Goal: Task Accomplishment & Management: Complete application form

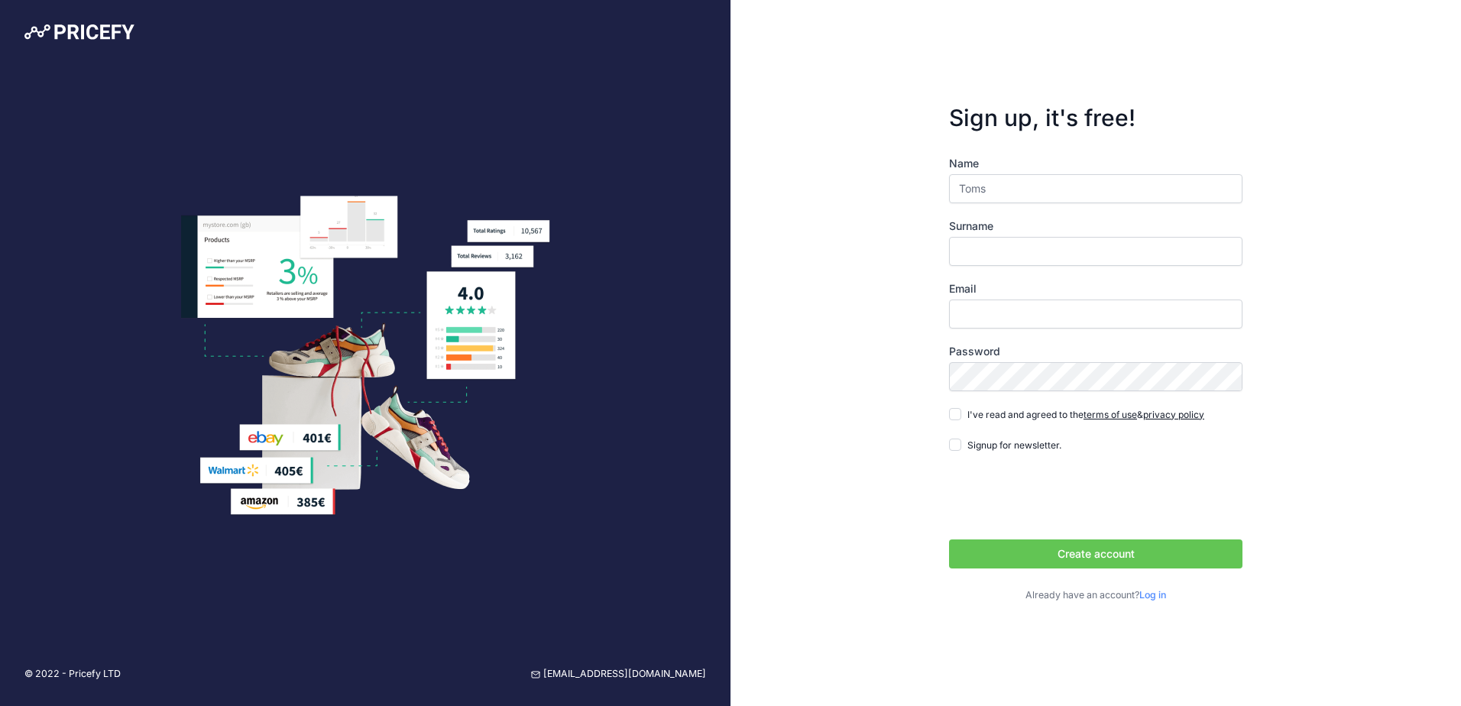
type input "Toms"
type input "Krilovs"
type input "[EMAIL_ADDRESS][DOMAIN_NAME]"
click at [857, 406] on div "Sign up, it's free! Name Toms Surname Krilovs Email toms.krilovs@etop.lv" at bounding box center [1095, 353] width 730 height 706
click at [986, 417] on span "I've read and agreed to the terms of use & privacy policy" at bounding box center [1085, 414] width 237 height 11
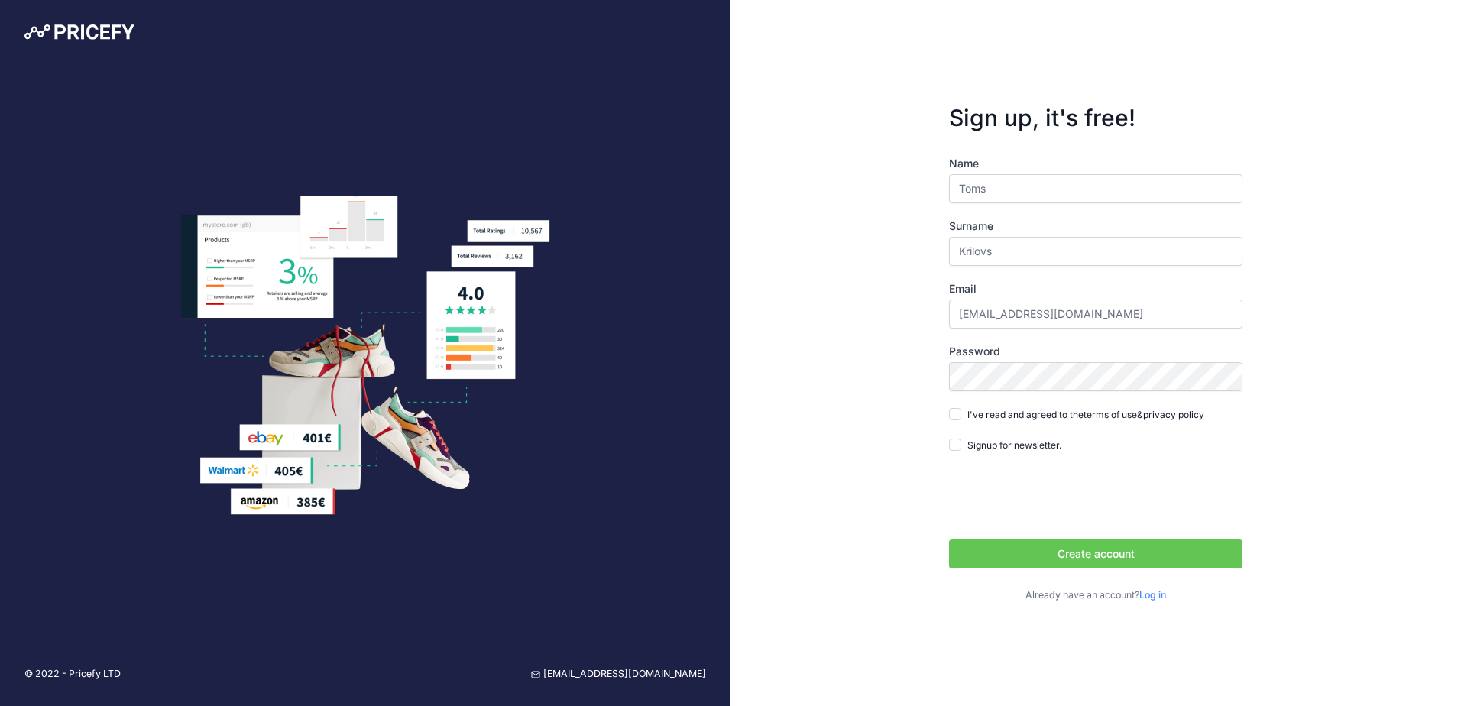
click at [961, 417] on input "I've read and agreed to the terms of use & privacy policy" at bounding box center [955, 414] width 12 height 12
checkbox input "true"
click at [1092, 552] on button "Create account" at bounding box center [1095, 553] width 293 height 29
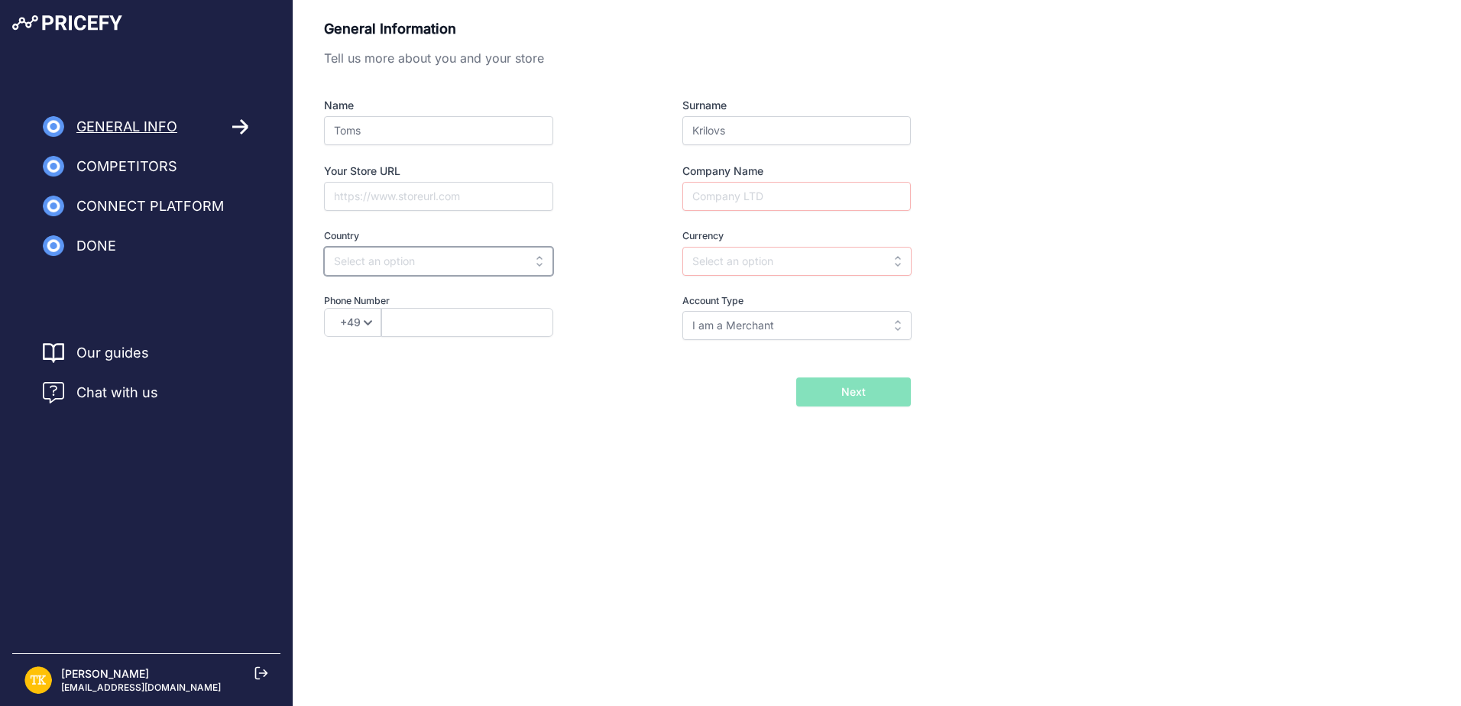
click at [432, 271] on input "text" at bounding box center [438, 261] width 229 height 29
click at [404, 290] on div "Latvia" at bounding box center [419, 296] width 191 height 28
type input "Latvia"
type input "EUR"
select select "371"
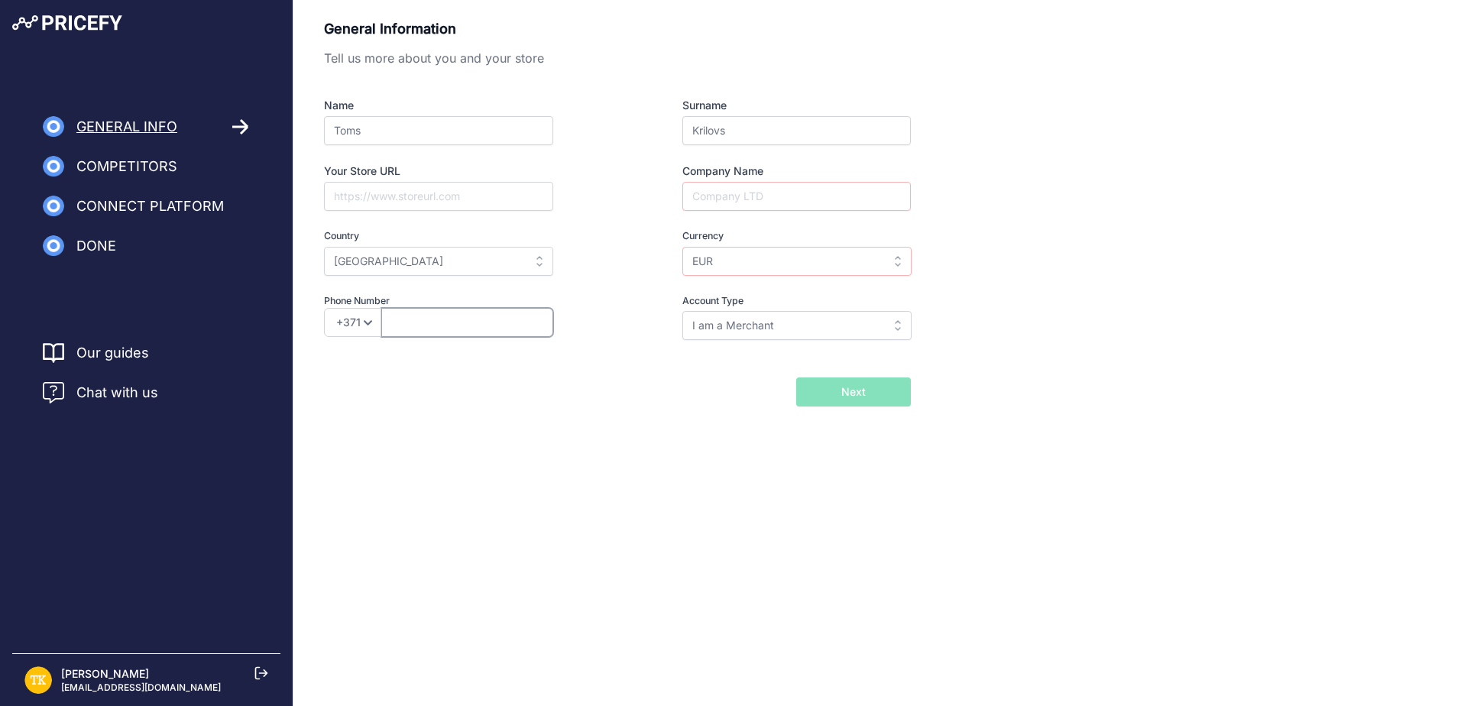
click at [401, 323] on input "text" at bounding box center [467, 322] width 172 height 29
click at [610, 298] on div "Name Toms Surname Krilovs Your Store URL Company Name Country Select country Af…" at bounding box center [617, 219] width 587 height 242
click at [730, 198] on input "Company Name" at bounding box center [796, 196] width 228 height 29
type input "Iepirkumu grupa Ltd"
click at [775, 323] on input "I am a Merchant" at bounding box center [796, 325] width 229 height 29
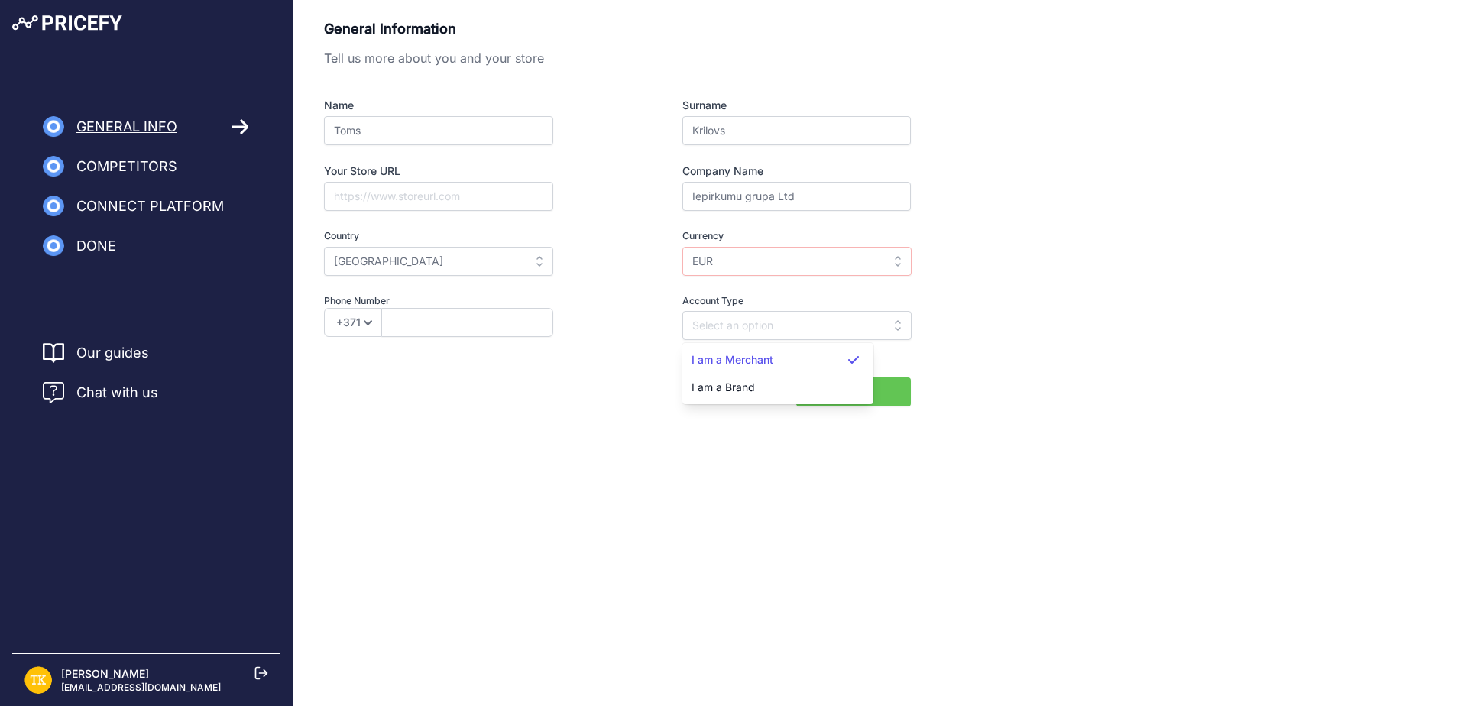
click at [603, 346] on div "General Information Tell us more about you and your store Name Toms Surname Kri…" at bounding box center [617, 190] width 587 height 344
type input "I am a Merchant"
click at [866, 387] on button "Next" at bounding box center [853, 391] width 115 height 29
type input "2"
click at [450, 323] on input "text" at bounding box center [467, 322] width 172 height 29
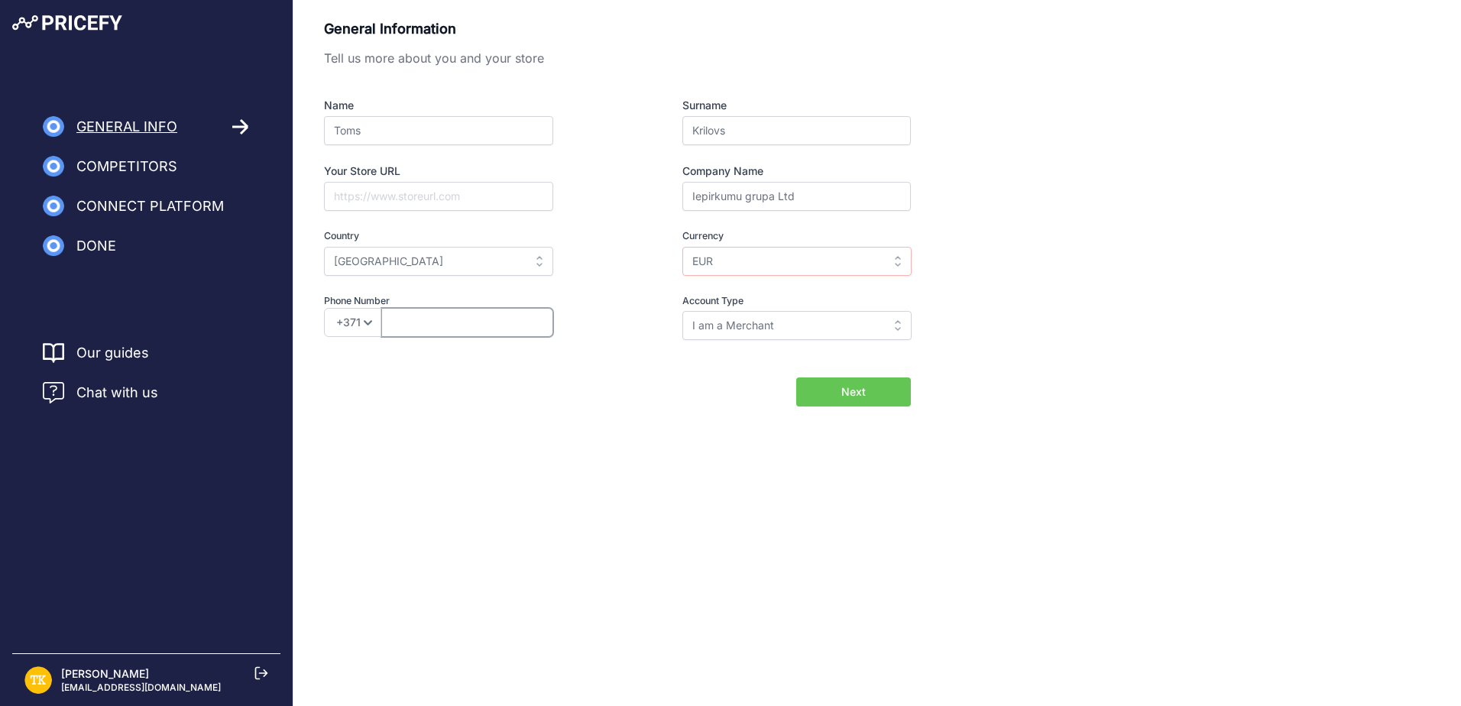
paste input "29616976"
type input "29616976"
click at [742, 467] on div "General Information Tell us more about you and your store Name Toms Surname Kri…" at bounding box center [876, 237] width 1167 height 474
click at [849, 392] on span "Next" at bounding box center [853, 391] width 24 height 15
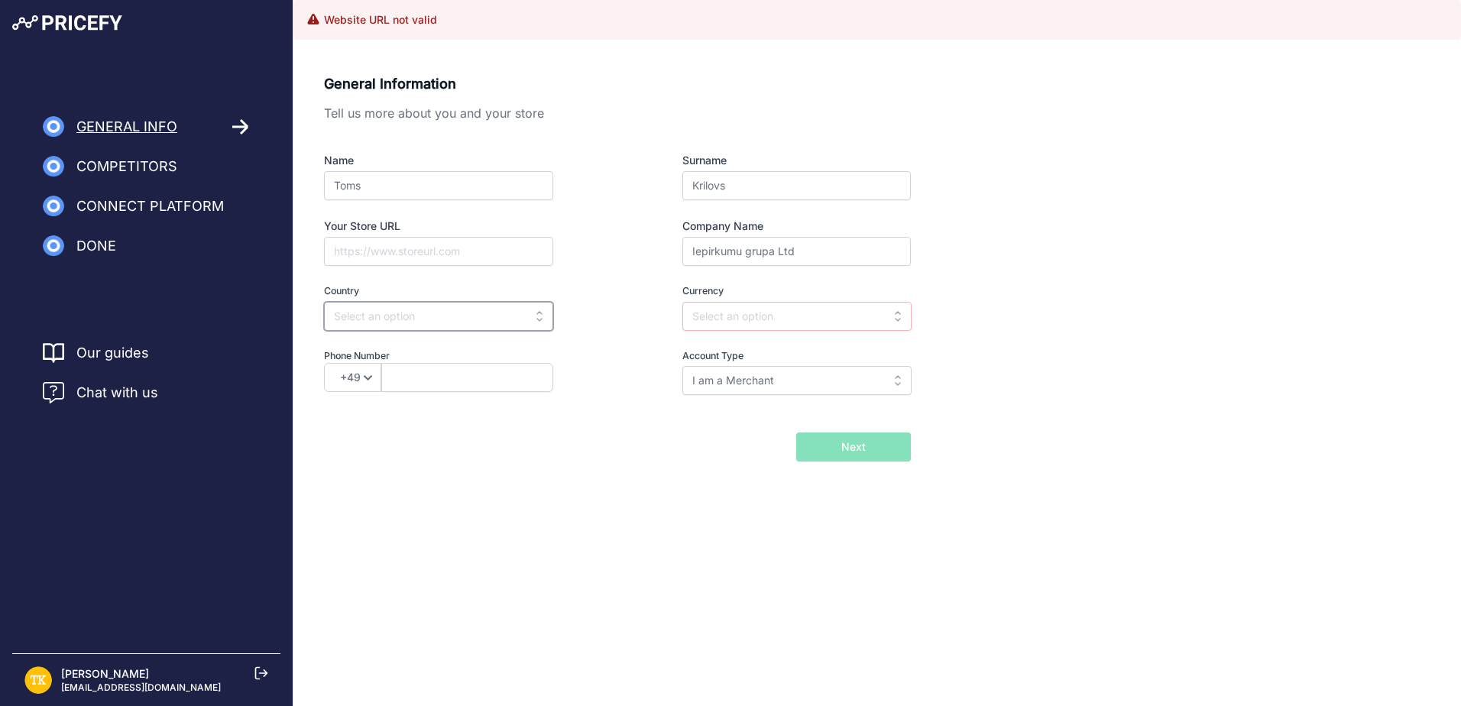
click at [402, 319] on input "text" at bounding box center [438, 316] width 229 height 29
click at [387, 356] on div "Latvia" at bounding box center [419, 351] width 191 height 28
type input "Latvia"
type input "EUR"
select select "371"
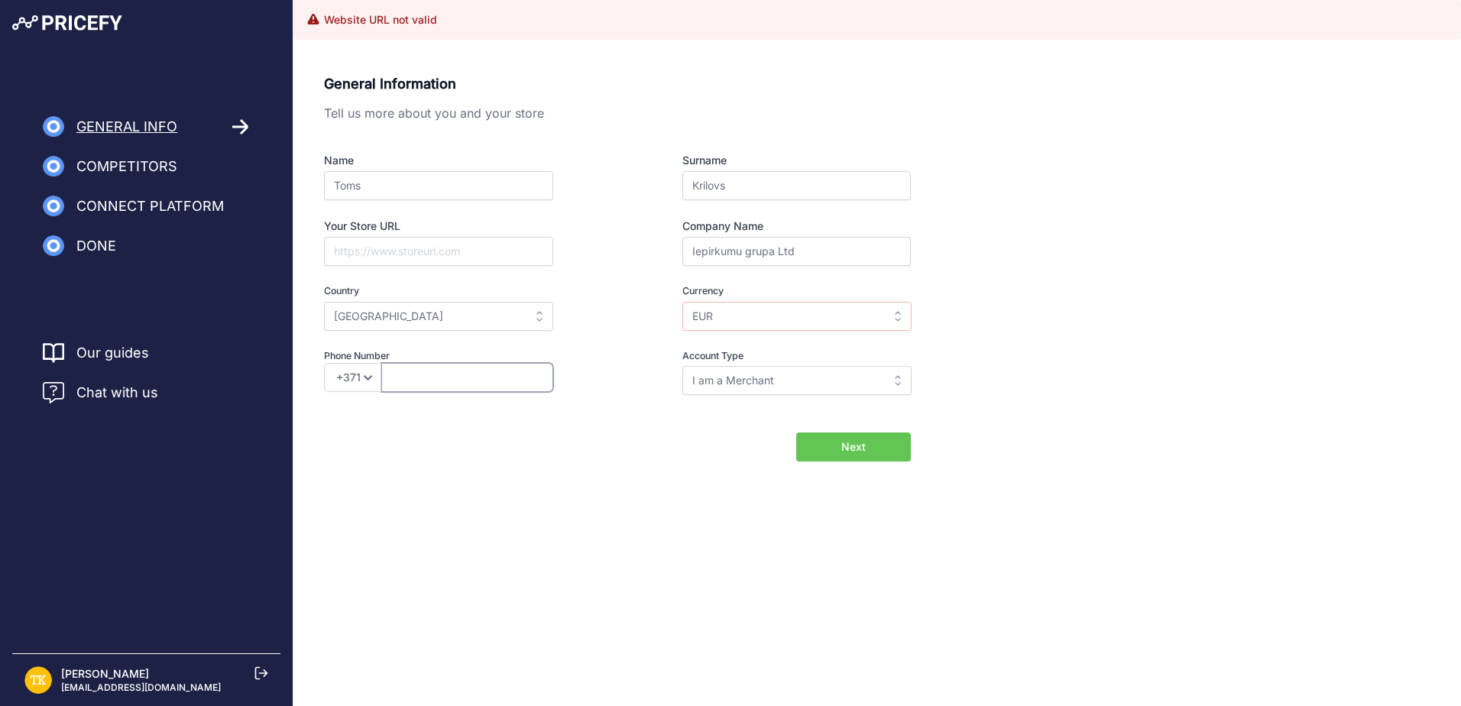
click at [411, 375] on input "text" at bounding box center [467, 377] width 172 height 29
paste input "29616976"
type input "29616976"
click at [607, 368] on div "+49 +43 +32 +1 +86 +34 +358 +33 +30 +39 +81 +352 +31 +48 +351 +420 +44 +46 +41 …" at bounding box center [466, 377] width 284 height 29
click at [735, 322] on input "EUR" at bounding box center [796, 316] width 229 height 29
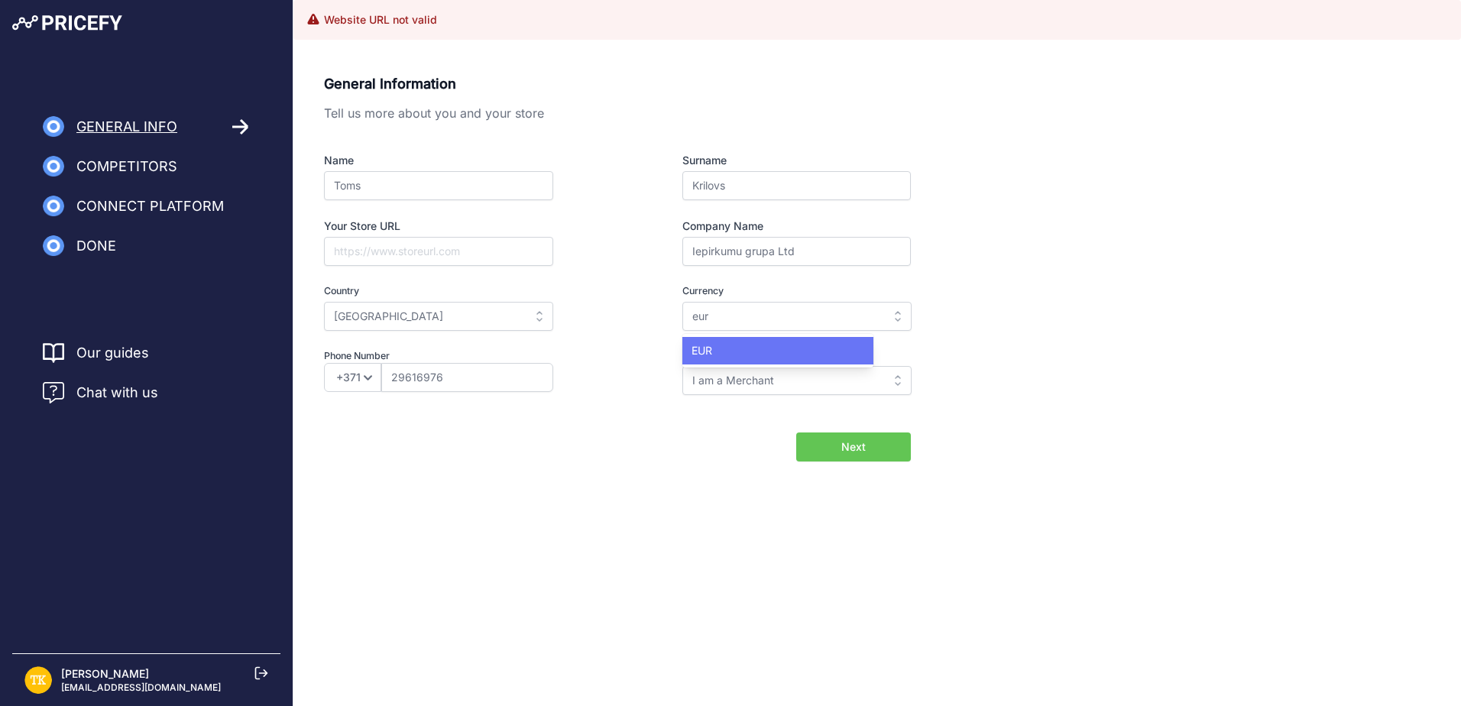
click at [767, 340] on div "EUR" at bounding box center [777, 351] width 191 height 28
type input "EUR"
click at [598, 286] on label "Country" at bounding box center [466, 291] width 284 height 15
click at [849, 442] on span "Next" at bounding box center [853, 446] width 24 height 15
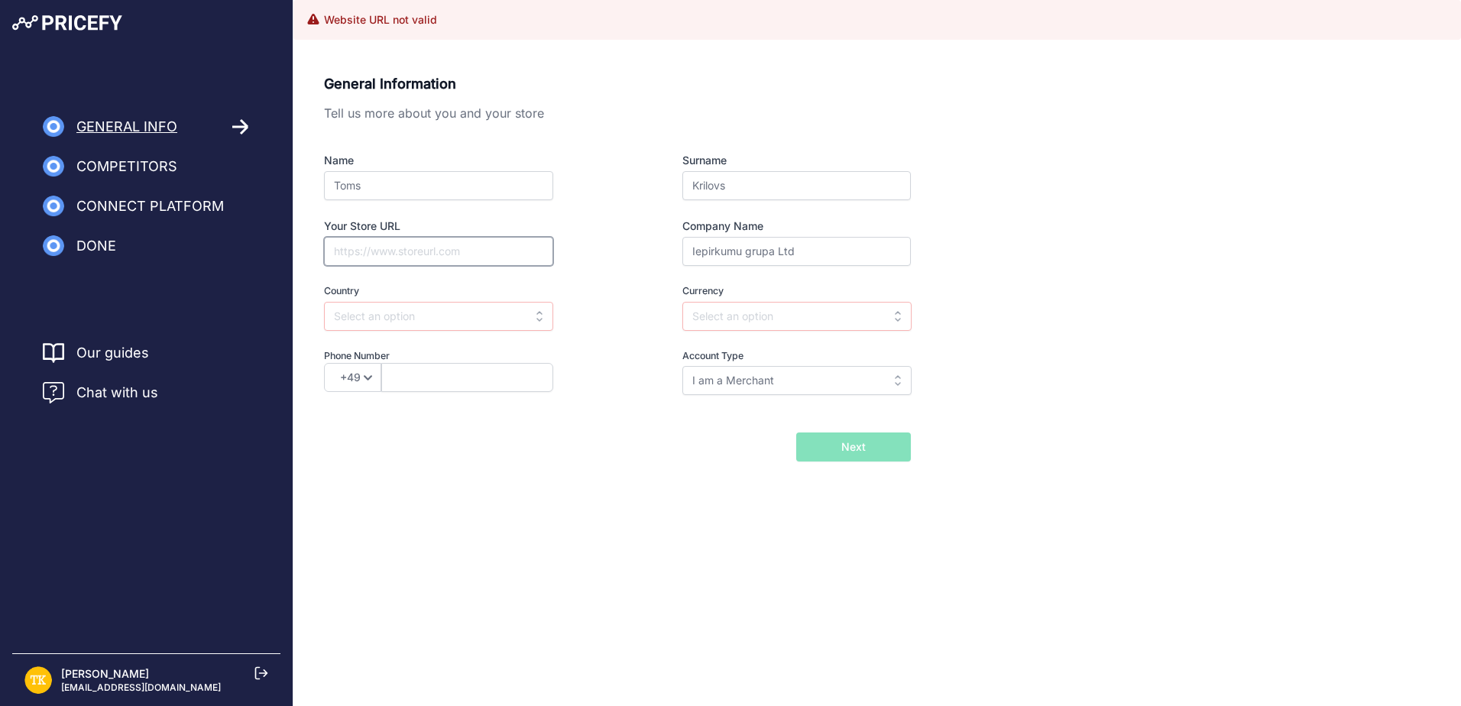
click at [388, 248] on input "Your Store URL" at bounding box center [438, 251] width 229 height 29
type input "etop.lv"
click at [388, 322] on input "text" at bounding box center [438, 316] width 229 height 29
click at [387, 348] on div "[GEOGRAPHIC_DATA]" at bounding box center [419, 351] width 191 height 28
type input "[GEOGRAPHIC_DATA]"
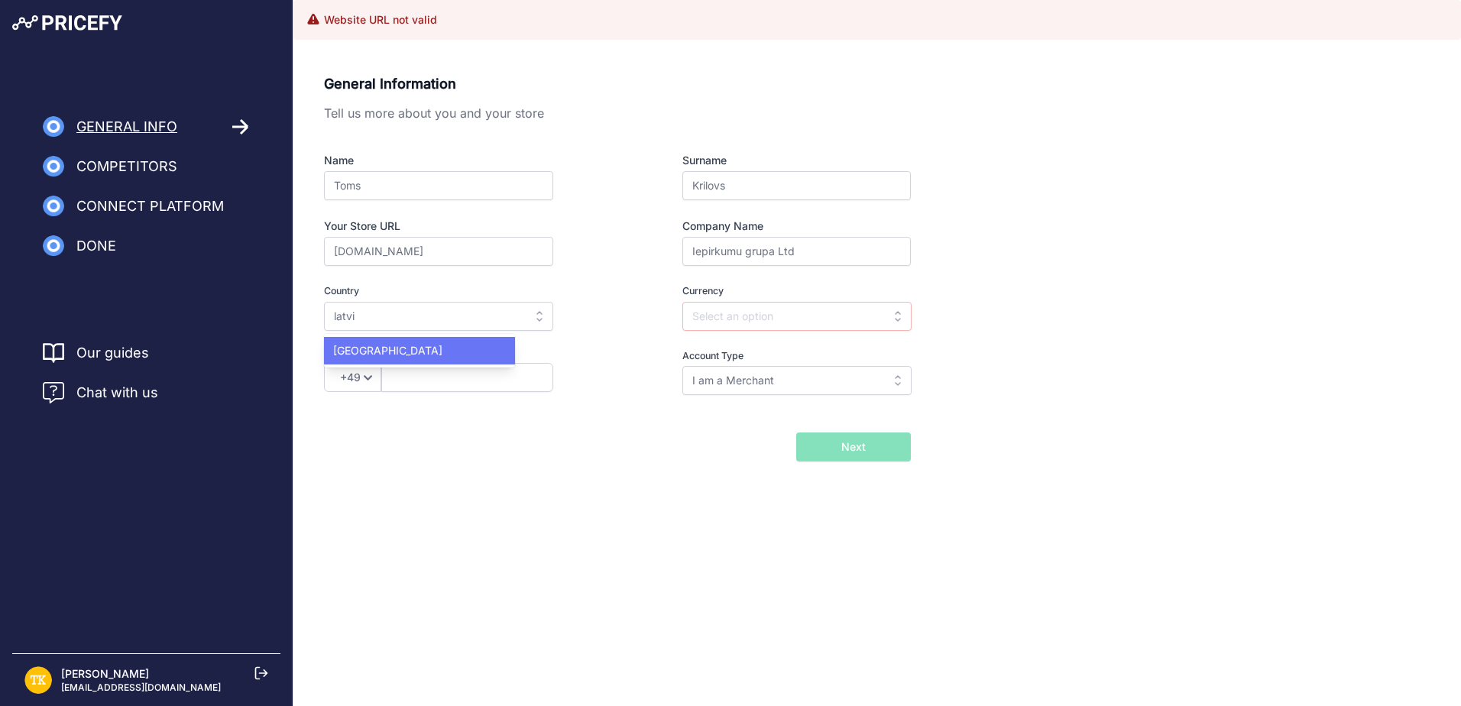
type input "EUR"
select select "371"
click at [445, 373] on input "text" at bounding box center [467, 377] width 172 height 29
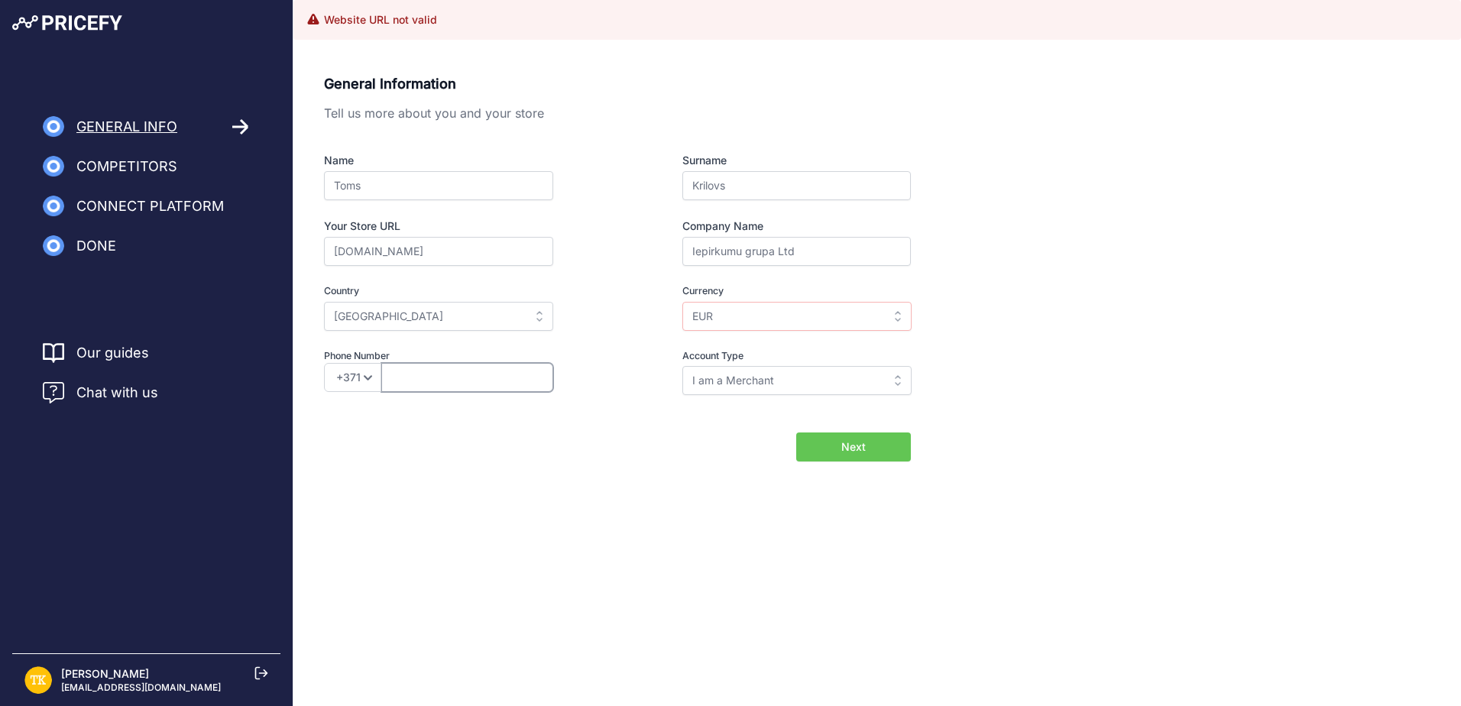
paste input "29616976"
type input "29616976"
drag, startPoint x: 575, startPoint y: 357, endPoint x: 704, endPoint y: 339, distance: 129.5
click at [575, 357] on label "Phone Number" at bounding box center [466, 356] width 284 height 15
click at [842, 443] on span "Next" at bounding box center [853, 446] width 24 height 15
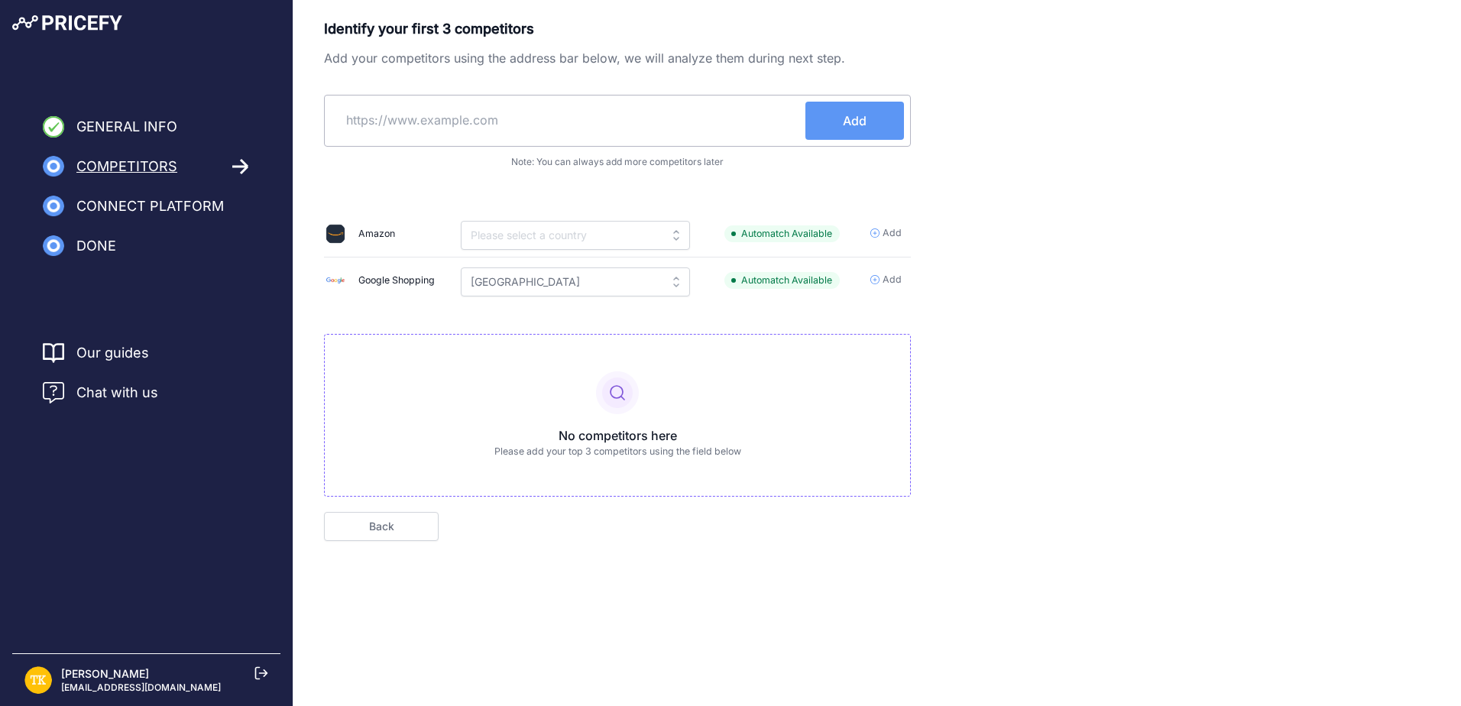
click at [137, 118] on span "General Info" at bounding box center [126, 126] width 101 height 21
click at [99, 238] on span "Done" at bounding box center [96, 245] width 40 height 21
click at [389, 30] on p "Identify your first 3 competitors" at bounding box center [617, 28] width 587 height 21
click at [520, 133] on input "text" at bounding box center [568, 120] width 474 height 37
click at [449, 121] on input "text" at bounding box center [568, 120] width 474 height 37
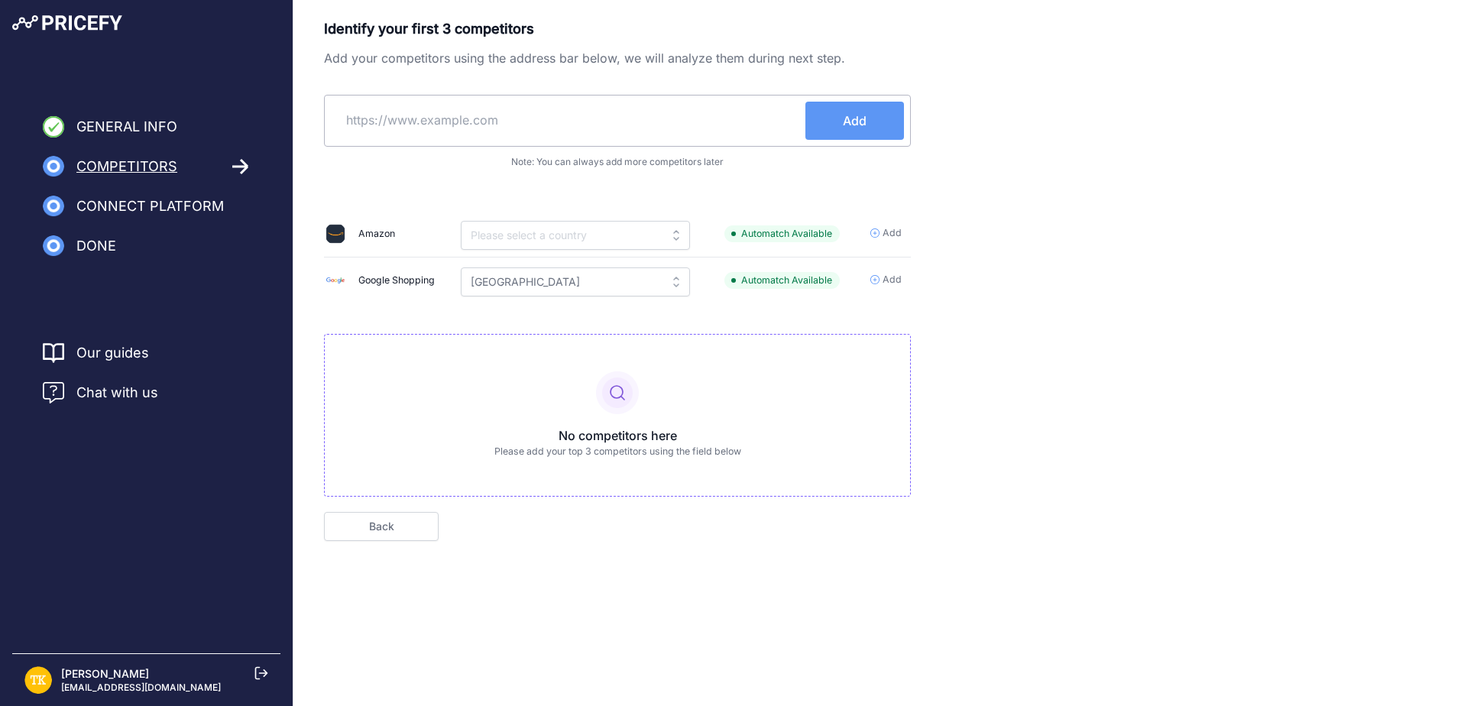
paste input "https://www.rimi.lv/e-veikals/lv"
type input "https://www.rimi.lv/e-veikals/lv"
click at [840, 126] on button "Add" at bounding box center [854, 121] width 99 height 38
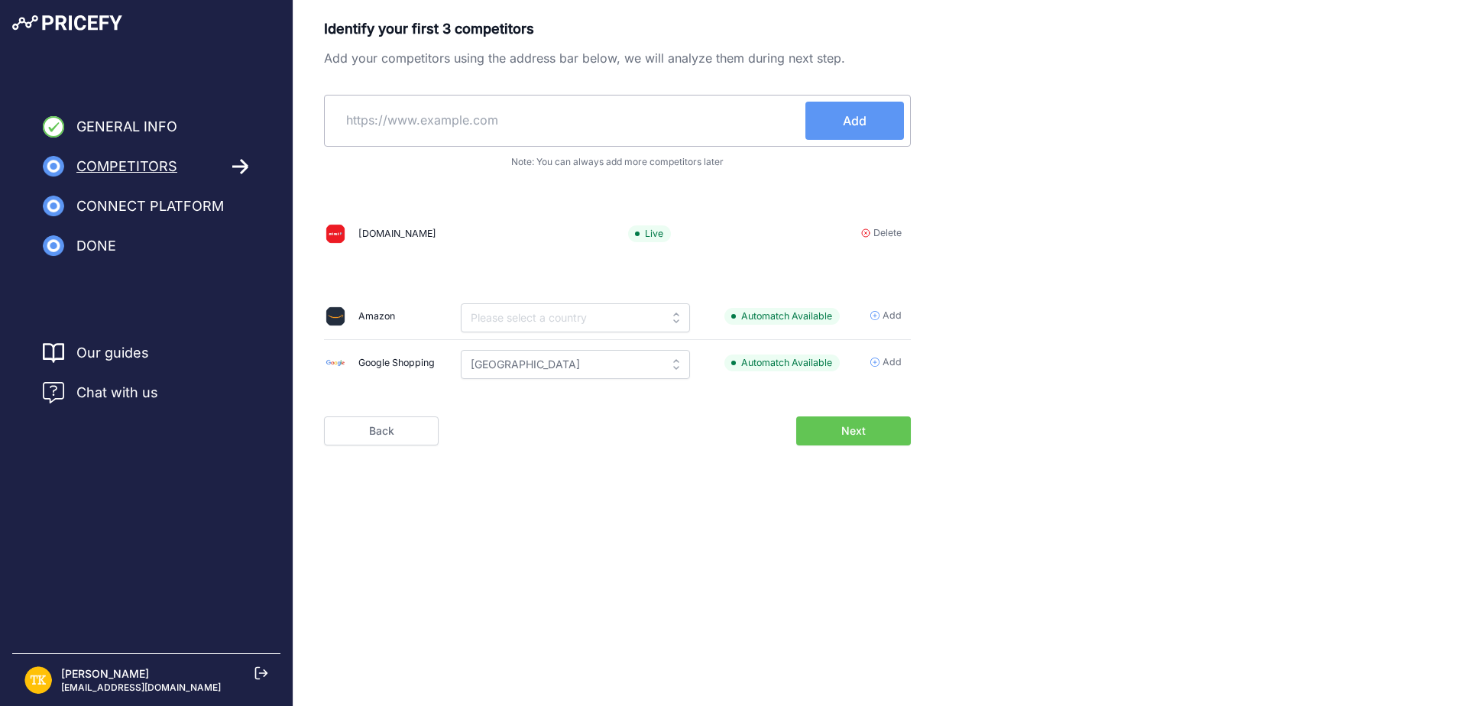
click at [516, 122] on input "text" at bounding box center [568, 120] width 474 height 37
paste input "https://barbora.lv/"
type input "https://barbora.lv/"
click at [824, 126] on button "Add" at bounding box center [854, 121] width 99 height 38
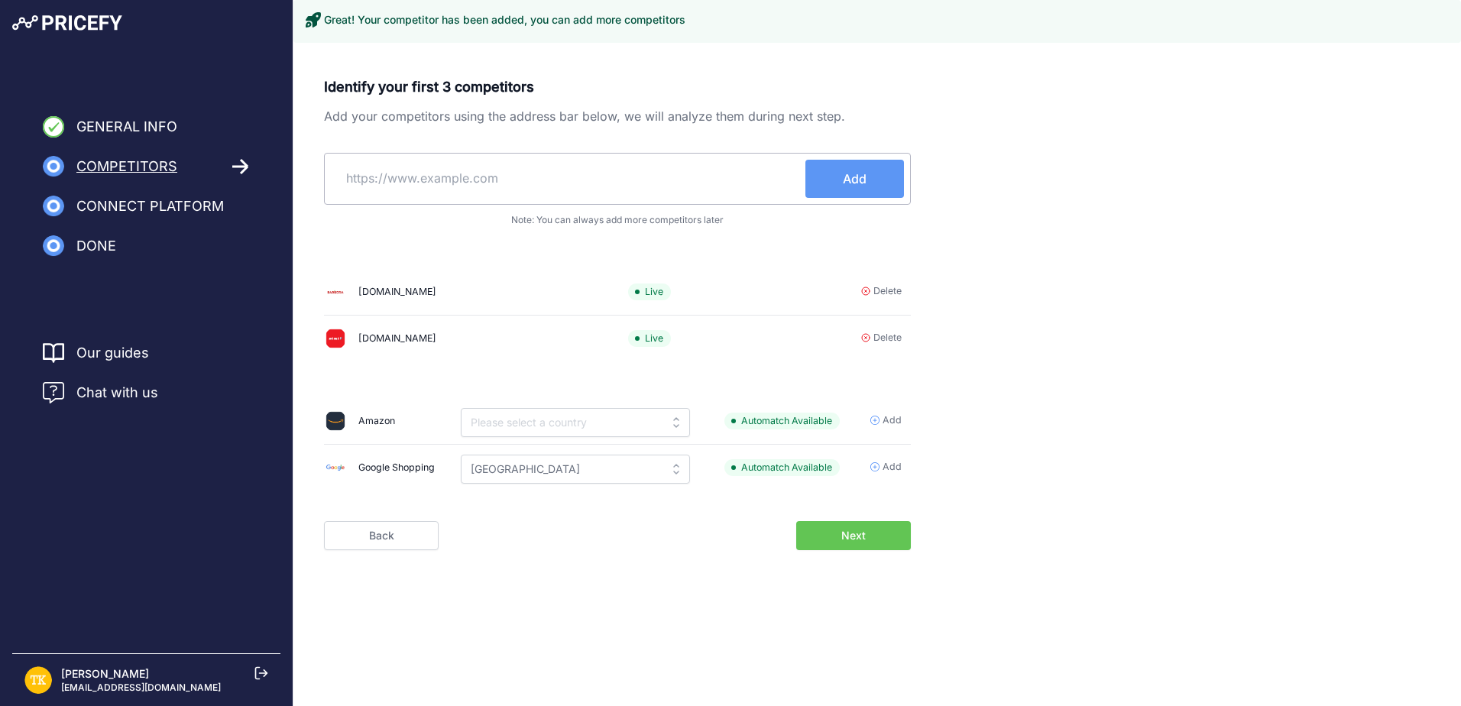
click at [128, 203] on span "Connect Platform" at bounding box center [149, 206] width 147 height 21
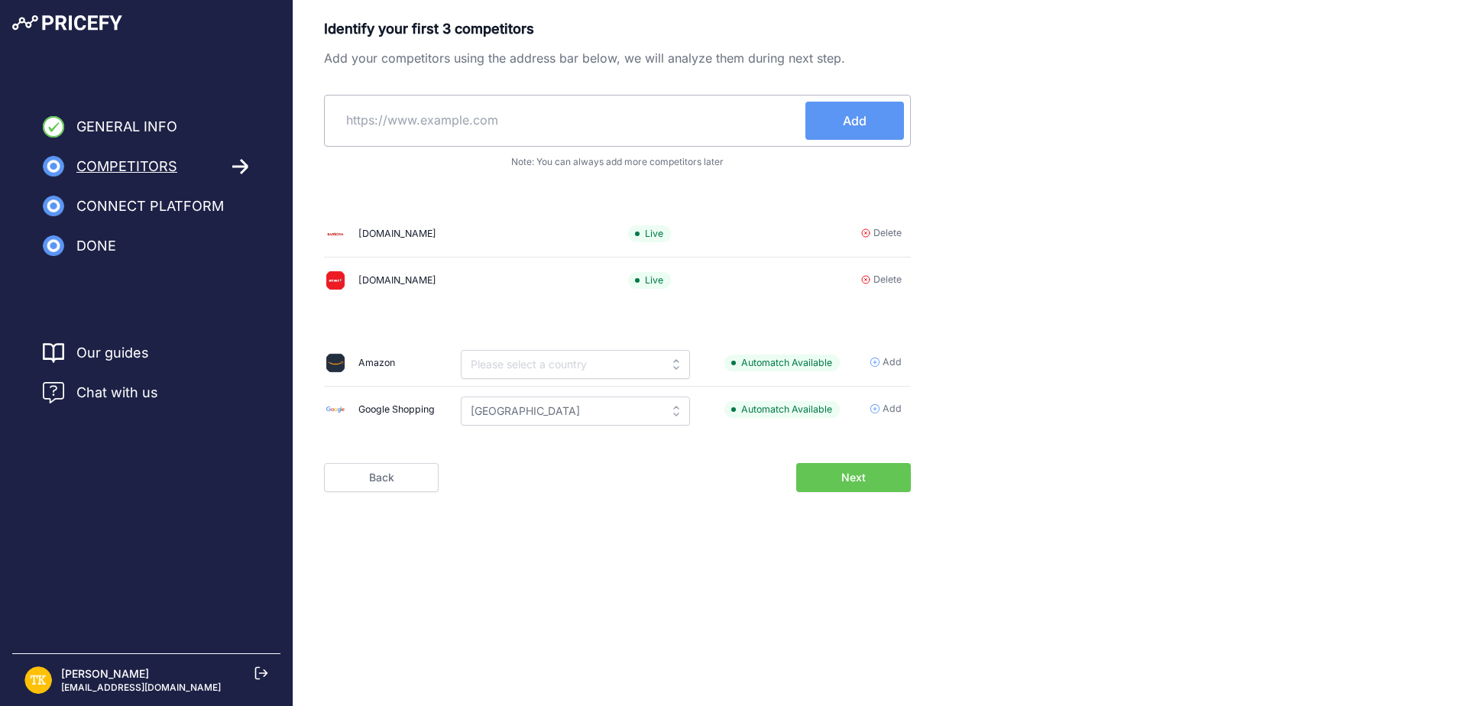
click at [854, 474] on span "Next" at bounding box center [853, 477] width 24 height 15
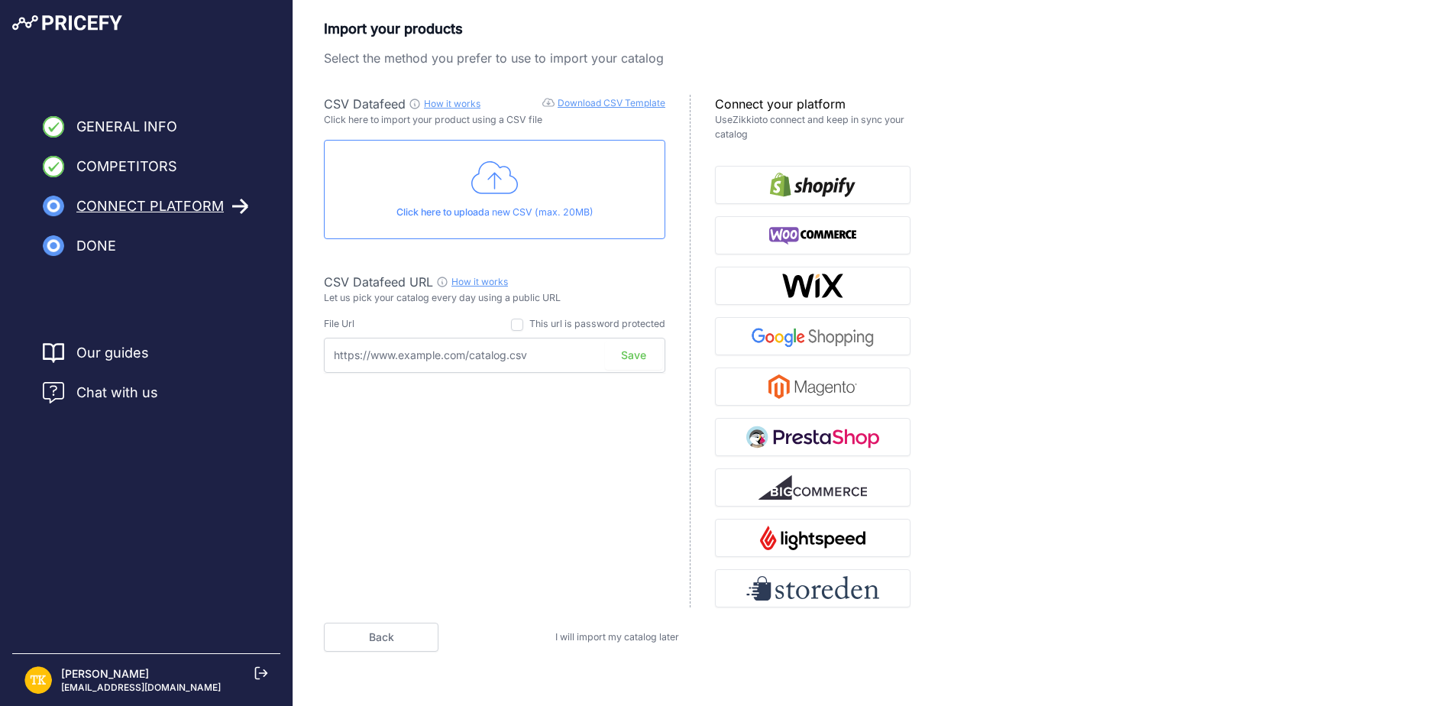
click at [656, 636] on span "I will import my catalog later" at bounding box center [617, 636] width 124 height 11
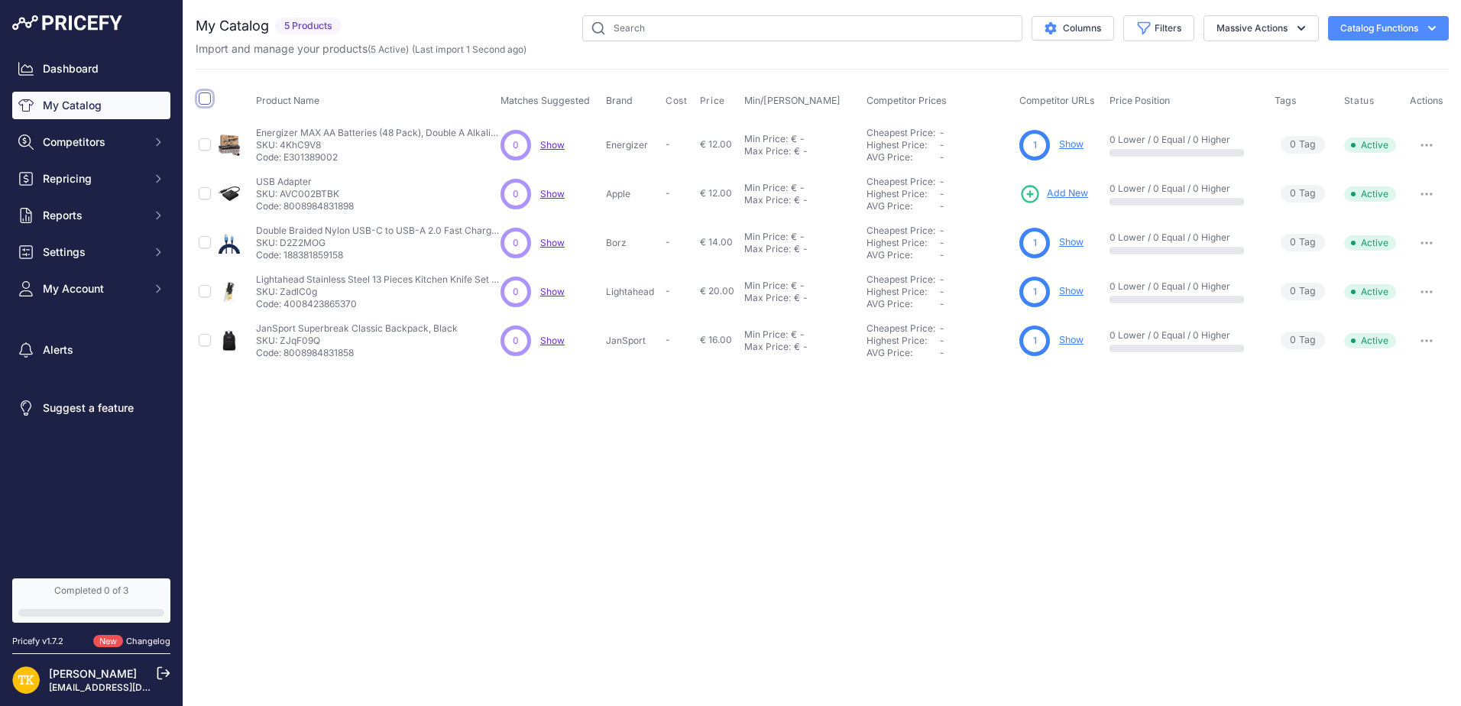
click at [205, 96] on input "checkbox" at bounding box center [205, 98] width 12 height 12
checkbox input "true"
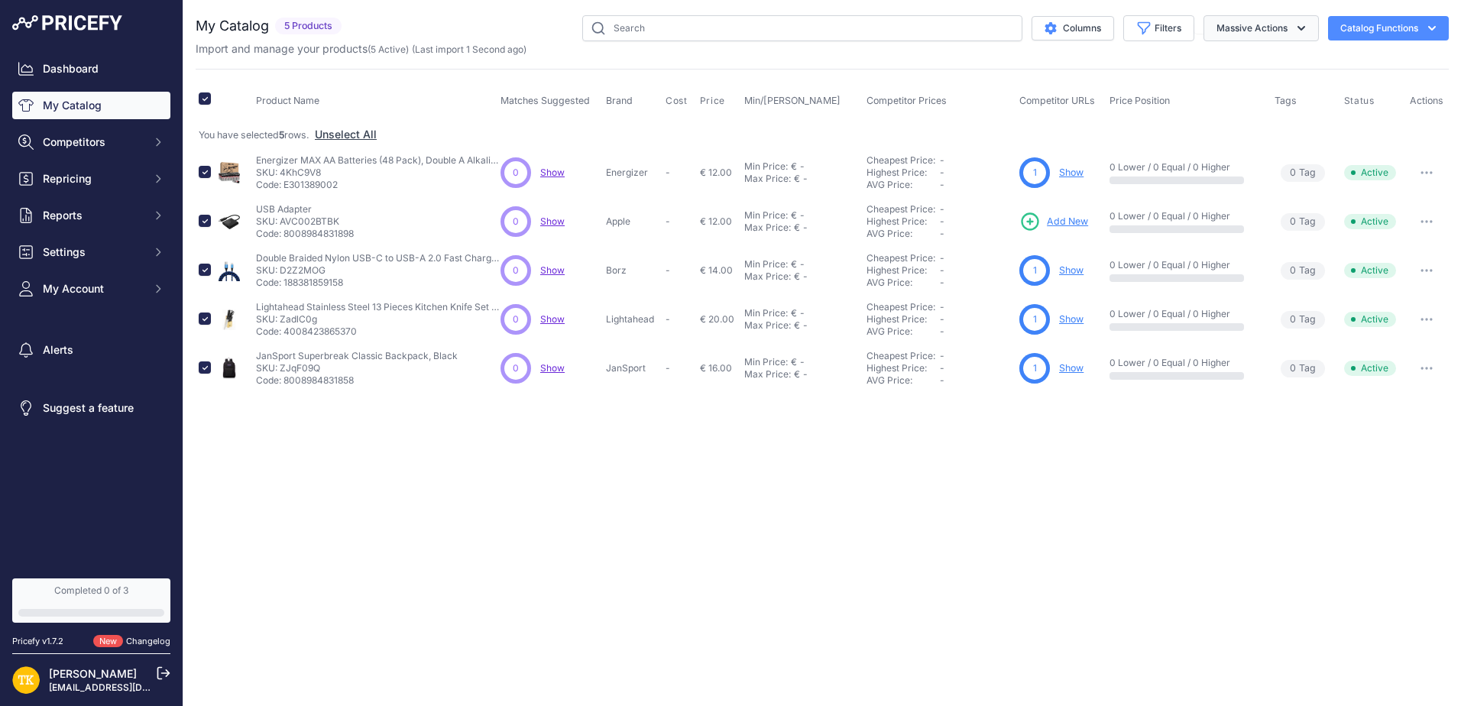
click at [1274, 33] on button "Massive Actions" at bounding box center [1260, 28] width 115 height 26
click at [1235, 111] on button "Delete" at bounding box center [1257, 119] width 122 height 28
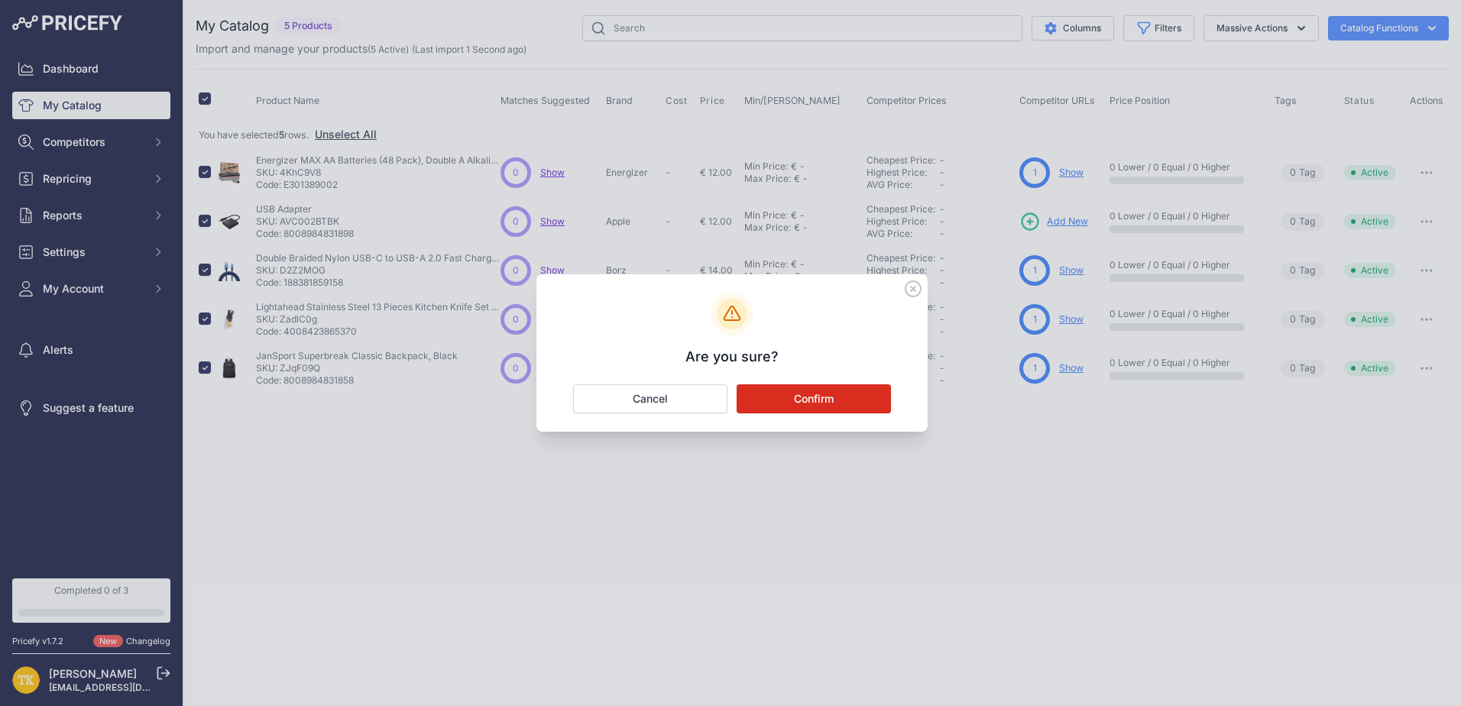
click at [817, 400] on button "Confirm" at bounding box center [813, 398] width 154 height 29
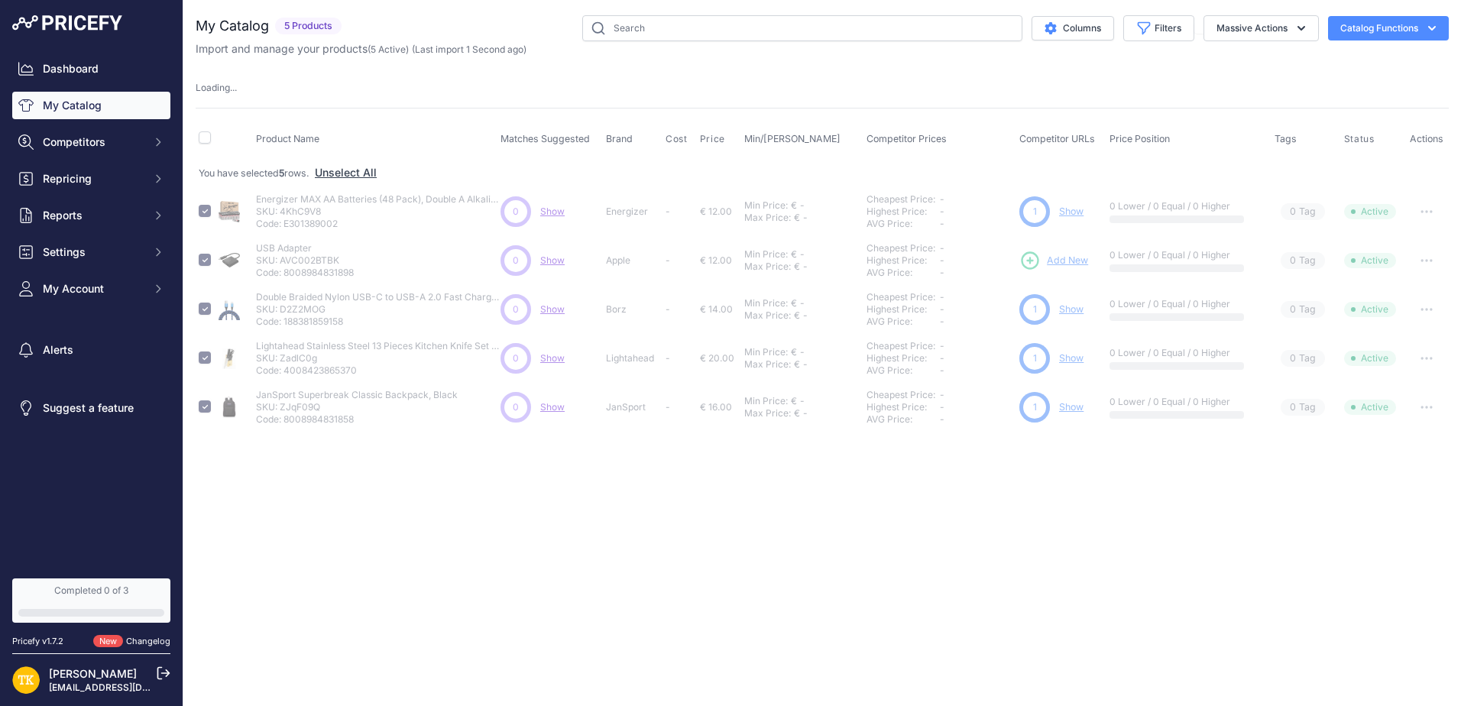
checkbox input "false"
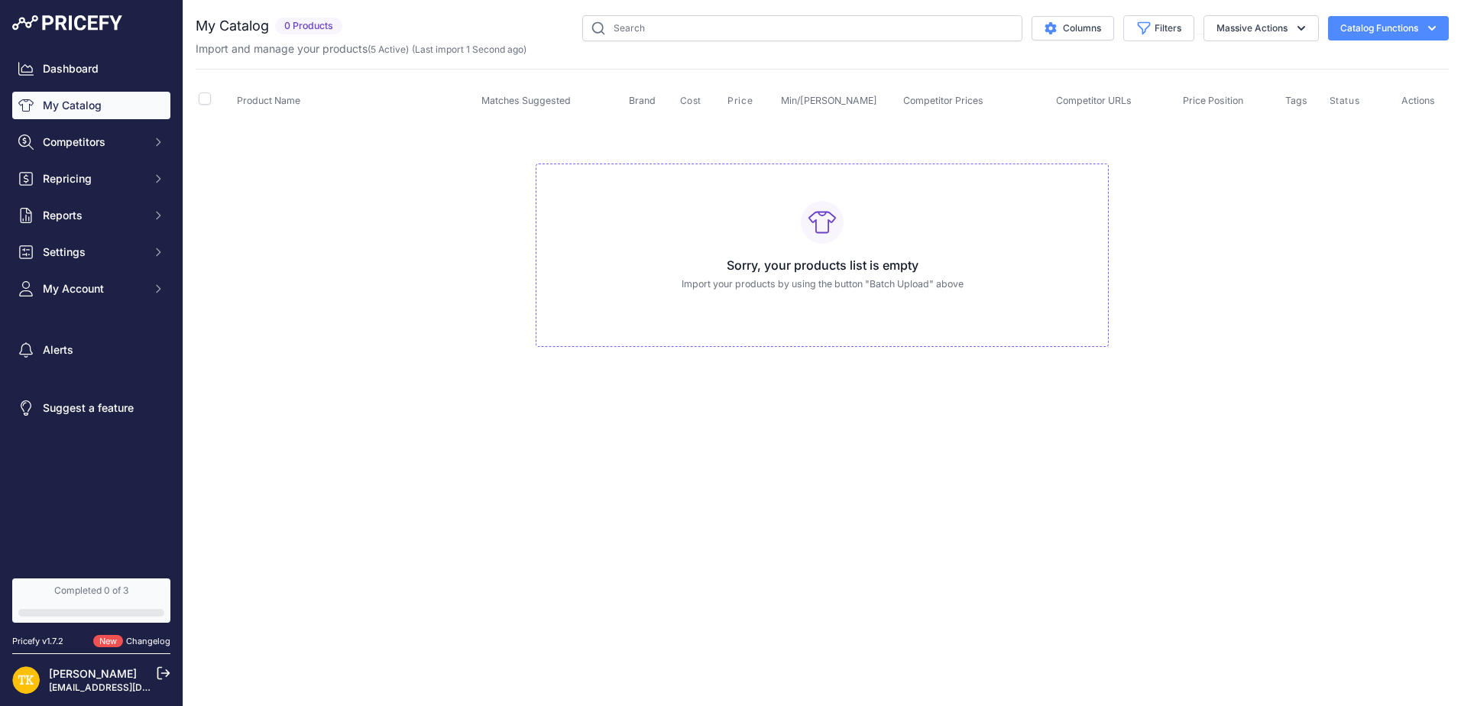
click at [1401, 30] on button "Catalog Functions" at bounding box center [1388, 28] width 121 height 24
click at [1187, 51] on div "Import and manage your products ( 5 Active ) (Last import 1 Second ago)" at bounding box center [822, 48] width 1253 height 15
click at [95, 101] on link "My Catalog" at bounding box center [91, 106] width 158 height 28
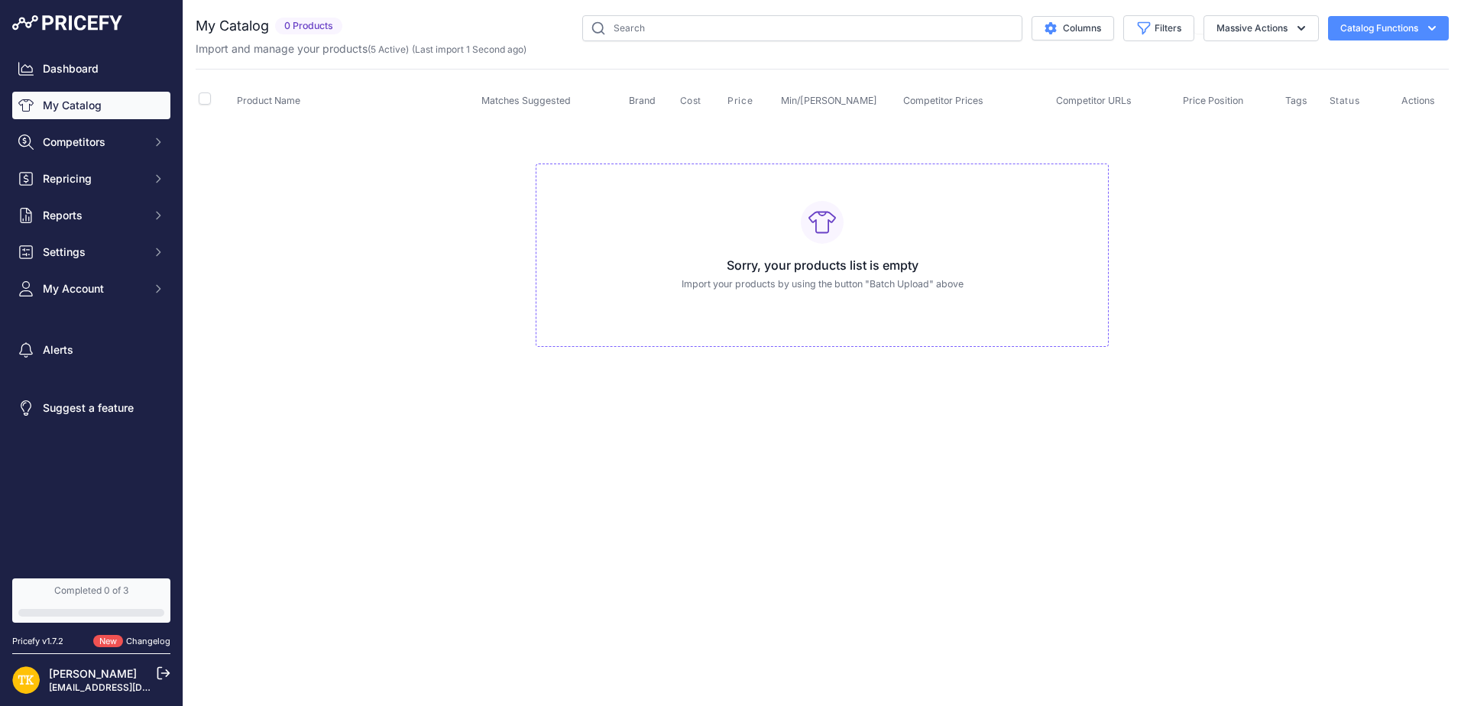
click at [95, 101] on link "My Catalog" at bounding box center [91, 106] width 158 height 28
click at [776, 263] on h3 "Sorry, your products list is empty" at bounding box center [822, 265] width 547 height 18
click at [895, 284] on p "Import your products by using the button "Batch Upload" above" at bounding box center [822, 284] width 547 height 15
click at [129, 144] on span "Competitors" at bounding box center [93, 141] width 100 height 15
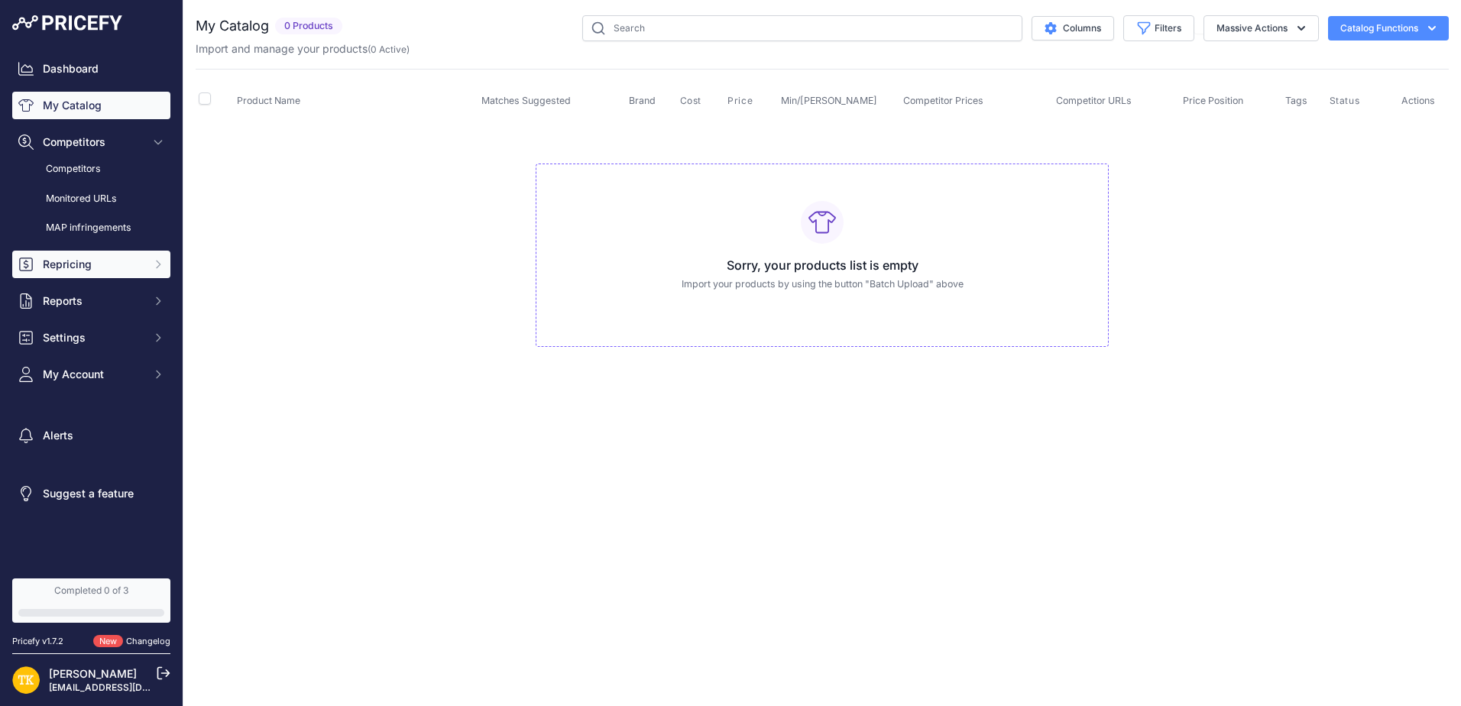
click at [125, 254] on button "Repricing" at bounding box center [91, 265] width 158 height 28
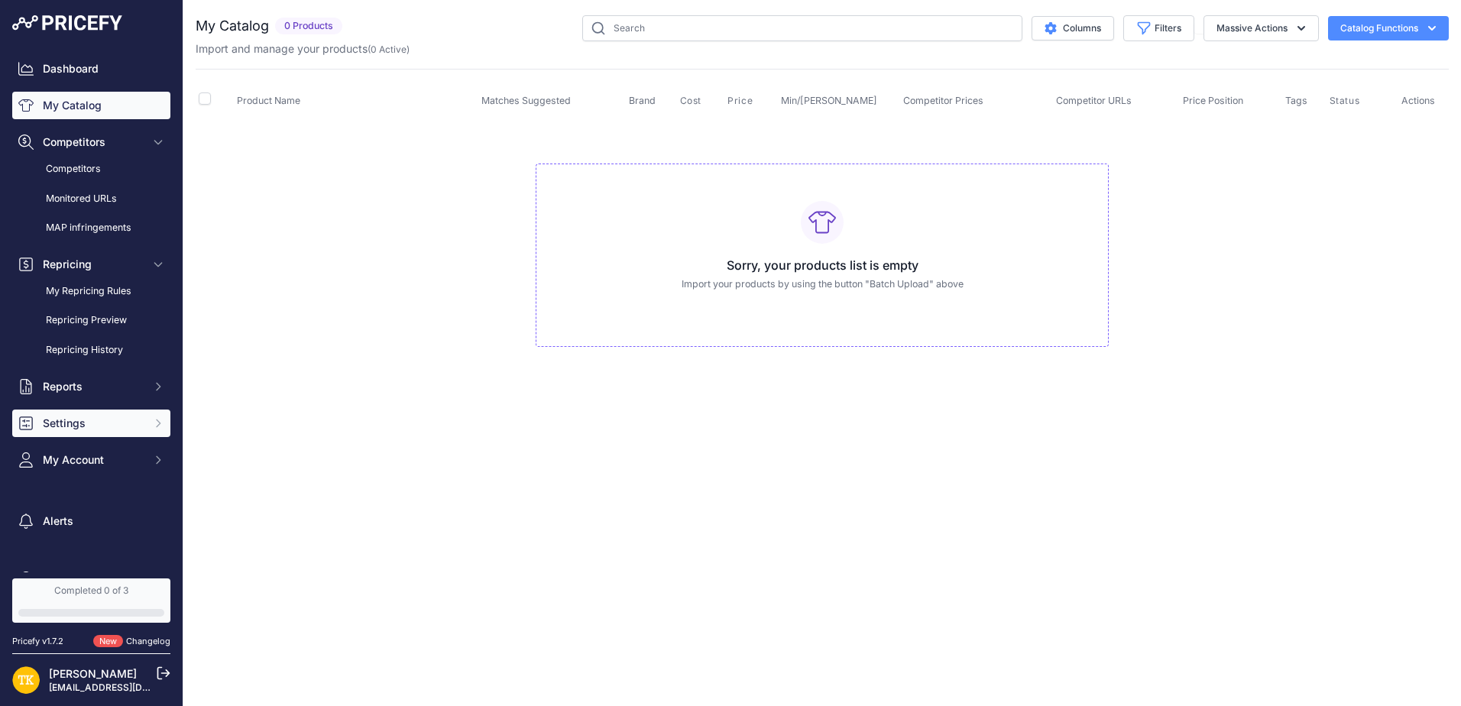
click at [89, 417] on span "Settings" at bounding box center [93, 423] width 100 height 15
click at [1390, 20] on button "Catalog Functions" at bounding box center [1388, 28] width 121 height 24
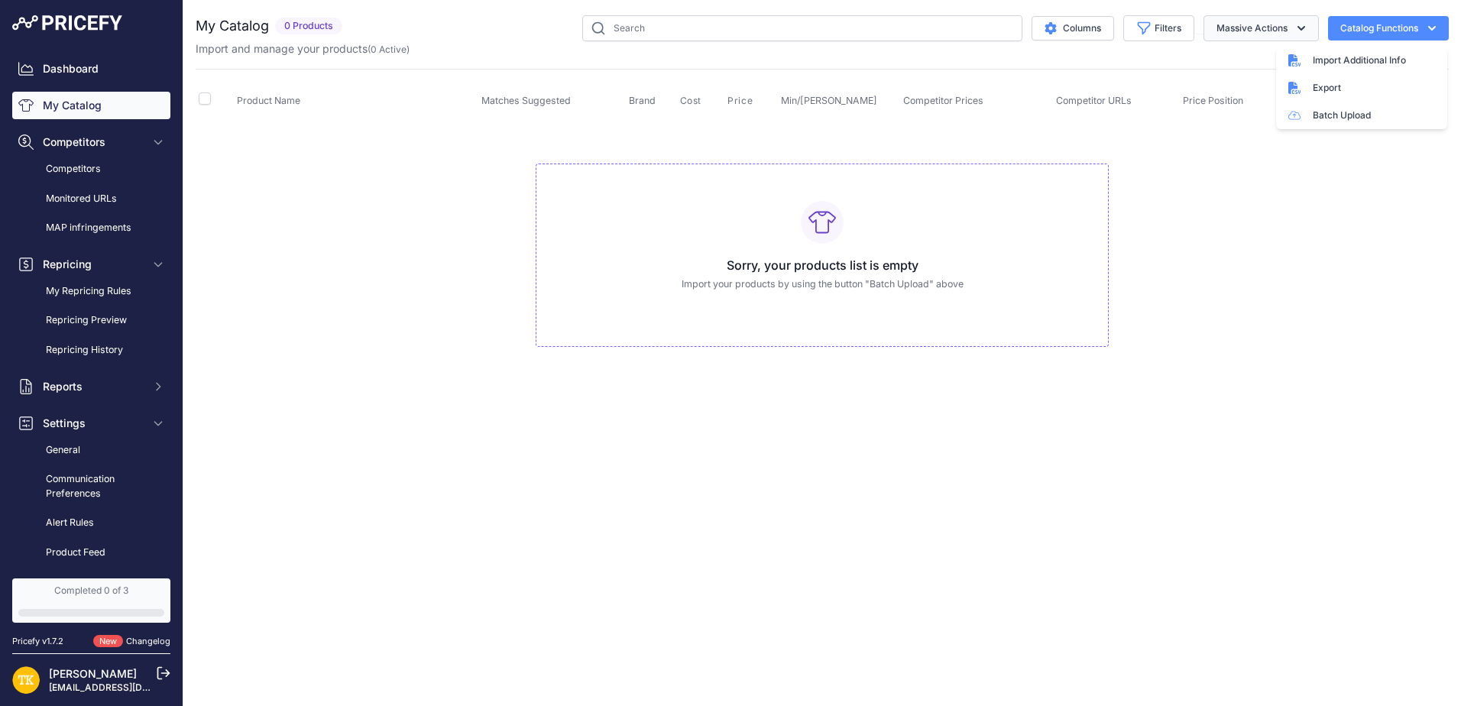
click at [1259, 24] on button "Massive Actions" at bounding box center [1260, 28] width 115 height 26
click at [1366, 24] on button "Catalog Functions" at bounding box center [1388, 28] width 121 height 24
click at [1339, 113] on link "Batch Upload" at bounding box center [1361, 116] width 171 height 28
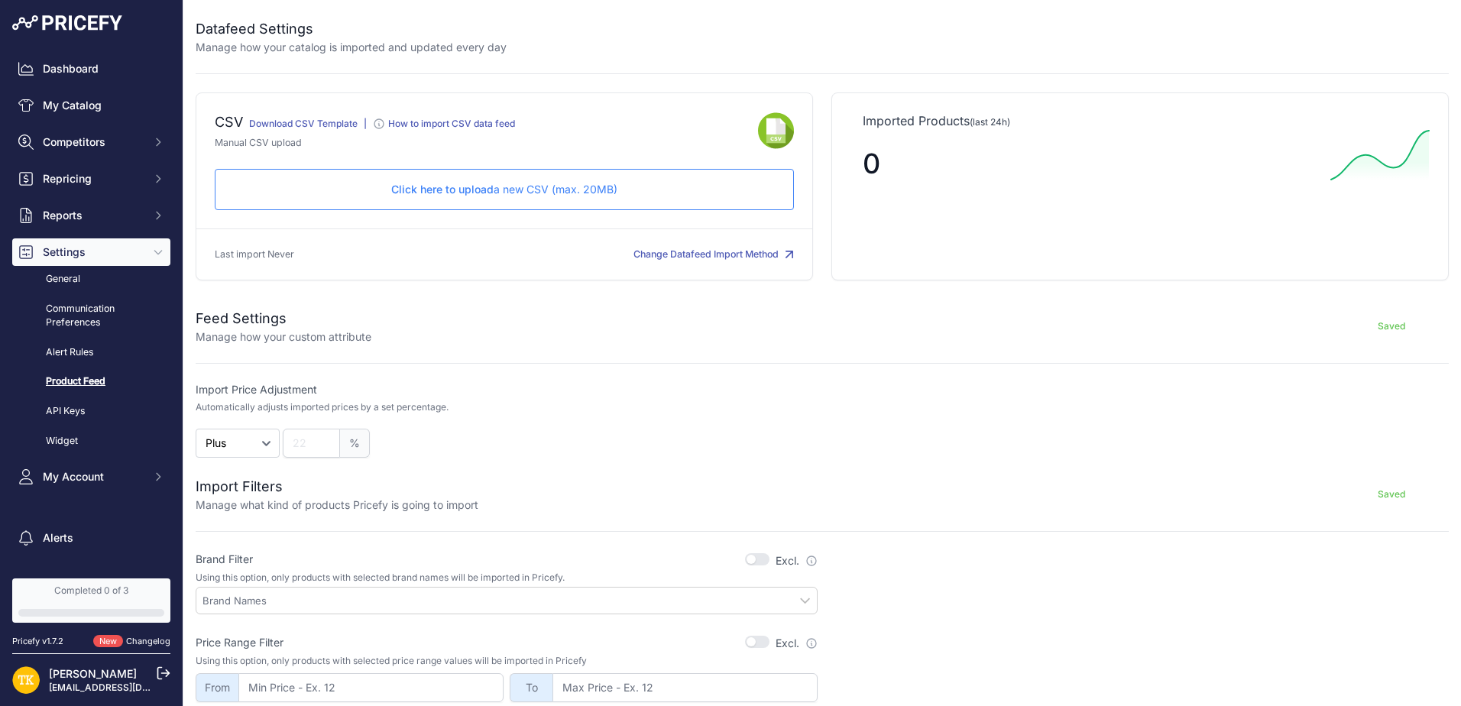
click at [303, 124] on link "Download CSV Template" at bounding box center [303, 123] width 108 height 11
click at [530, 191] on p "Click here to upload a new CSV (max. 20MB)" at bounding box center [504, 189] width 553 height 15
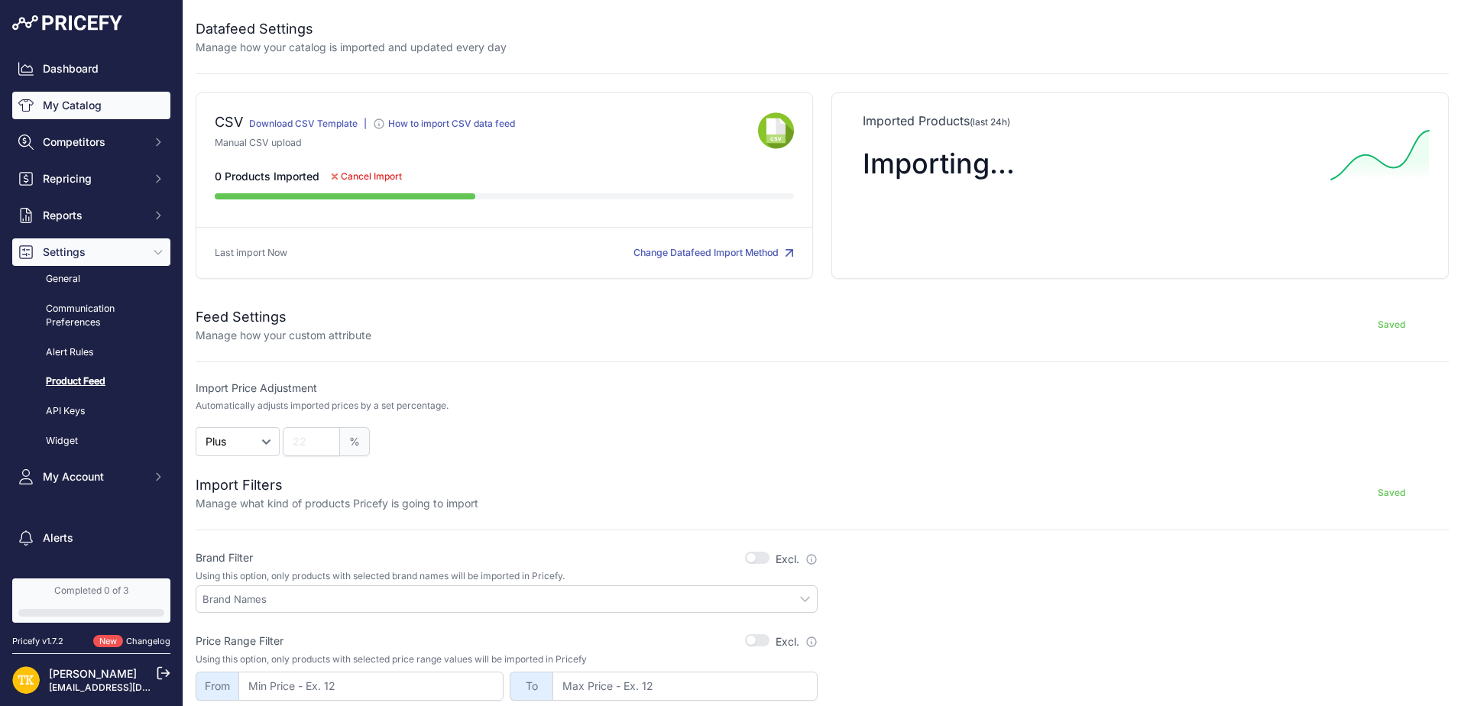
click at [71, 100] on link "My Catalog" at bounding box center [91, 106] width 158 height 28
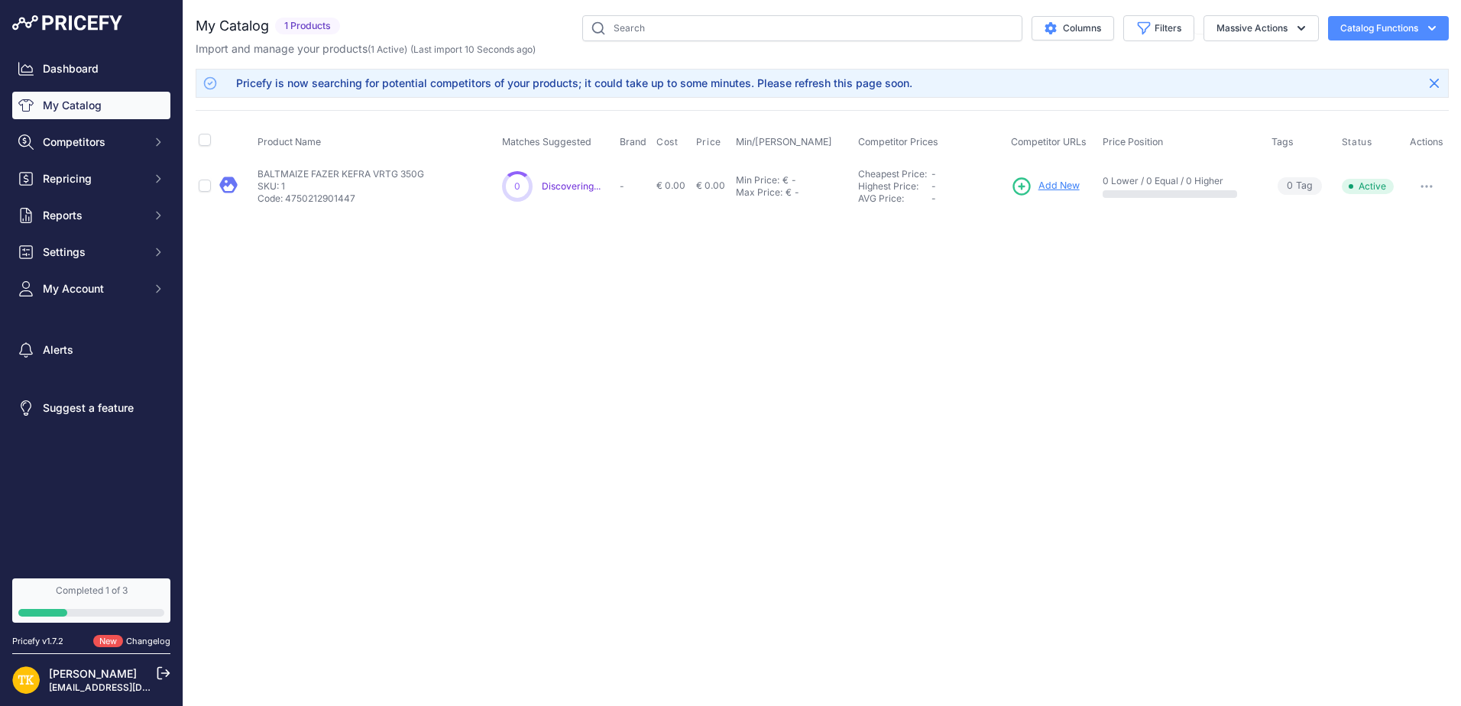
click at [1047, 86] on div "Pricefy is now searching for potential competitors of your products; it could t…" at bounding box center [822, 83] width 1253 height 29
click at [1432, 185] on icon "button" at bounding box center [1426, 186] width 12 height 3
click at [277, 175] on p "BALTMAIZE FAZER KEFRA VRTG 350G" at bounding box center [340, 174] width 167 height 12
click at [274, 200] on p "Code: 4750212901447" at bounding box center [340, 199] width 167 height 12
click at [272, 181] on p "SKU: 1" at bounding box center [340, 186] width 167 height 12
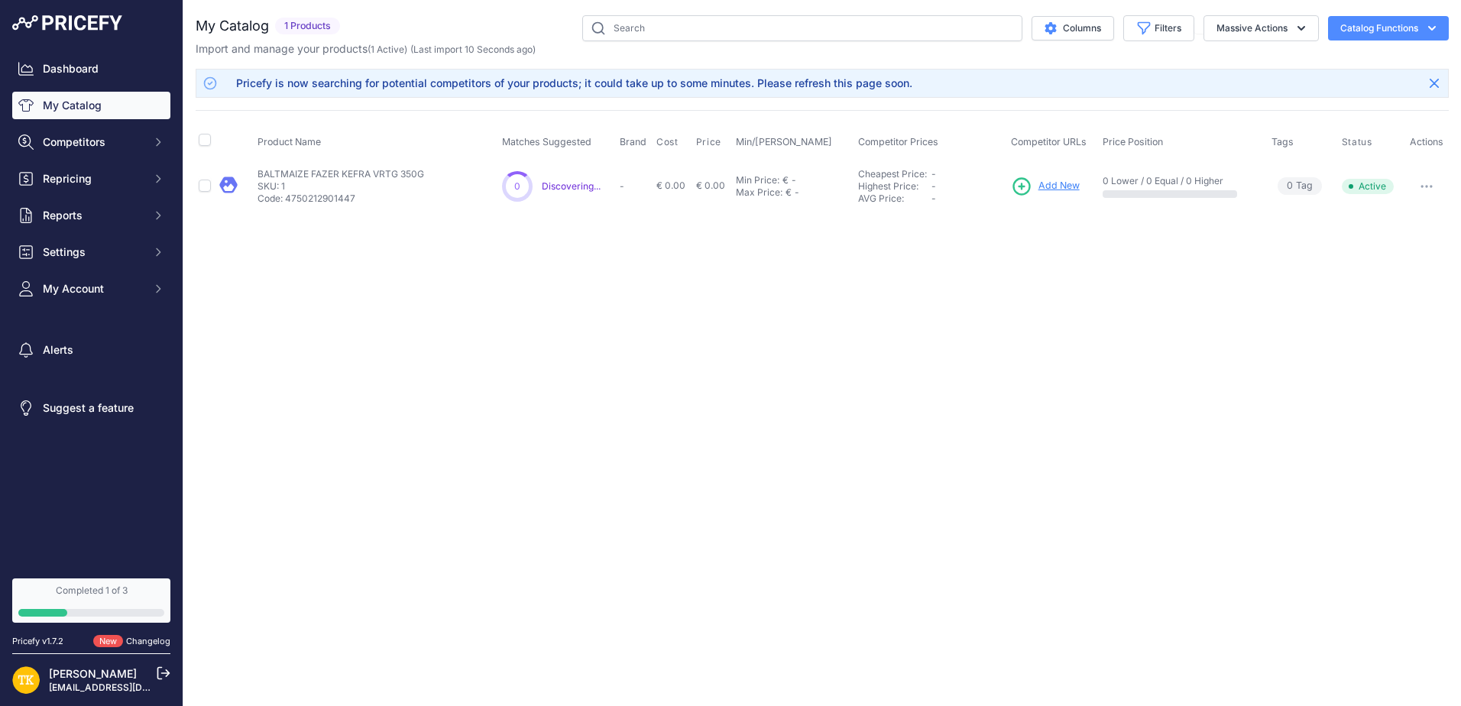
click at [323, 199] on p "Code: 4750212901447" at bounding box center [340, 199] width 167 height 12
copy p "4750212901447"
click at [1056, 186] on span "Add New" at bounding box center [1058, 186] width 41 height 15
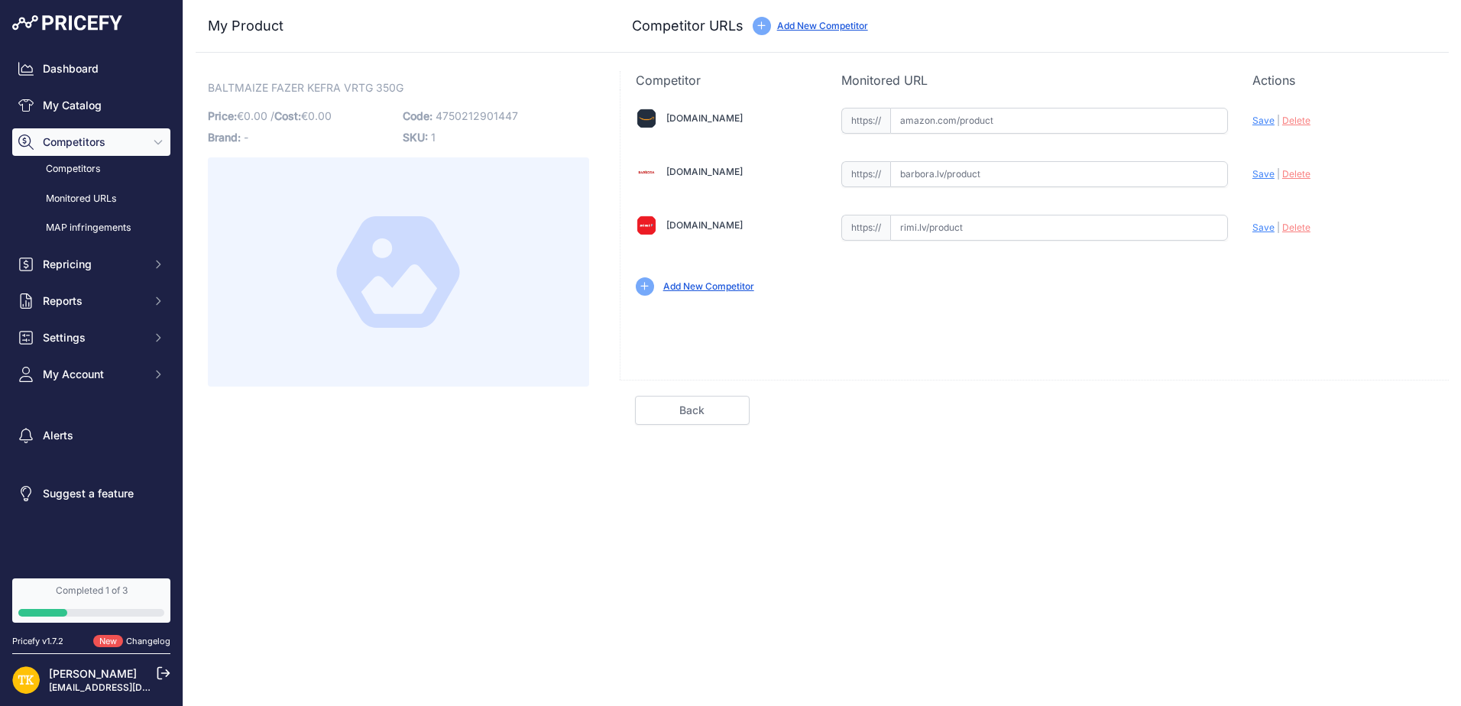
click at [960, 175] on input "text" at bounding box center [1059, 174] width 338 height 26
paste input "[URL][DOMAIN_NAME]"
type input "[DOMAIN_NAME][URL]"
click at [1296, 118] on span "Delete" at bounding box center [1296, 120] width 28 height 11
click at [1305, 119] on span "Delete" at bounding box center [1296, 120] width 28 height 11
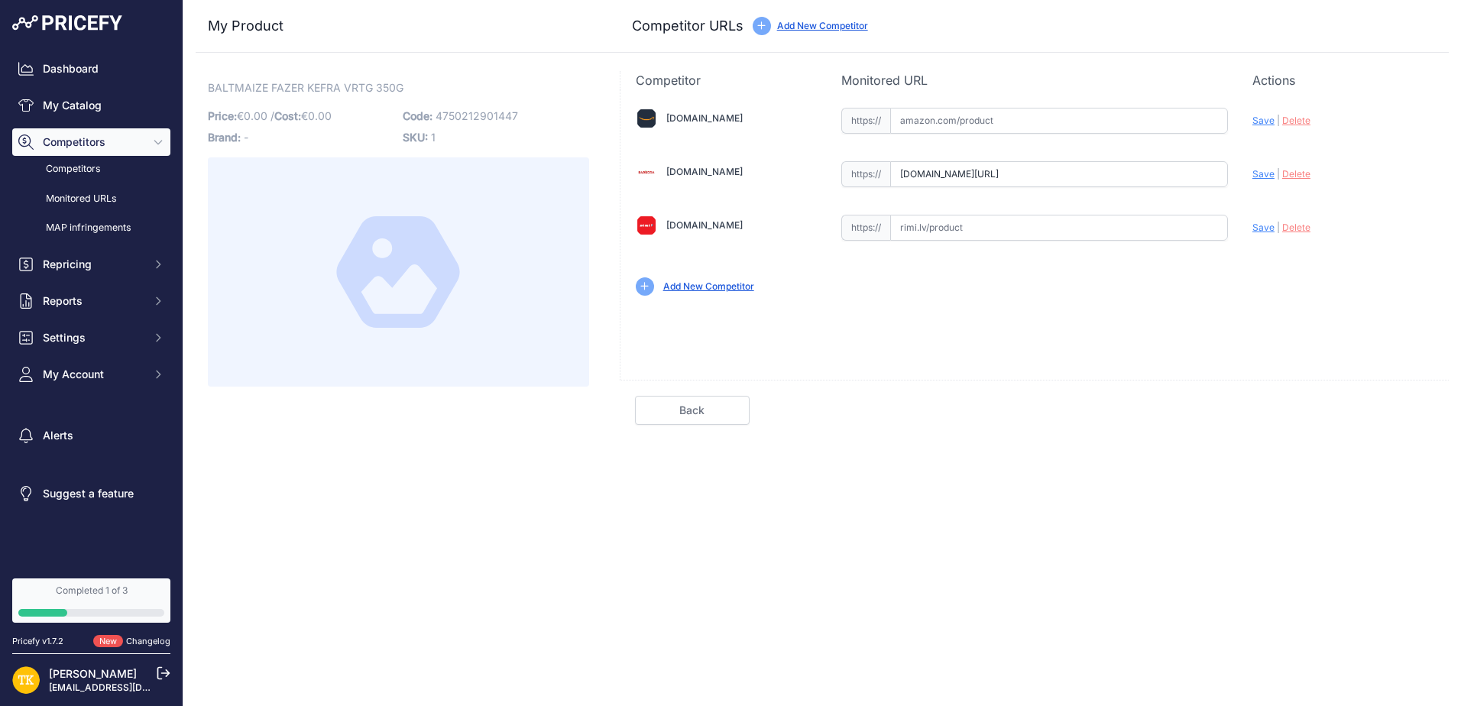
click at [1188, 170] on input "[DOMAIN_NAME][URL]" at bounding box center [1059, 174] width 338 height 26
click at [1141, 214] on div "https:// Valid" at bounding box center [1034, 226] width 387 height 29
click at [1140, 223] on input "text" at bounding box center [1059, 228] width 338 height 26
paste input "[URL][DOMAIN_NAME]"
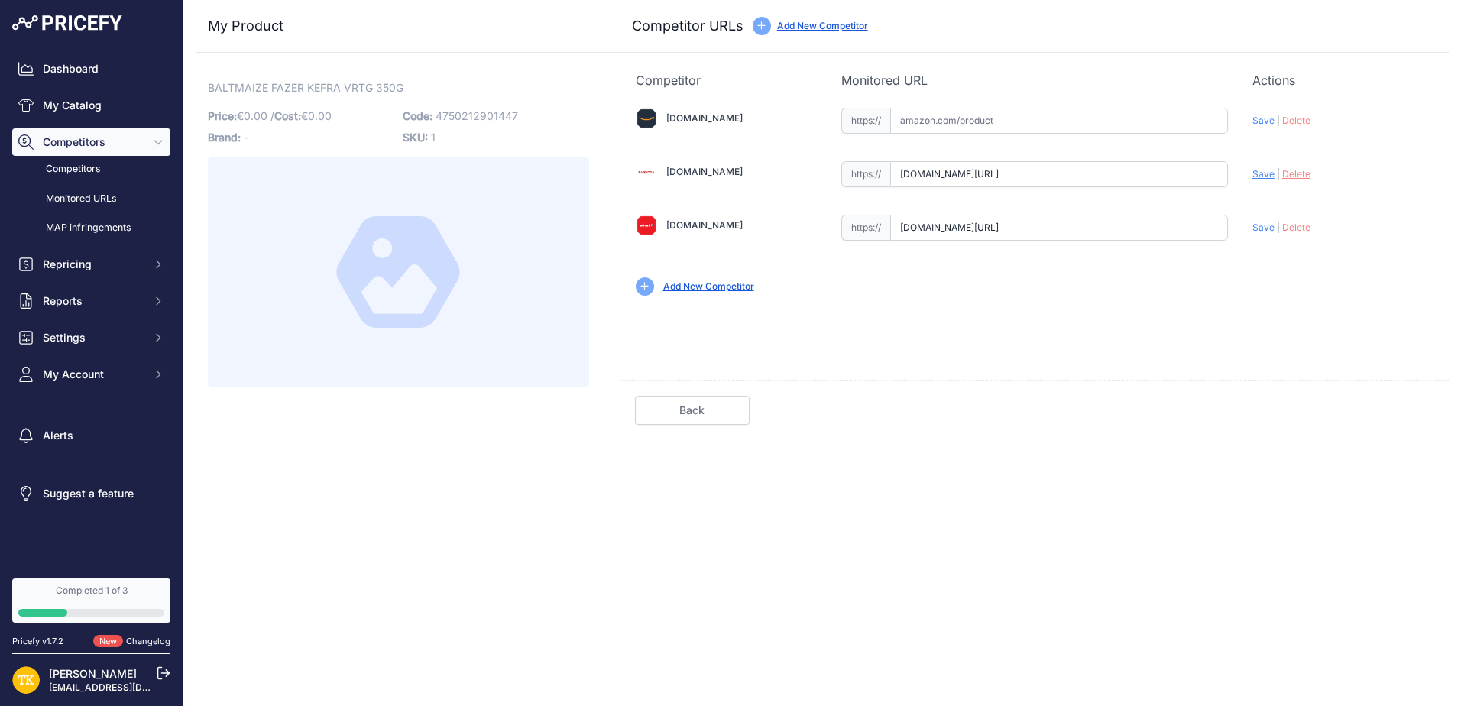
click at [1265, 225] on span "Save" at bounding box center [1263, 227] width 22 height 11
type input "[URL][DOMAIN_NAME]"
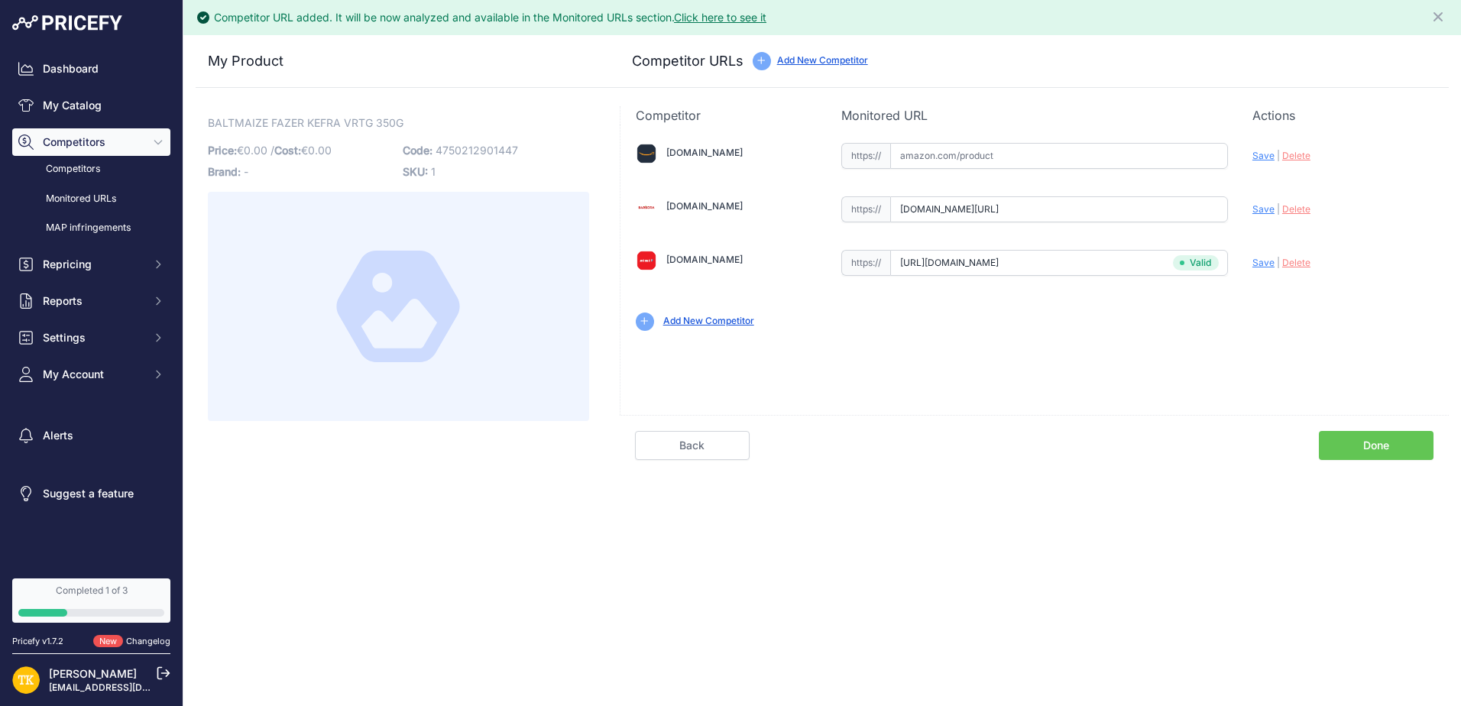
click at [1264, 207] on span "Save" at bounding box center [1263, 208] width 22 height 11
type input "[URL][DOMAIN_NAME]"
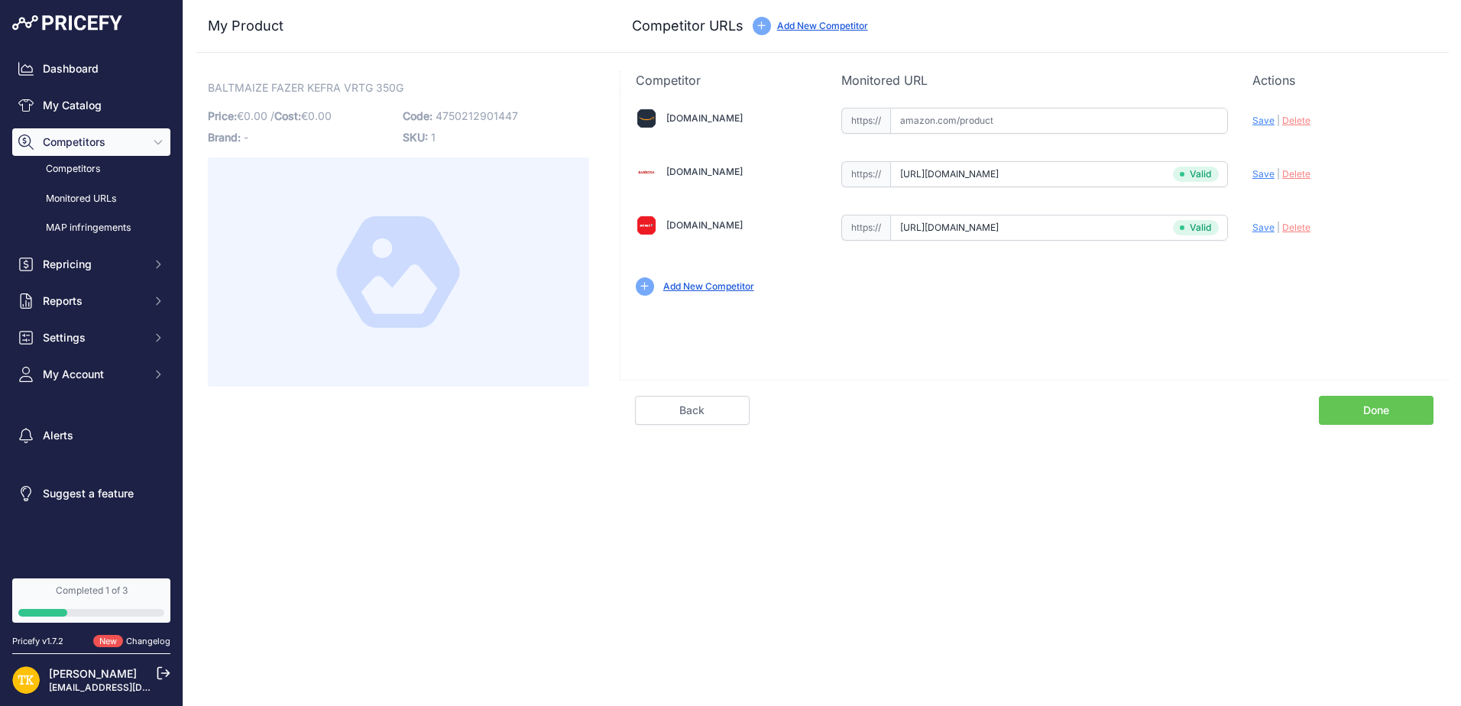
click at [1380, 413] on link "Done" at bounding box center [1376, 410] width 115 height 29
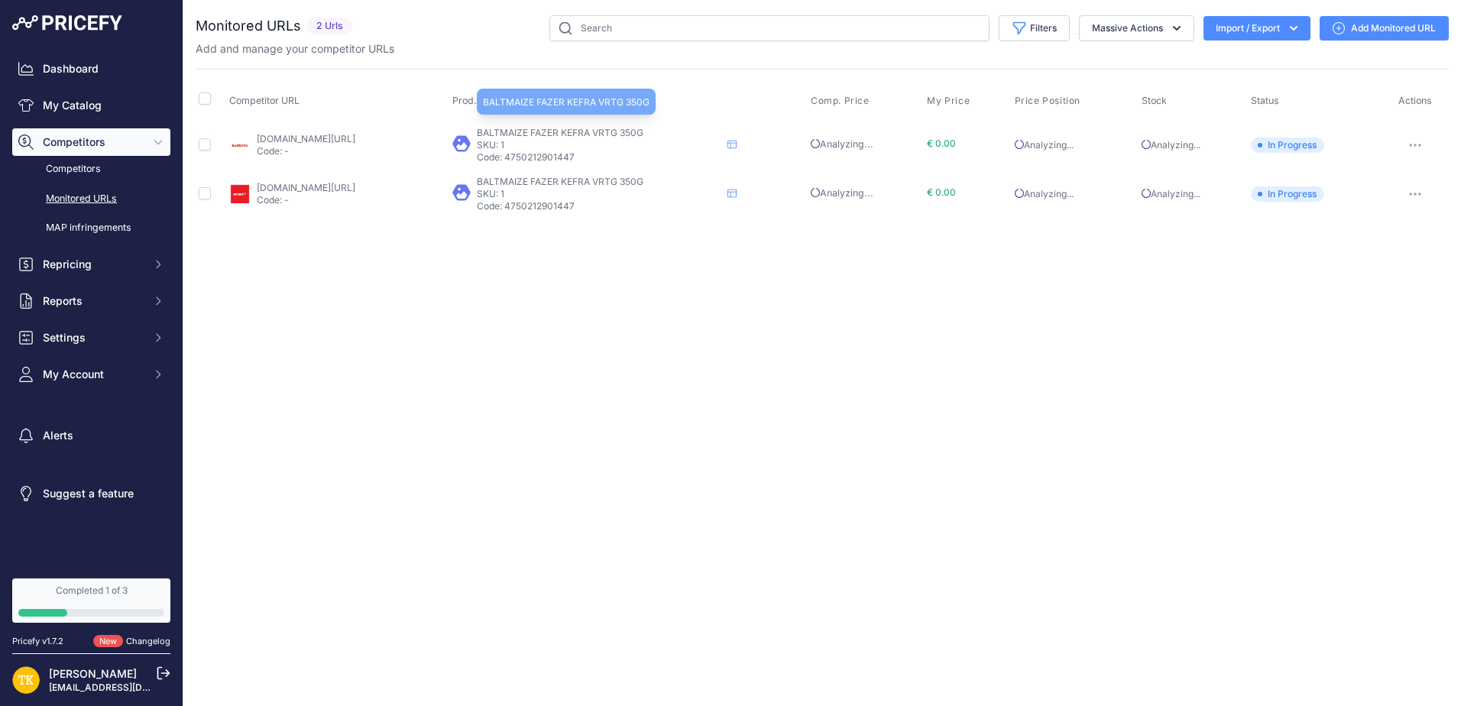
click at [573, 138] on span "BALTMAIZE FAZER KEFRA VRTG 350G" at bounding box center [560, 132] width 167 height 11
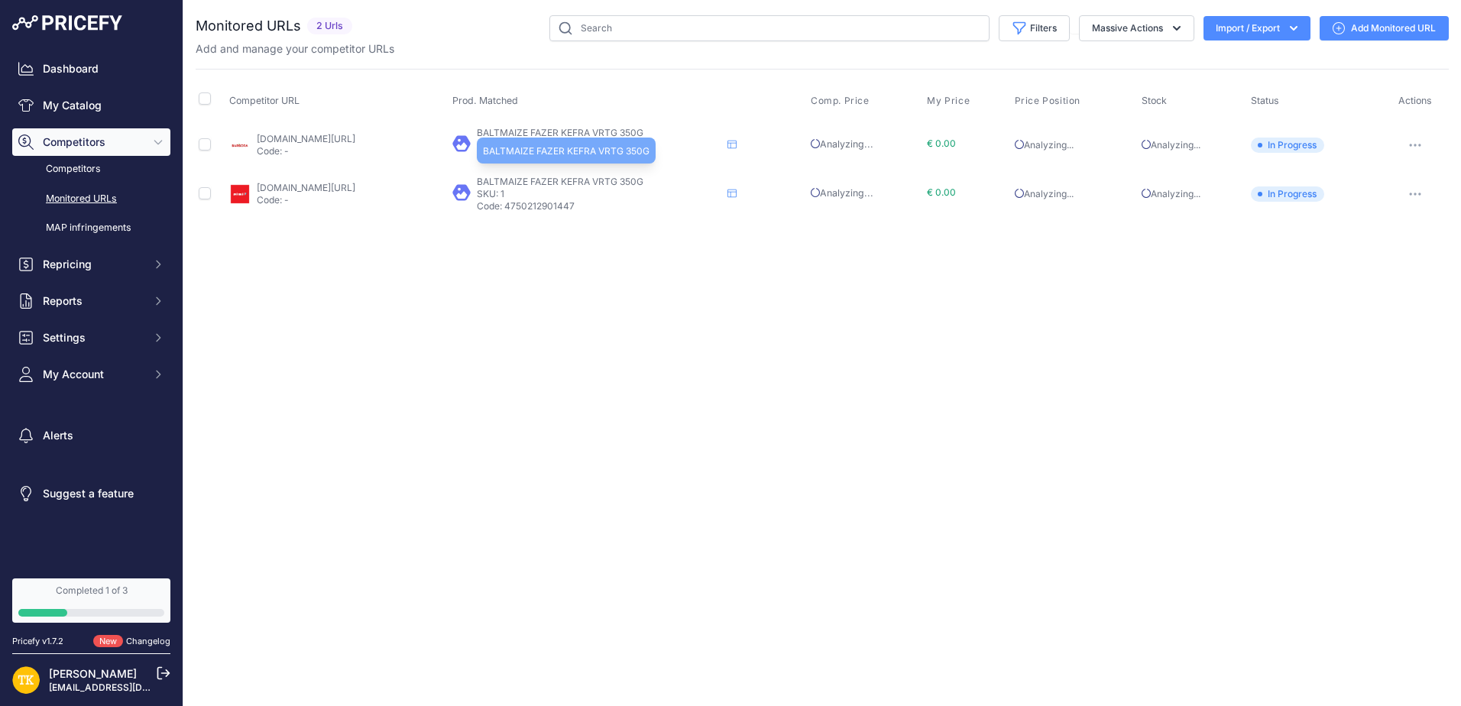
click at [563, 177] on span "BALTMAIZE FAZER KEFRA VRTG 350G" at bounding box center [560, 181] width 167 height 11
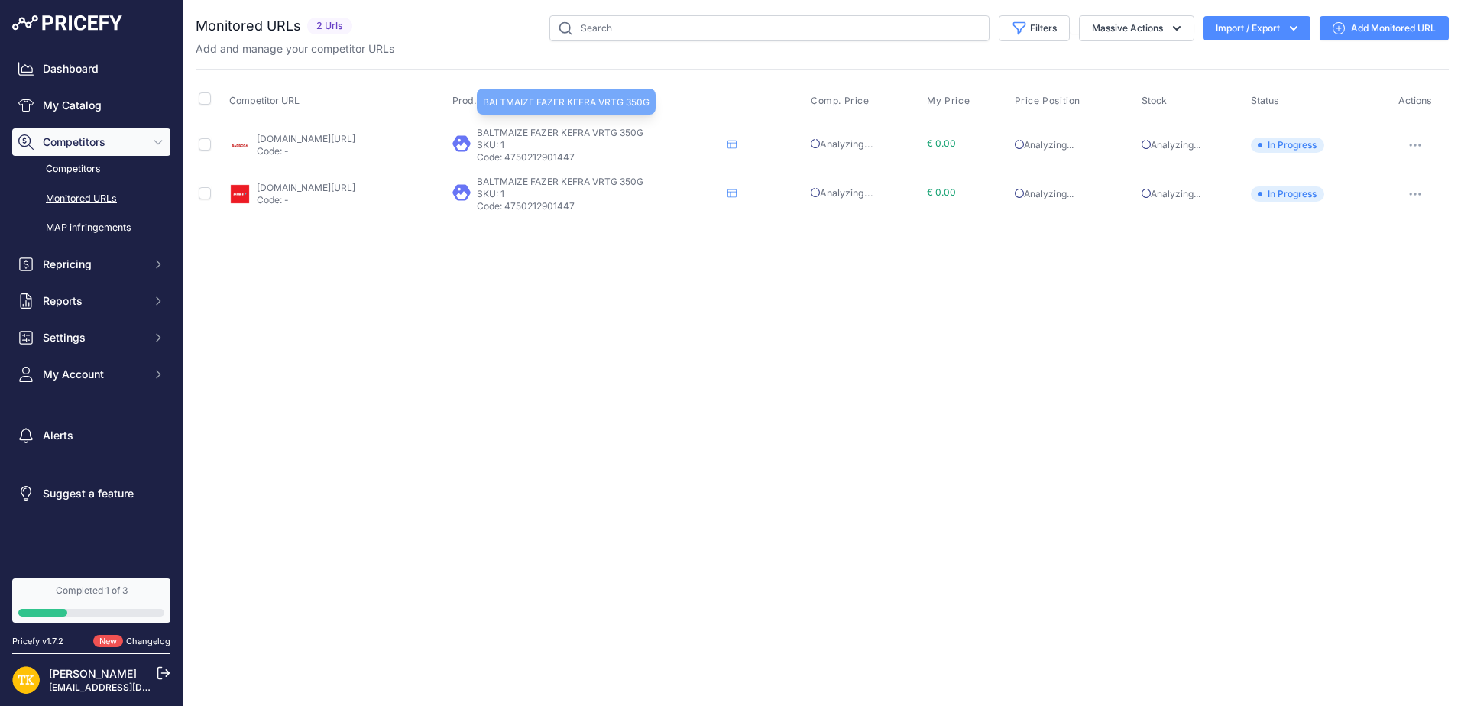
click at [574, 135] on span "BALTMAIZE FAZER KEFRA VRTG 350G" at bounding box center [560, 132] width 167 height 11
click at [574, 190] on p "SKU: 1" at bounding box center [599, 194] width 244 height 12
click at [863, 377] on div "Close You are not connected to the internet." at bounding box center [821, 353] width 1277 height 706
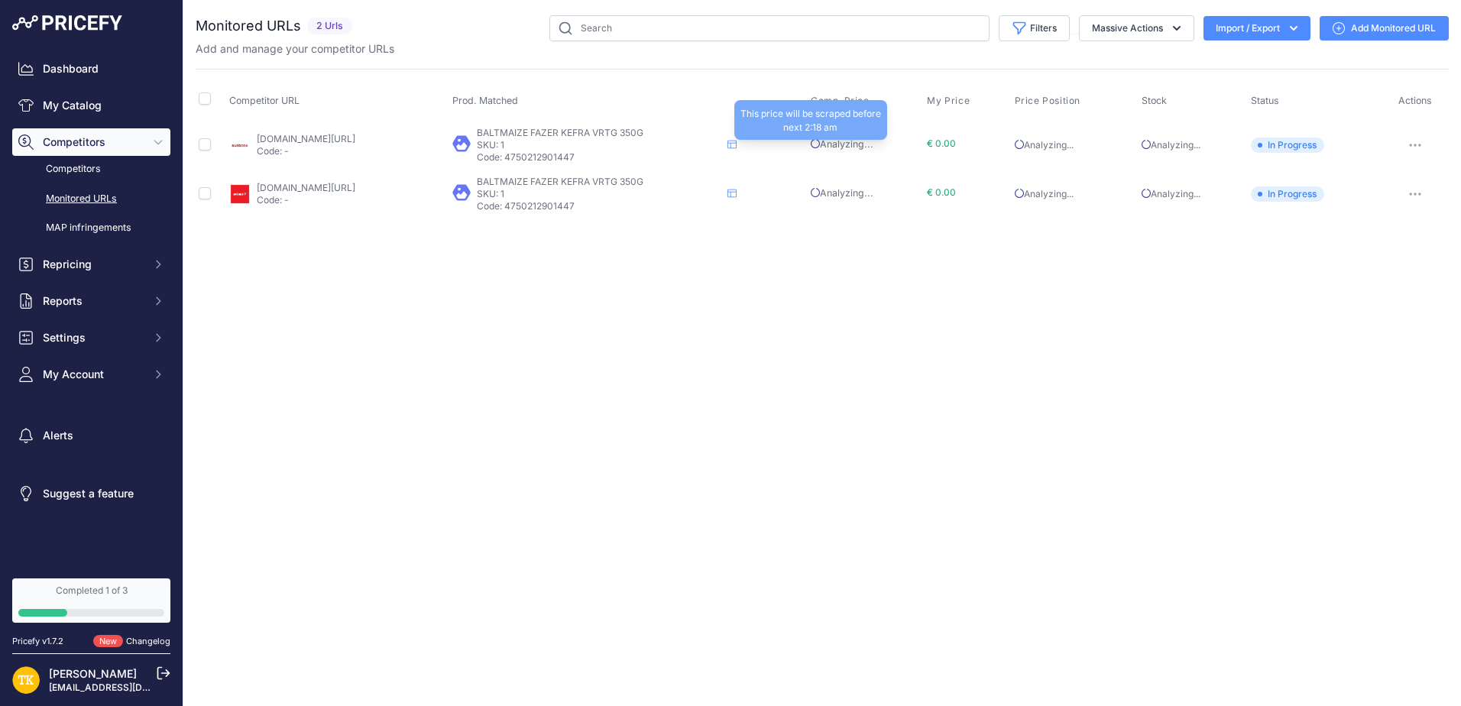
click at [873, 145] on span "Analyzing..." at bounding box center [842, 143] width 63 height 11
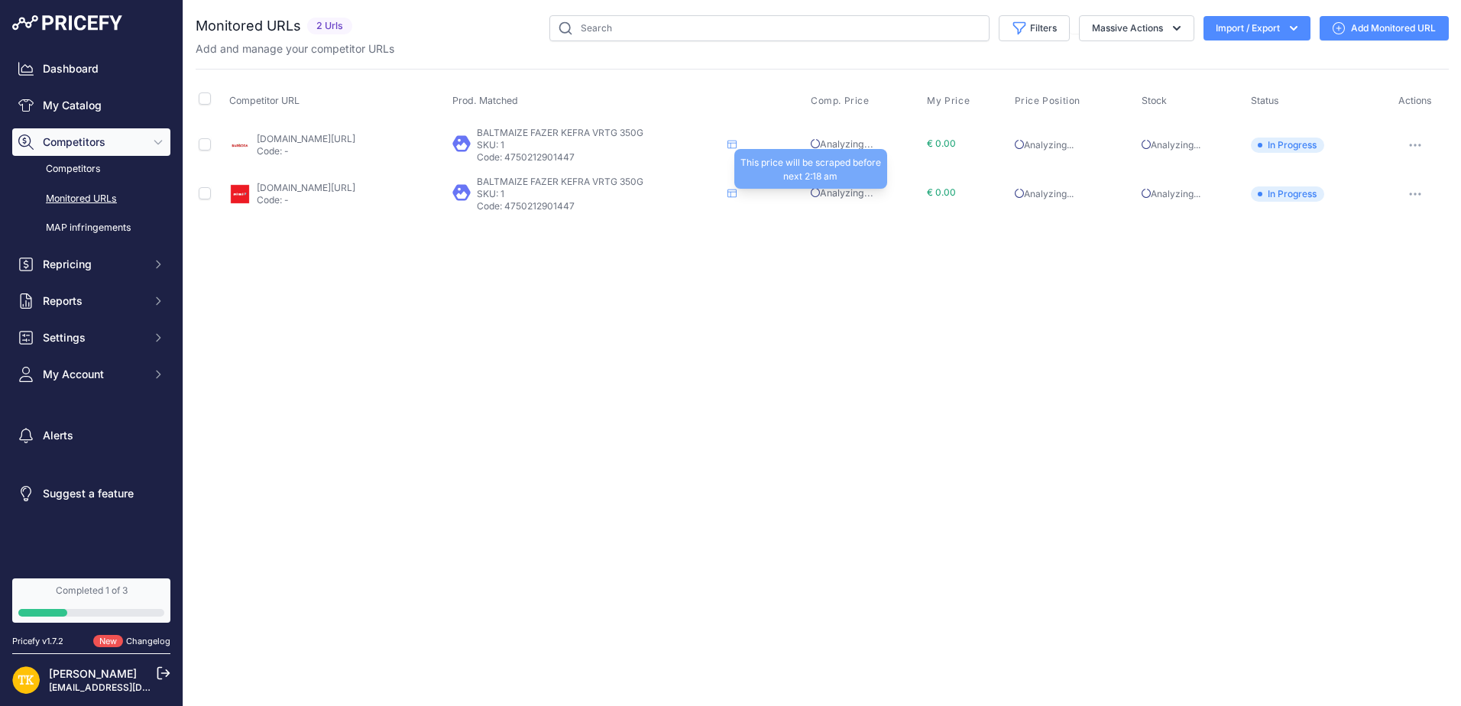
click at [873, 190] on span "Analyzing..." at bounding box center [842, 192] width 63 height 11
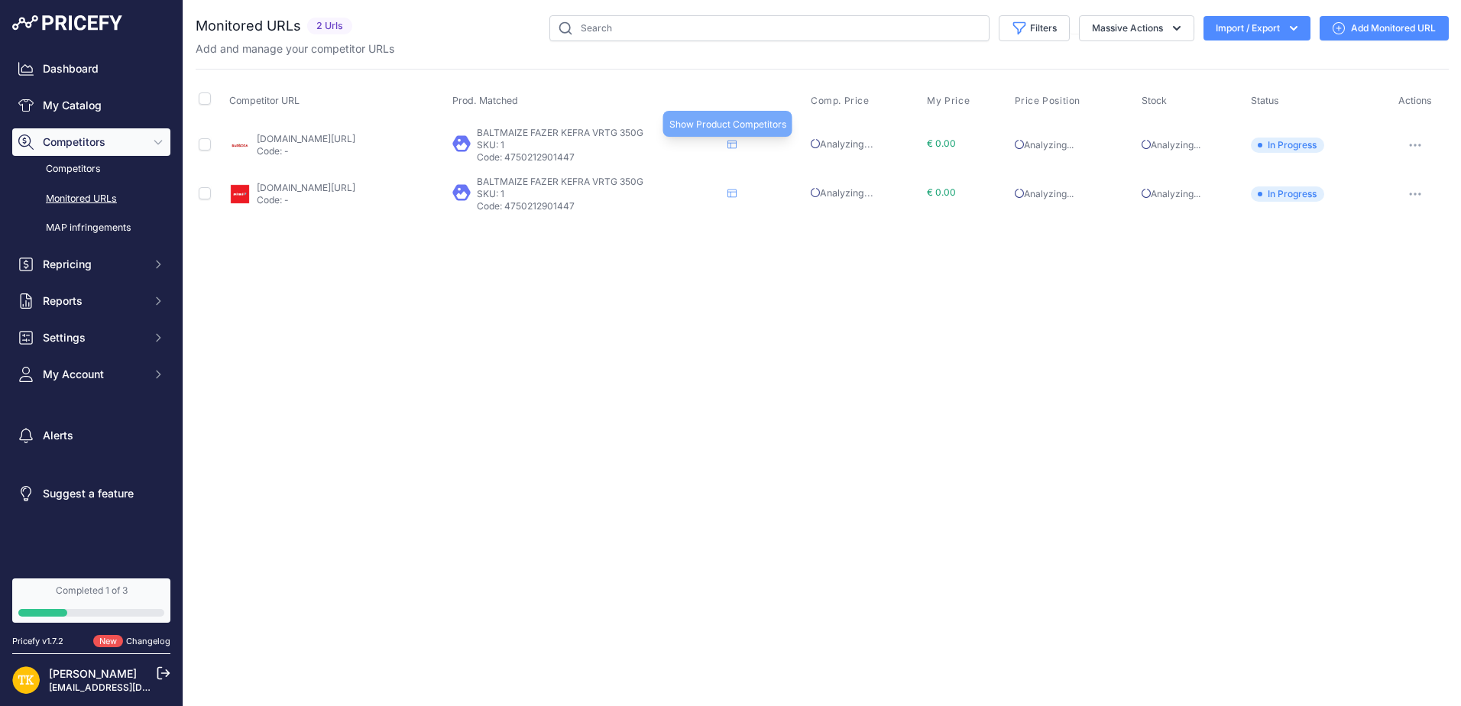
click at [736, 145] on icon at bounding box center [731, 144] width 9 height 9
click at [1419, 144] on icon "button" at bounding box center [1415, 145] width 12 height 3
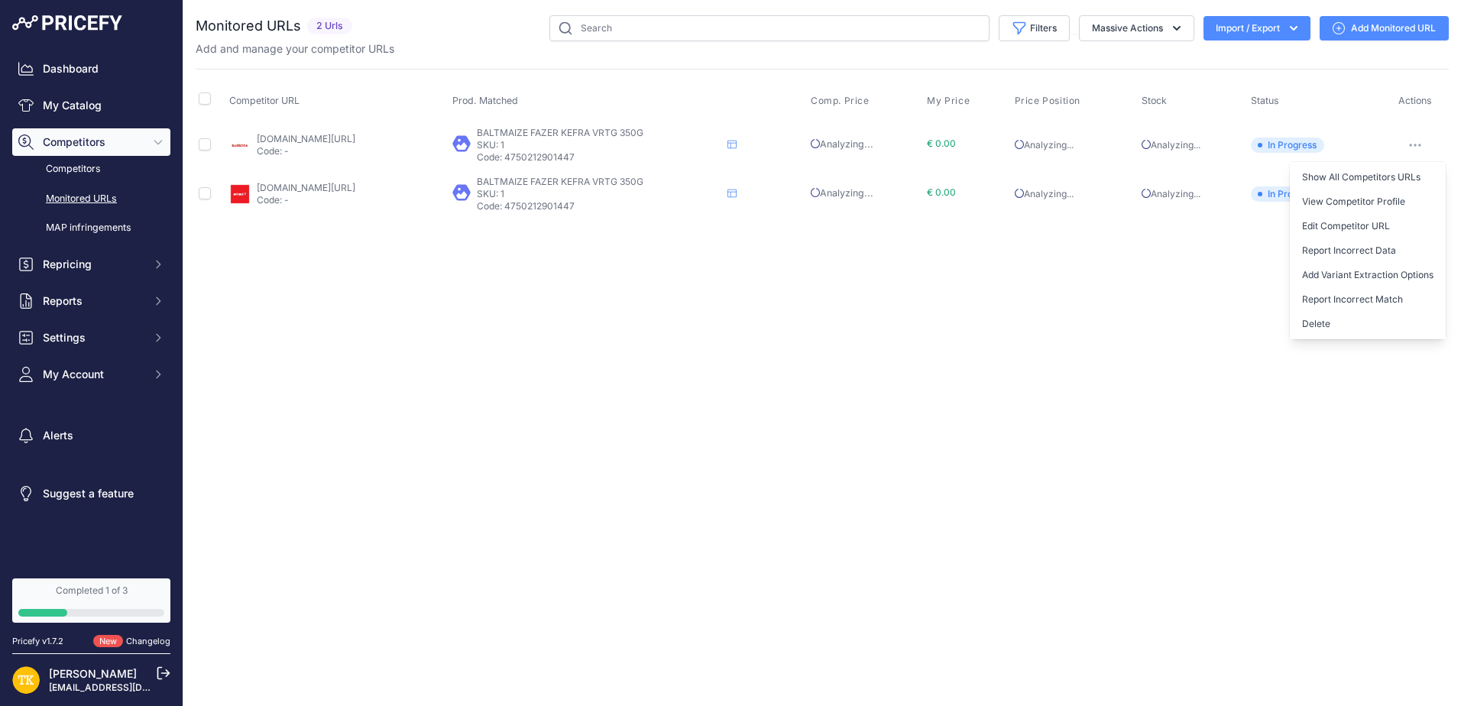
click at [901, 305] on div "Close You are not connected to the internet." at bounding box center [821, 353] width 1277 height 706
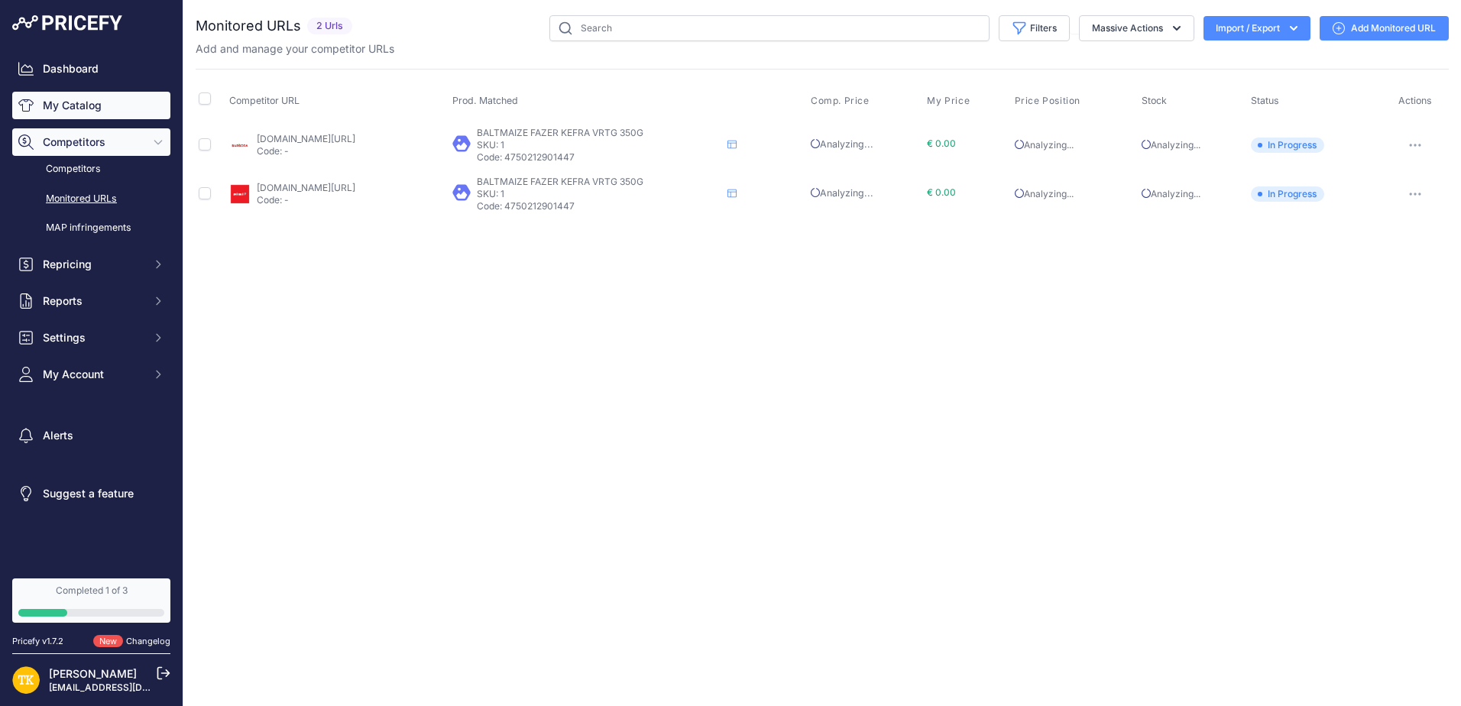
click at [84, 110] on link "My Catalog" at bounding box center [91, 106] width 158 height 28
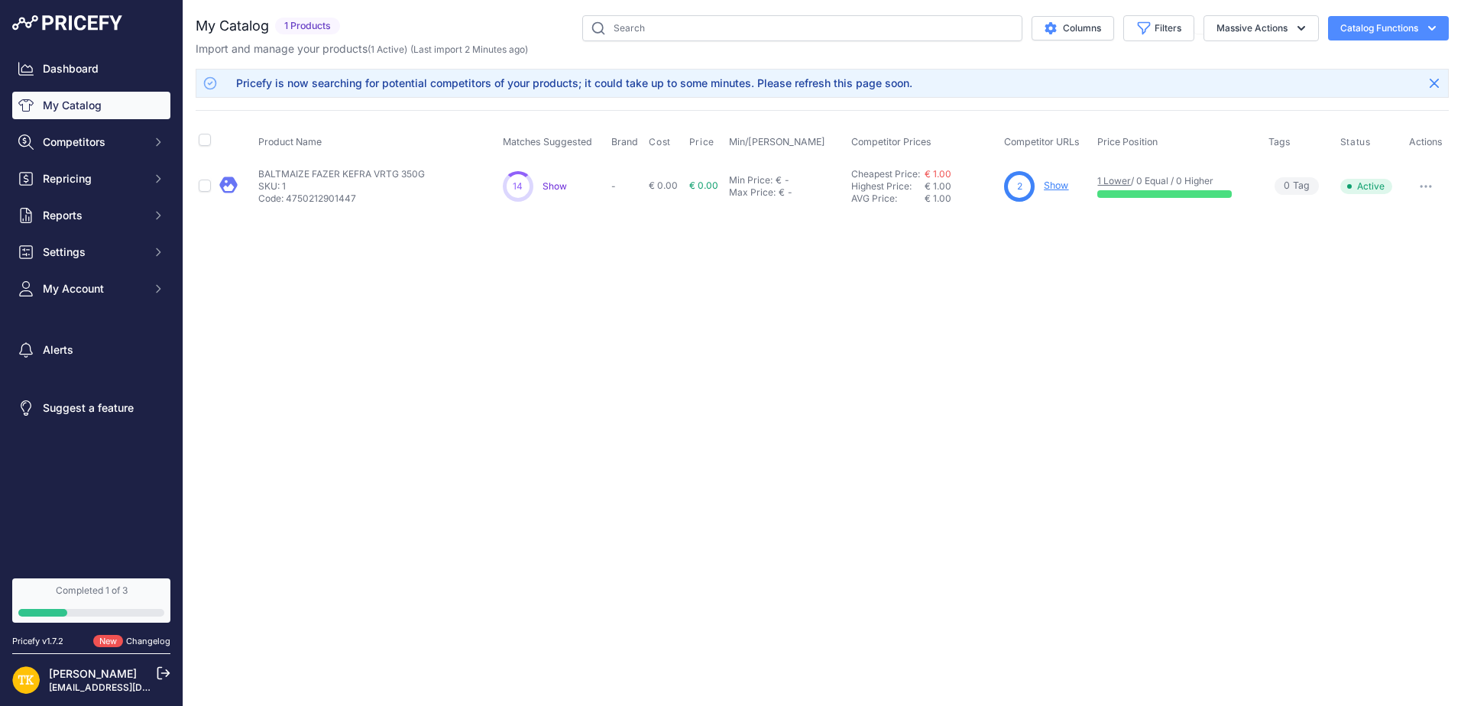
click at [1423, 183] on button "button" at bounding box center [1425, 186] width 31 height 21
click at [1066, 185] on link "Show" at bounding box center [1056, 185] width 24 height 11
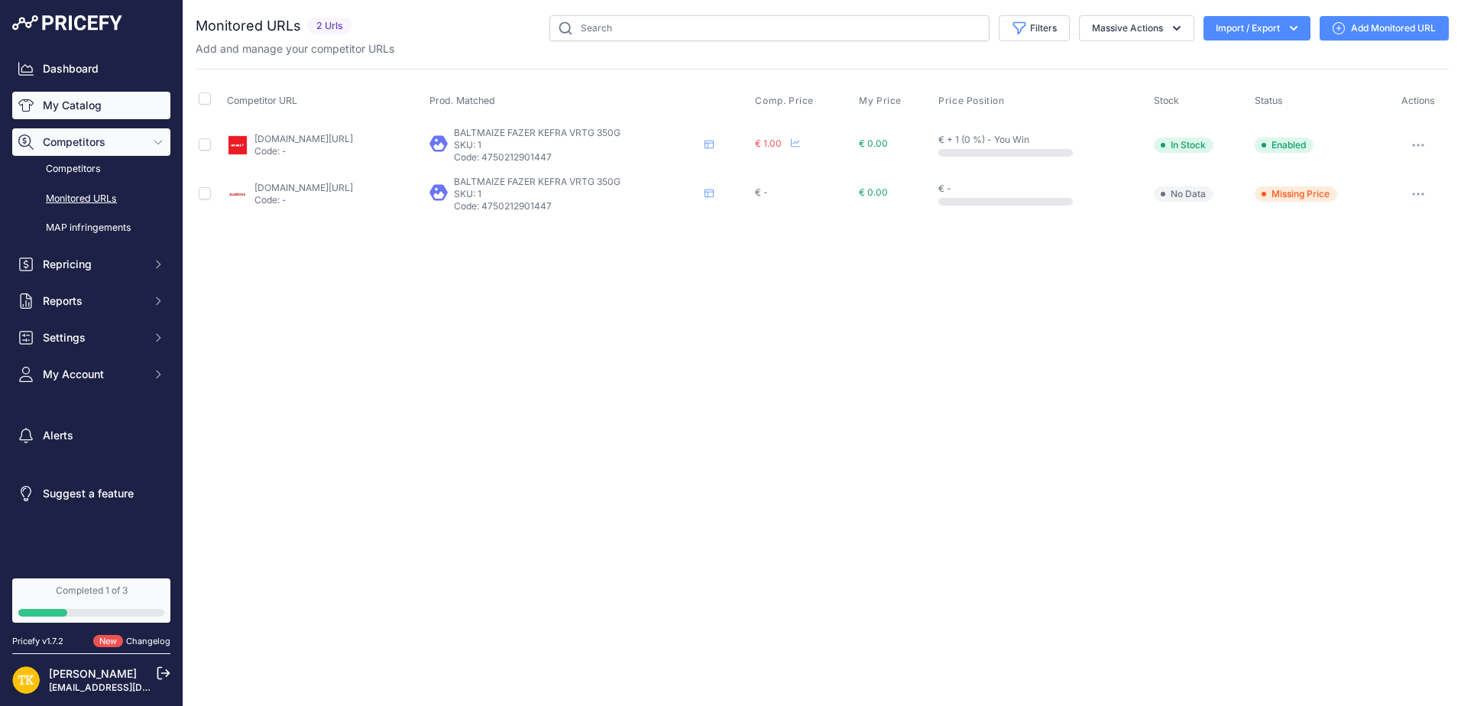
click at [75, 105] on link "My Catalog" at bounding box center [91, 106] width 158 height 28
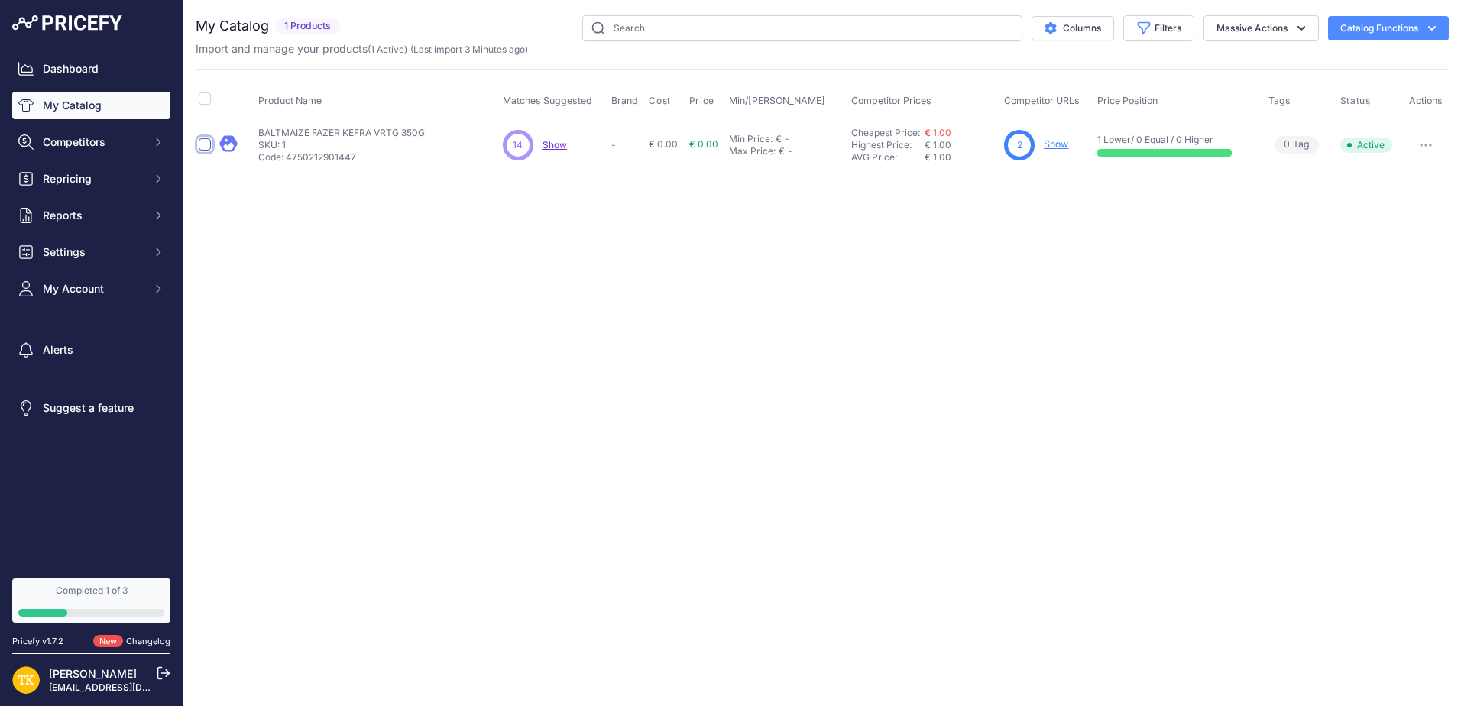
click at [206, 142] on input "checkbox" at bounding box center [205, 144] width 12 height 12
checkbox input "true"
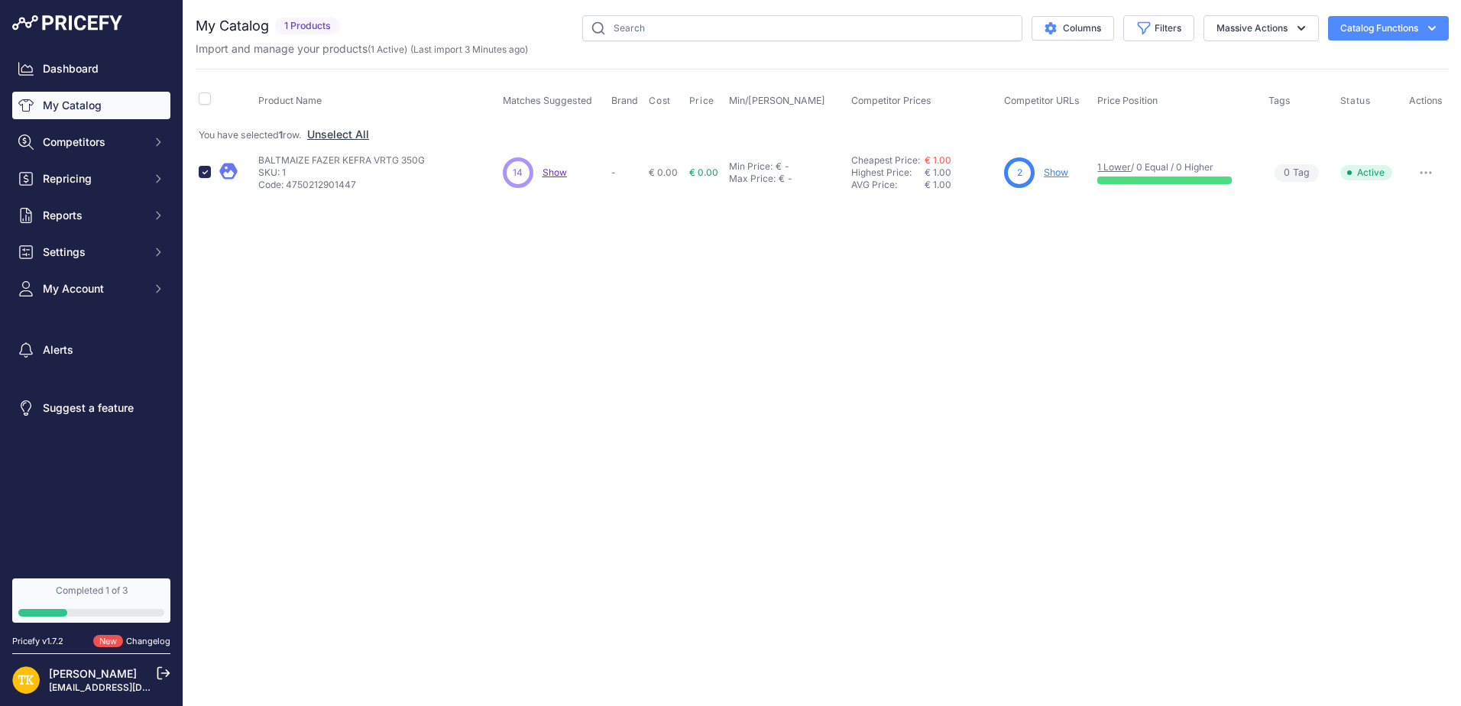
click at [1429, 35] on icon "button" at bounding box center [1431, 28] width 15 height 15
click at [1231, 50] on div "Import and manage your products ( 1 Active ) (Last import 3 Minutes ago)" at bounding box center [822, 48] width 1253 height 15
click at [1239, 30] on button "Massive Actions" at bounding box center [1260, 28] width 115 height 26
click at [1225, 113] on span "Delete" at bounding box center [1225, 118] width 32 height 13
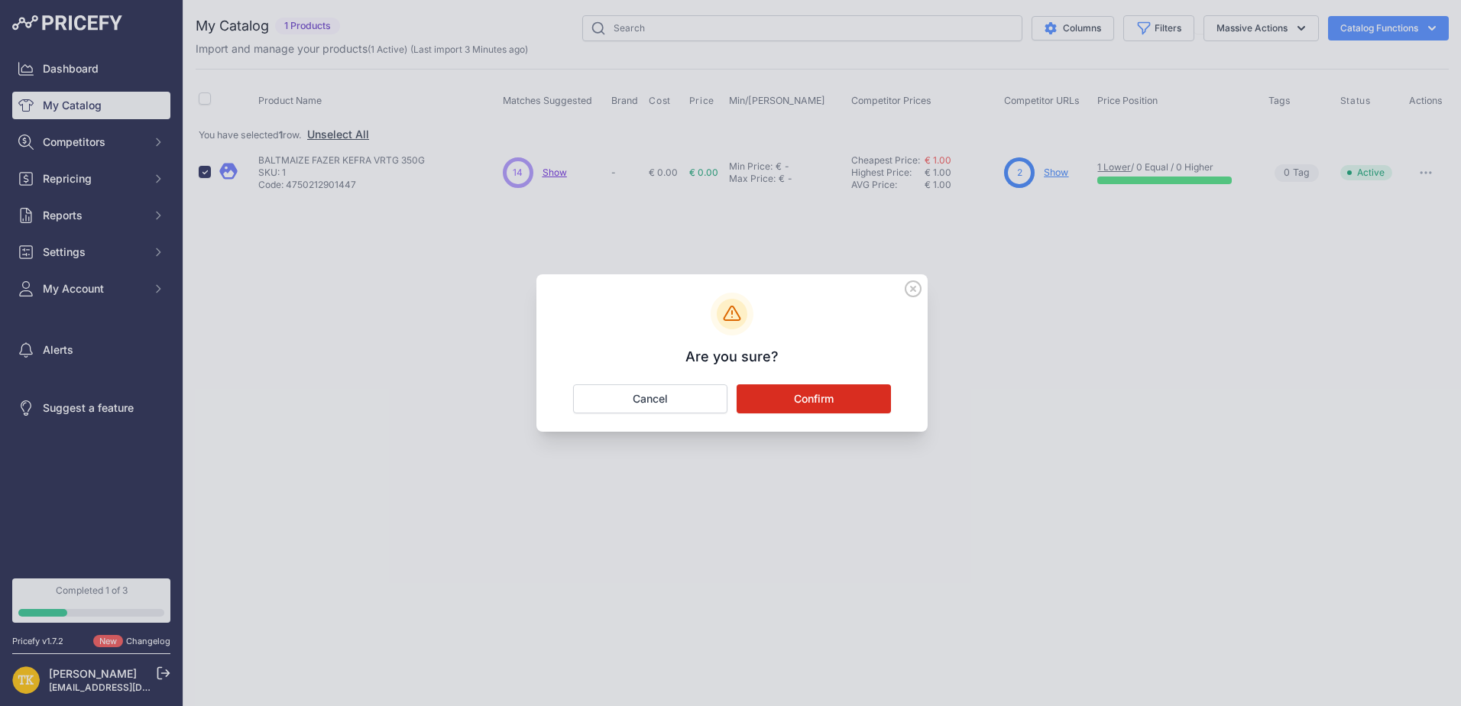
click at [802, 402] on button "Confirm" at bounding box center [813, 398] width 154 height 29
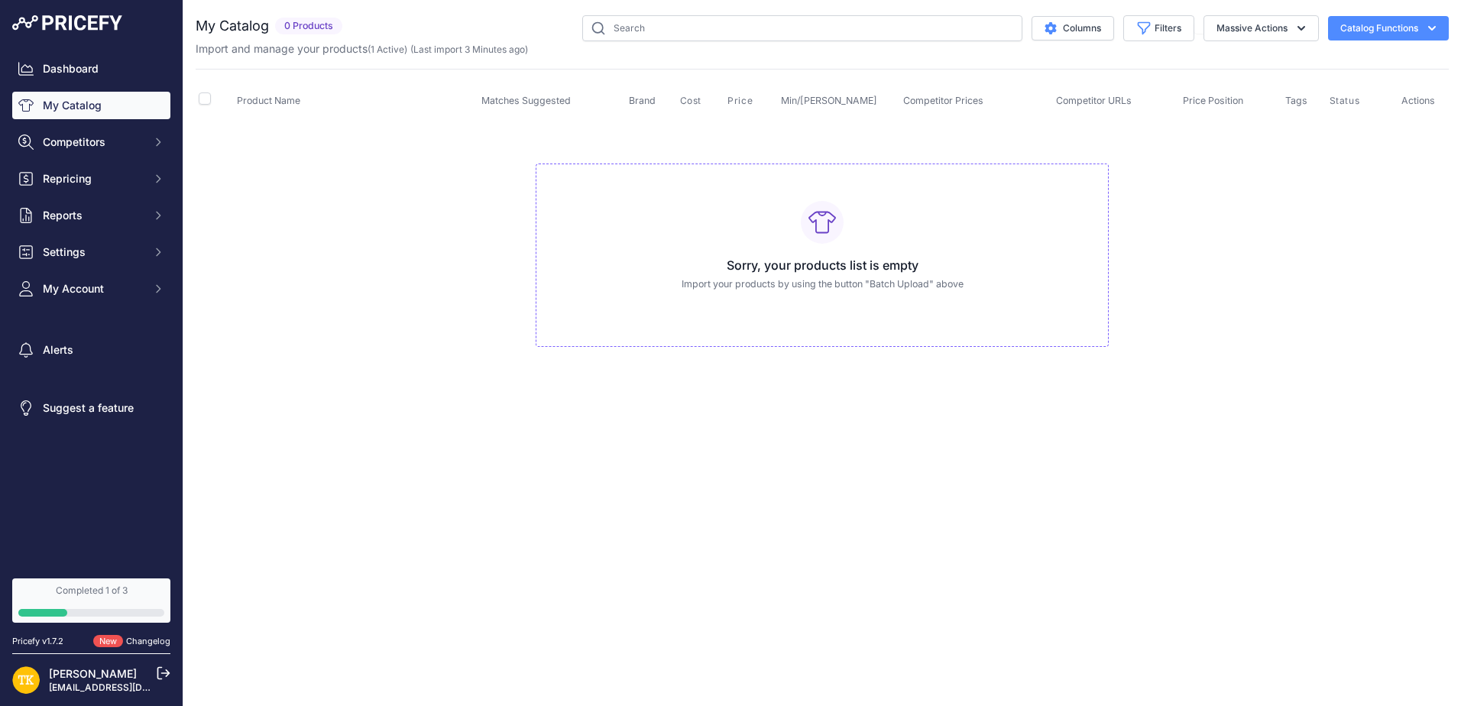
click at [432, 161] on td "Sorry, your products list is empty Import your products by using the button "Ba…" at bounding box center [822, 248] width 1253 height 257
click at [1222, 172] on td "Sorry, your products list is empty Import your products by using the button "Ba…" at bounding box center [822, 248] width 1253 height 257
click at [1364, 34] on button "Catalog Functions" at bounding box center [1388, 28] width 121 height 24
click at [1349, 115] on link "Batch Upload" at bounding box center [1361, 116] width 171 height 28
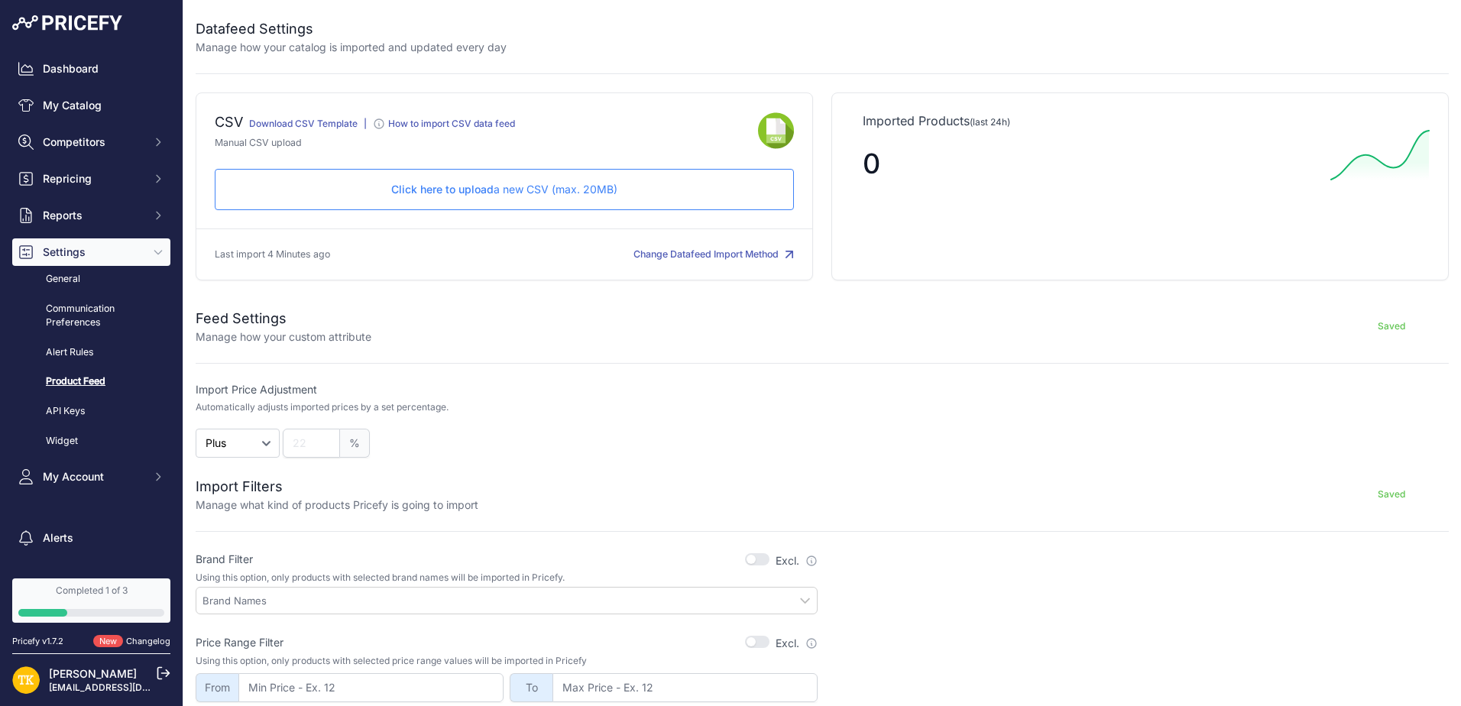
click at [509, 192] on p "Click here to upload a new CSV (max. 20MB)" at bounding box center [504, 189] width 553 height 15
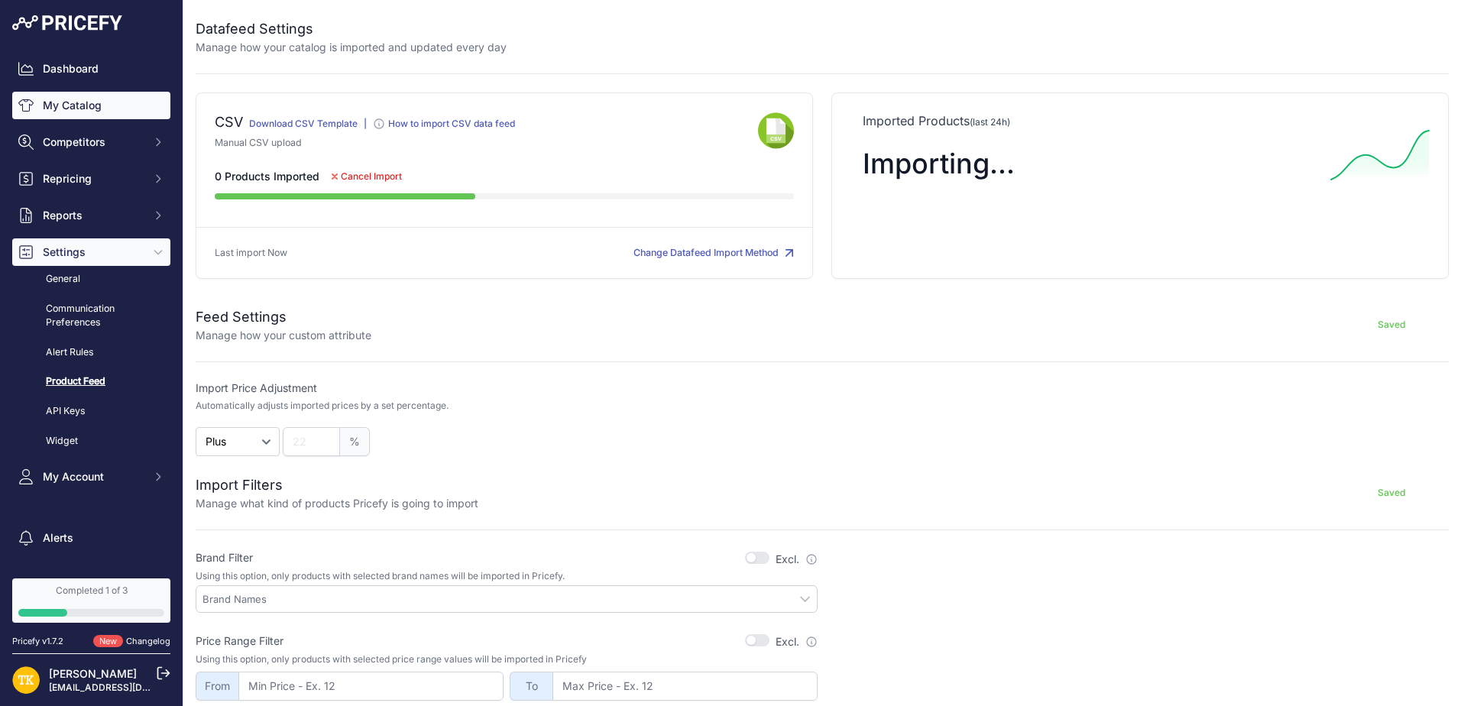
click at [80, 106] on link "My Catalog" at bounding box center [91, 106] width 158 height 28
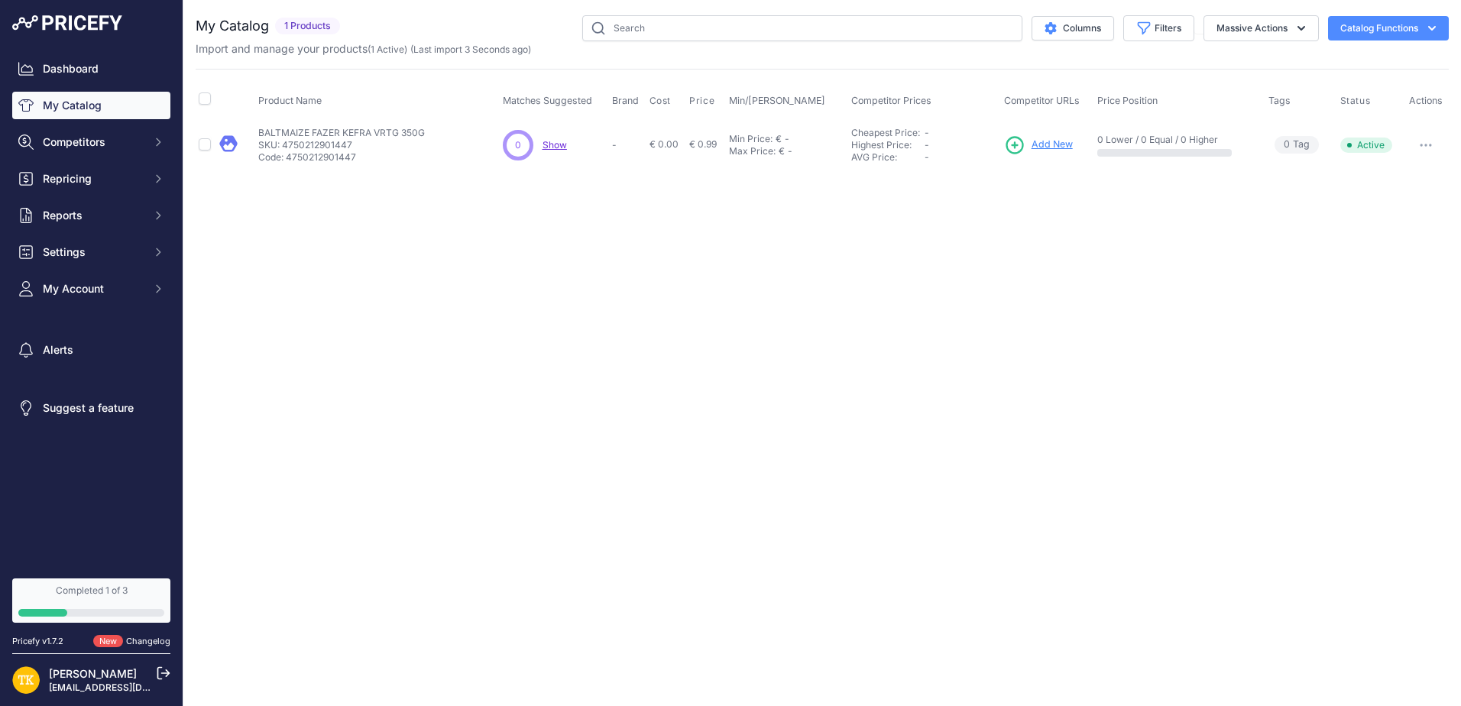
click at [1055, 140] on span "Add New" at bounding box center [1051, 145] width 41 height 15
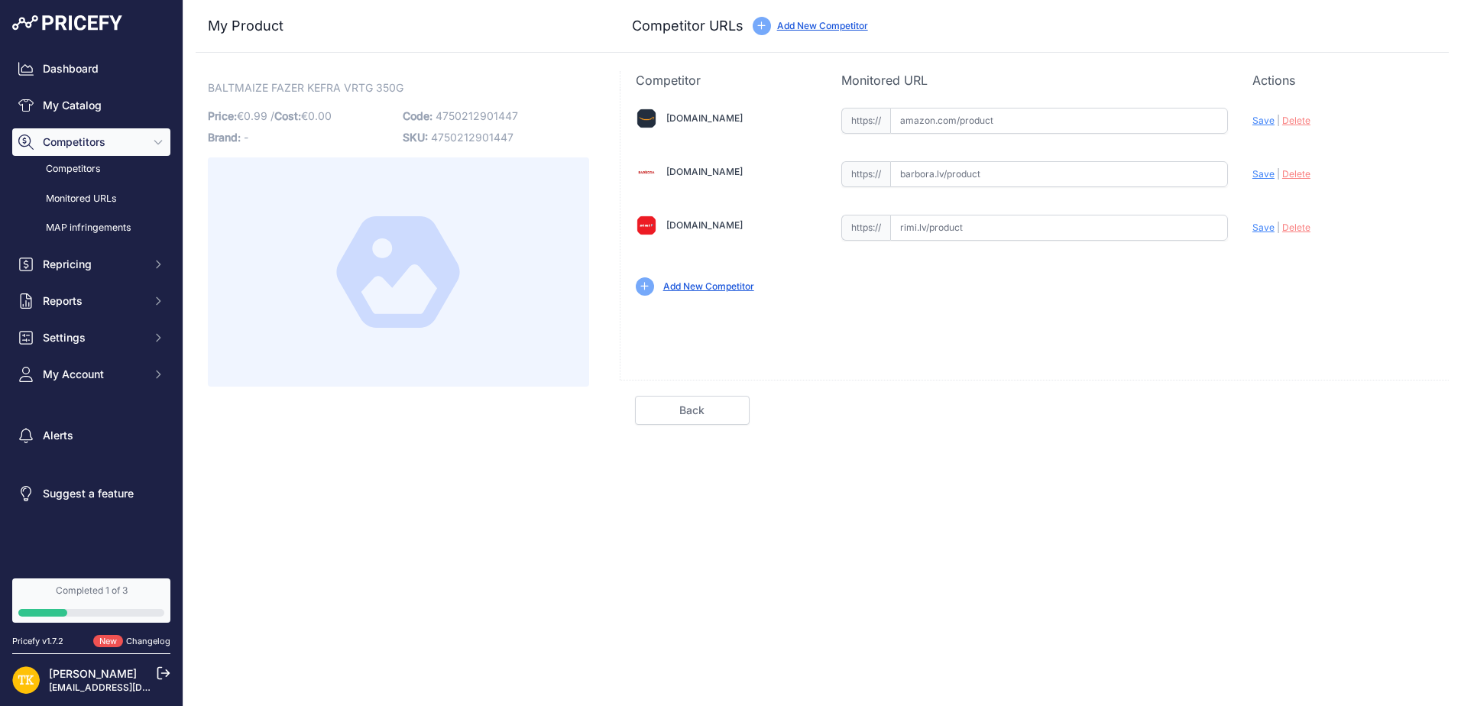
click at [943, 230] on input "text" at bounding box center [1059, 228] width 338 height 26
paste input "[URL][DOMAIN_NAME]"
drag, startPoint x: 996, startPoint y: 233, endPoint x: 811, endPoint y: 220, distance: 185.3
click at [733, 221] on div "[DOMAIN_NAME] Valid Invalid | |" at bounding box center [1034, 200] width 828 height 222
click at [929, 228] on input "https://www.rimi.lv/e-veikals/lv/produkti/maize-un-konditoreja/maize/baltmaize/…" at bounding box center [1059, 228] width 338 height 26
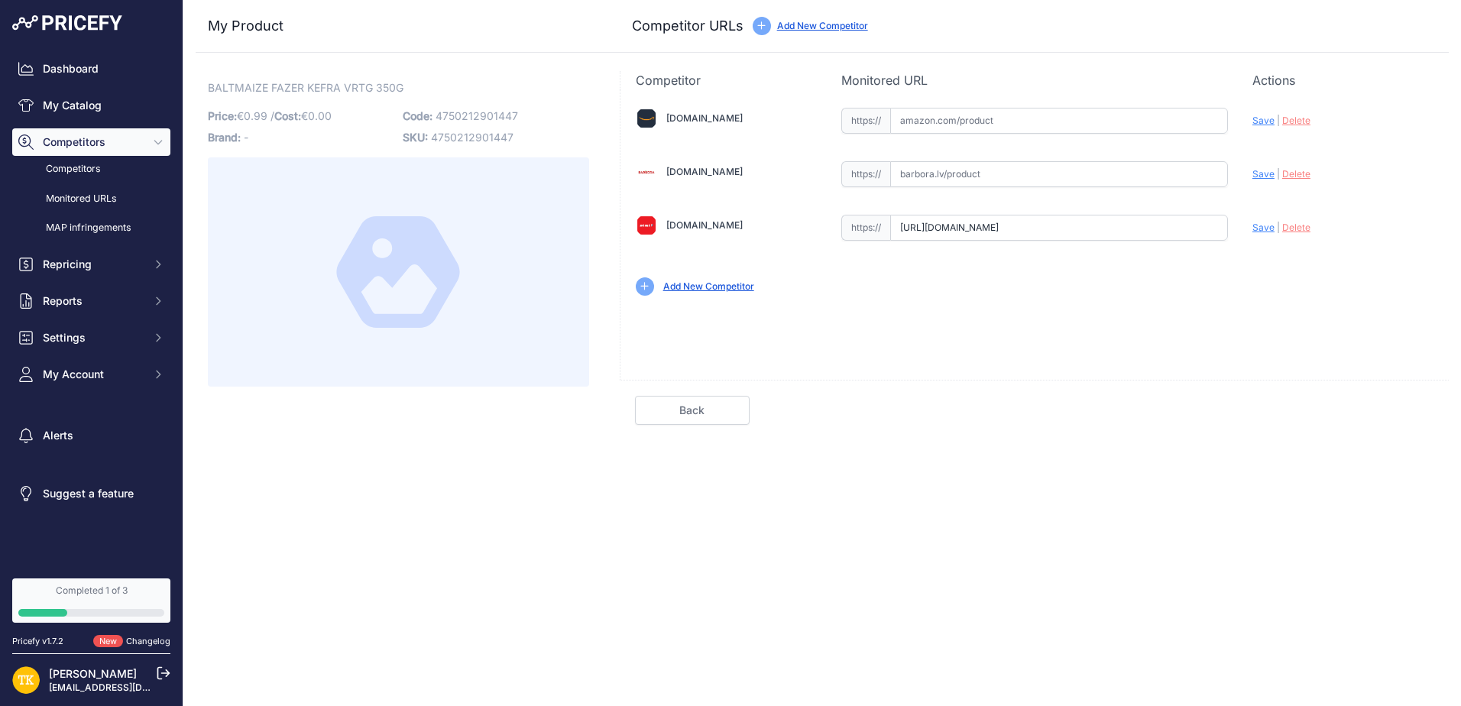
type input "www.rimi.lv/e-veikals/lv/produkti/maize-un-konditoreja/maize/baltmaize/baltmaiz…"
click at [1003, 176] on input "text" at bounding box center [1059, 174] width 338 height 26
paste input "https://barbora.lv/produkti/baltmaize-ar-kefiru-un-kalc-fazer-350-g"
click at [1263, 173] on span "Save" at bounding box center [1263, 173] width 22 height 11
type input "https://barbora.lv/produkti/baltmaize-ar-kefiru-un-kalc-fazer-350-g?prirule_jds…"
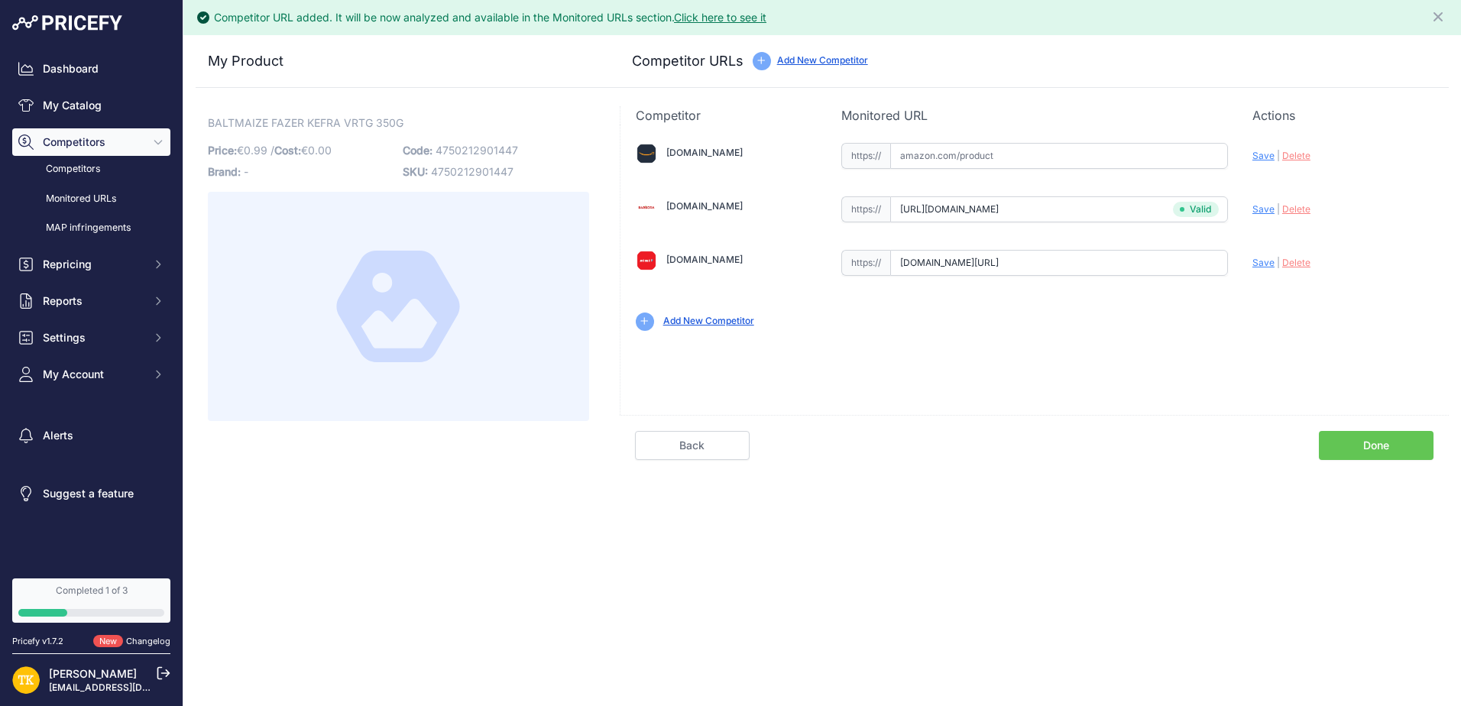
click at [1258, 262] on span "Save" at bounding box center [1263, 262] width 22 height 11
type input "https://www.rimi.lv/e-veikals/lv/produkti/maize-un-konditoreja/maize/baltmaize/…"
drag, startPoint x: 1353, startPoint y: 441, endPoint x: 1304, endPoint y: 416, distance: 55.0
click at [1353, 441] on link "Done" at bounding box center [1376, 445] width 115 height 29
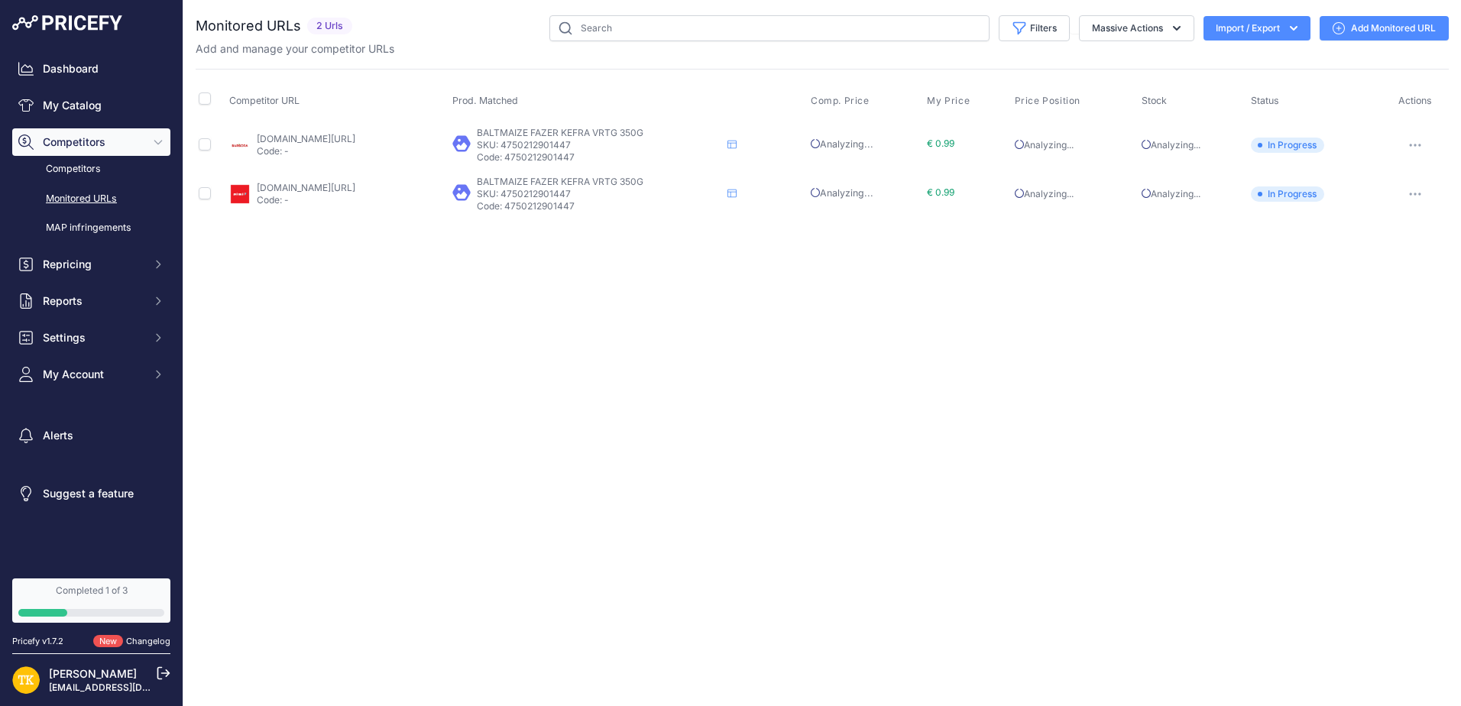
click at [959, 353] on div "Close You are not connected to the internet." at bounding box center [821, 353] width 1277 height 706
click at [963, 347] on div "Close You are not connected to the internet." at bounding box center [821, 353] width 1277 height 706
click at [1412, 136] on button "button" at bounding box center [1415, 144] width 31 height 21
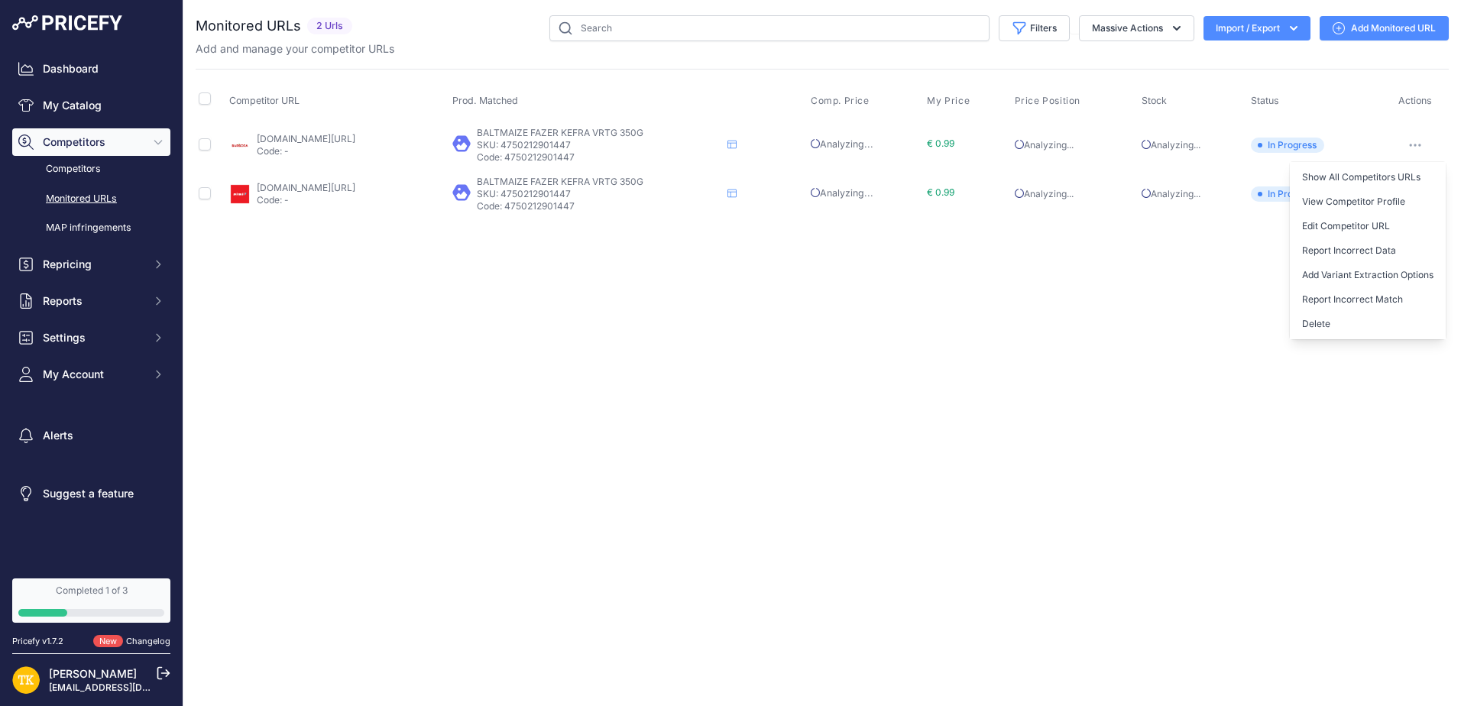
click at [929, 275] on div "Close You are not connected to the internet." at bounding box center [821, 353] width 1277 height 706
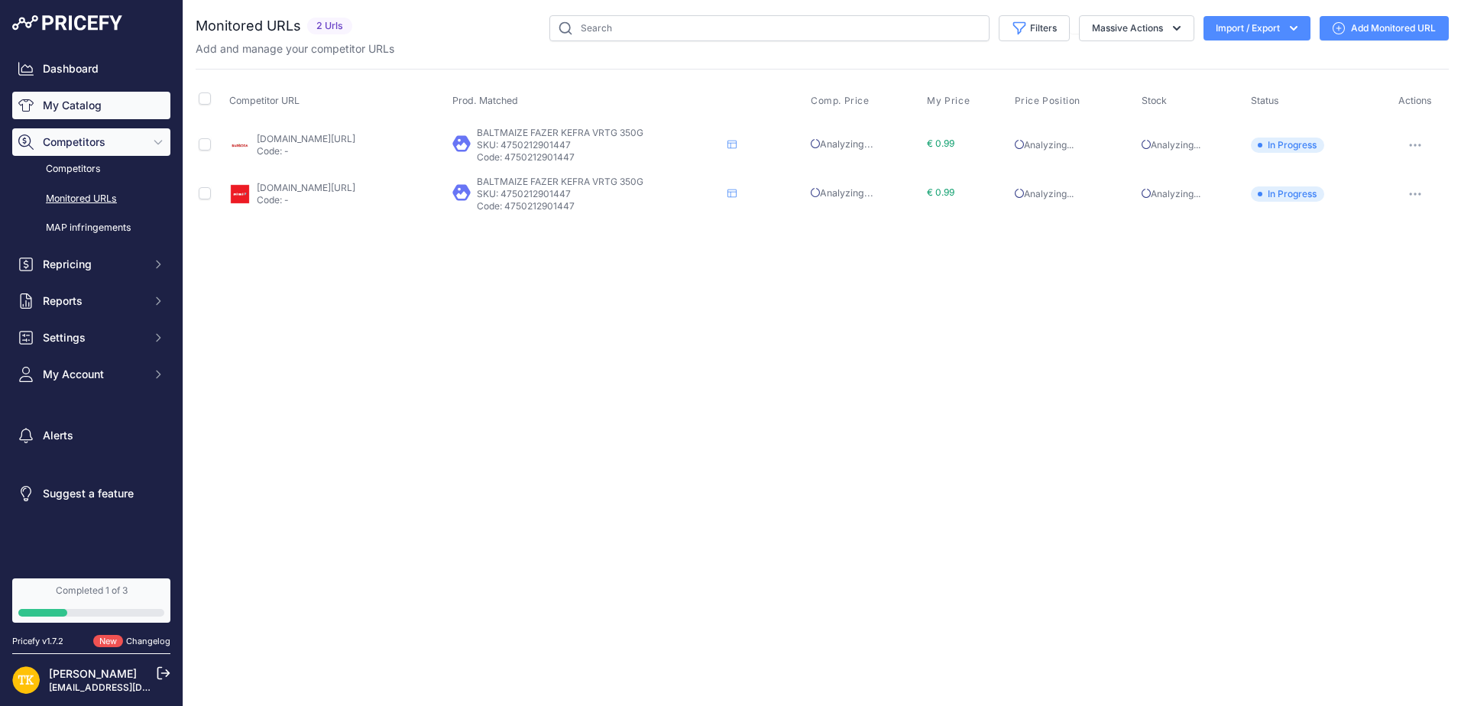
click at [74, 108] on link "My Catalog" at bounding box center [91, 106] width 158 height 28
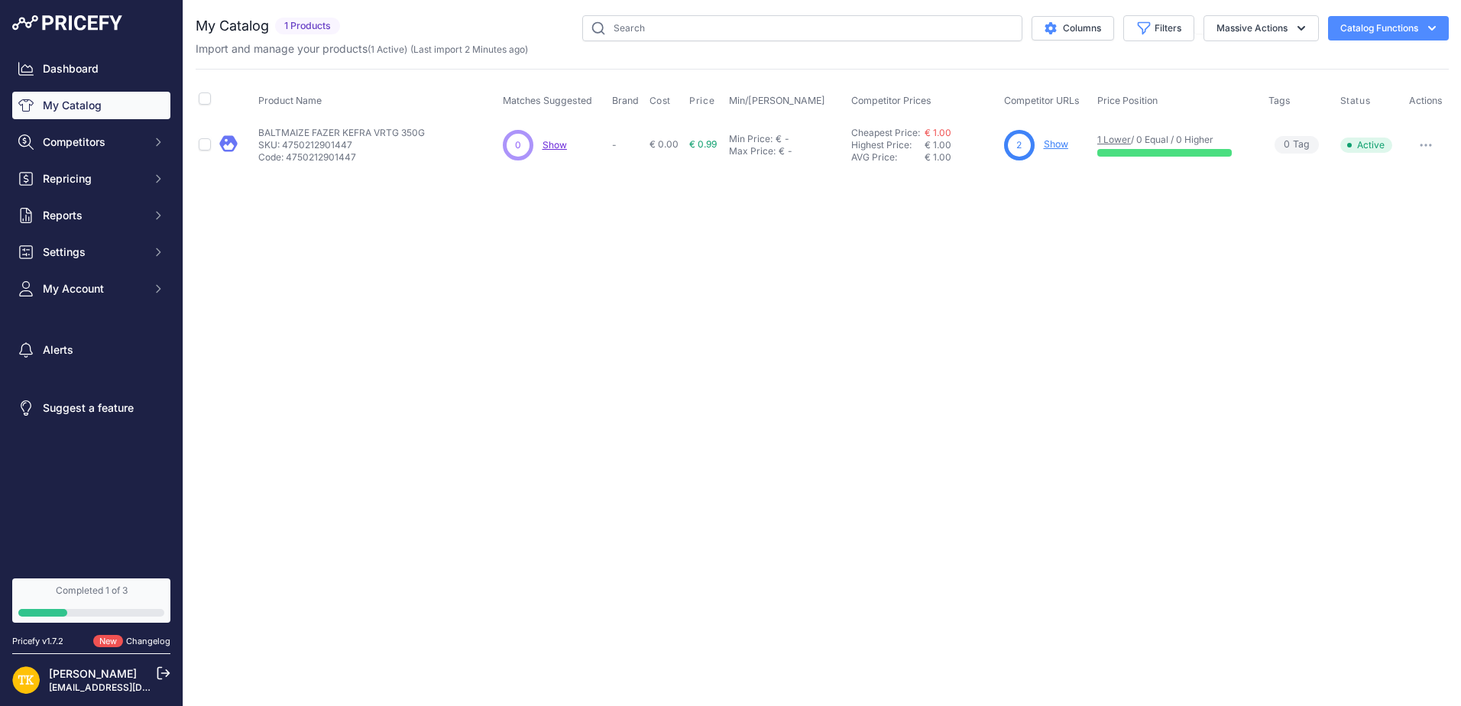
click at [1054, 142] on link "Show" at bounding box center [1056, 143] width 24 height 11
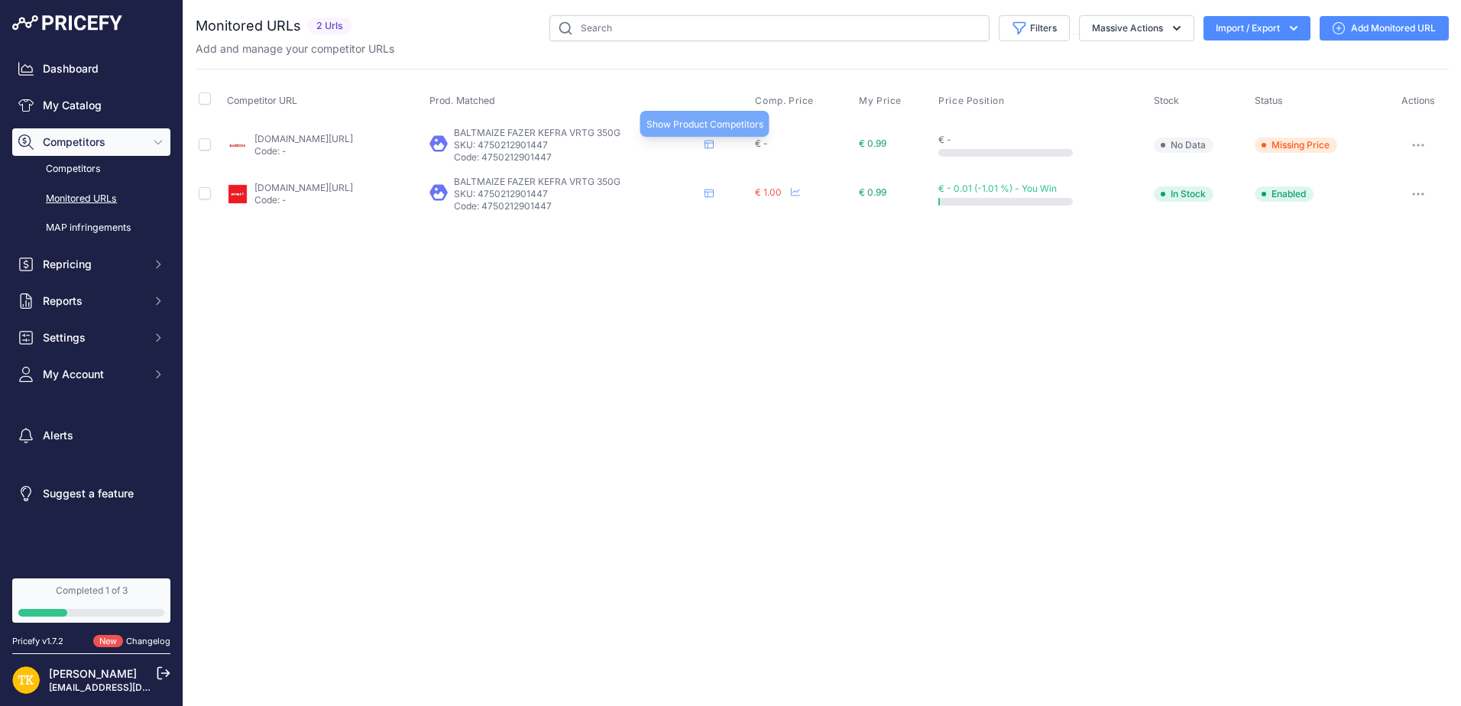
click at [714, 143] on icon at bounding box center [708, 145] width 9 height 8
click at [1301, 145] on span "Missing Price" at bounding box center [1295, 145] width 83 height 15
click at [1423, 147] on button "button" at bounding box center [1418, 144] width 31 height 21
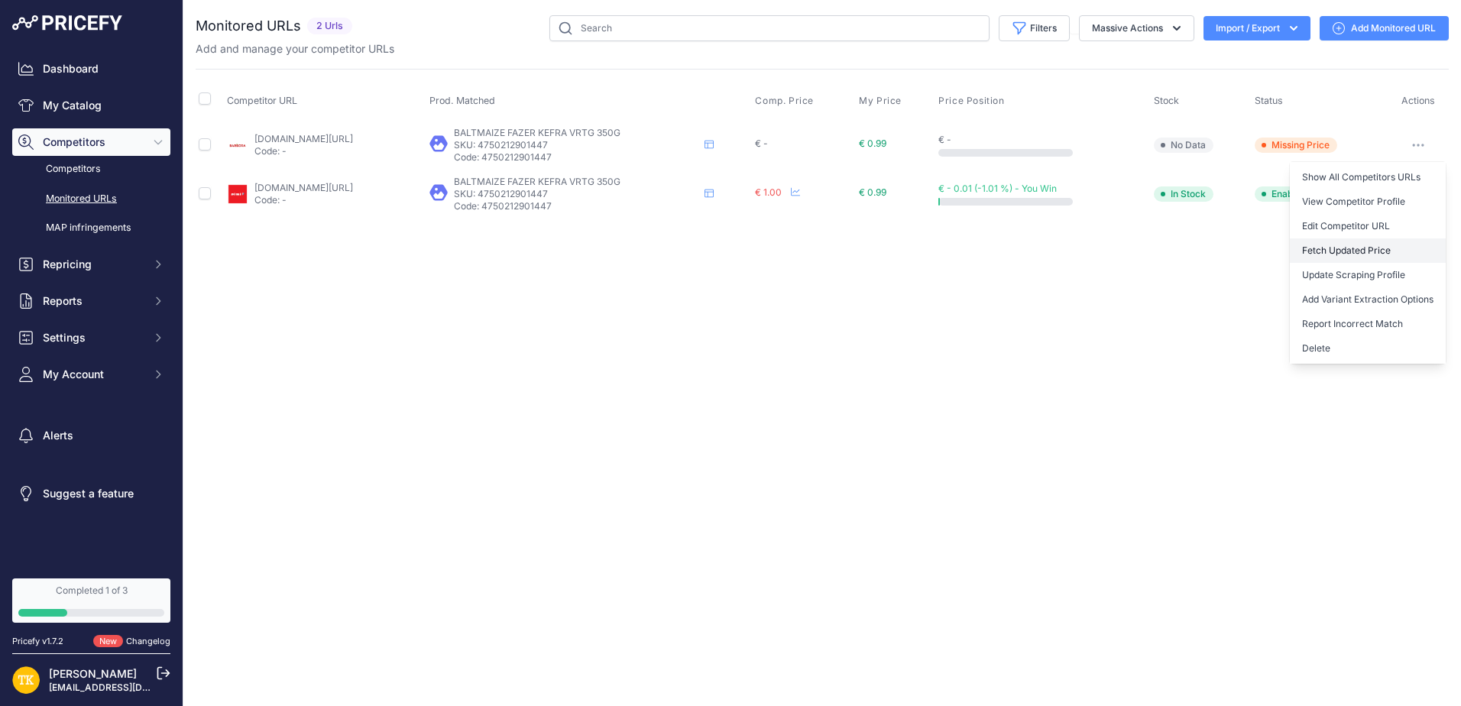
click at [1360, 248] on button "Fetch Updated Price" at bounding box center [1368, 250] width 156 height 24
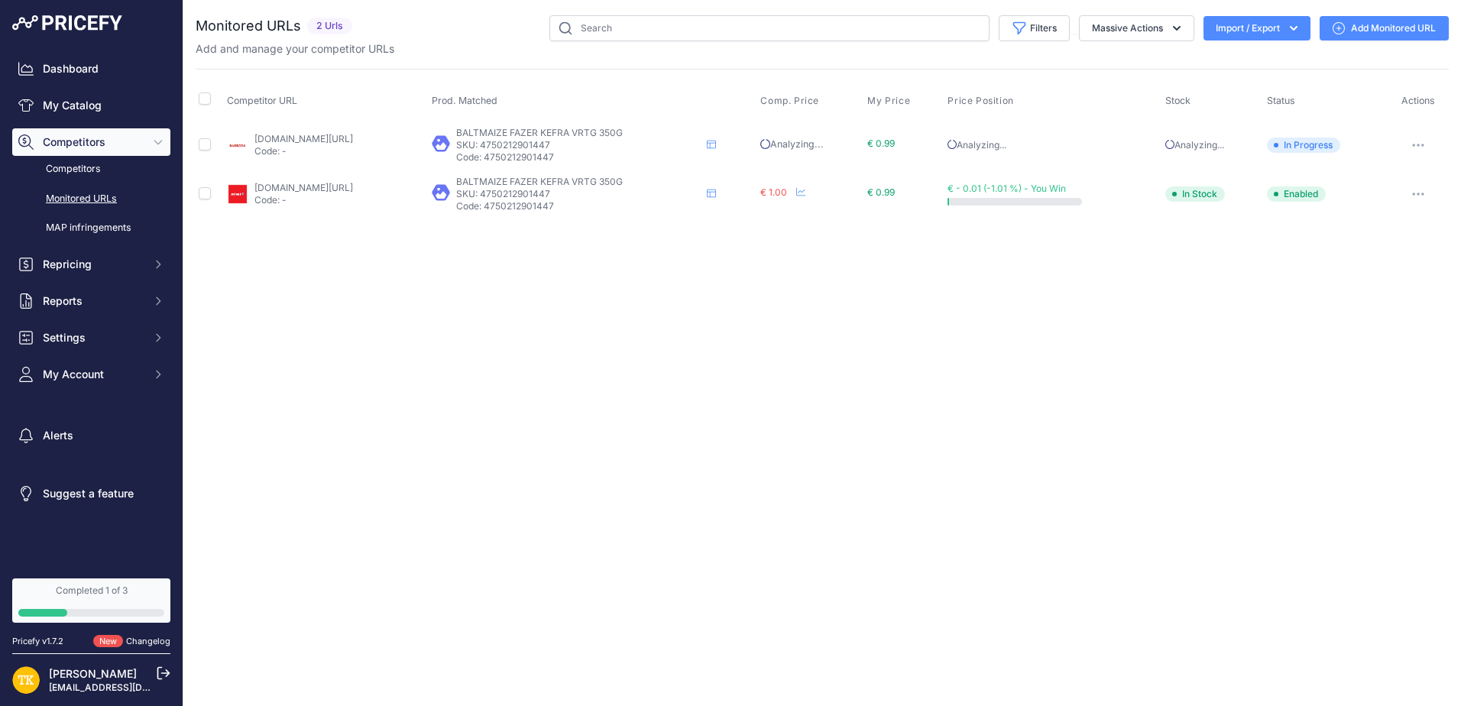
click at [1419, 144] on icon "button" at bounding box center [1418, 145] width 12 height 3
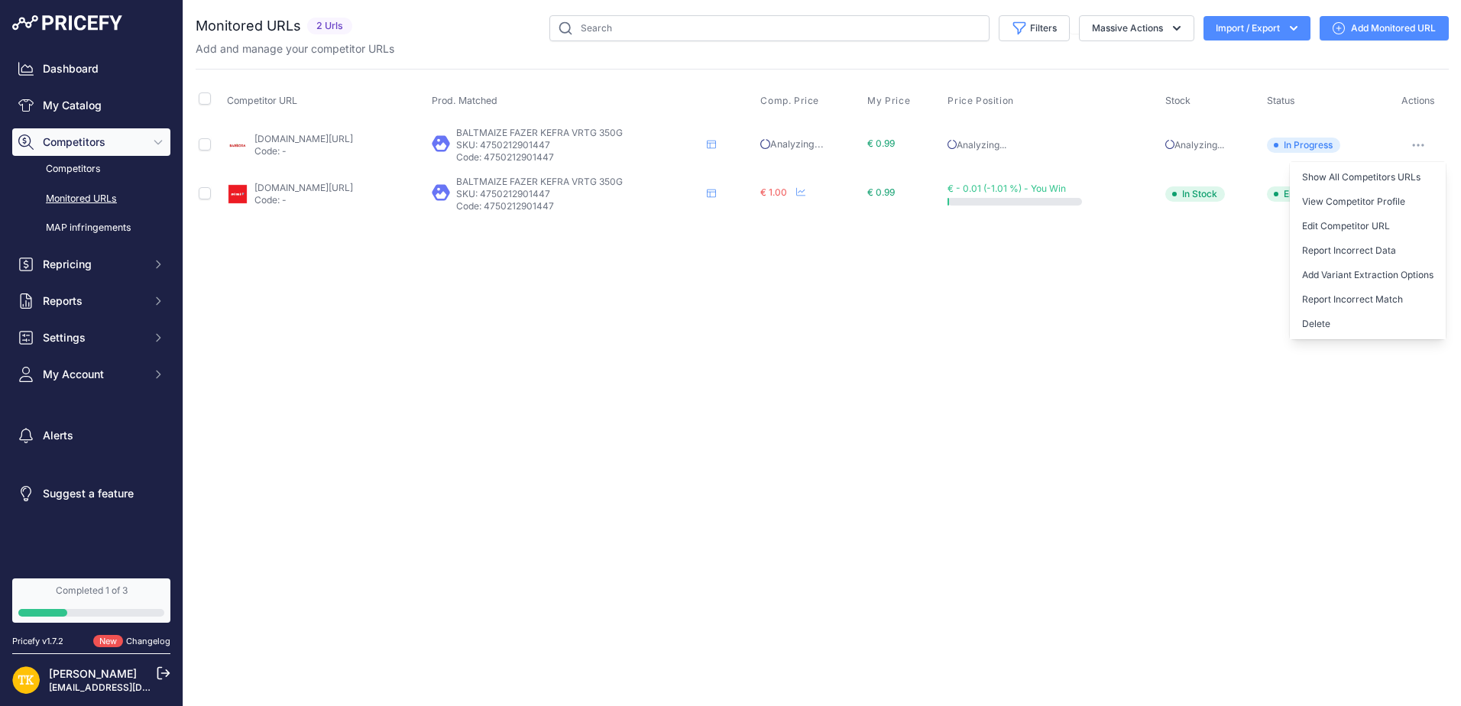
click at [1122, 281] on div "Close You are not connected to the internet." at bounding box center [821, 353] width 1277 height 706
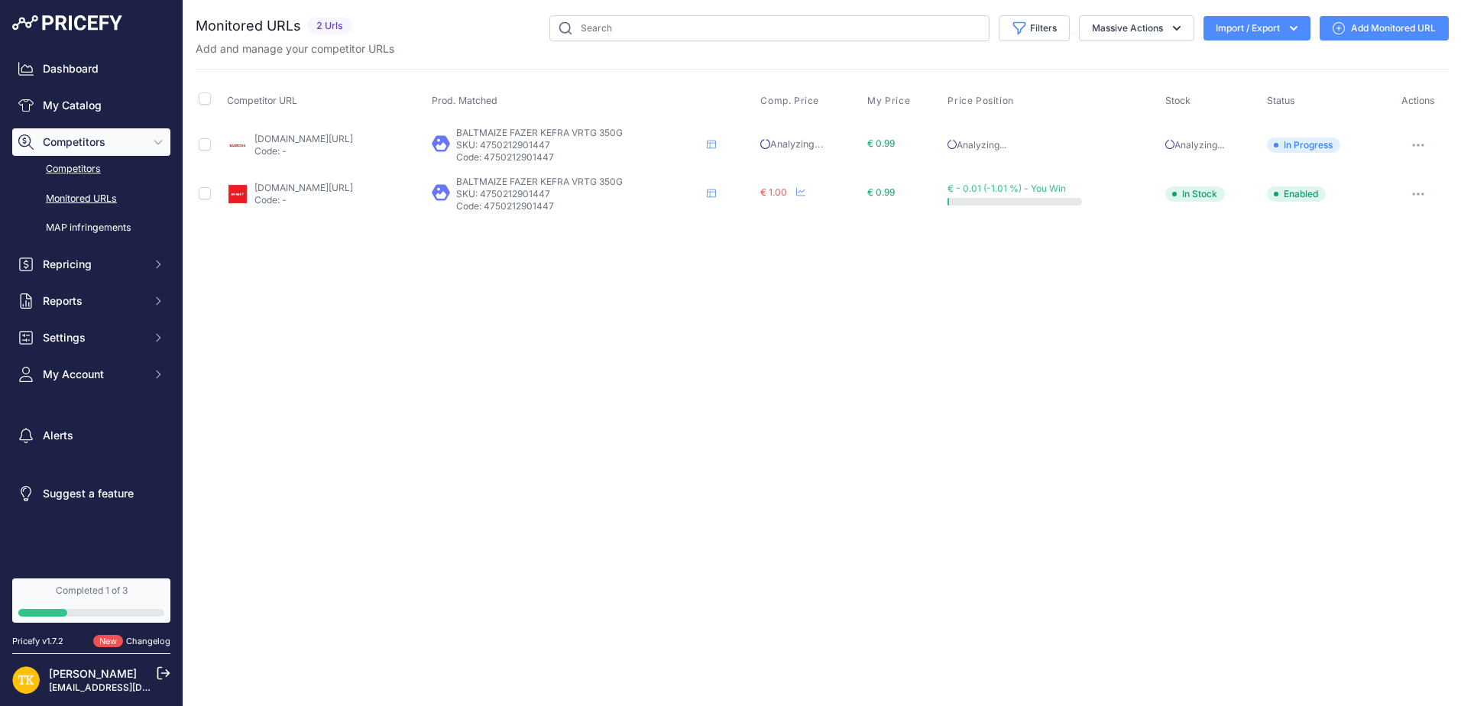
click at [79, 173] on link "Competitors" at bounding box center [91, 169] width 158 height 27
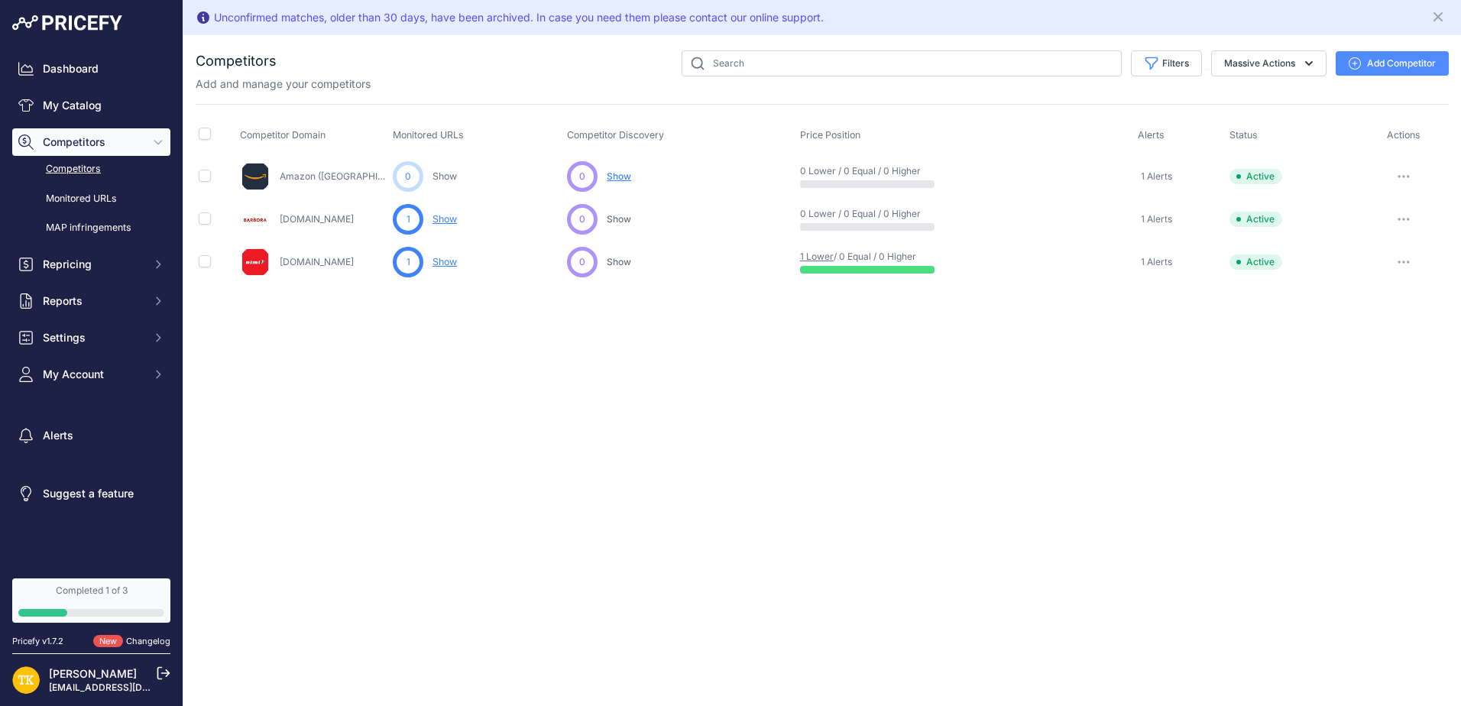
click at [1380, 57] on button "Add Competitor" at bounding box center [1391, 63] width 113 height 24
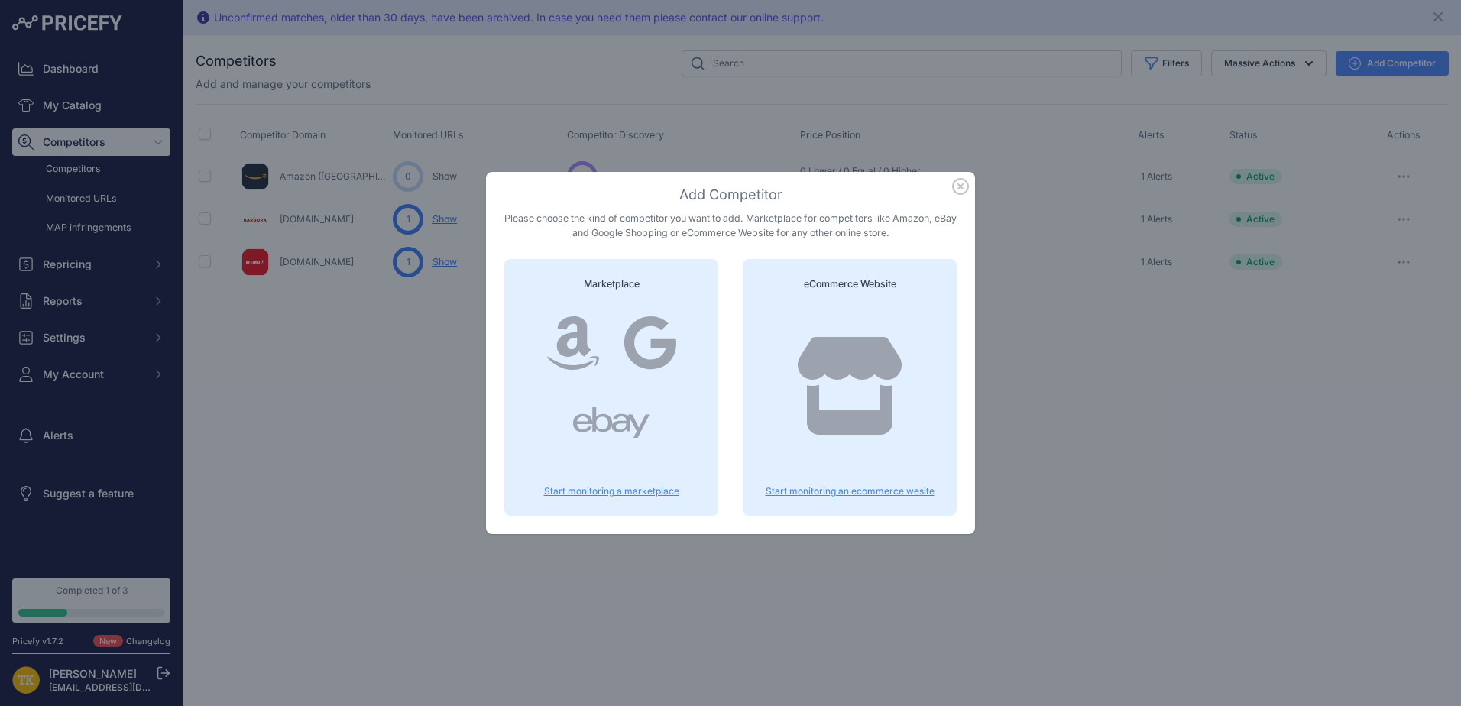
click at [849, 490] on p "Start monitoring an ecommerce wesite" at bounding box center [849, 491] width 177 height 12
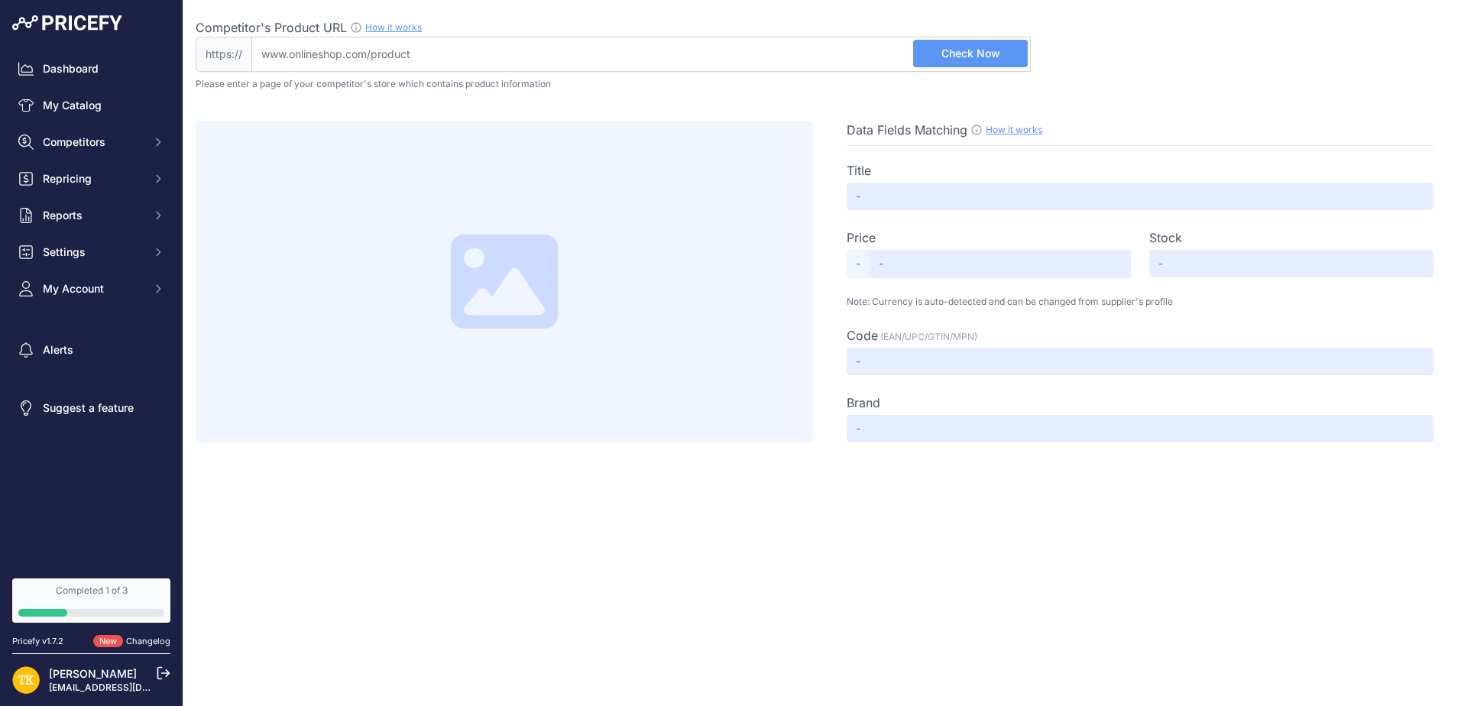
click at [525, 58] on input "Competitor's Product URL How it works In order to create your competitor's extr…" at bounding box center [640, 54] width 779 height 35
paste input "https://www.lidl.lv/p/fazer-kefira-baltmaize-skeles/p10038813"
drag, startPoint x: 354, startPoint y: 52, endPoint x: 739, endPoint y: 72, distance: 384.8
click at [738, 72] on div "Competitor's Product URL How it works In order to create your competitor's extr…" at bounding box center [822, 221] width 1253 height 442
click at [976, 49] on span "Check Now" at bounding box center [970, 53] width 59 height 15
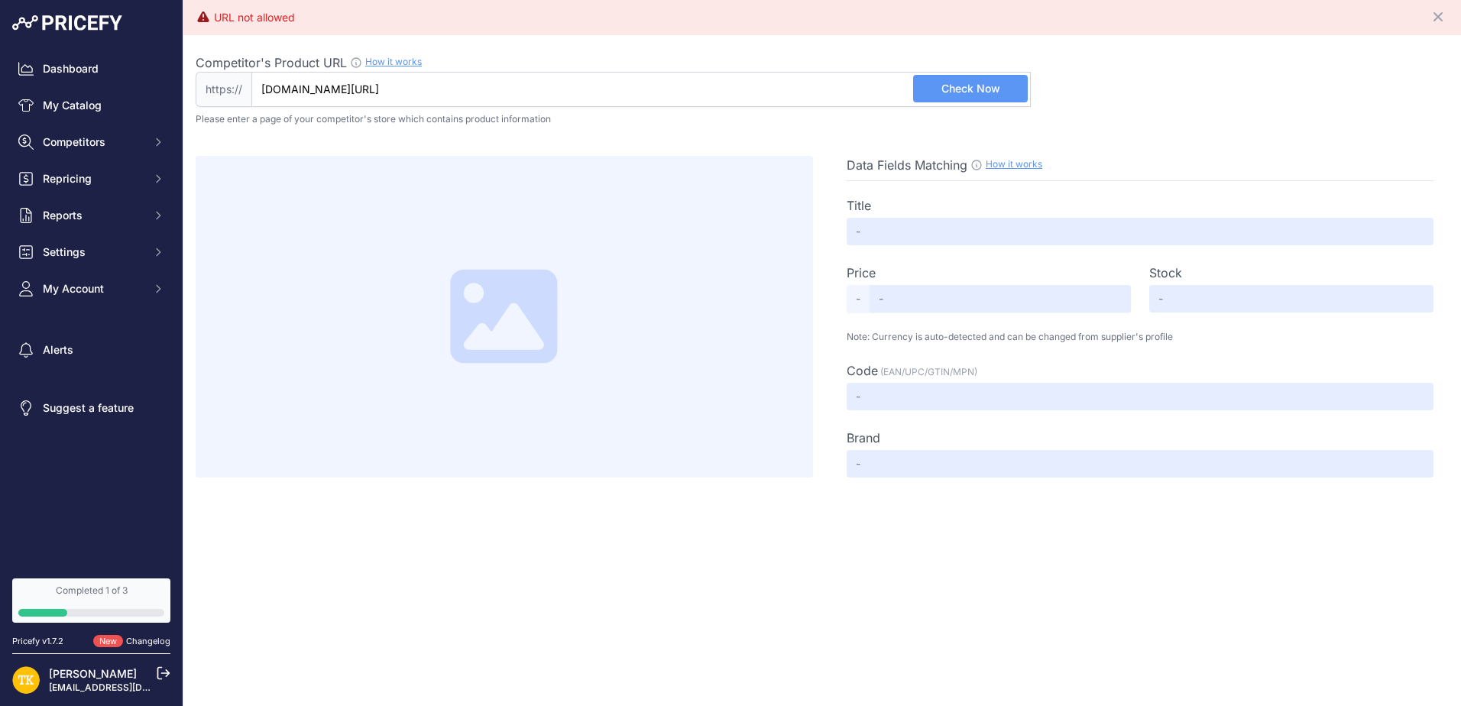
click at [259, 15] on div "URL not allowed" at bounding box center [254, 17] width 81 height 15
click at [355, 89] on input "www.lidl.lv/" at bounding box center [640, 89] width 779 height 35
type input "www.lidl.lv"
click at [995, 98] on button "Check Now" at bounding box center [970, 89] width 115 height 28
click at [283, 59] on span "Competitor's Product URL" at bounding box center [271, 62] width 151 height 15
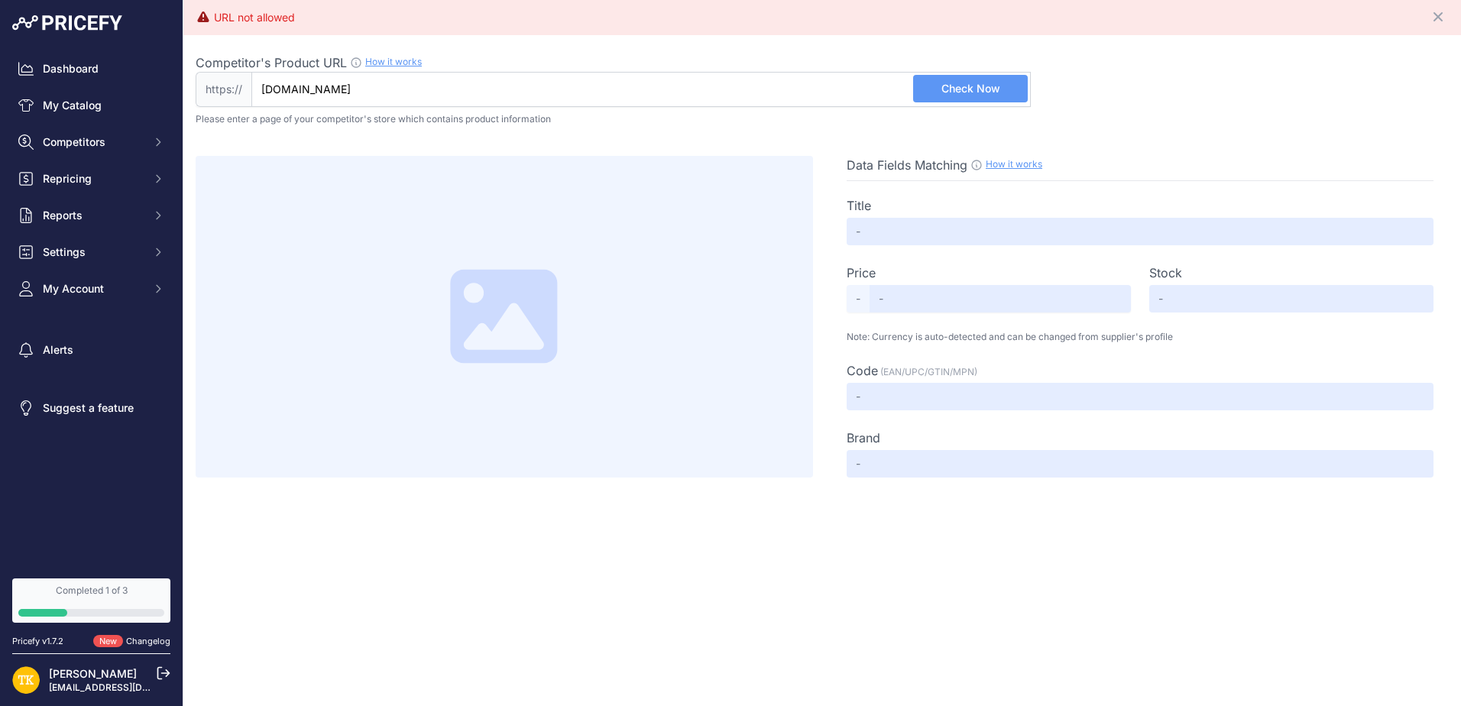
click at [283, 72] on input "www.lidl.lv" at bounding box center [640, 89] width 779 height 35
click at [83, 65] on link "Dashboard" at bounding box center [91, 69] width 158 height 28
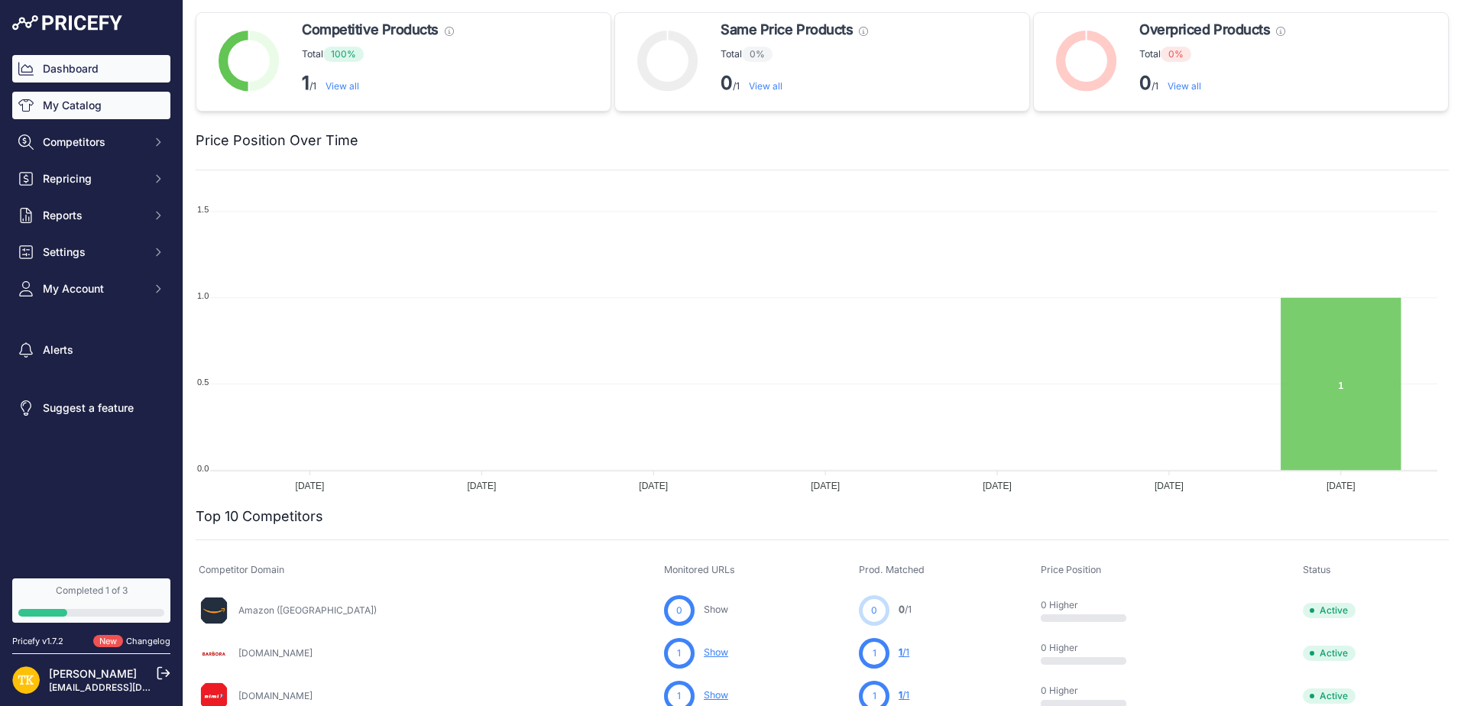
click at [83, 102] on link "My Catalog" at bounding box center [91, 106] width 158 height 28
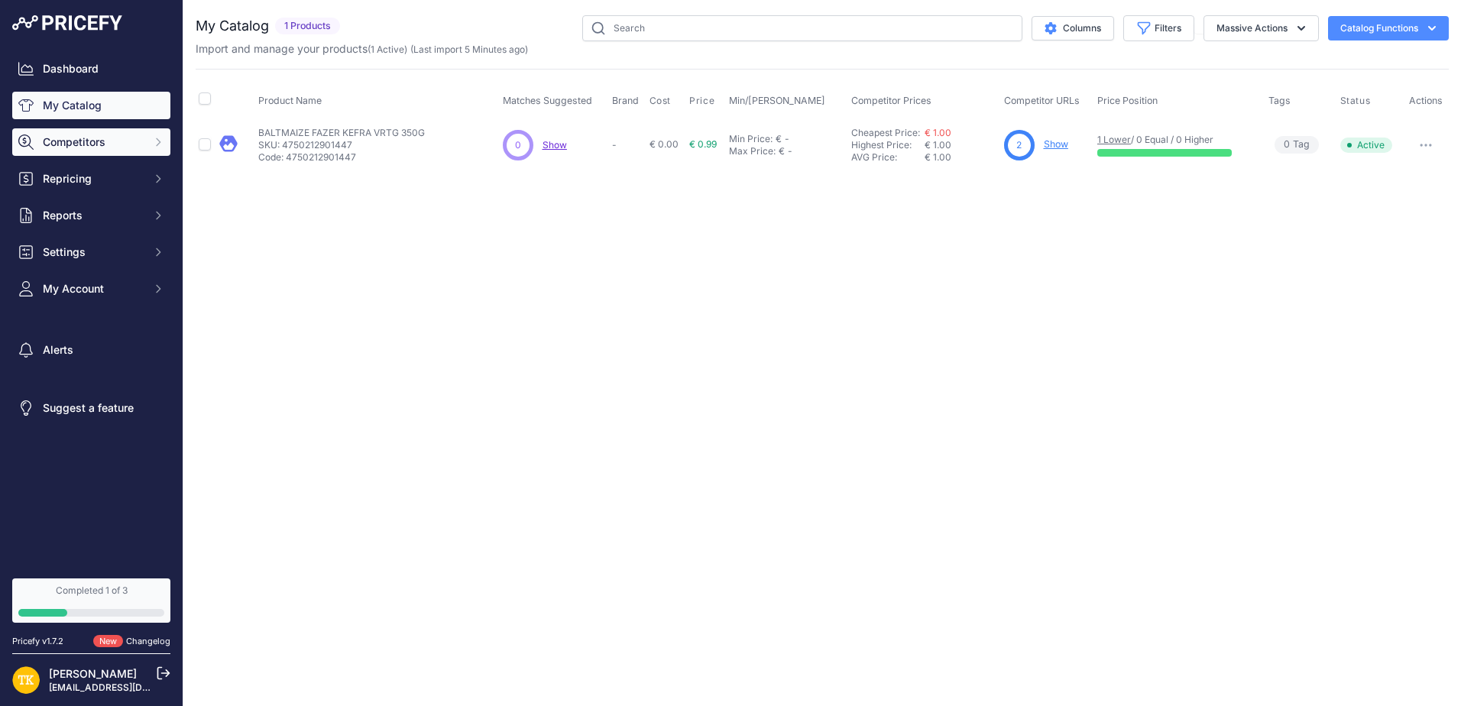
click at [121, 129] on button "Competitors" at bounding box center [91, 142] width 158 height 28
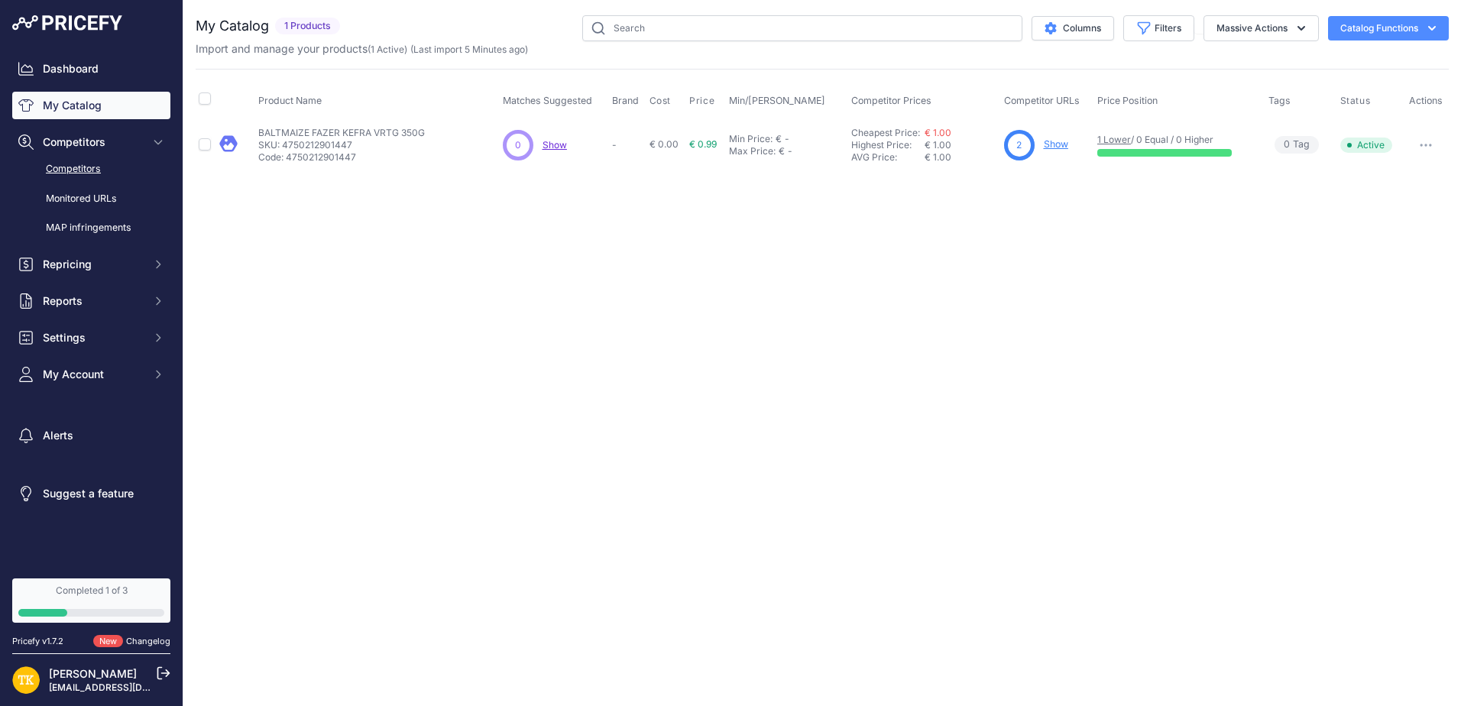
click at [102, 167] on link "Competitors" at bounding box center [91, 169] width 158 height 27
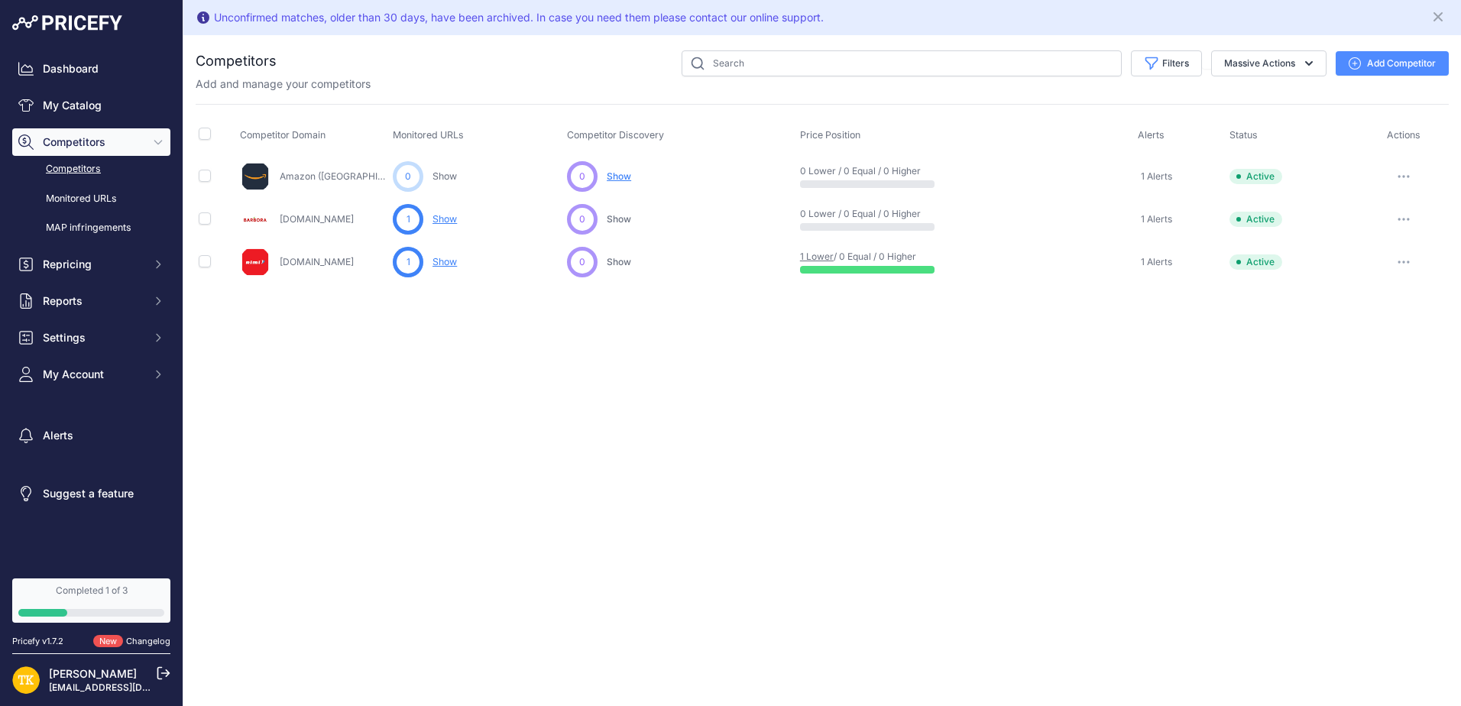
click at [1406, 223] on button "button" at bounding box center [1403, 219] width 31 height 21
click at [1254, 309] on div "Unconfirmed matches, older than 30 days, have been archived. In case you need t…" at bounding box center [821, 353] width 1277 height 706
click at [1410, 172] on button "button" at bounding box center [1403, 176] width 31 height 21
click at [1356, 256] on button "Delete" at bounding box center [1382, 257] width 128 height 24
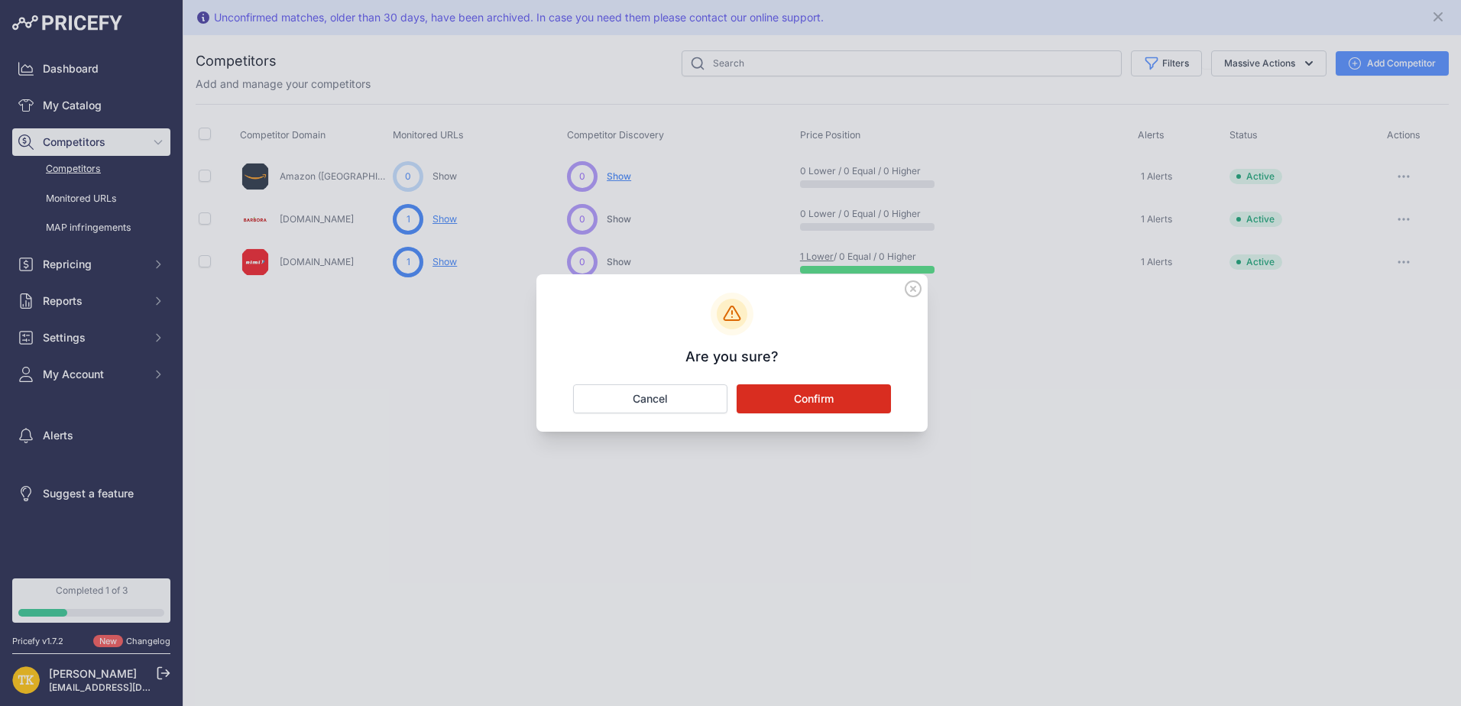
click at [817, 404] on button "Confirm" at bounding box center [813, 398] width 154 height 29
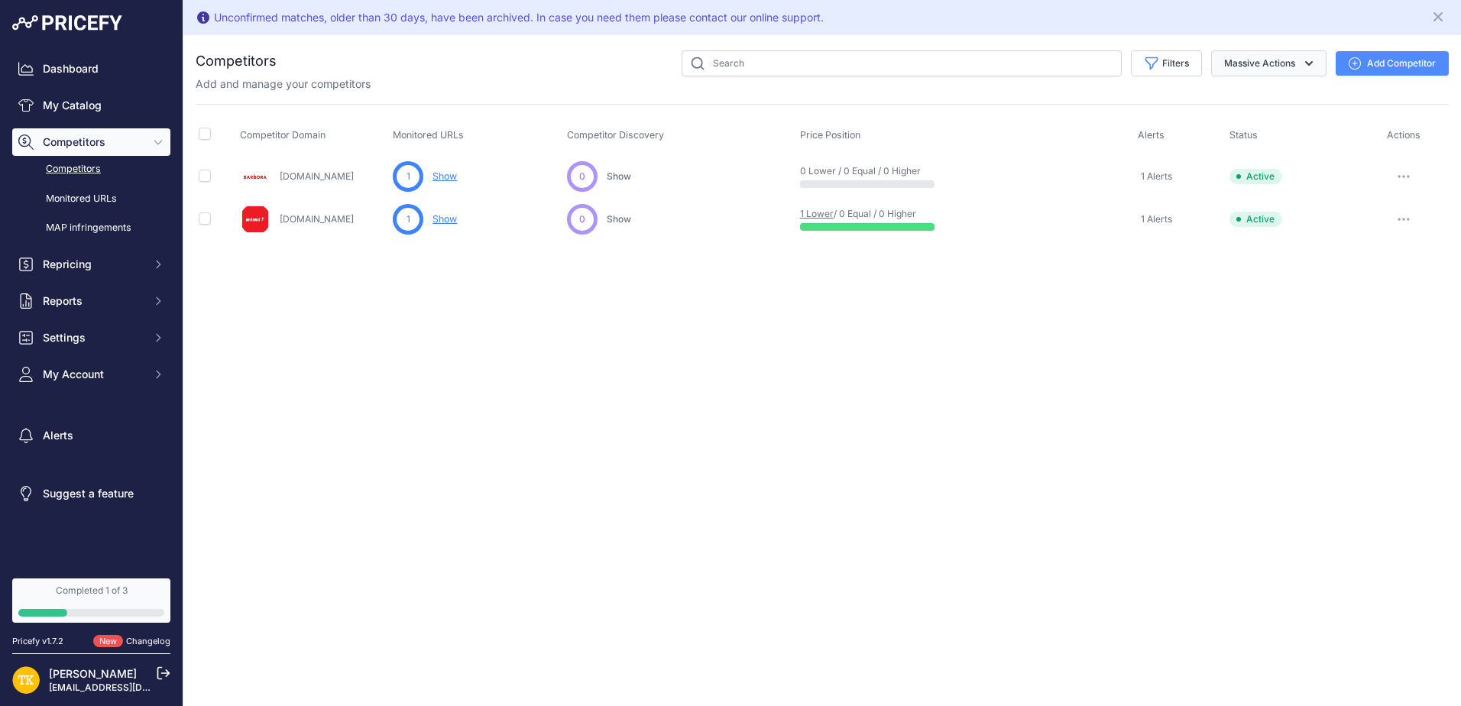
click at [1278, 65] on button "Massive Actions" at bounding box center [1268, 63] width 115 height 26
click at [1054, 85] on div "Add and manage your competitors" at bounding box center [822, 83] width 1253 height 15
click at [1364, 60] on button "Add Competitor" at bounding box center [1391, 63] width 113 height 24
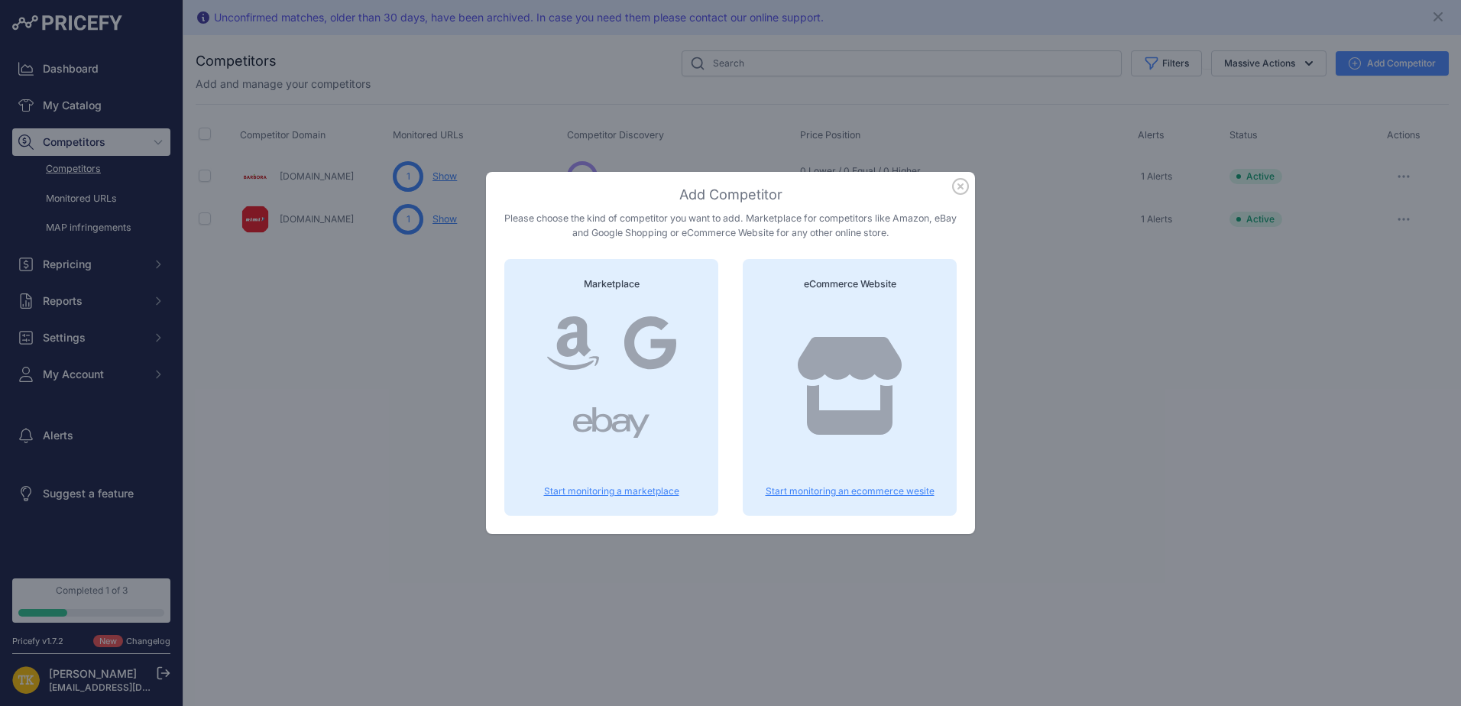
click at [607, 366] on div at bounding box center [573, 342] width 78 height 79
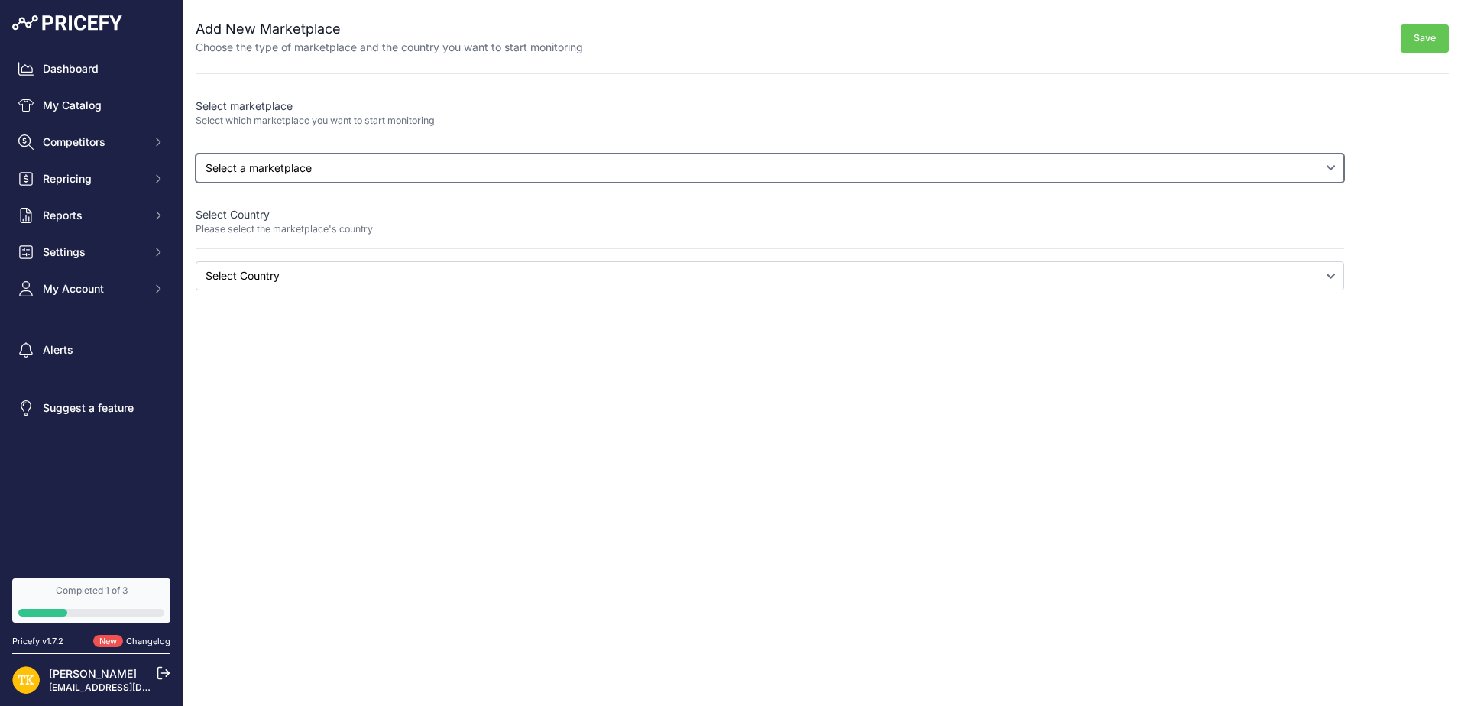
click at [349, 170] on select "Select a marketplace Amazon Google Shopping" at bounding box center [770, 168] width 1148 height 29
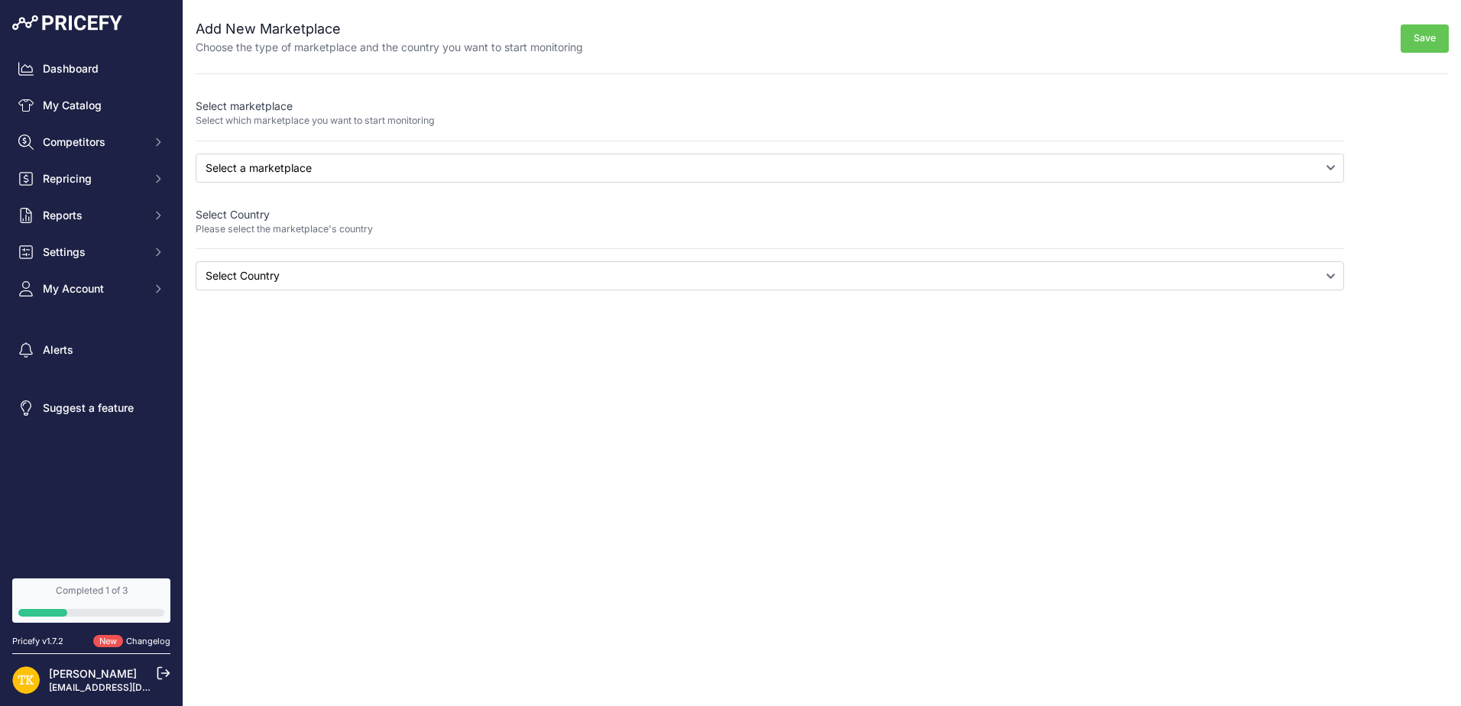
click at [616, 118] on p "Select which marketplace you want to start monitoring" at bounding box center [770, 121] width 1148 height 15
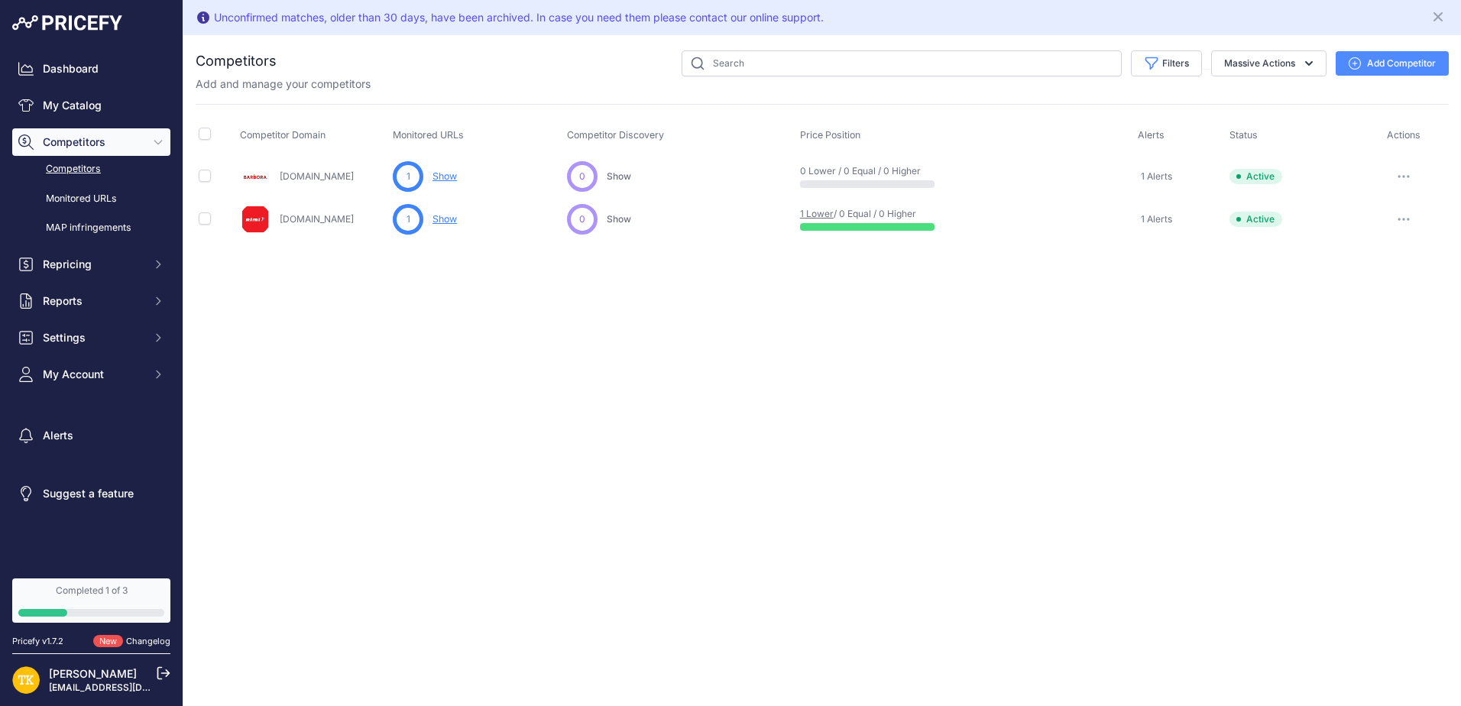
click at [1358, 53] on button "Add Competitor" at bounding box center [1391, 63] width 113 height 24
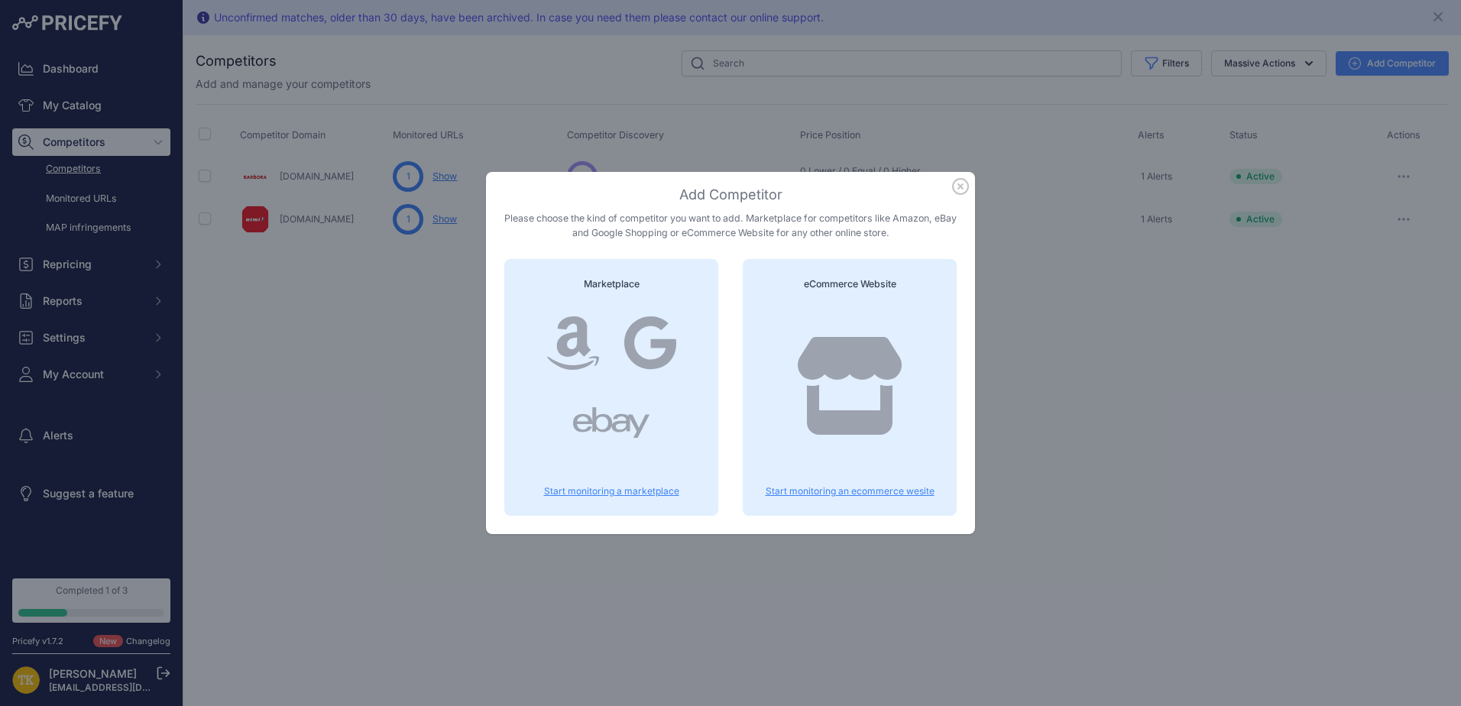
click at [823, 483] on div at bounding box center [849, 401] width 177 height 196
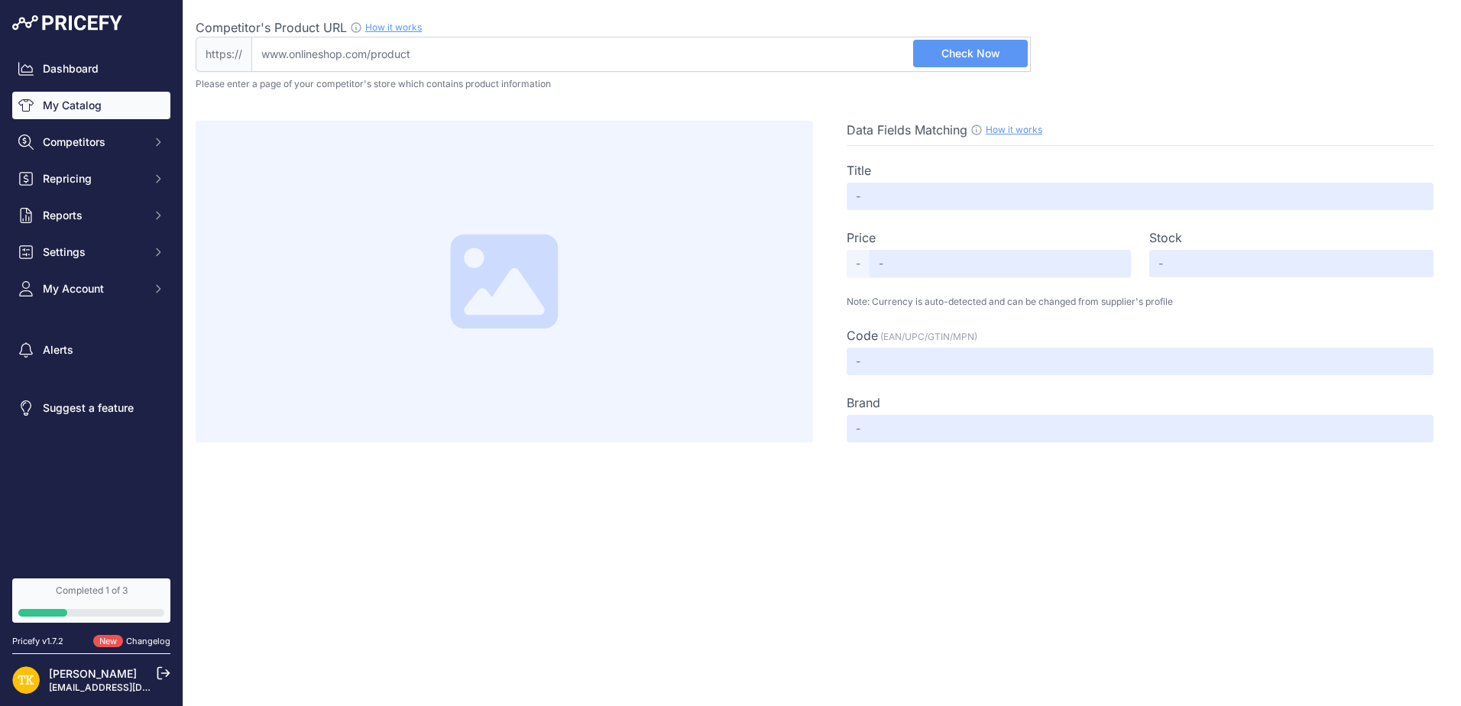
click at [73, 108] on link "My Catalog" at bounding box center [91, 106] width 158 height 28
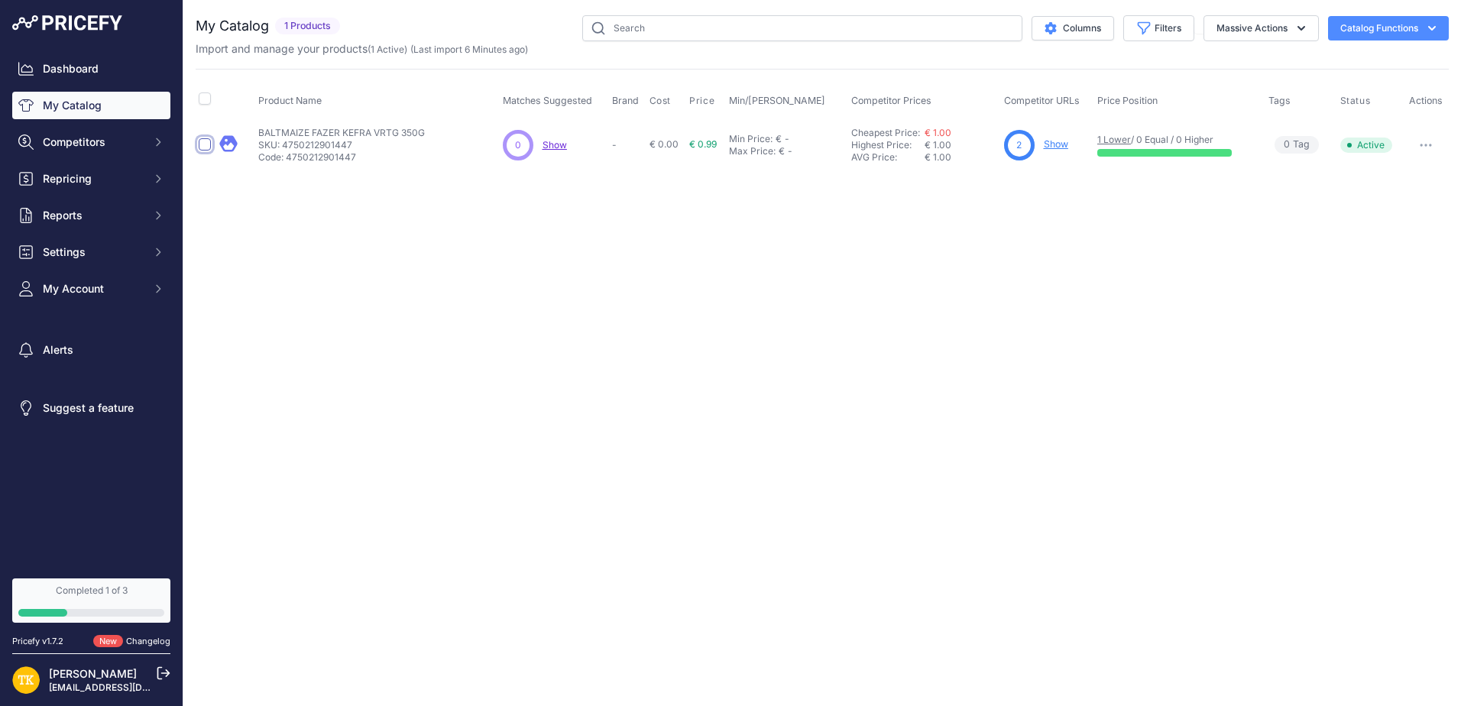
click at [207, 149] on input "checkbox" at bounding box center [205, 144] width 12 height 12
checkbox input "true"
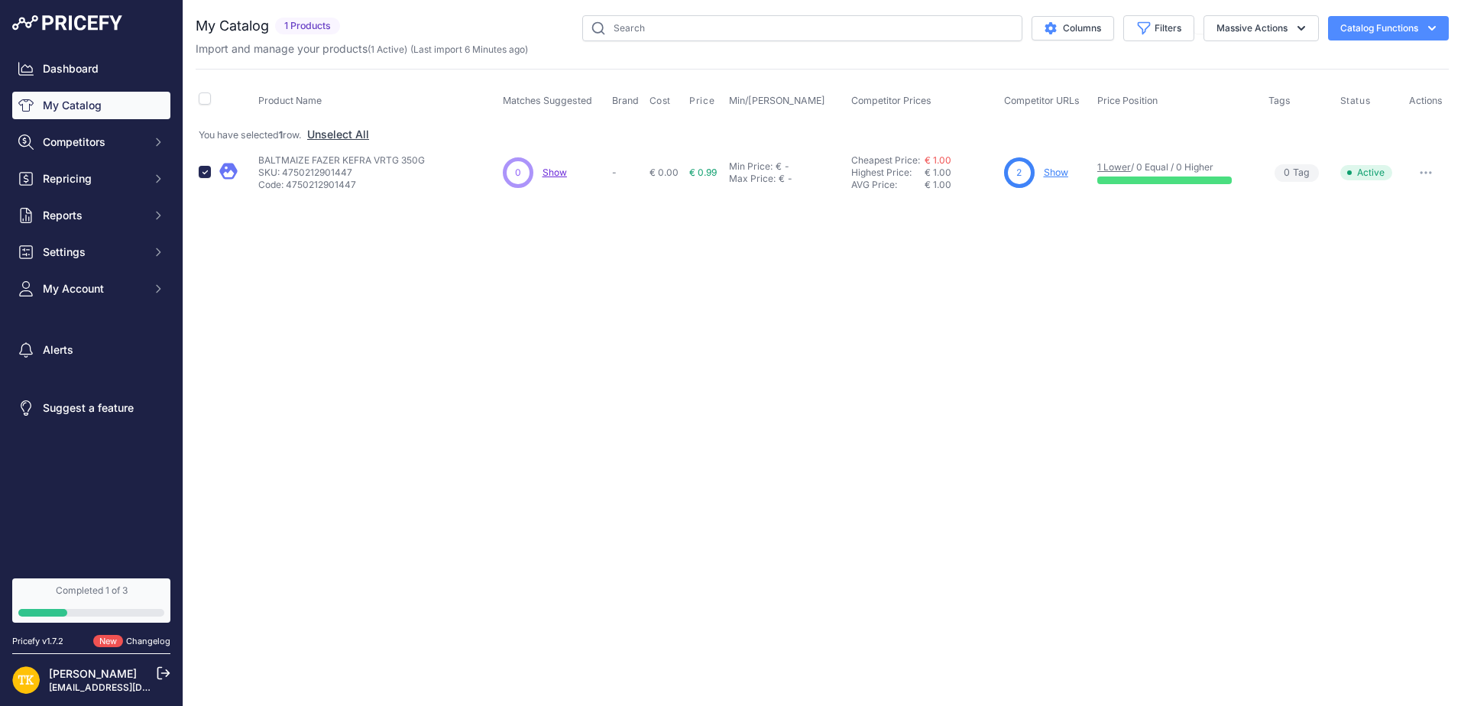
click at [1379, 32] on button "Catalog Functions" at bounding box center [1388, 28] width 121 height 24
click at [1222, 20] on button "Massive Actions" at bounding box center [1260, 28] width 115 height 26
click at [1232, 117] on span "Delete" at bounding box center [1225, 118] width 32 height 13
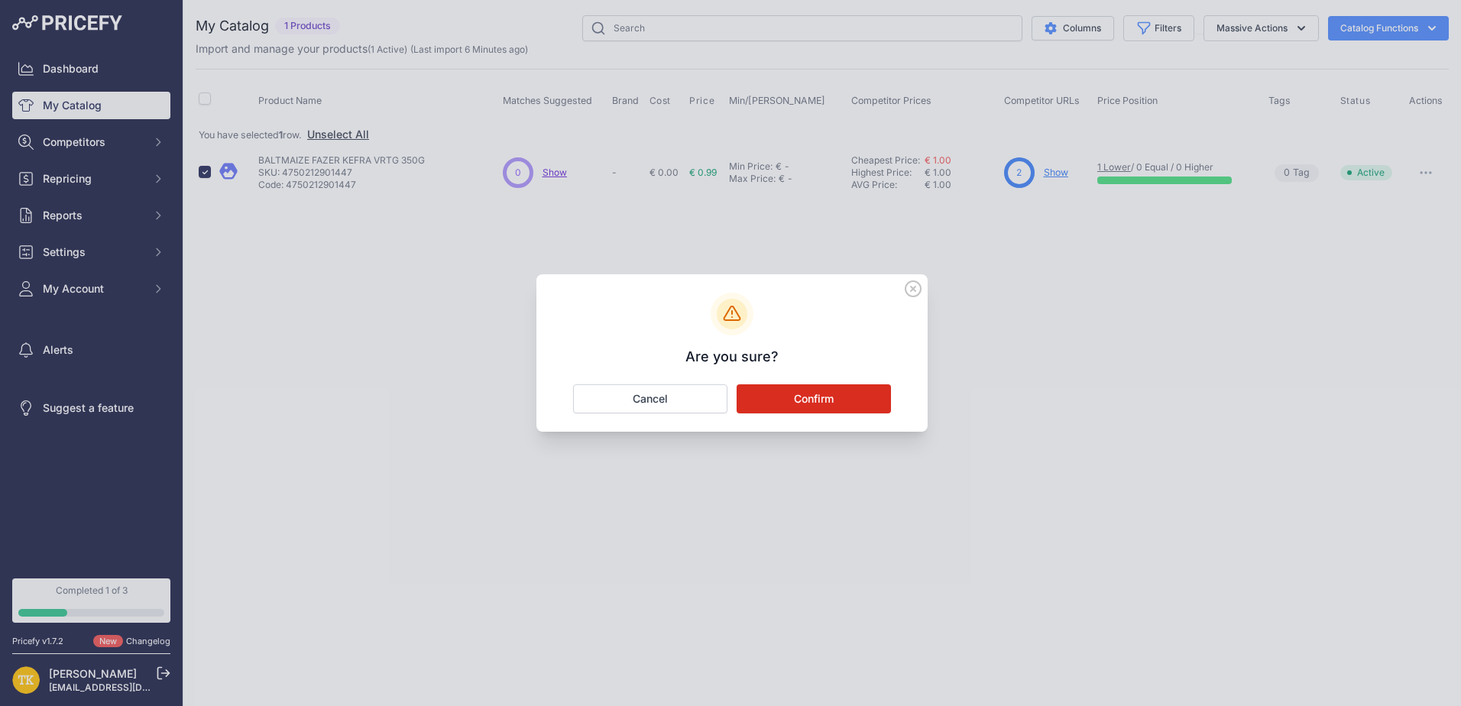
click at [790, 397] on button "Confirm" at bounding box center [813, 398] width 154 height 29
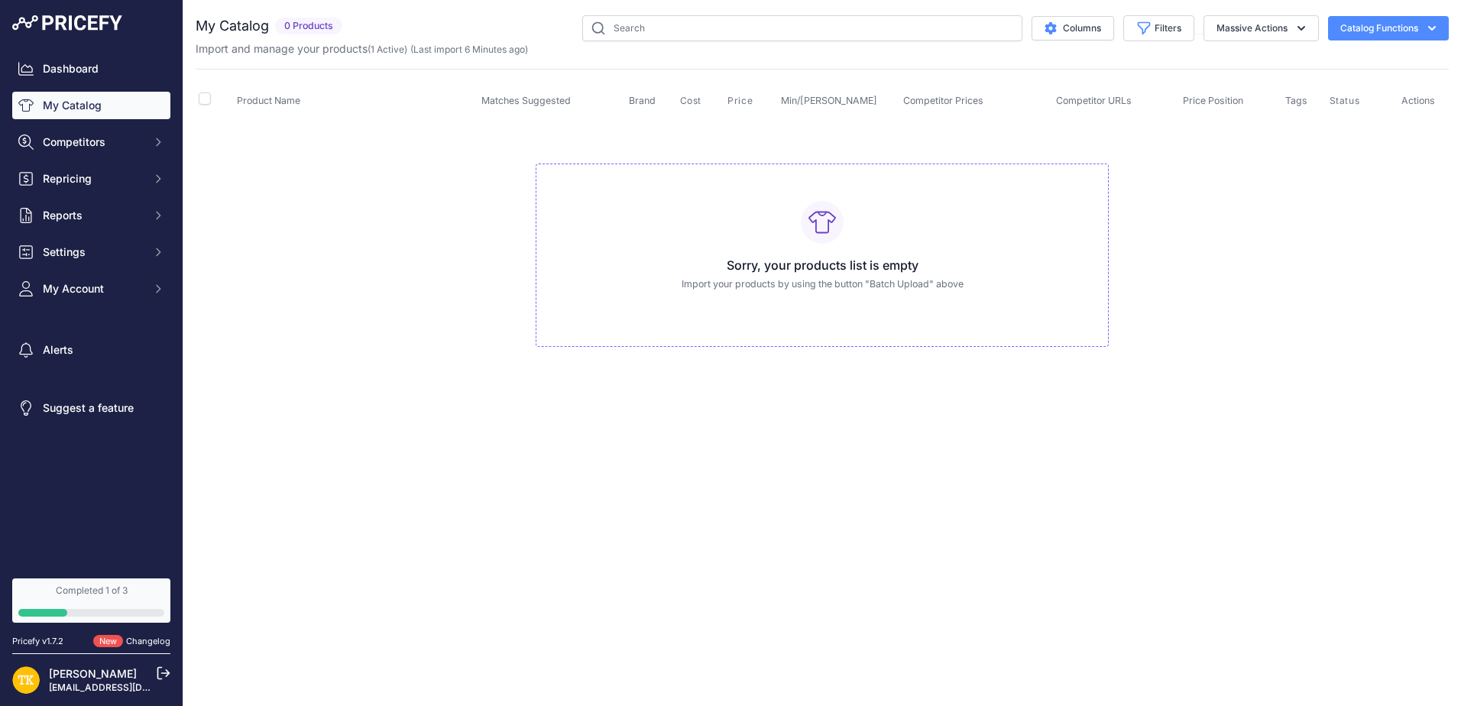
click at [1375, 26] on button "Catalog Functions" at bounding box center [1388, 28] width 121 height 24
click at [1325, 118] on link "Batch Upload" at bounding box center [1361, 116] width 171 height 28
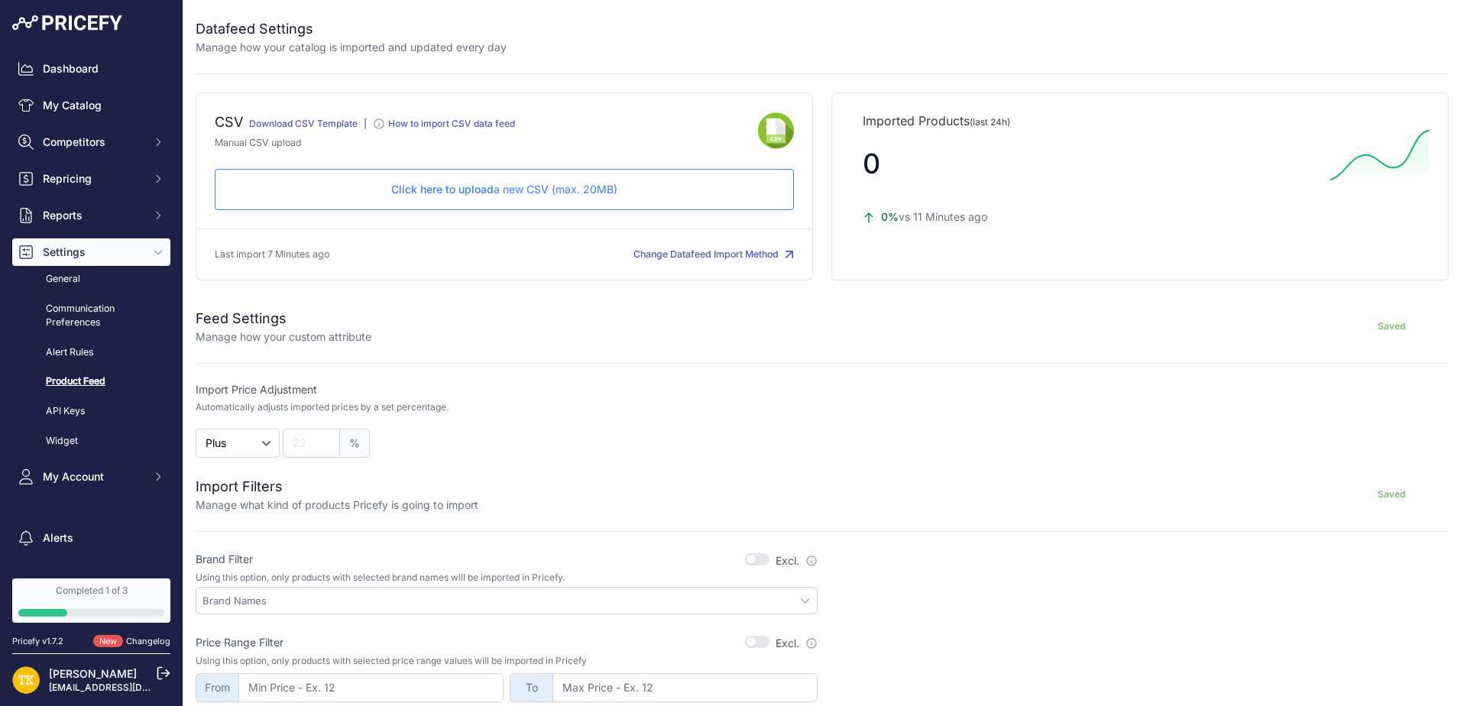
click at [532, 187] on p "Click here to upload a new CSV (max. 20MB)" at bounding box center [504, 189] width 553 height 15
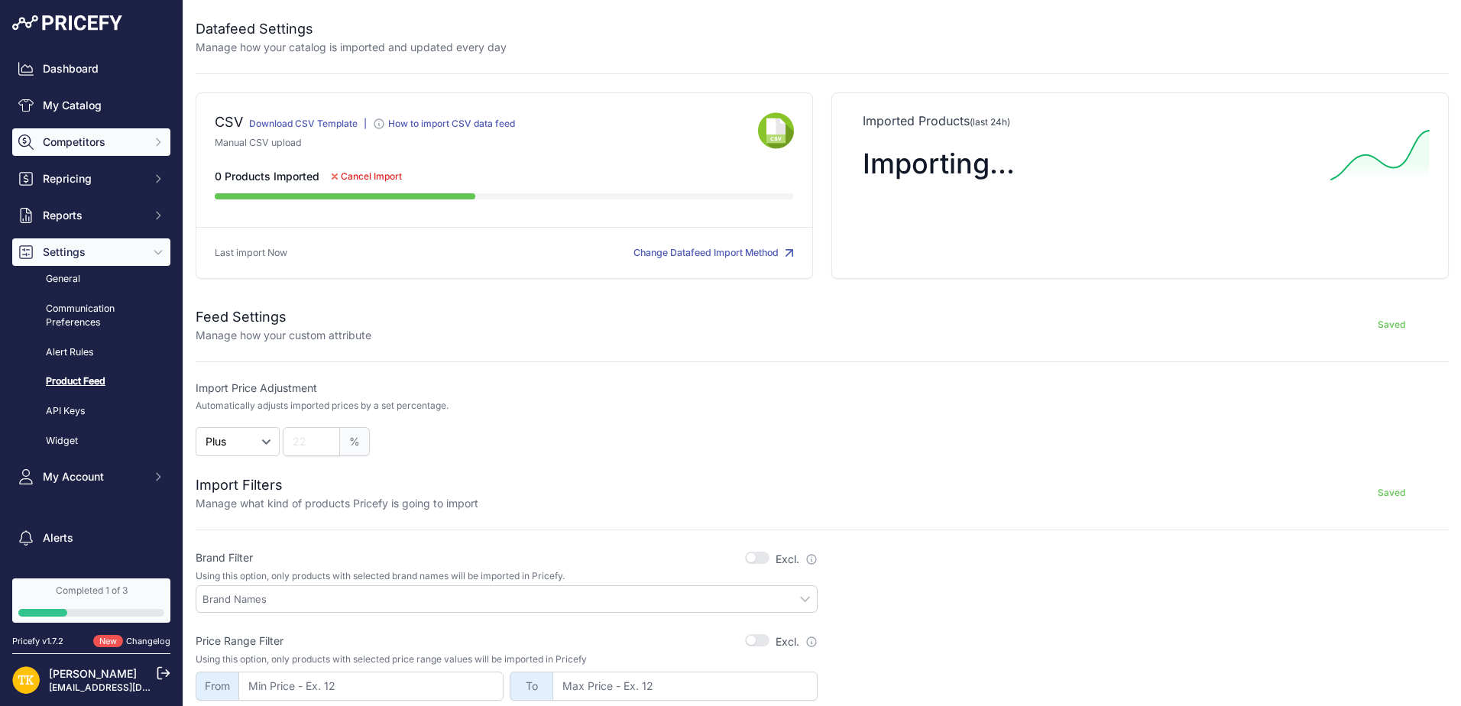
click at [83, 132] on button "Competitors" at bounding box center [91, 142] width 158 height 28
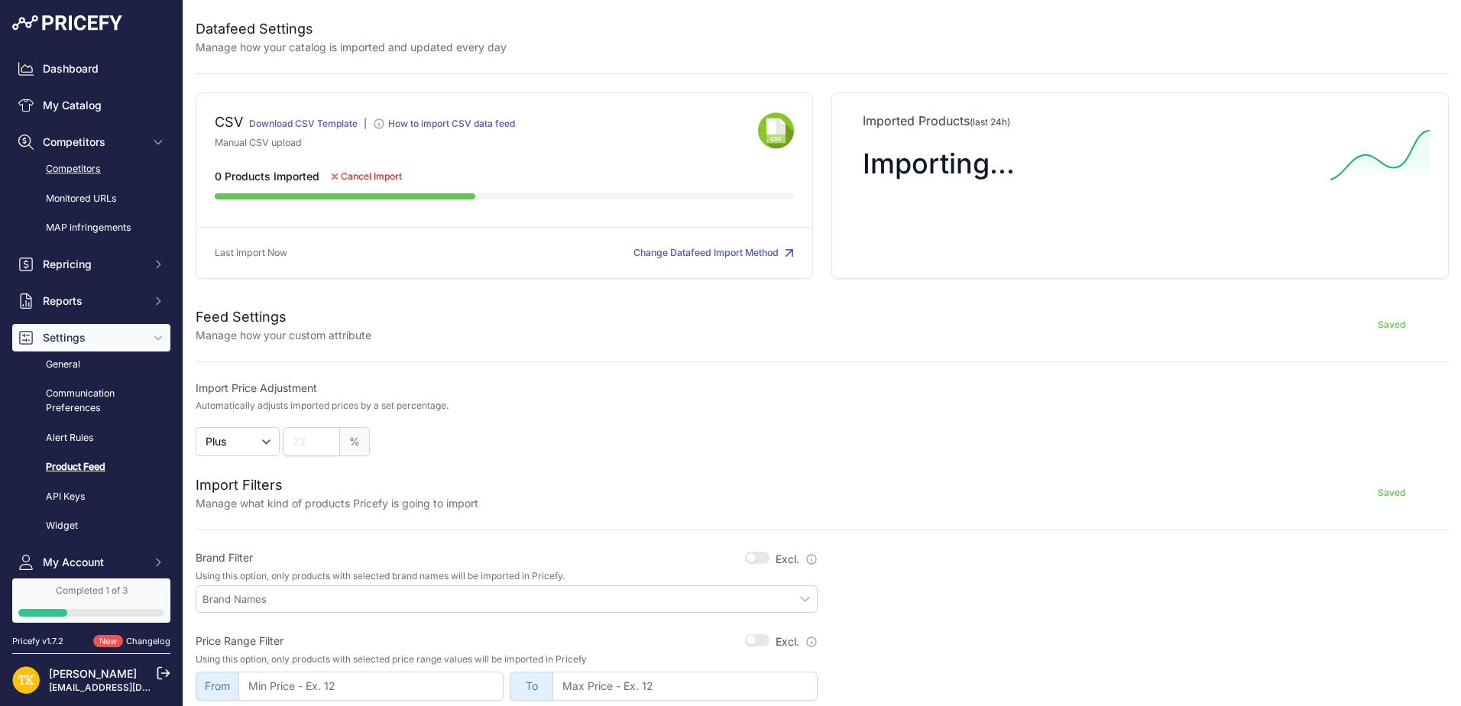
click at [86, 165] on link "Competitors" at bounding box center [91, 169] width 158 height 27
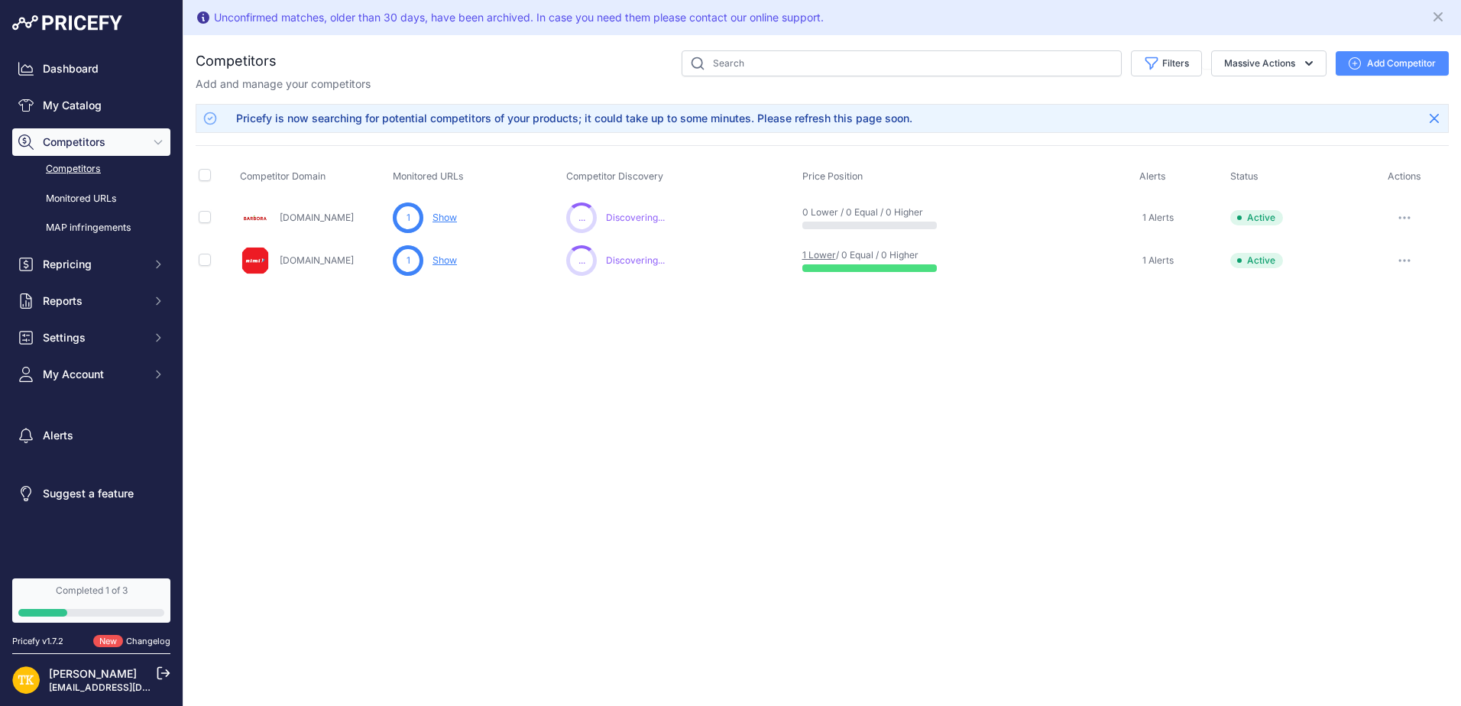
click at [533, 374] on div "Unconfirmed matches, older than 30 days, have been archived. In case you need t…" at bounding box center [821, 353] width 1277 height 706
click at [1372, 60] on button "Add Competitor" at bounding box center [1391, 63] width 113 height 24
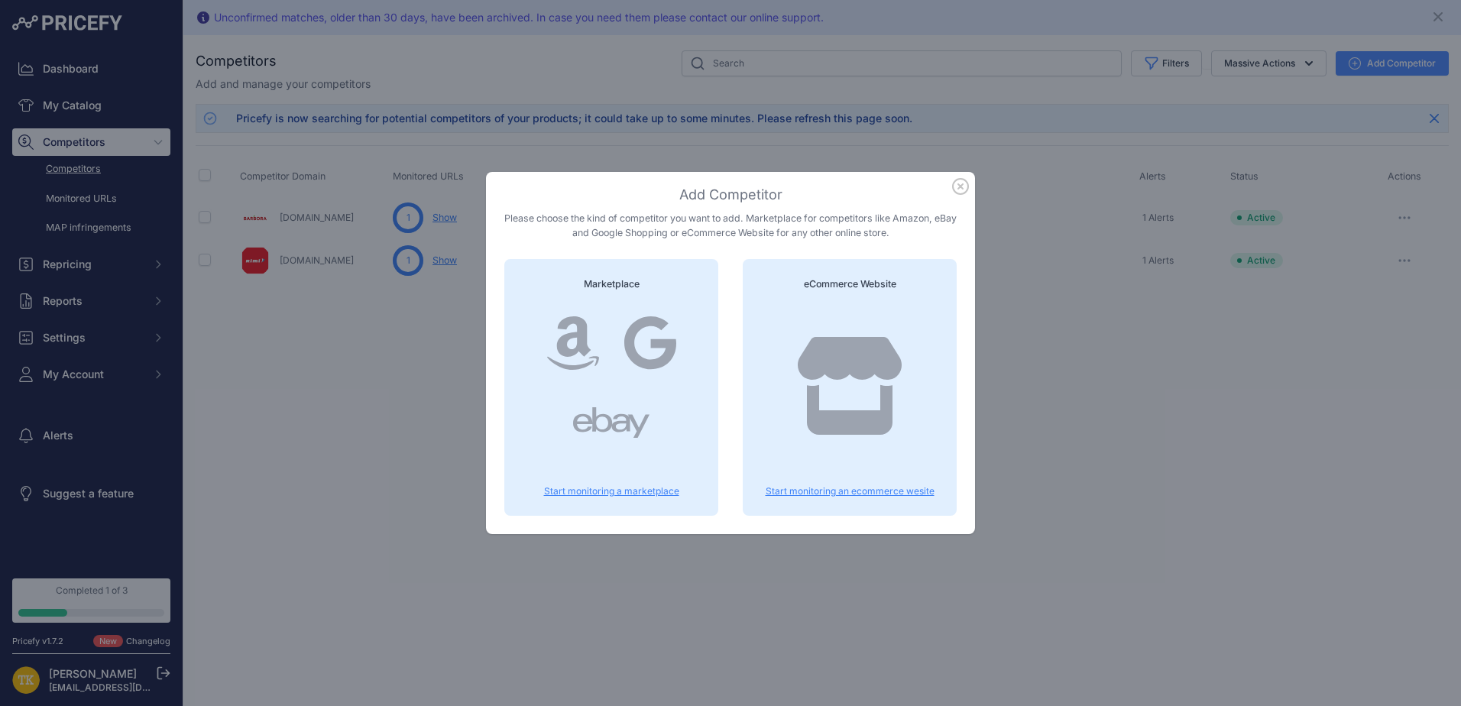
click at [853, 416] on icon at bounding box center [850, 386] width 104 height 98
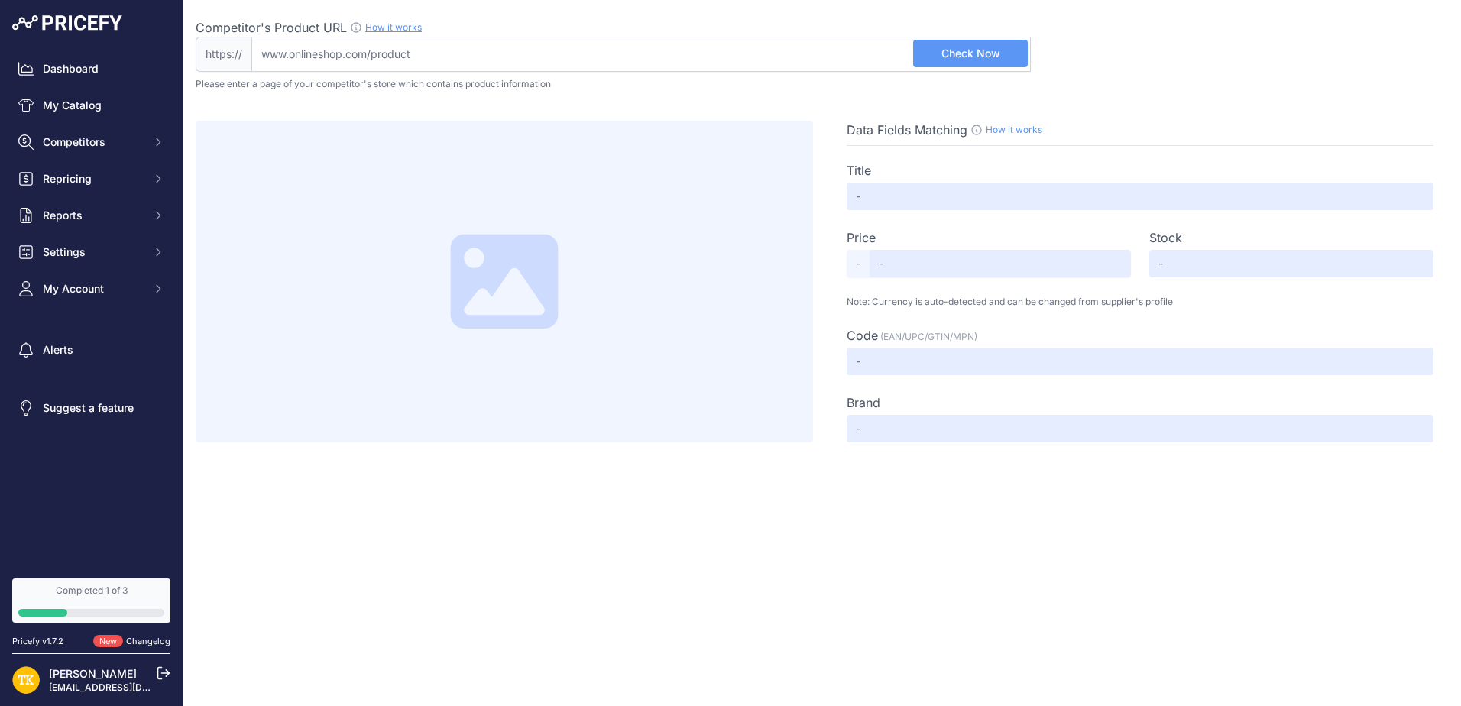
click at [369, 44] on input "Competitor's Product URL How it works In order to create your competitor's extr…" at bounding box center [640, 54] width 779 height 35
paste input "[URL][DOMAIN_NAME]"
type input "[DOMAIN_NAME][URL]"
click at [986, 53] on span "Check Now" at bounding box center [970, 53] width 59 height 15
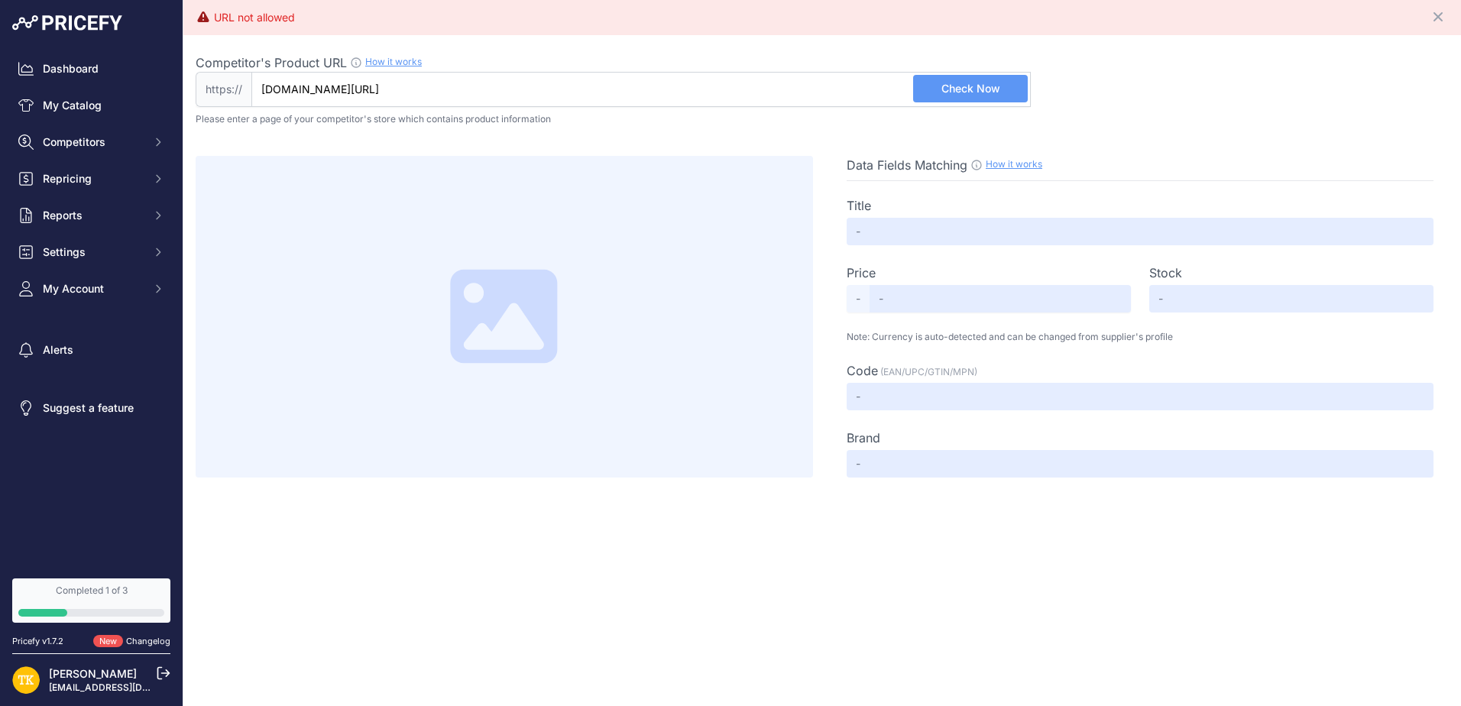
click at [369, 88] on input "[DOMAIN_NAME][URL]" at bounding box center [640, 89] width 779 height 35
click at [523, 116] on p "Please enter a page of your competitor's store which contains product informati…" at bounding box center [822, 119] width 1253 height 12
click at [86, 102] on link "My Catalog" at bounding box center [91, 106] width 158 height 28
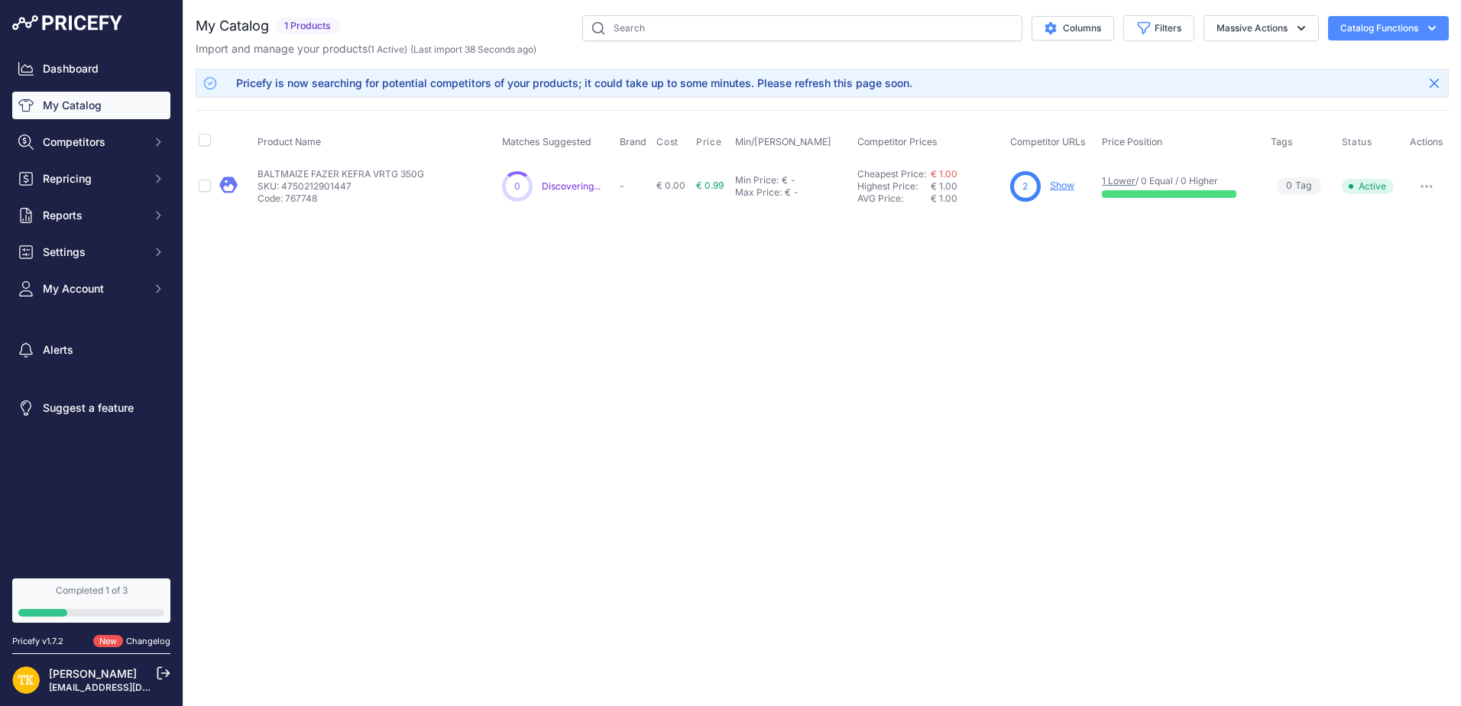
click at [1435, 181] on button "button" at bounding box center [1426, 186] width 31 height 21
drag, startPoint x: 714, startPoint y: 312, endPoint x: 441, endPoint y: 229, distance: 285.9
click at [709, 311] on div "Close You are not connected to the internet." at bounding box center [821, 353] width 1277 height 706
click at [300, 180] on p "SKU: 4750212901447" at bounding box center [340, 186] width 167 height 12
click at [1073, 183] on link "Show" at bounding box center [1062, 185] width 24 height 11
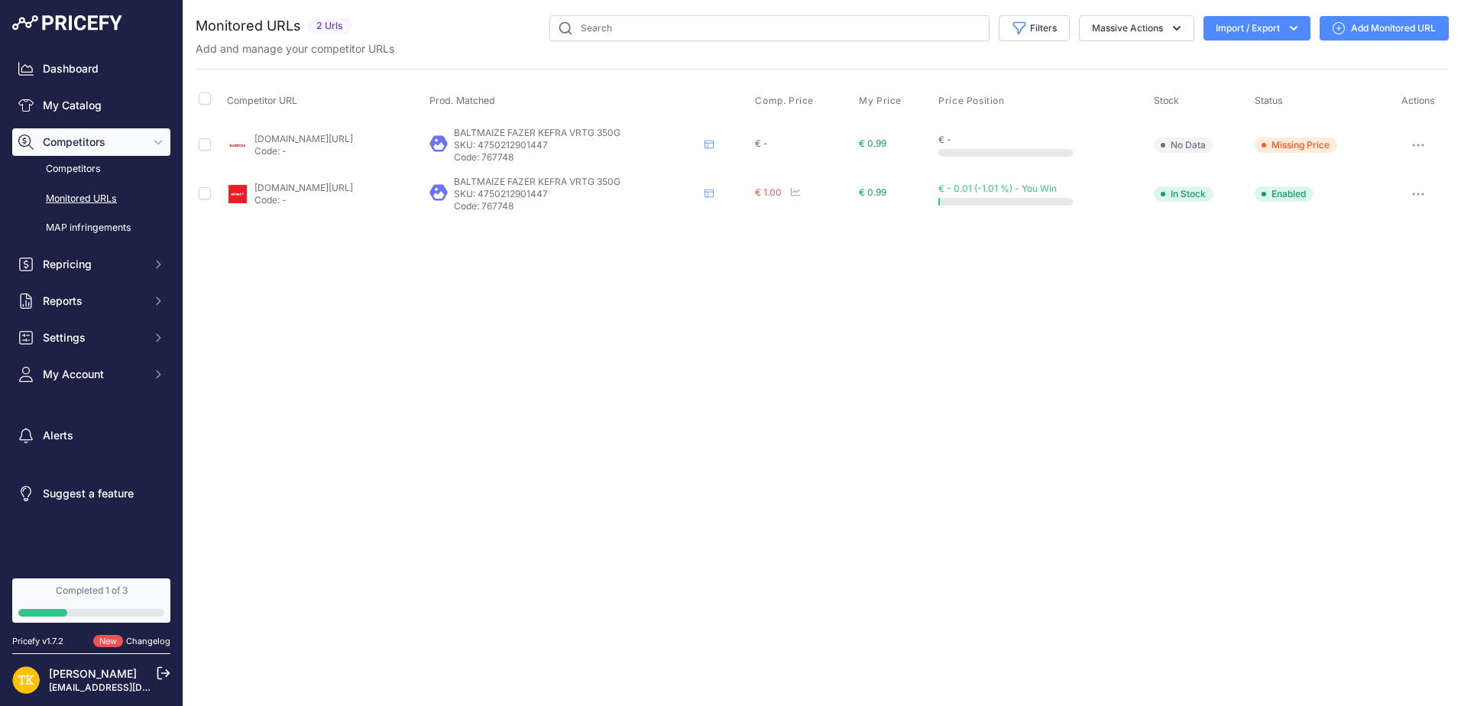
click at [1385, 29] on link "Add Monitored URL" at bounding box center [1383, 28] width 129 height 24
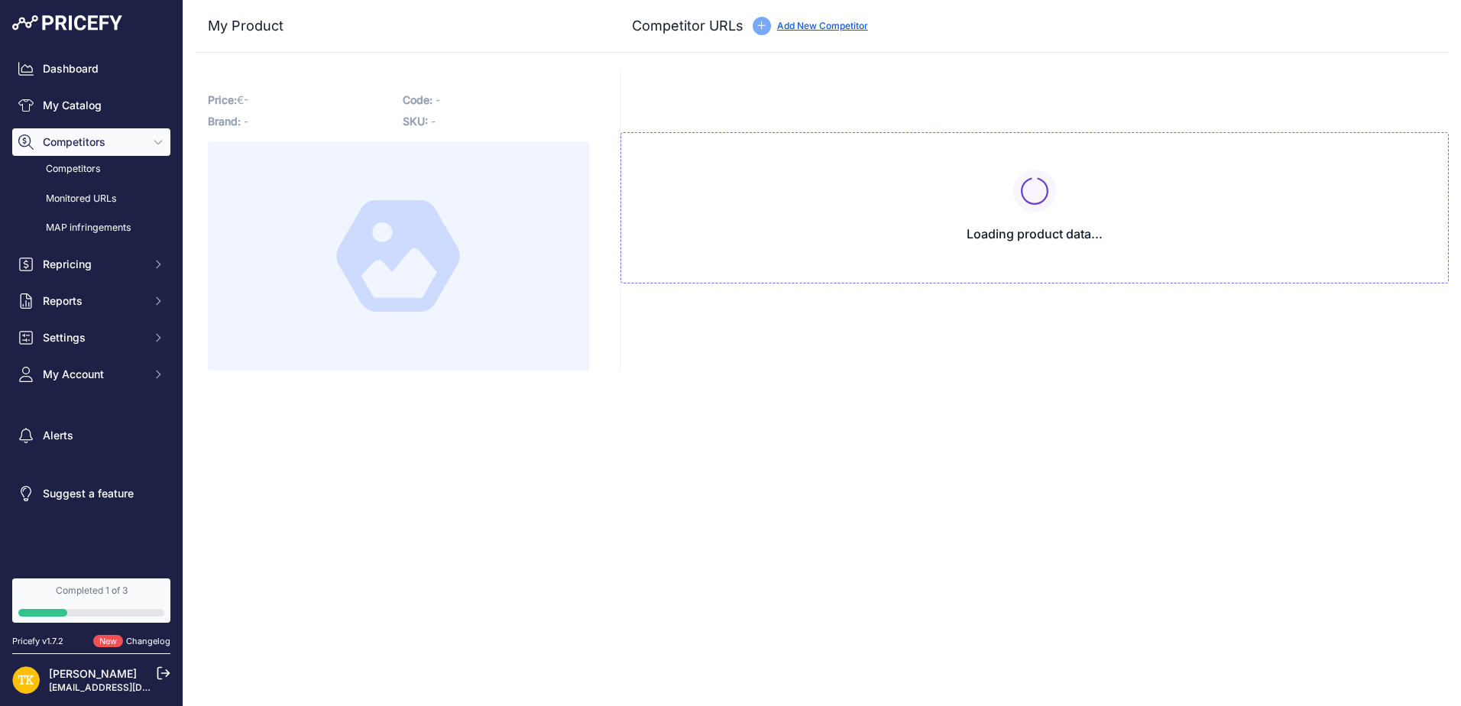
type input "barbora.lv/produkti/baltmaize-ar-kefiru-un-kalc-fazer-350-g?prirule_jdsnikfkfjs…"
type input "www.rimi.lv/e-veikals/lv/produkti/maize-un-konditoreja/maize/baltmaize/baltmaiz…"
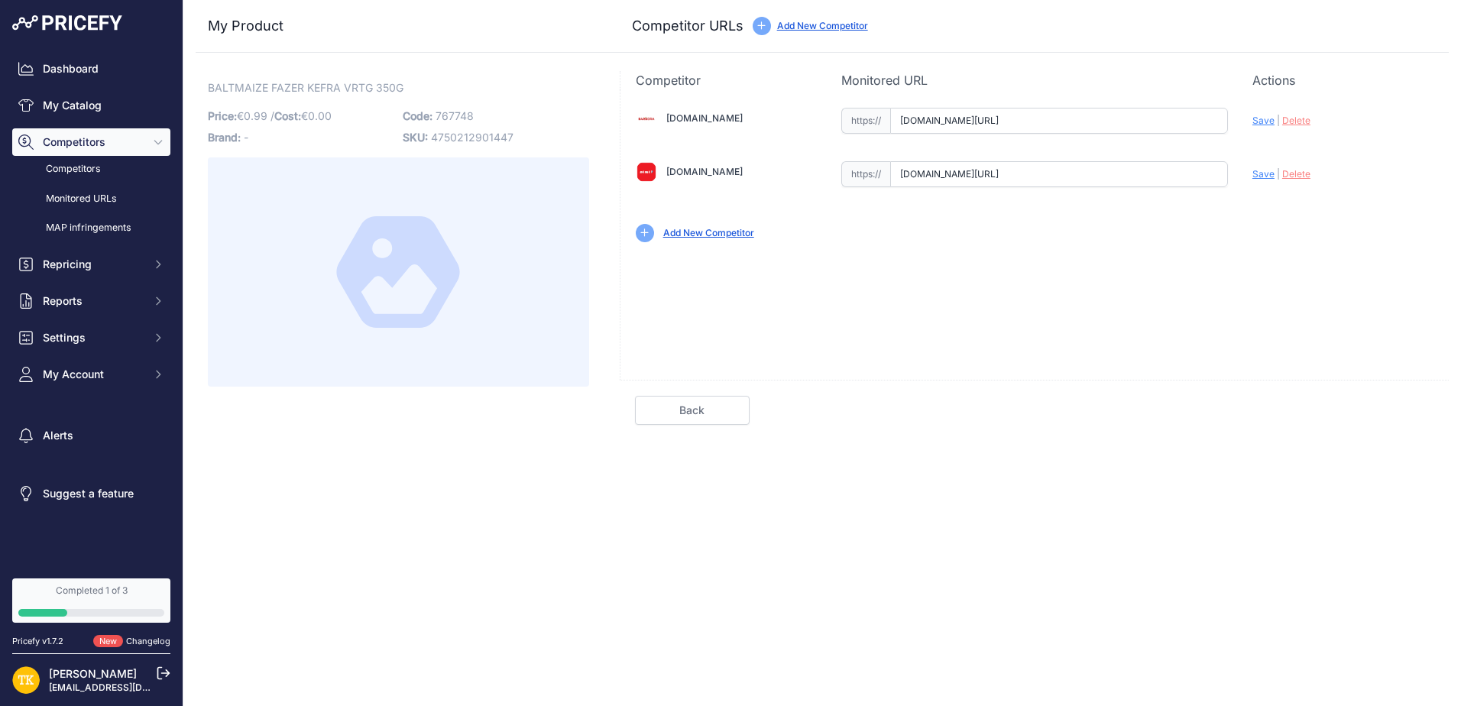
click at [710, 233] on link "Add New Competitor" at bounding box center [708, 232] width 91 height 11
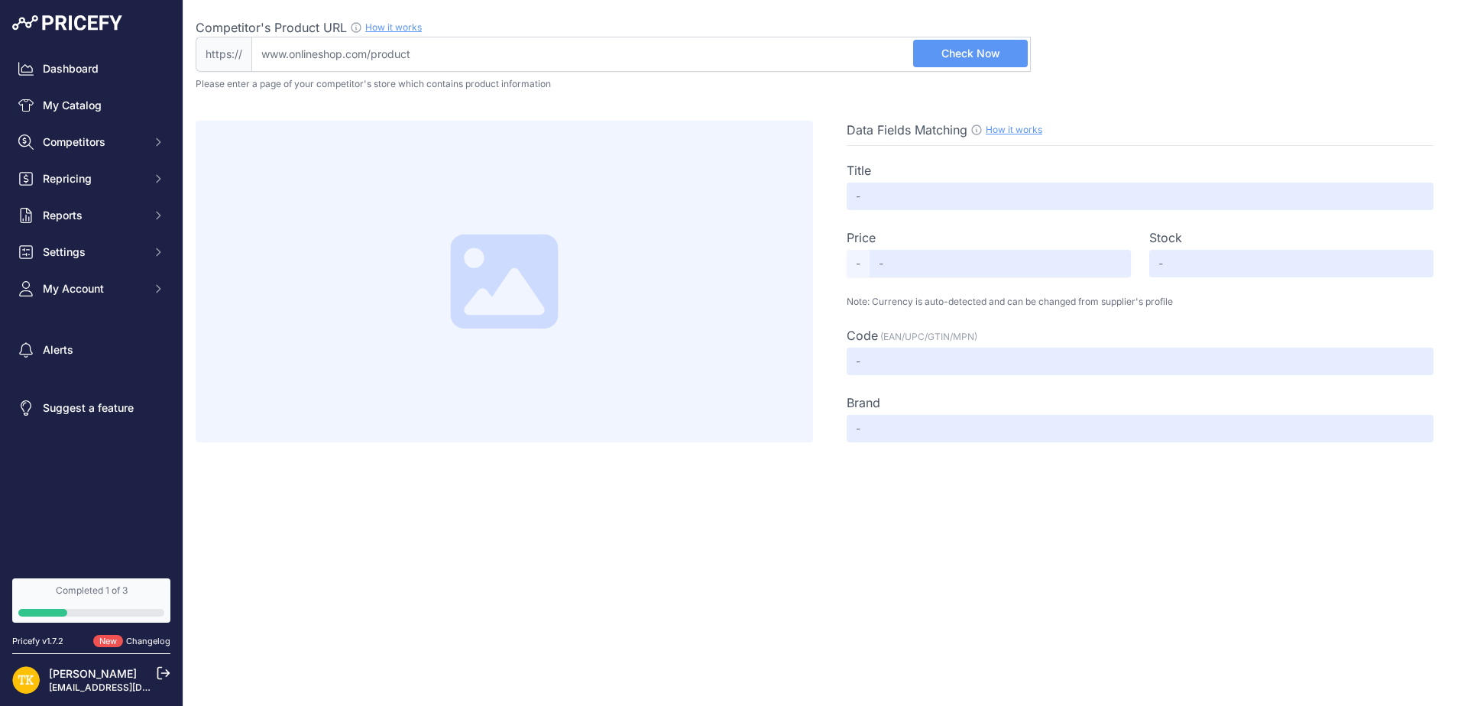
click at [1081, 74] on div "Competitor's Product URL How it works In order to create your competitor's extr…" at bounding box center [822, 221] width 1253 height 442
click at [99, 151] on button "Competitors" at bounding box center [91, 142] width 158 height 28
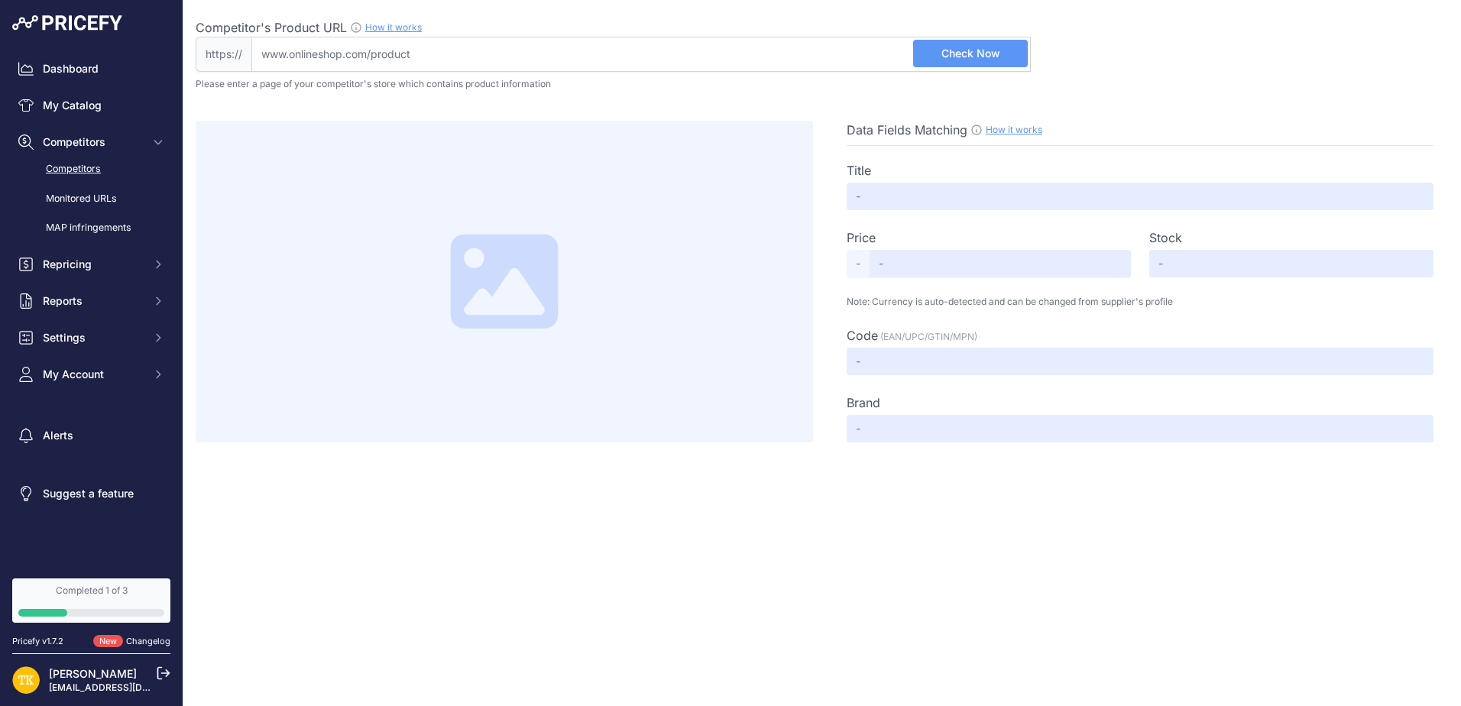
click at [98, 163] on link "Competitors" at bounding box center [91, 169] width 158 height 27
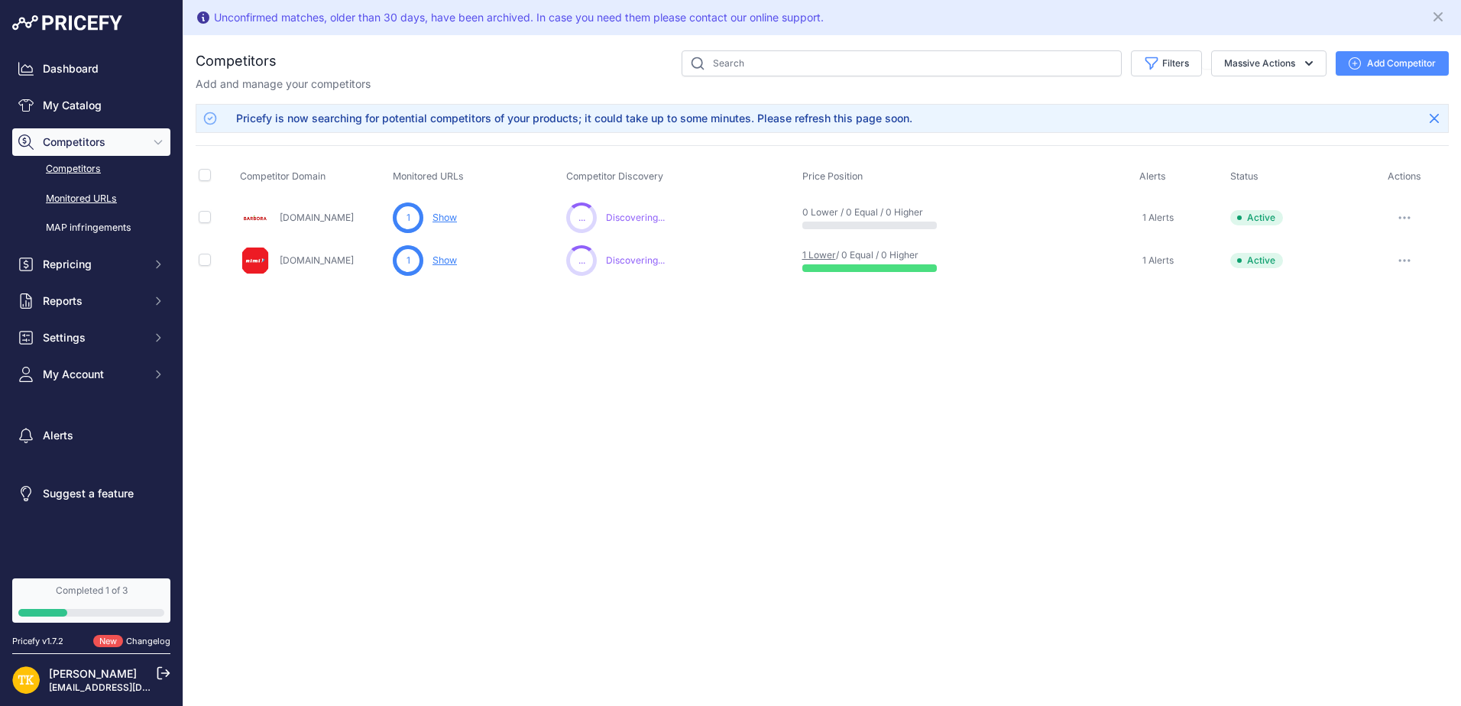
click at [86, 191] on link "Monitored URLs" at bounding box center [91, 199] width 158 height 27
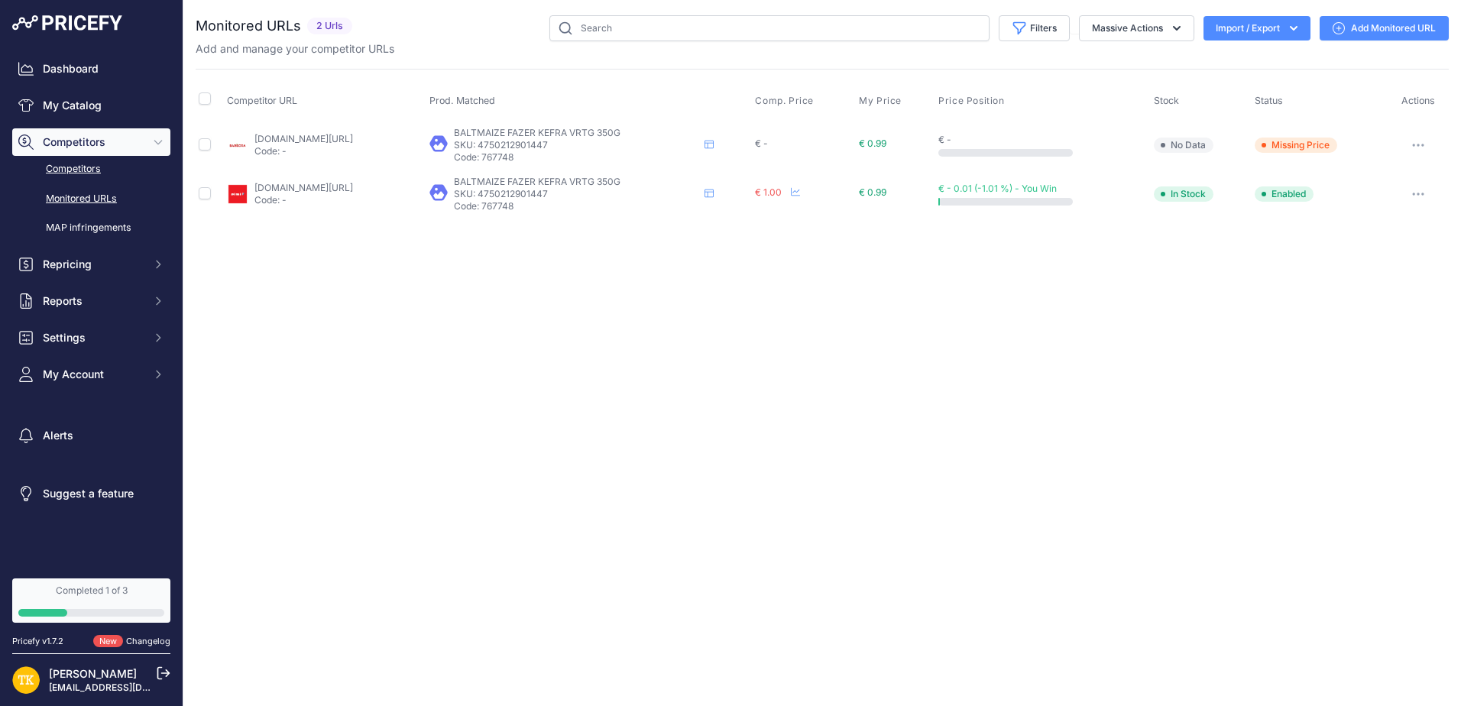
click at [83, 167] on link "Competitors" at bounding box center [91, 169] width 158 height 27
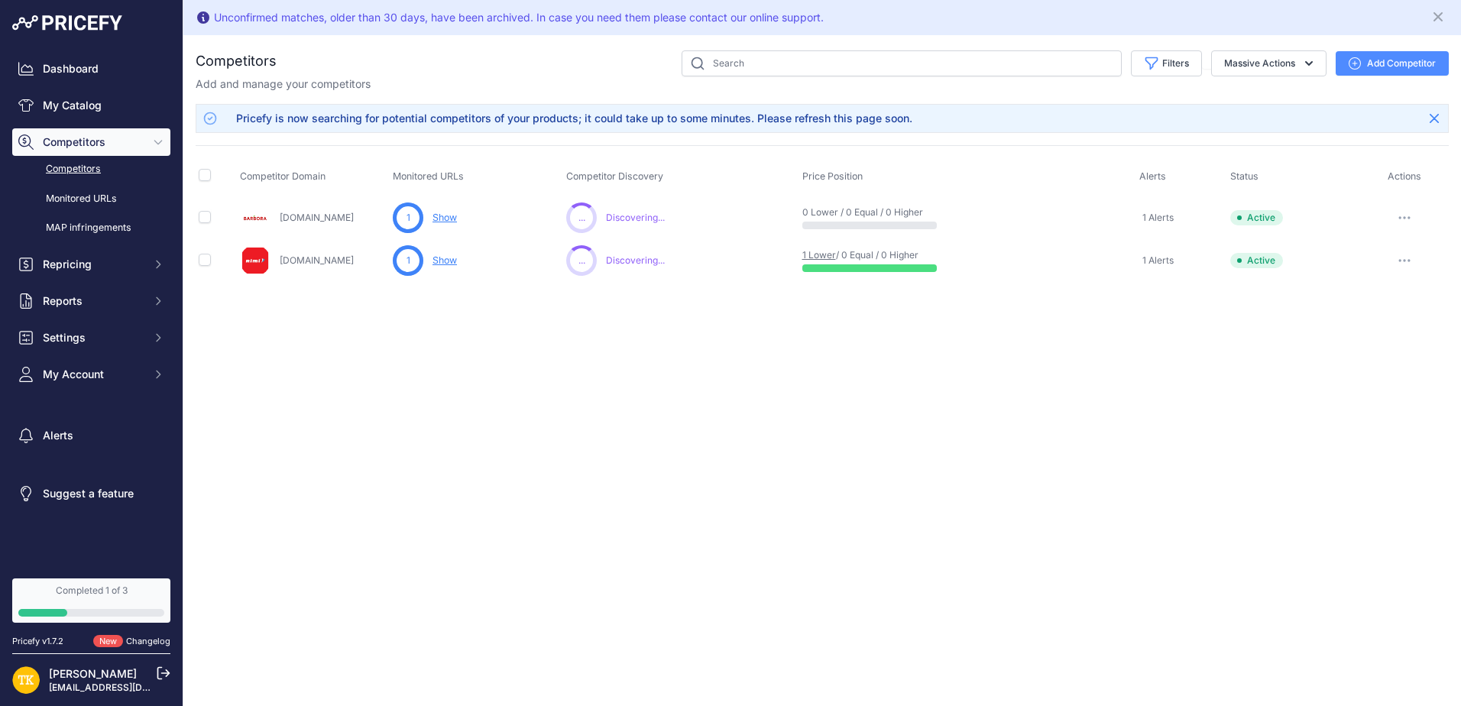
click at [1404, 214] on button "button" at bounding box center [1404, 217] width 31 height 21
click at [1378, 296] on button "Delete" at bounding box center [1382, 298] width 128 height 24
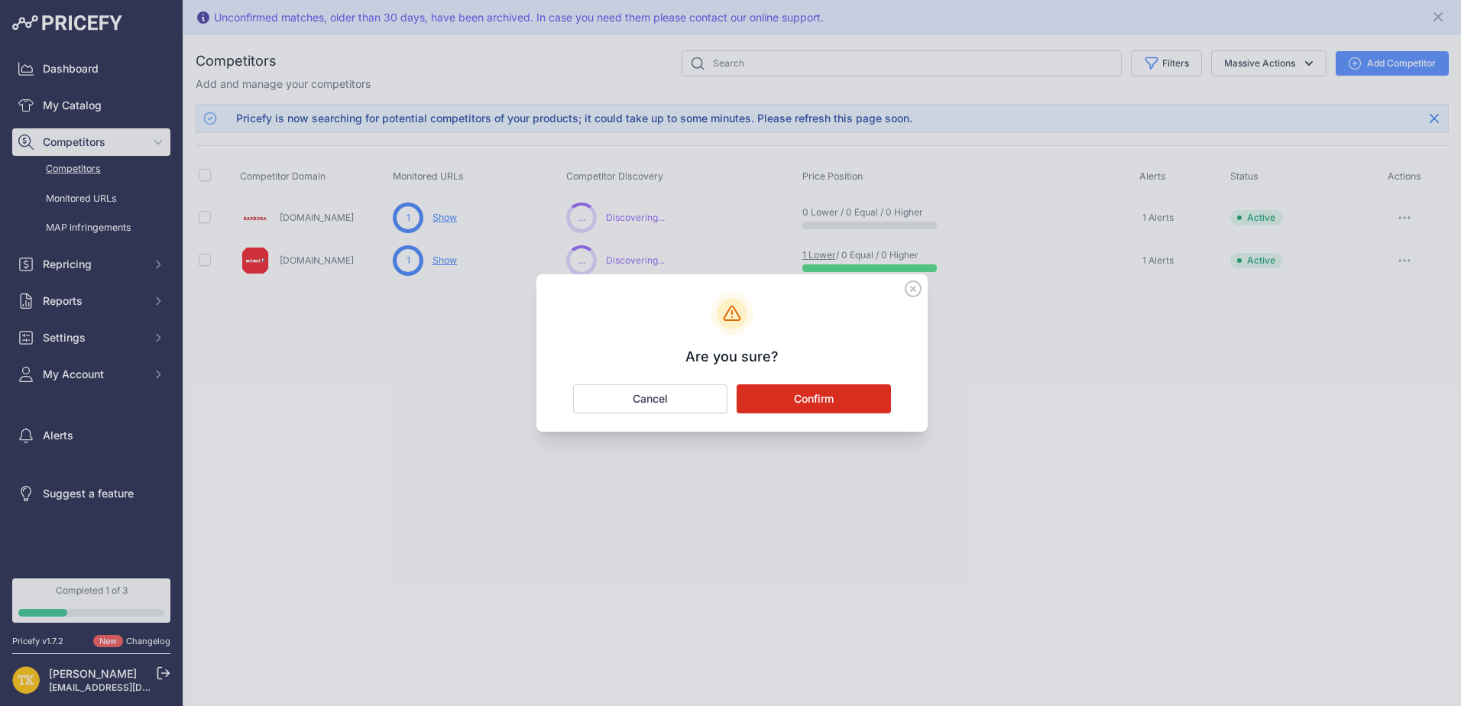
click at [848, 397] on button "Confirm" at bounding box center [813, 398] width 154 height 29
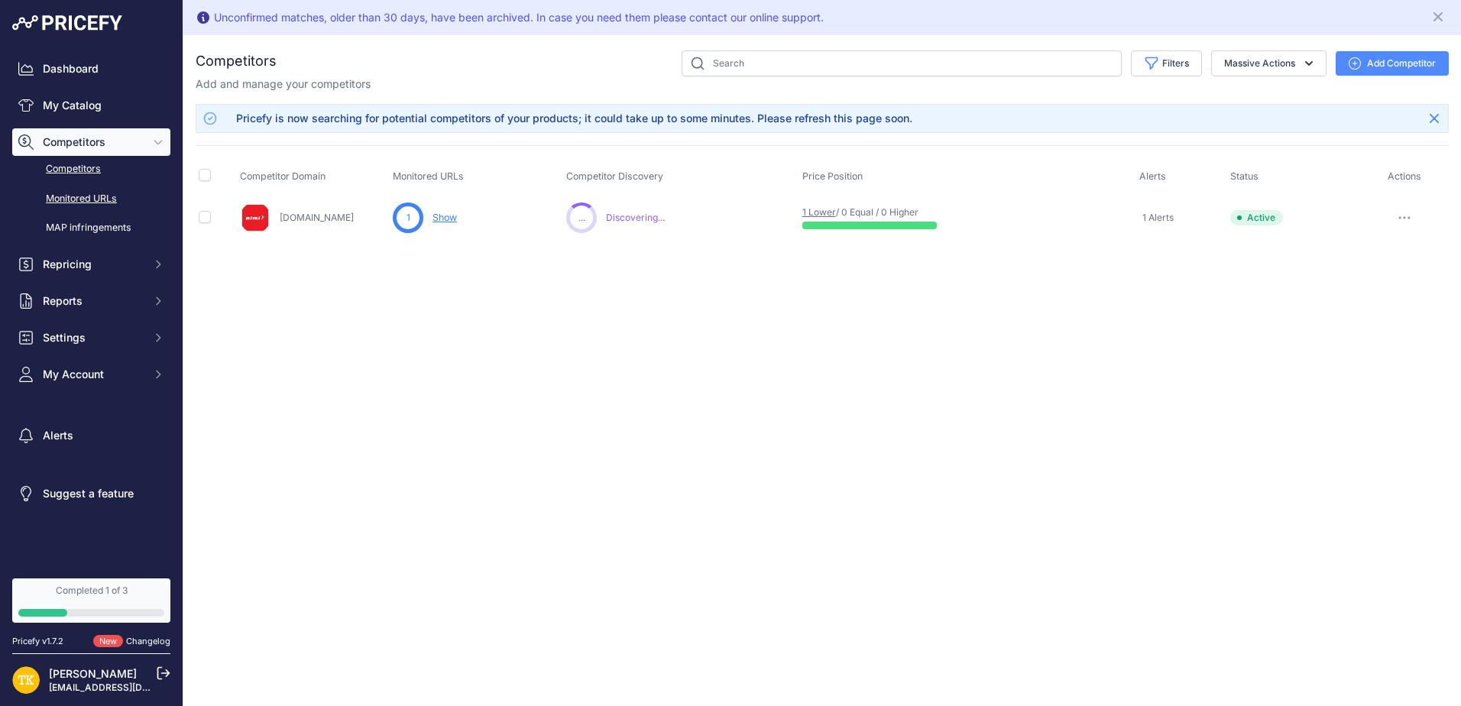
click at [70, 188] on link "Monitored URLs" at bounding box center [91, 199] width 158 height 27
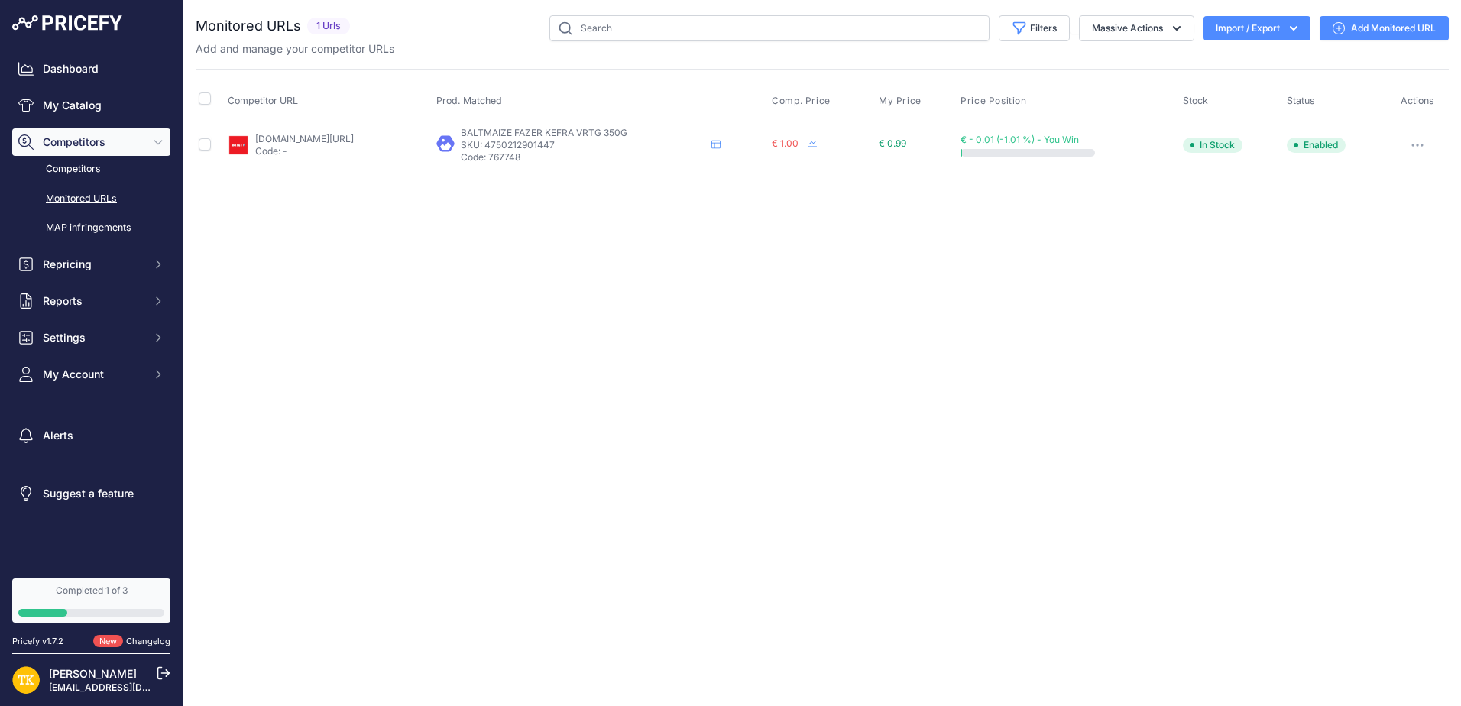
click at [73, 167] on link "Competitors" at bounding box center [91, 169] width 158 height 27
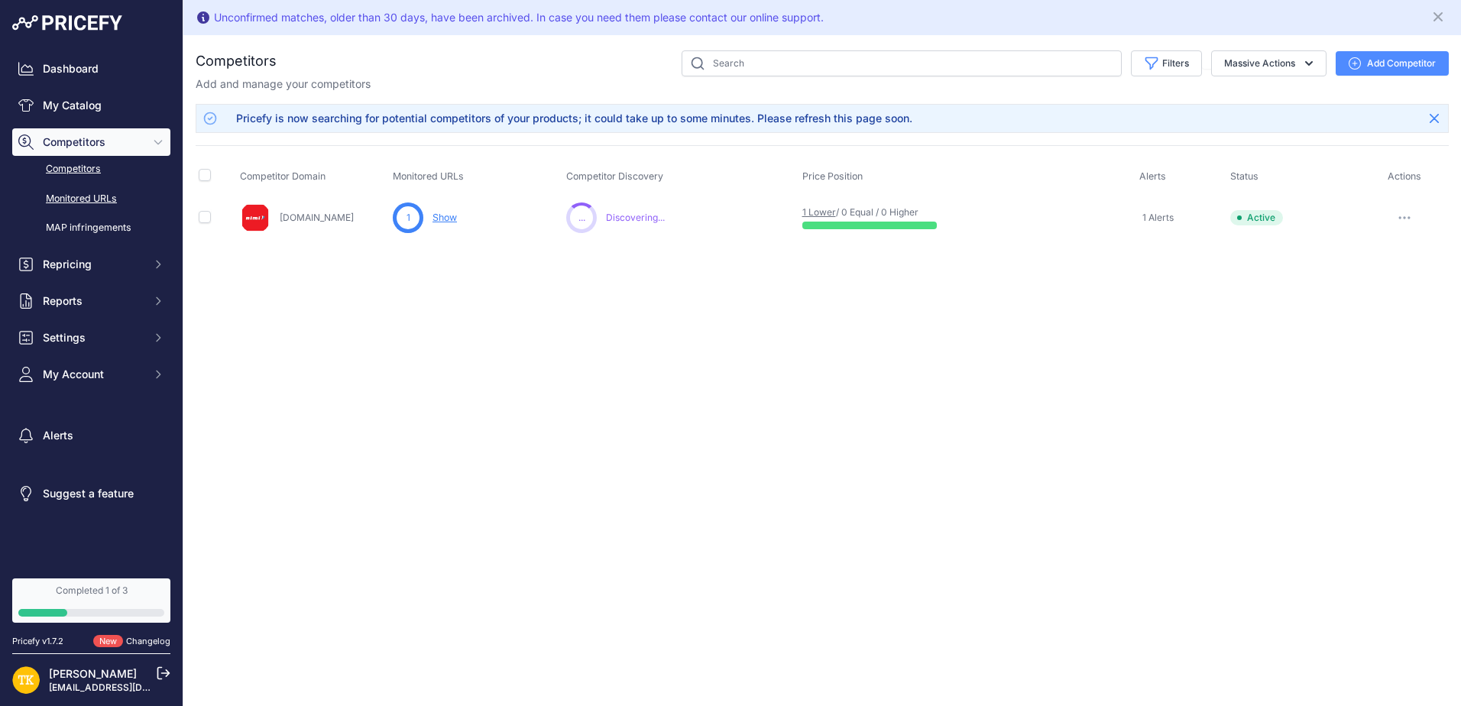
click at [79, 199] on link "Monitored URLs" at bounding box center [91, 199] width 158 height 27
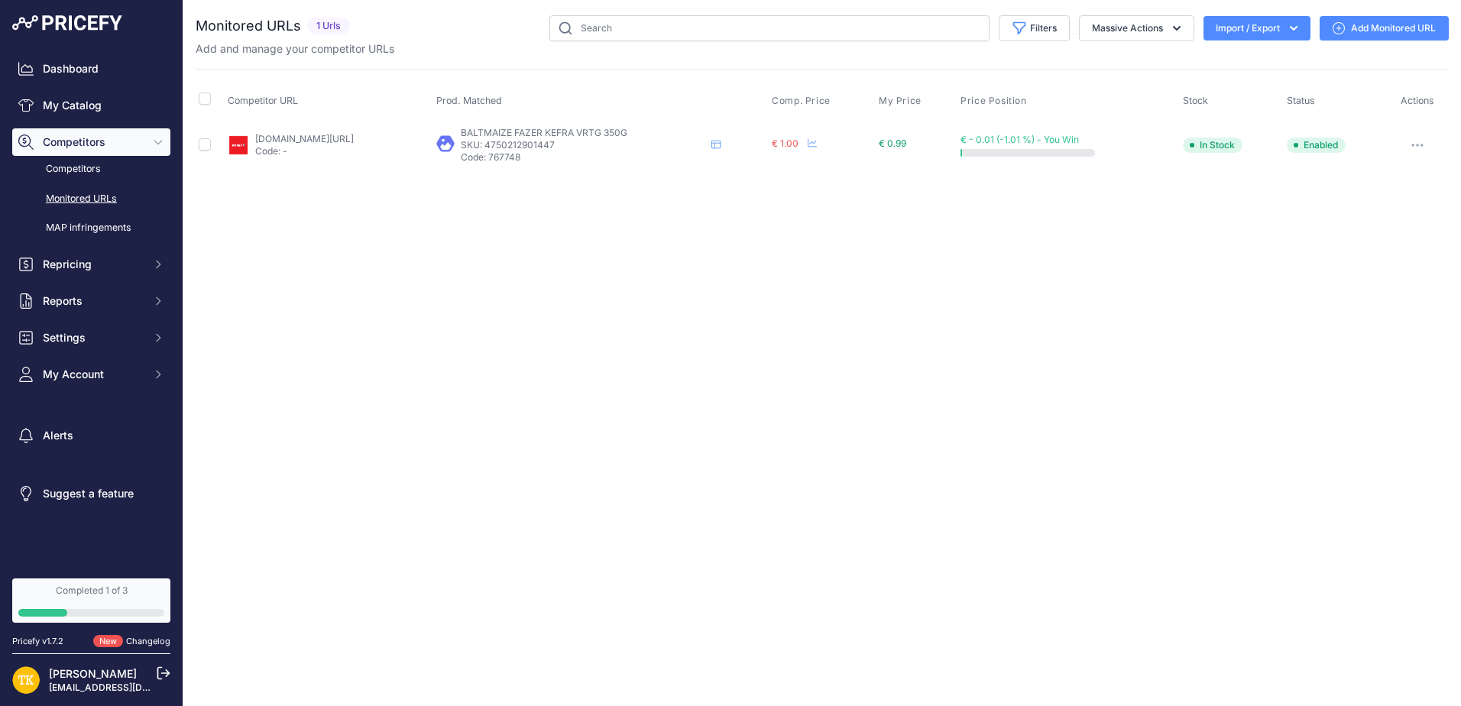
click at [1381, 17] on link "Add Monitored URL" at bounding box center [1383, 28] width 129 height 24
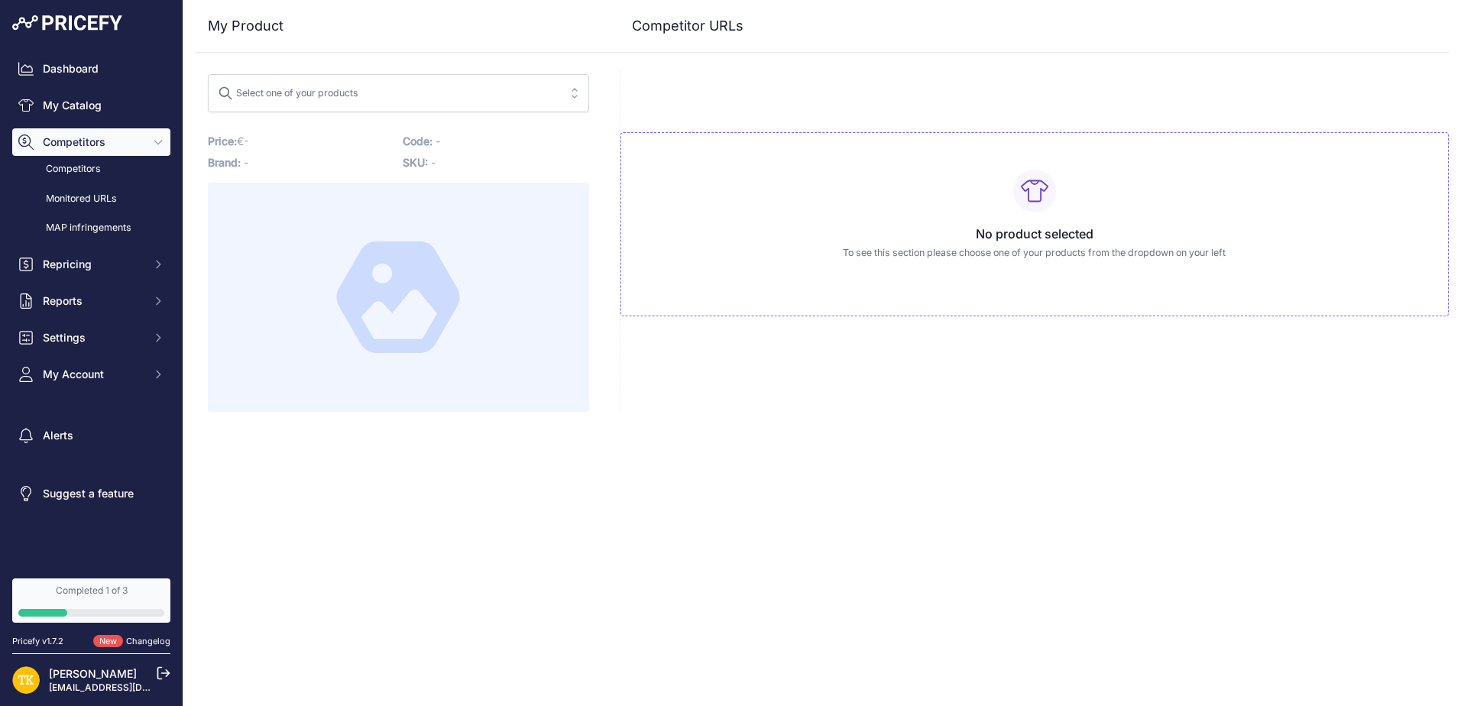
click at [340, 95] on div "Select one of your products" at bounding box center [288, 91] width 141 height 20
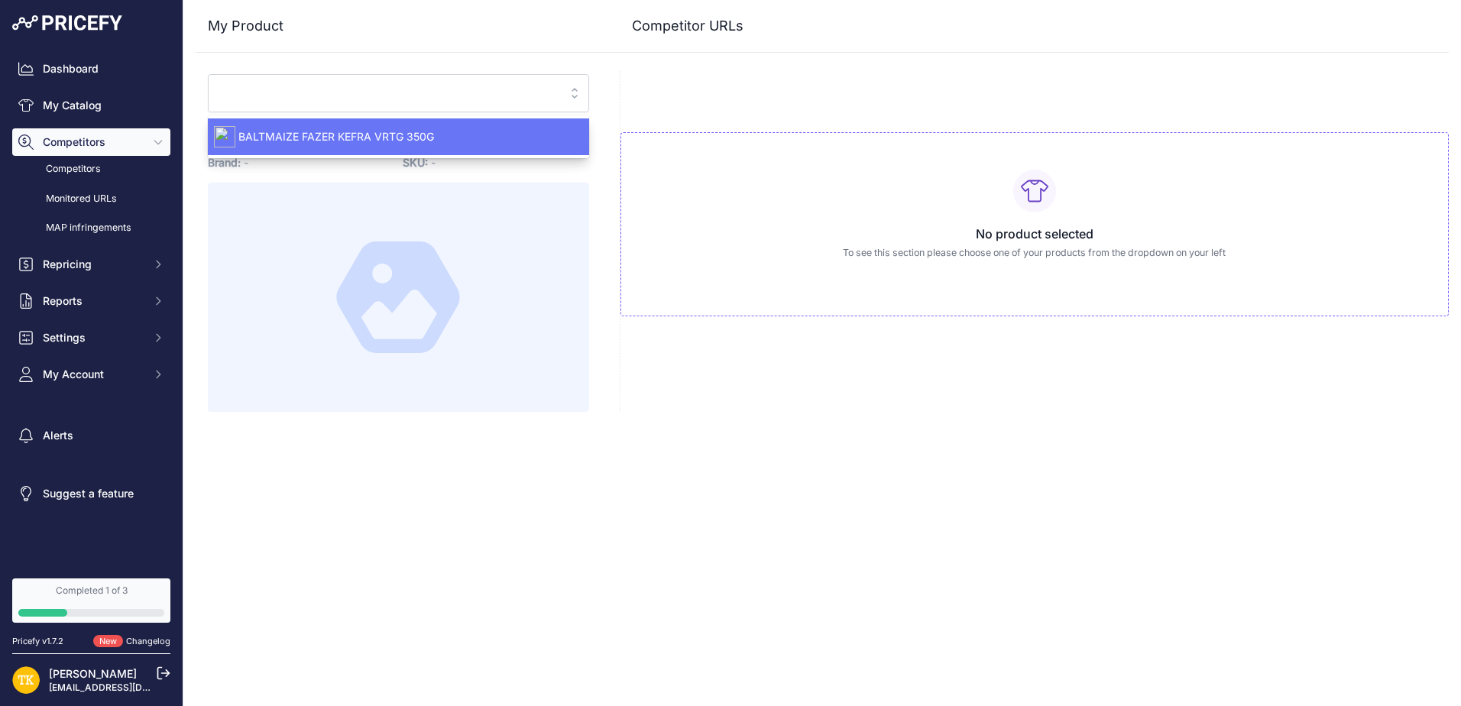
click at [322, 129] on span "BALTMAIZE FAZER KEFRA VRTG 350G" at bounding box center [398, 136] width 381 height 15
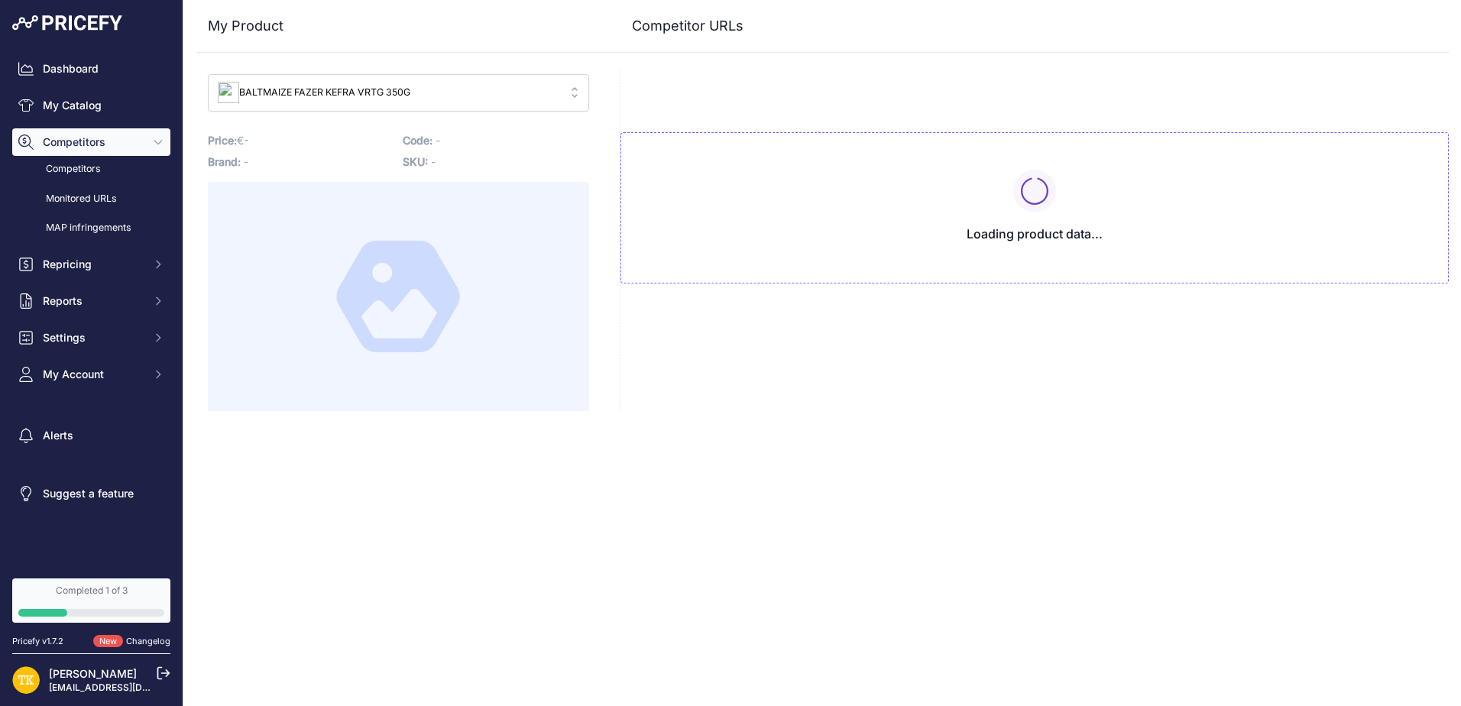
type input "www.rimi.lv/e-veikals/lv/produkti/maize-un-konditoreja/maize/baltmaize/baltmaiz…"
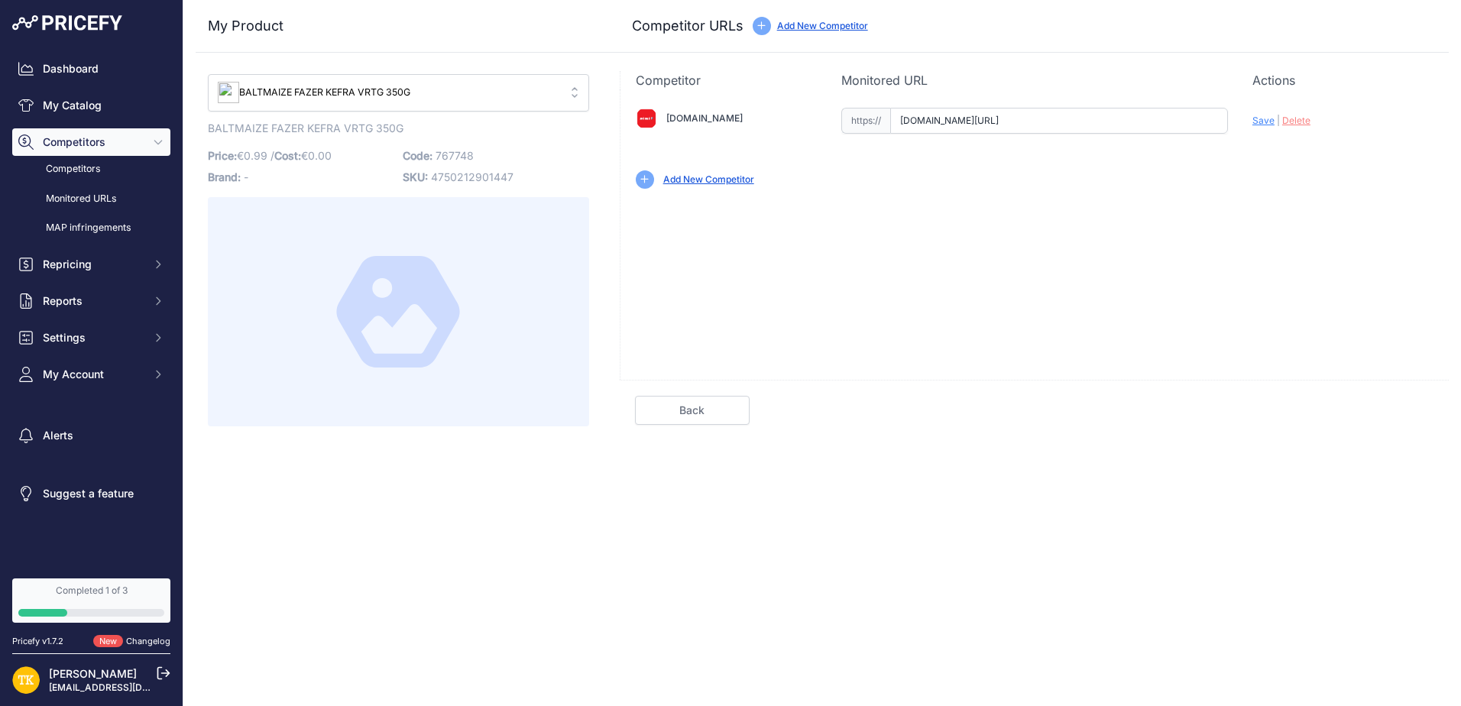
click at [727, 180] on link "Add New Competitor" at bounding box center [708, 178] width 91 height 11
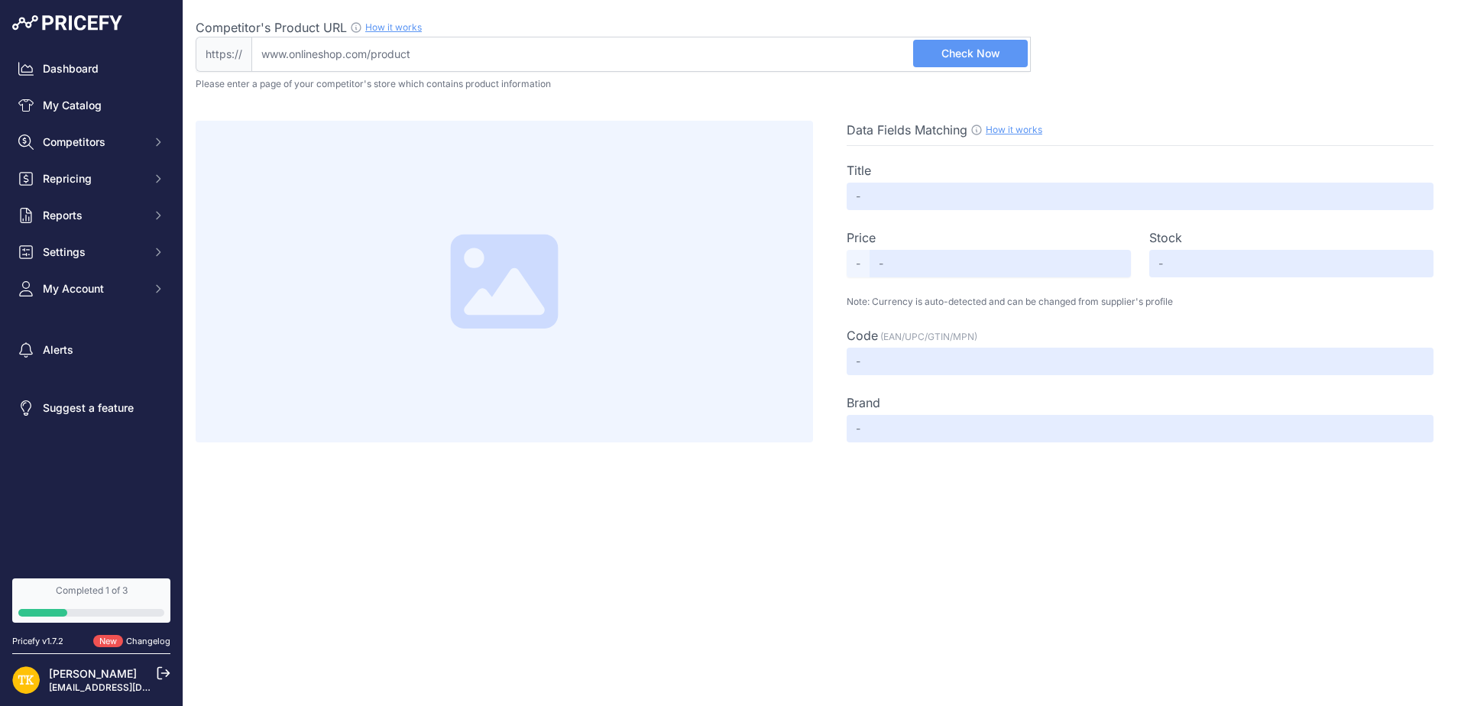
click at [492, 54] on input "Competitor's Product URL How it works In order to create your competitor's extr…" at bounding box center [640, 54] width 779 height 35
paste input "[URL][DOMAIN_NAME]"
type input "[DOMAIN_NAME][URL]"
click at [962, 40] on button "Check Now" at bounding box center [970, 54] width 115 height 28
type input "Baltmaize Fazer Kefīra vērtīgā 350g"
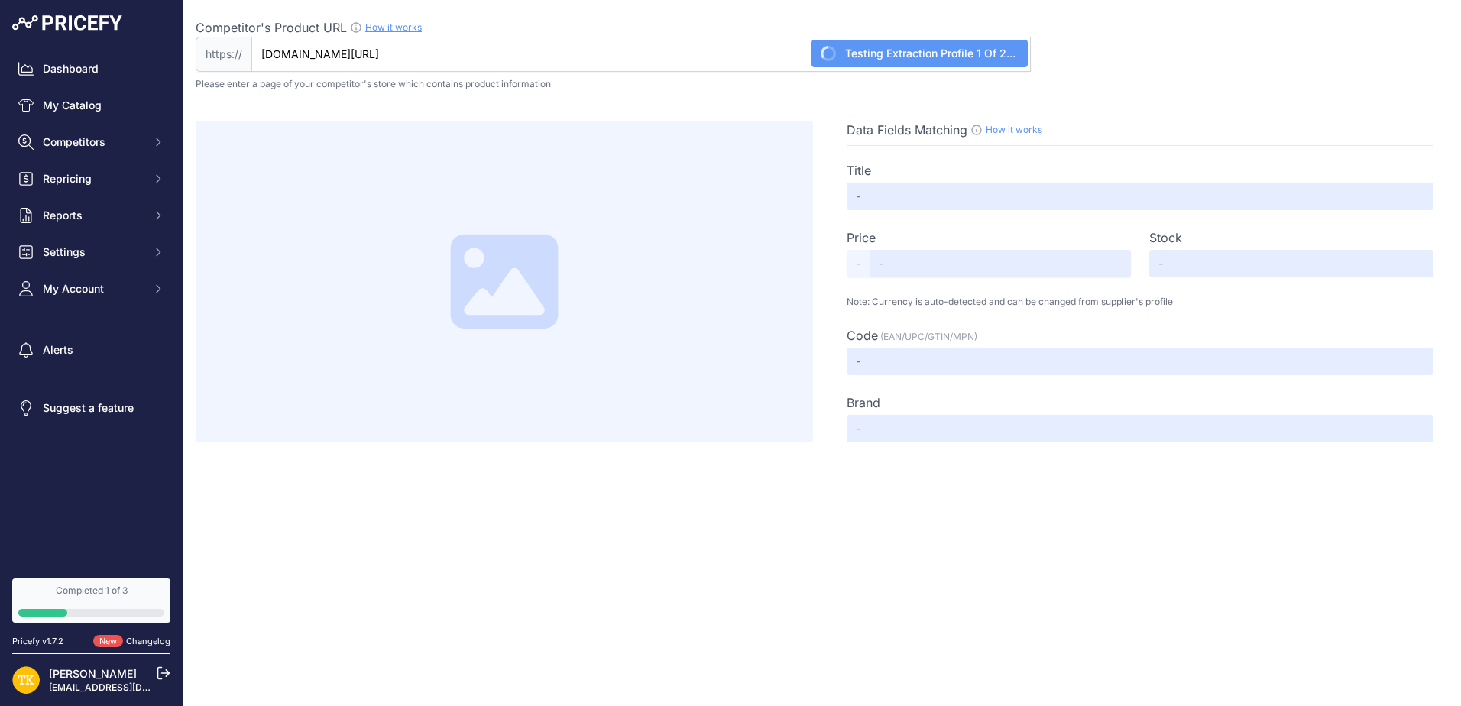
type input "1.39"
type input "Not Found"
type input "767748"
type input "Not Found"
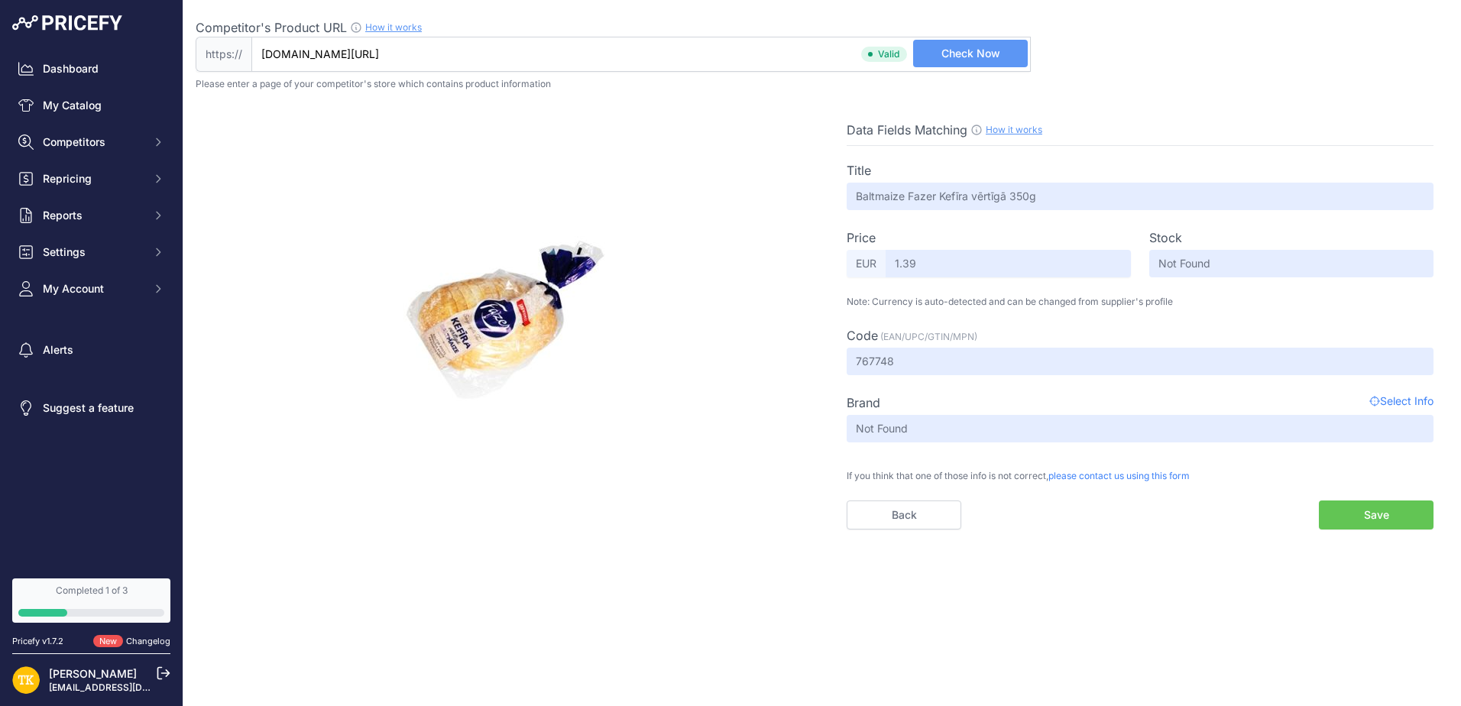
click at [1346, 510] on button "Save" at bounding box center [1376, 514] width 115 height 29
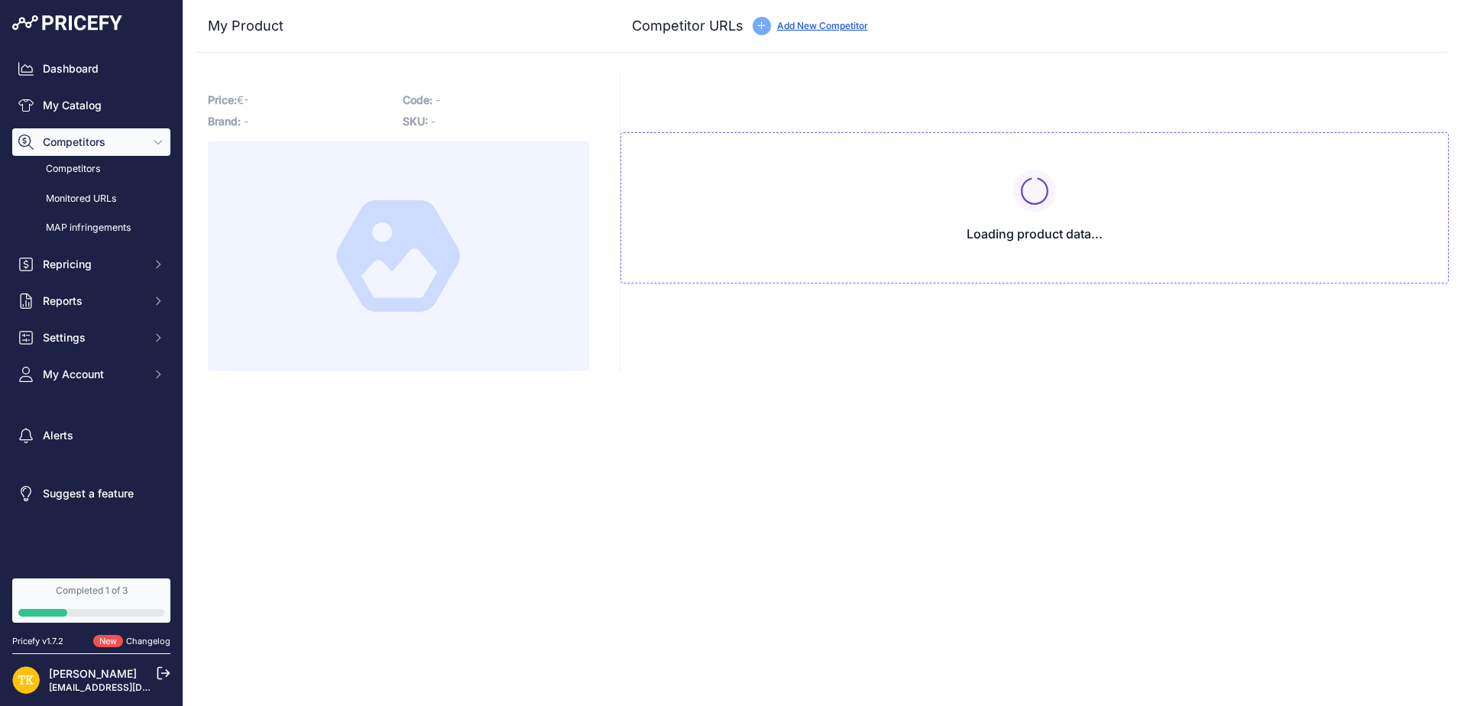
type input "[DOMAIN_NAME][URL]"
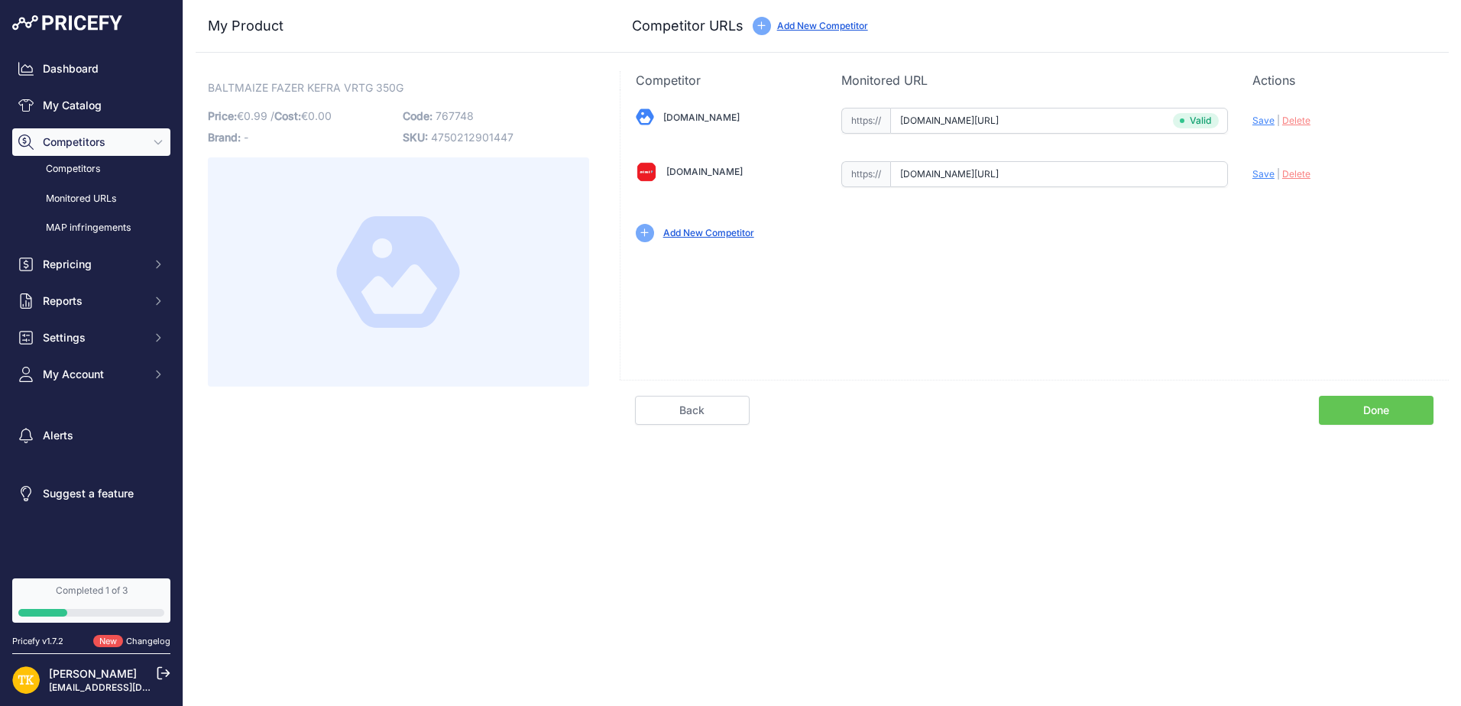
click at [840, 24] on link "Add New Competitor" at bounding box center [822, 25] width 91 height 11
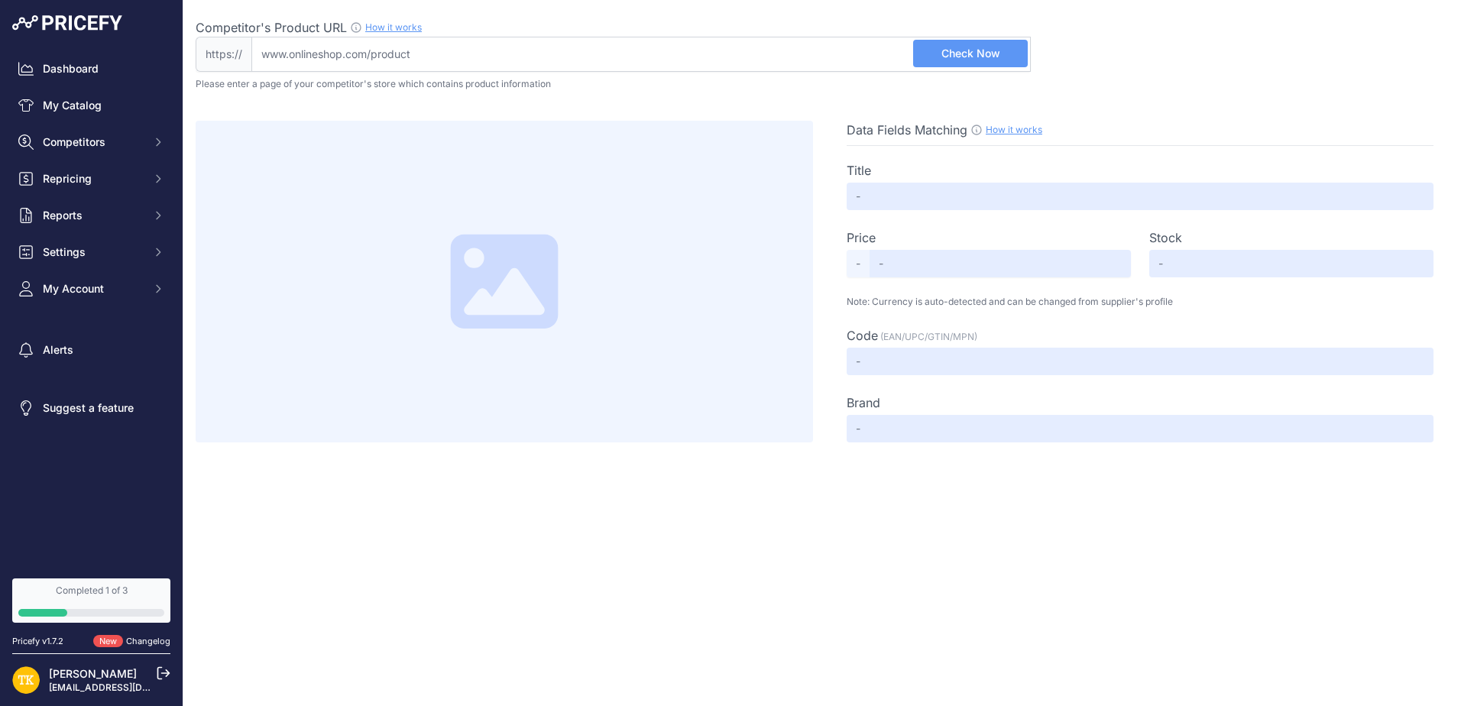
click at [515, 50] on input "Competitor's Product URL How it works In order to create your competitor's extr…" at bounding box center [640, 54] width 779 height 35
paste input "[URL][DOMAIN_NAME]"
type input "[DOMAIN_NAME][URL]"
click at [995, 57] on span "Check Now" at bounding box center [970, 53] width 59 height 15
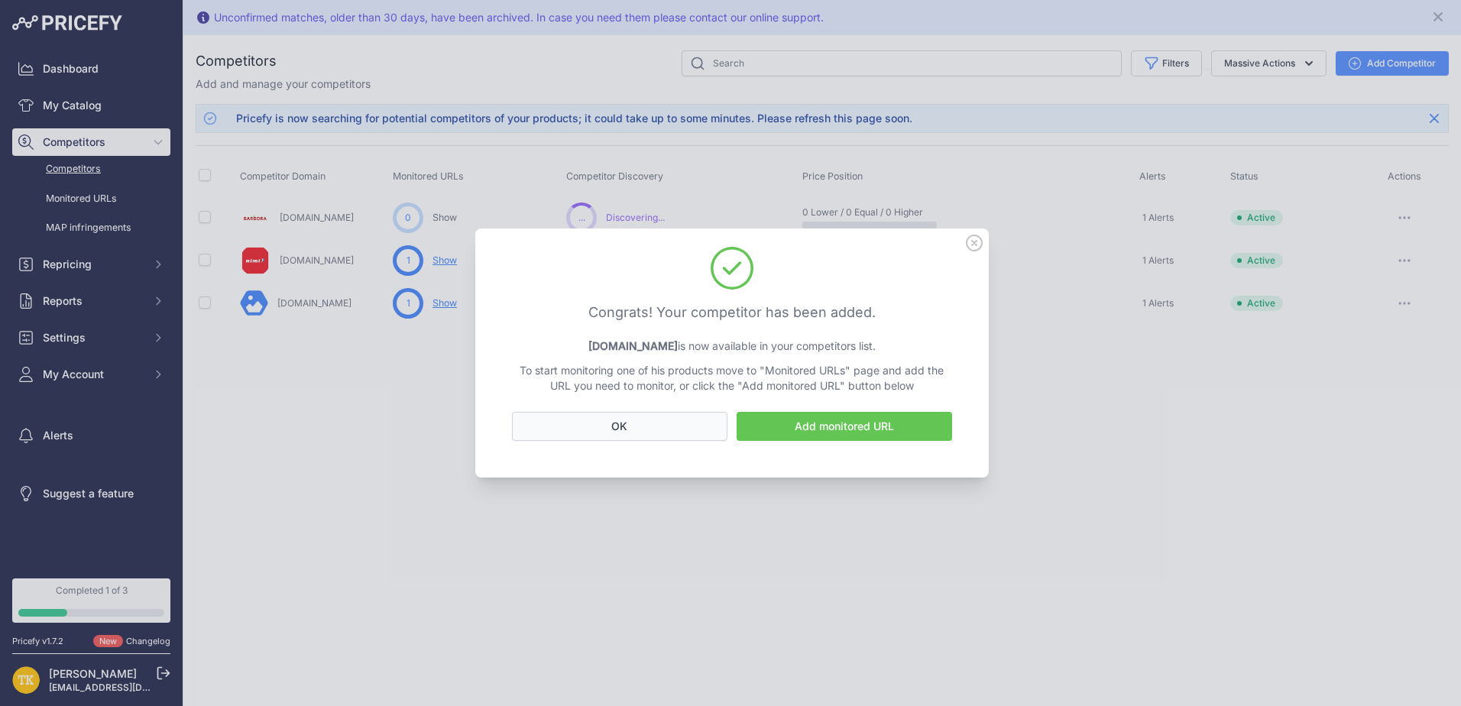
click at [675, 429] on button "OK" at bounding box center [619, 426] width 215 height 29
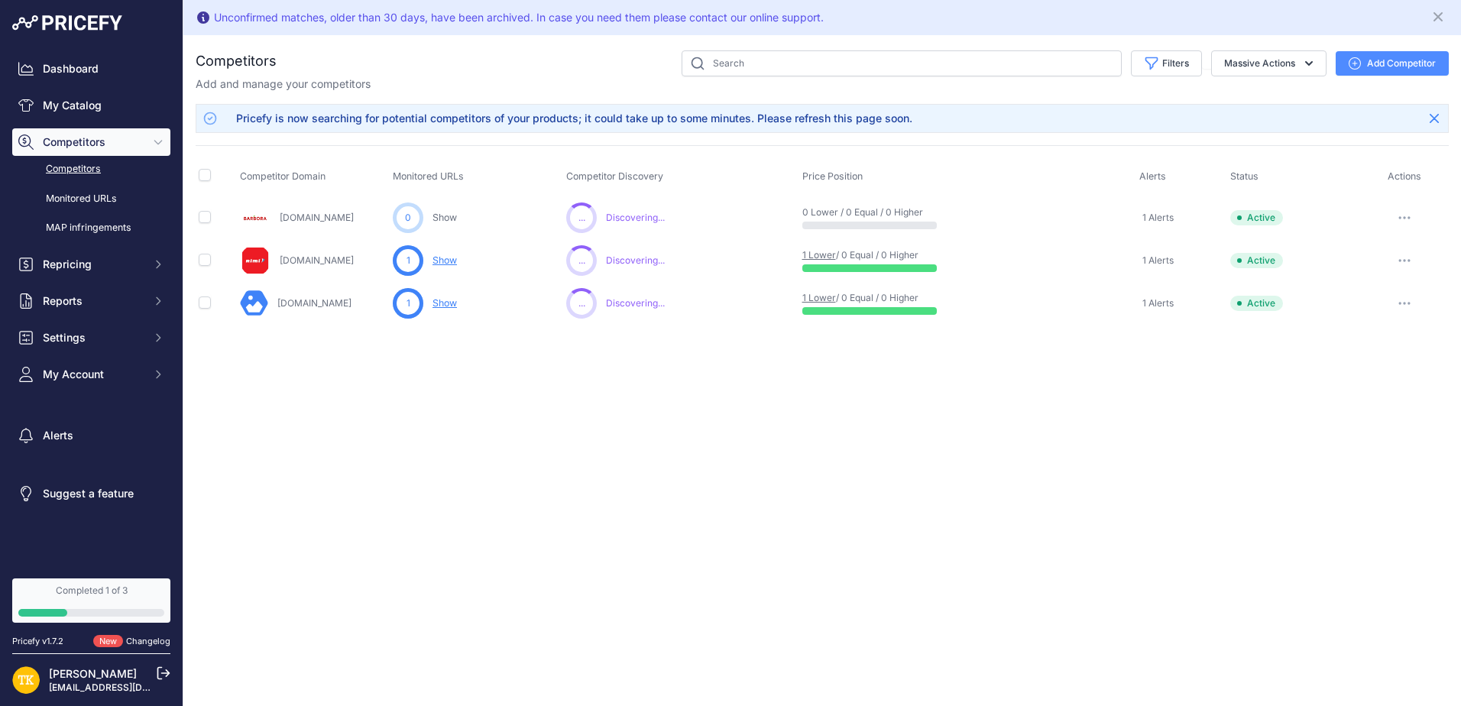
click at [1412, 55] on button "Add Competitor" at bounding box center [1391, 63] width 113 height 24
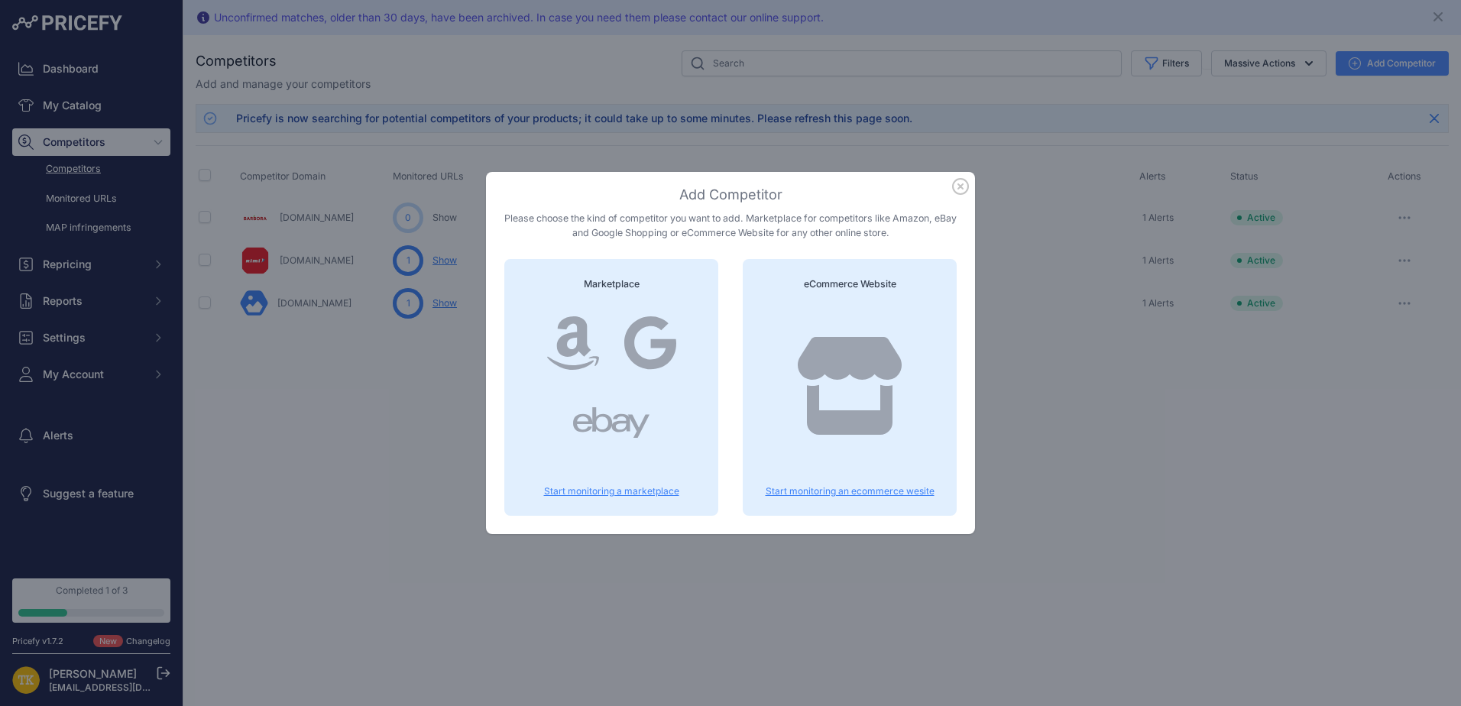
click at [963, 184] on icon "button" at bounding box center [960, 186] width 17 height 17
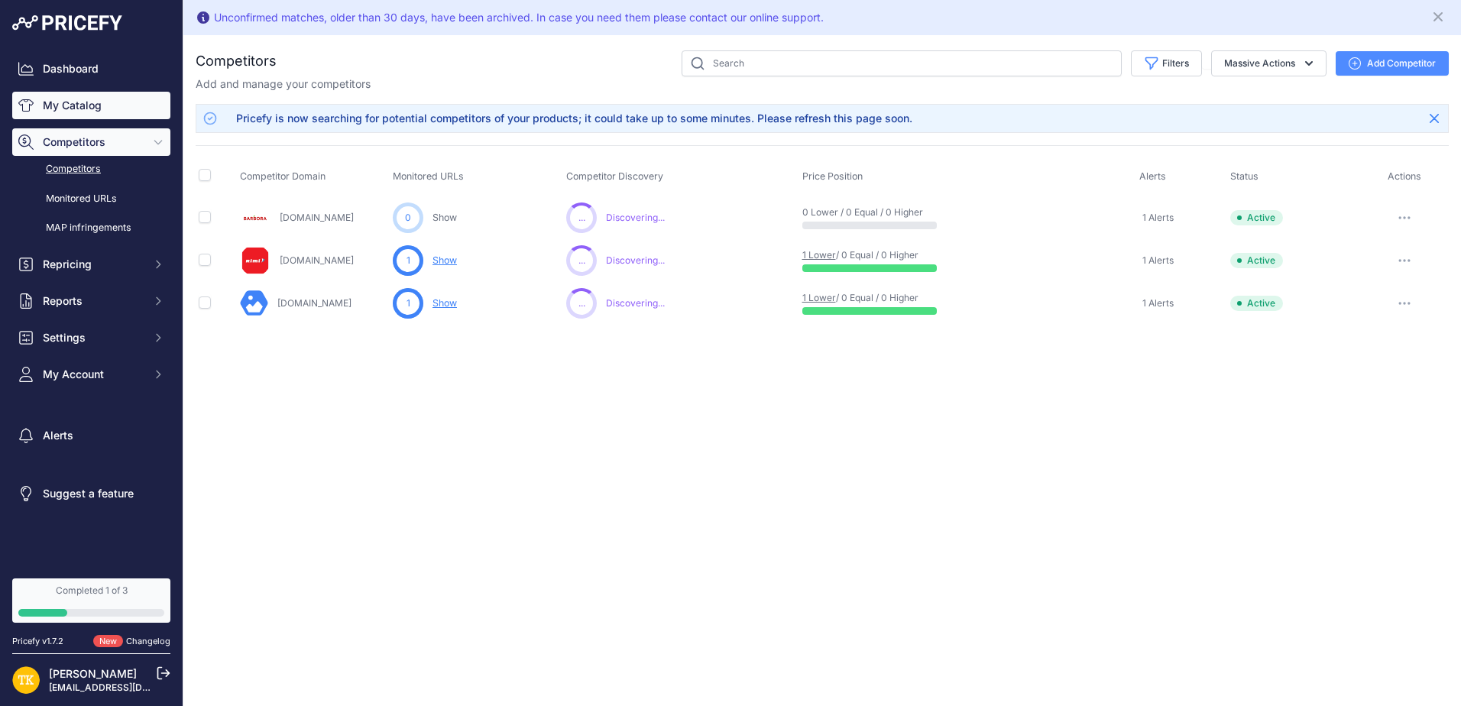
click at [75, 108] on link "My Catalog" at bounding box center [91, 106] width 158 height 28
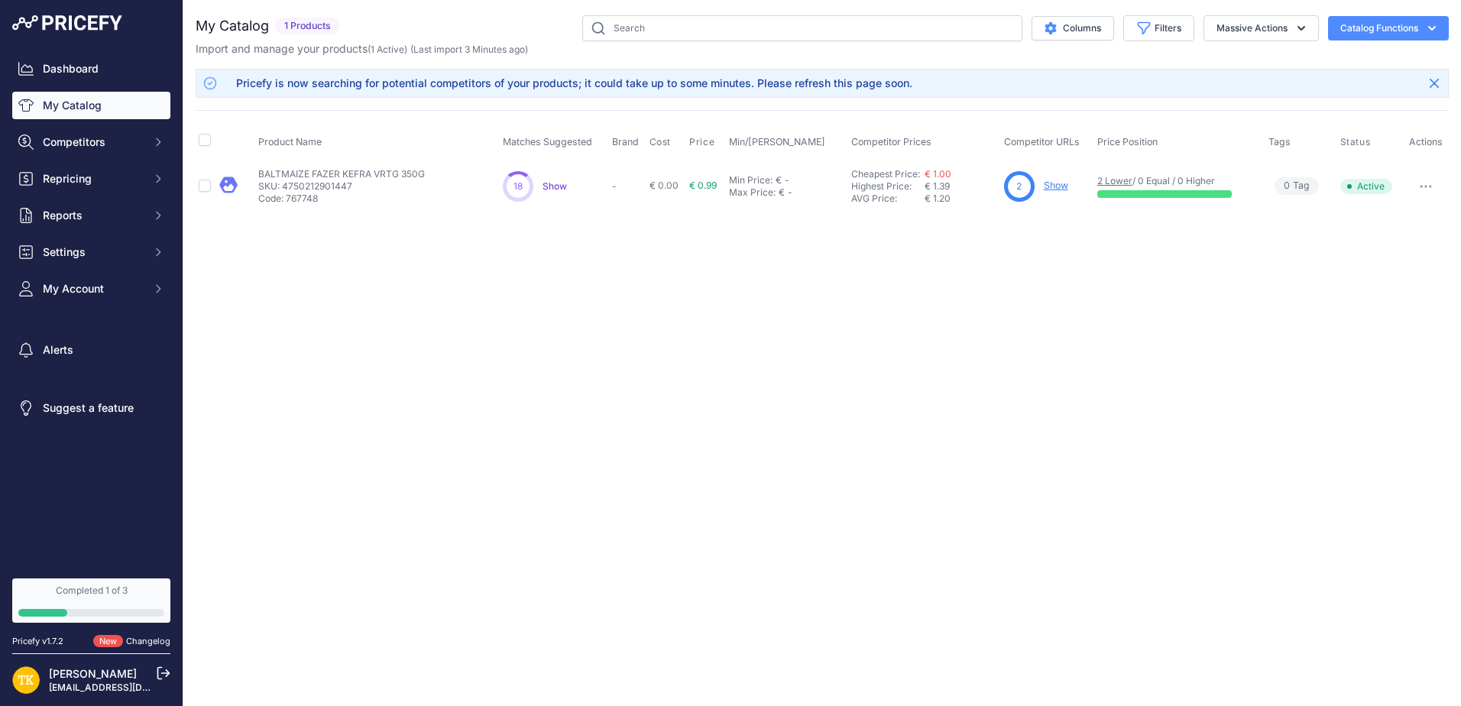
click at [1055, 183] on link "Show" at bounding box center [1056, 185] width 24 height 11
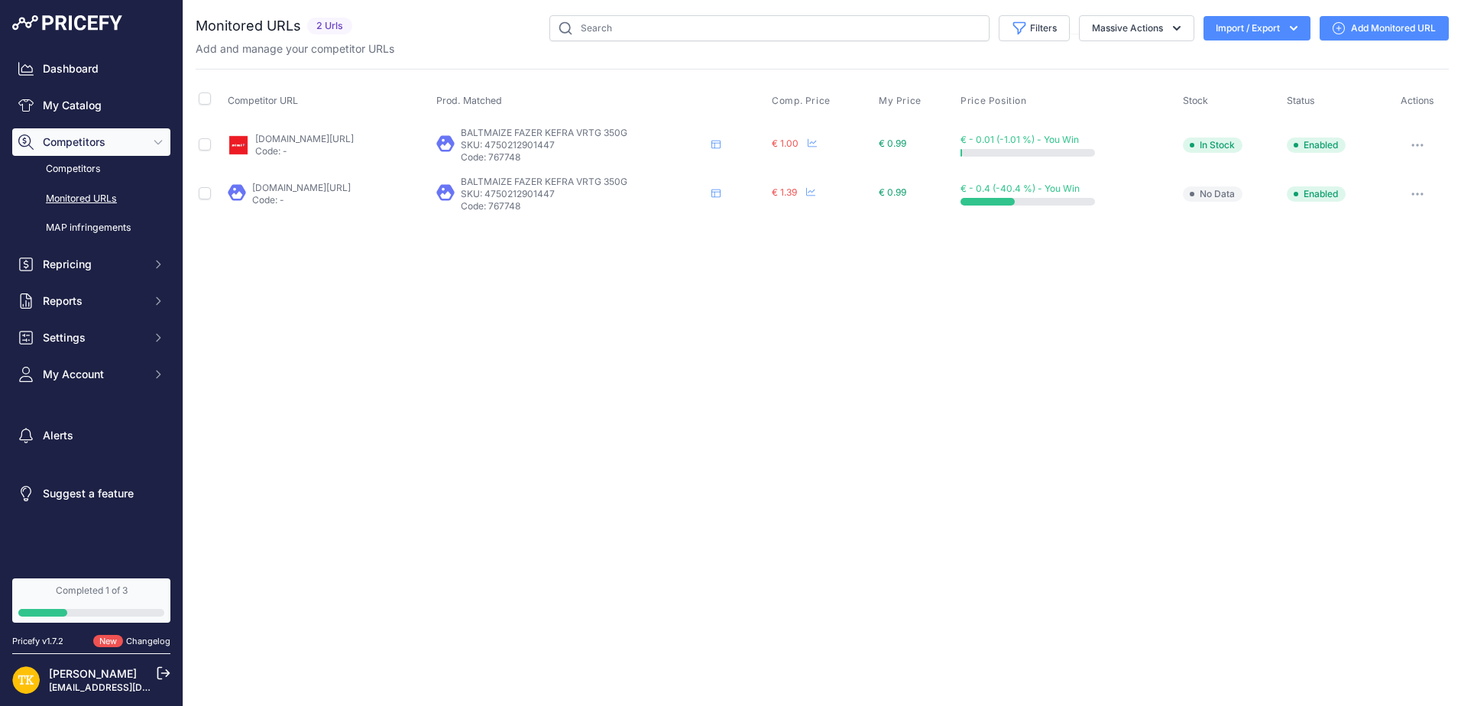
click at [1377, 24] on link "Add Monitored URL" at bounding box center [1383, 28] width 129 height 24
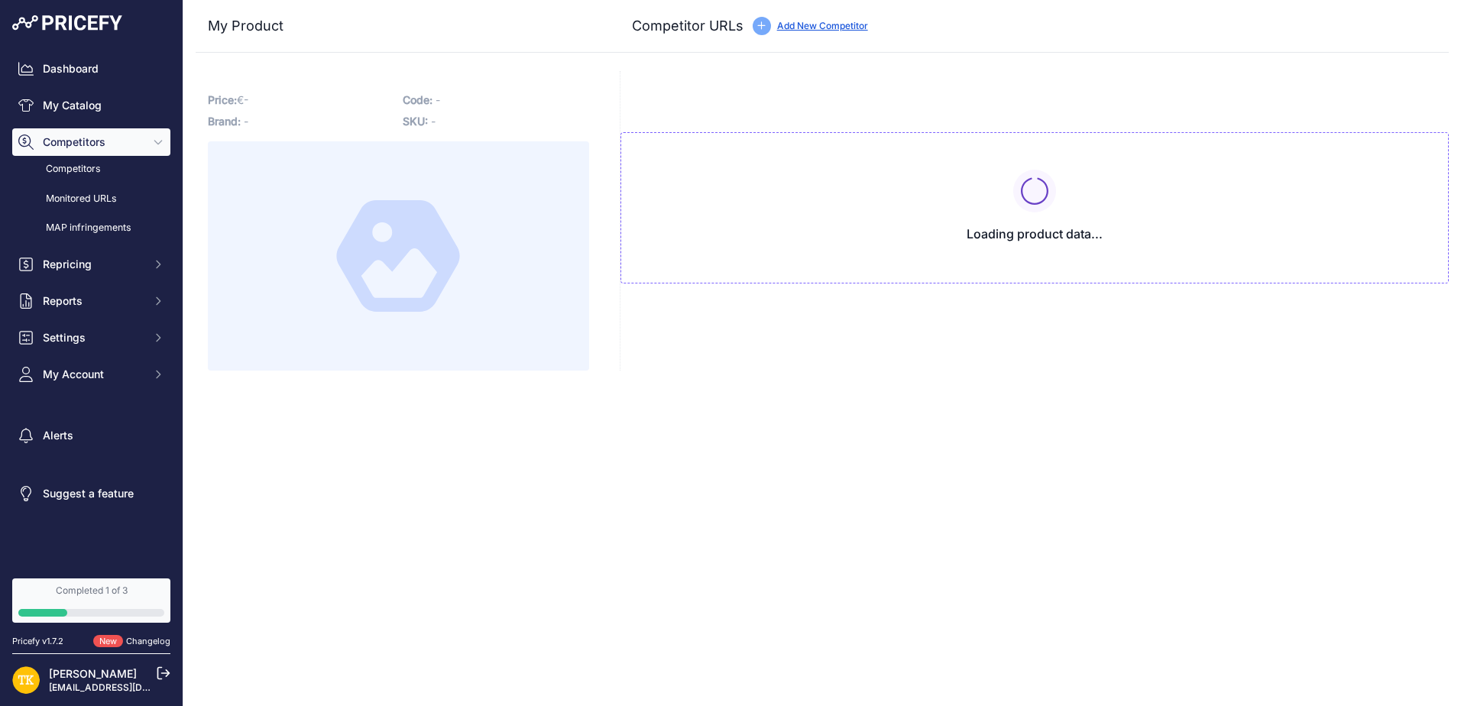
type input "[DOMAIN_NAME][URL]"
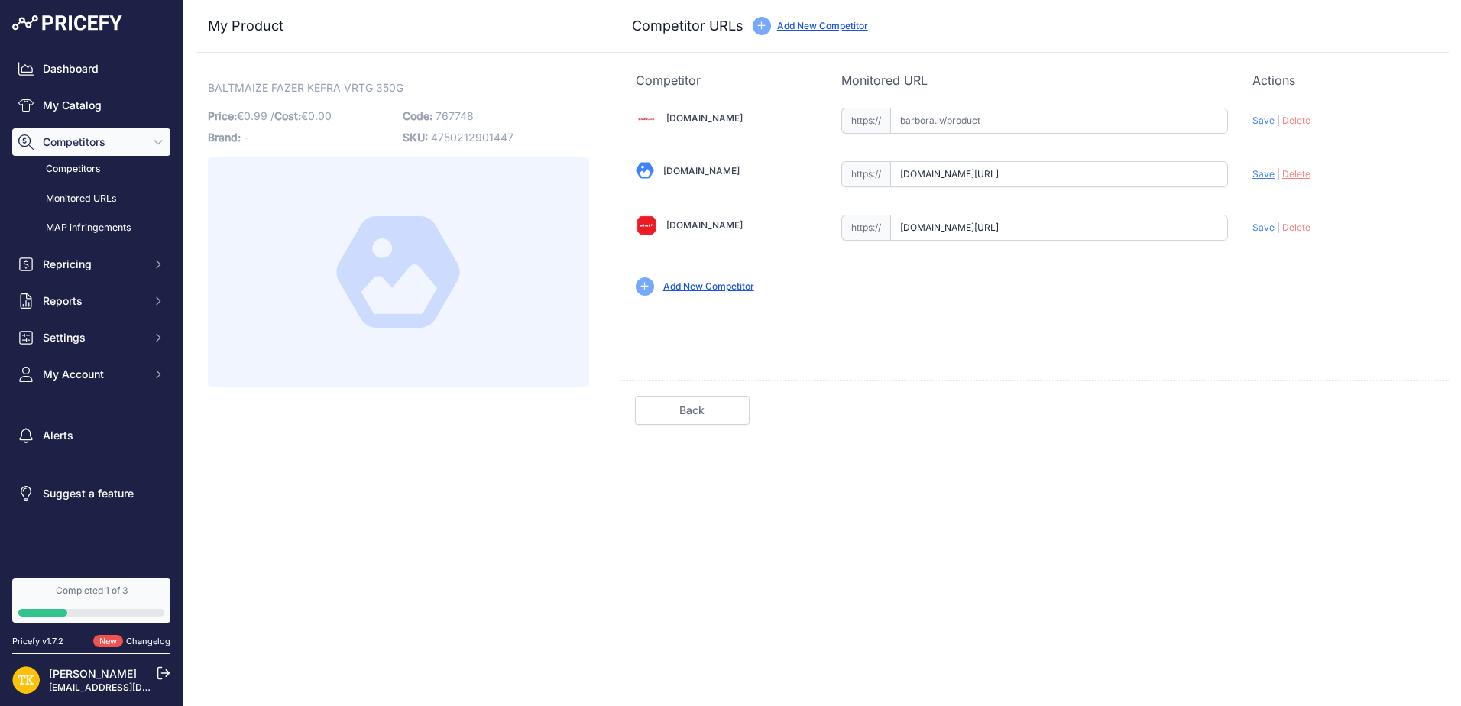
click at [688, 283] on link "Add New Competitor" at bounding box center [708, 285] width 91 height 11
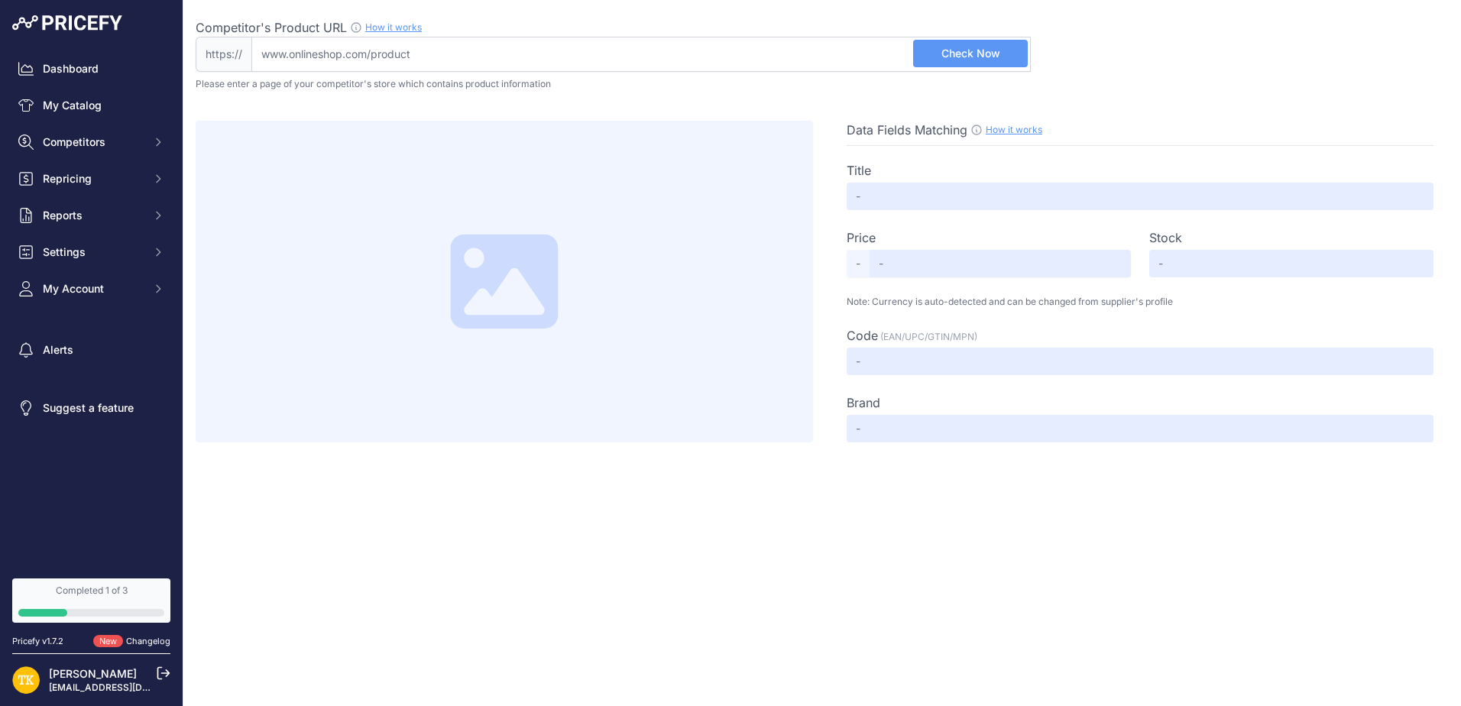
click at [484, 53] on input "Competitor's Product URL How it works In order to create your competitor's extr…" at bounding box center [640, 54] width 779 height 35
paste input "https://letapartika.lv/lv/product/baltmaize-fazer-kefira-350g"
type input "letapartika.lv/lv/product/baltmaize-fazer-kefira-350g"
click at [957, 55] on span "Check Now" at bounding box center [970, 53] width 59 height 15
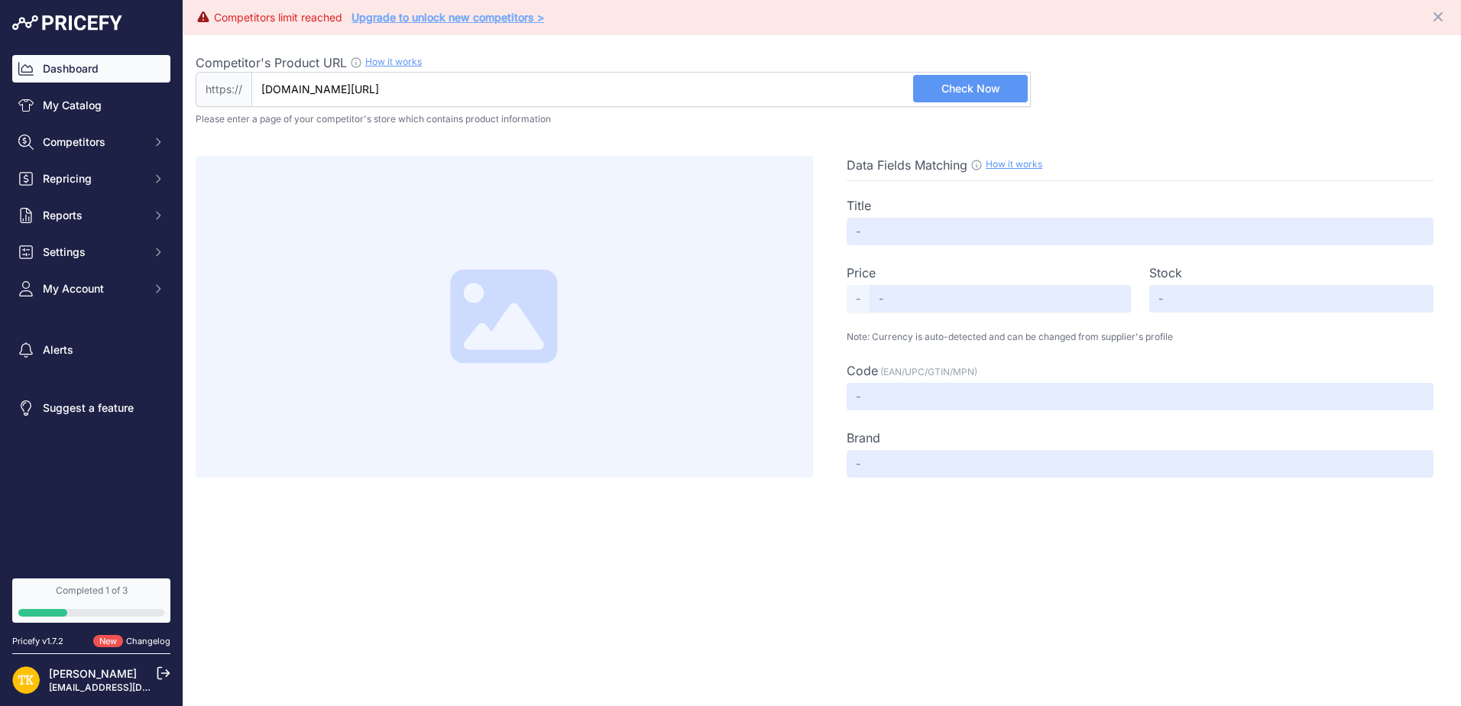
click at [73, 72] on link "Dashboard" at bounding box center [91, 69] width 158 height 28
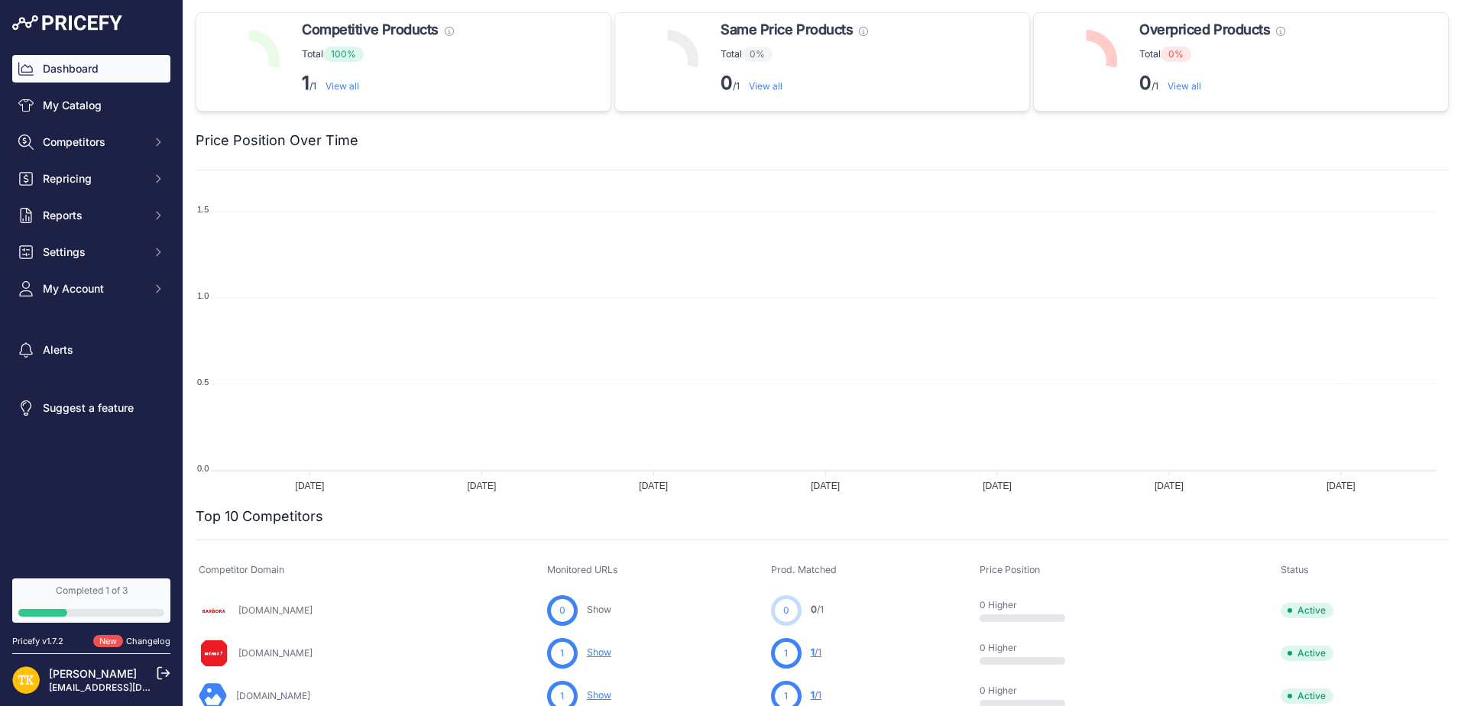
click at [78, 100] on link "My Catalog" at bounding box center [91, 106] width 158 height 28
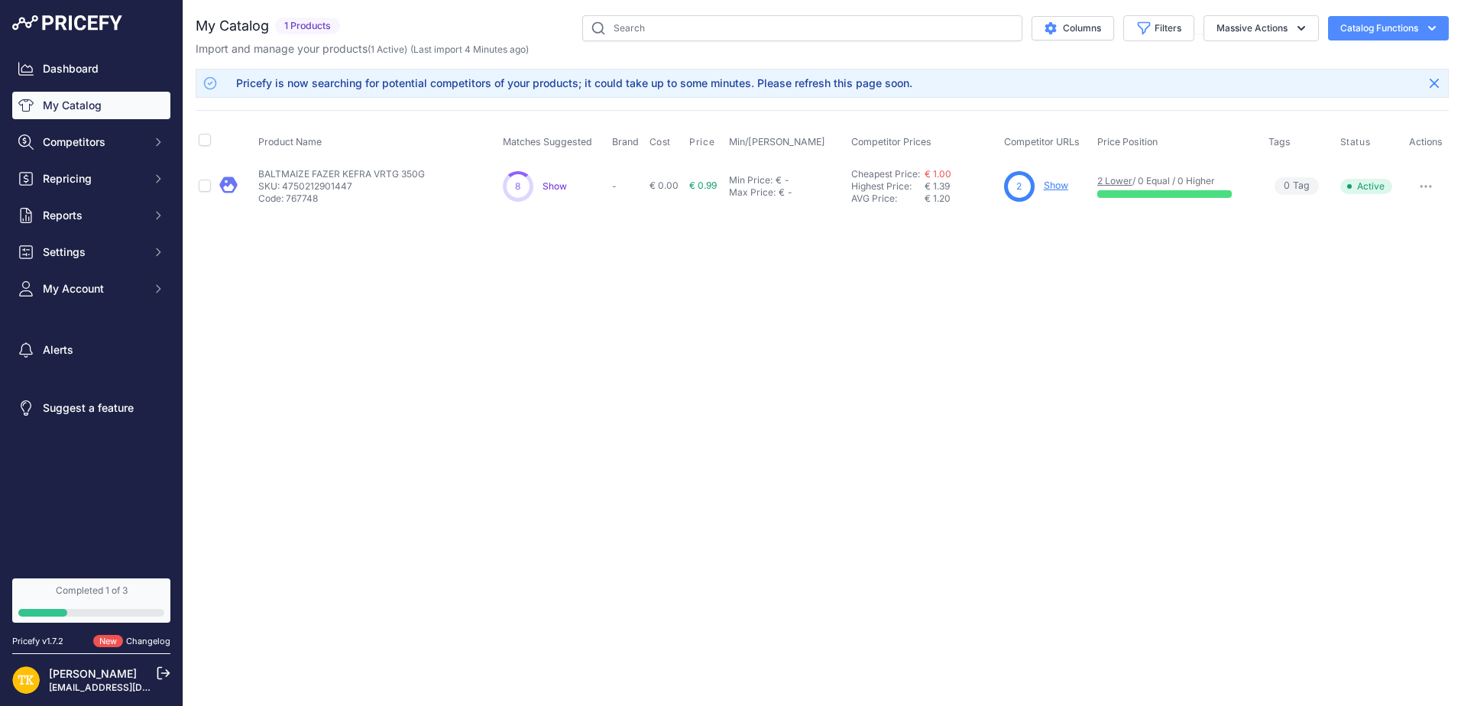
drag, startPoint x: 461, startPoint y: 364, endPoint x: 461, endPoint y: 355, distance: 9.2
click at [461, 364] on div "Close You are not connected to the internet." at bounding box center [821, 353] width 1277 height 706
